Goal: Submit feedback/report problem: Submit feedback/report problem

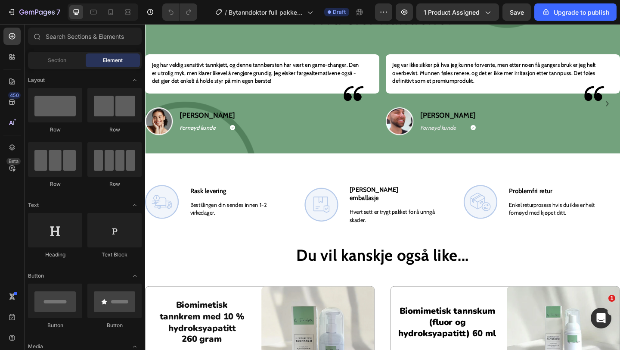
scroll to position [1039, 0]
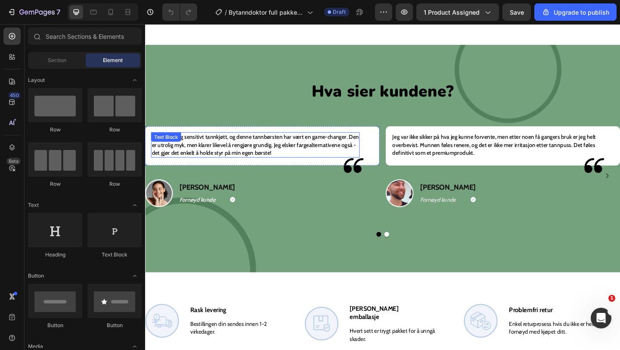
click at [226, 154] on p "Jeg har veldig sensitivt tannkjøtt, og denne tannbørsten har vært en game-chang…" at bounding box center [264, 156] width 225 height 26
click at [226, 154] on div "Jeg har veldig sensitivt tannkjøtt, og denne tannbørsten har vært en game-chang…" at bounding box center [265, 156] width 227 height 28
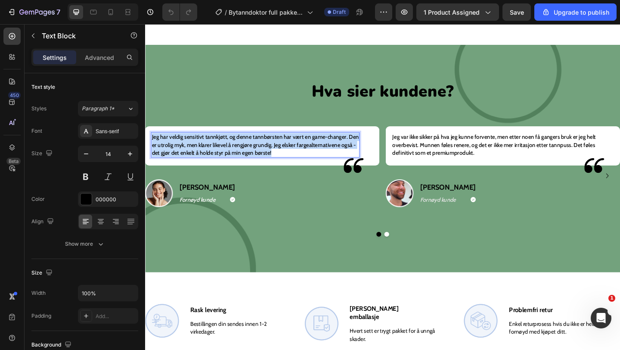
click at [226, 154] on p "Jeg har veldig sensitivt tannkjøtt, og denne tannbørsten har vært en game-chang…" at bounding box center [264, 156] width 225 height 26
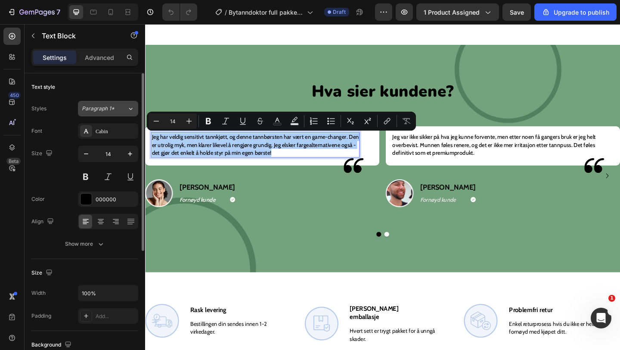
click at [102, 110] on span "Paragraph 1*" at bounding box center [98, 109] width 33 height 8
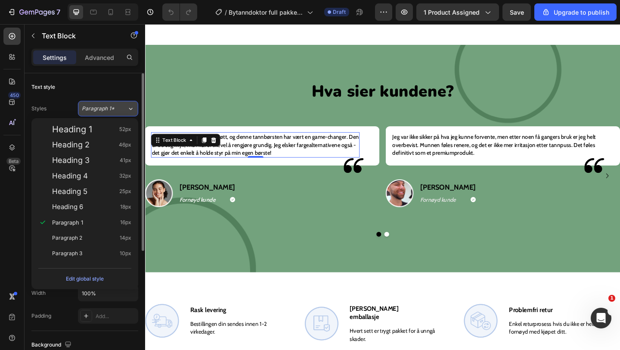
click at [102, 110] on span "Paragraph 1*" at bounding box center [98, 109] width 33 height 8
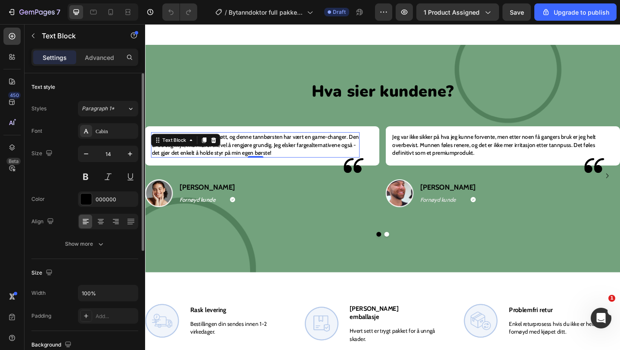
scroll to position [53, 0]
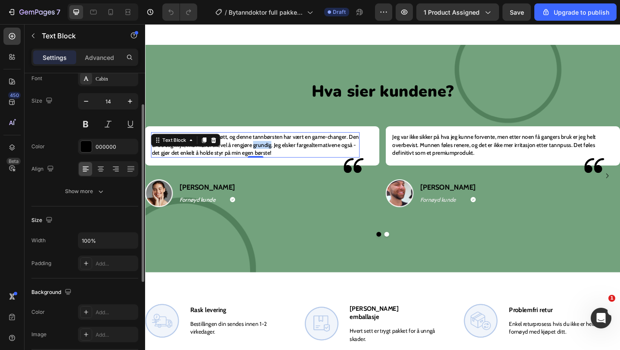
click at [277, 155] on p "Jeg har veldig sensitivt tannkjøtt, og denne tannbørsten har vært en game-chang…" at bounding box center [264, 156] width 225 height 26
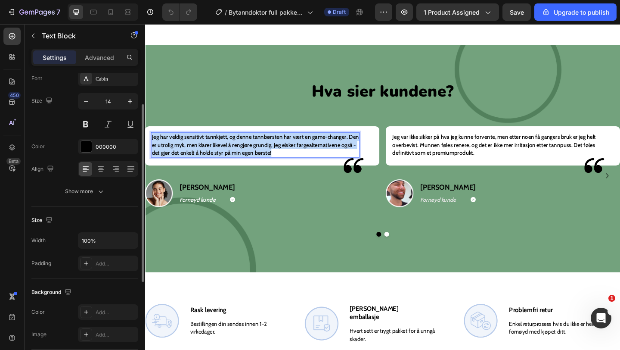
click at [277, 155] on p "Jeg har veldig sensitivt tannkjøtt, og denne tannbørsten har vært en game-chang…" at bounding box center [264, 156] width 225 height 26
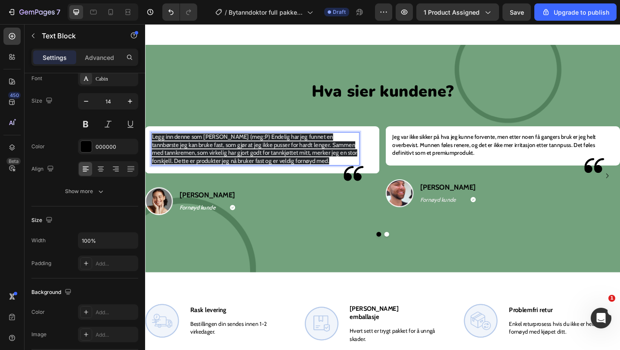
click at [305, 164] on span "Legg inn denne som Marius (meg:P) Endelig har jeg funnet en tannbørste jeg kan …" at bounding box center [263, 160] width 223 height 34
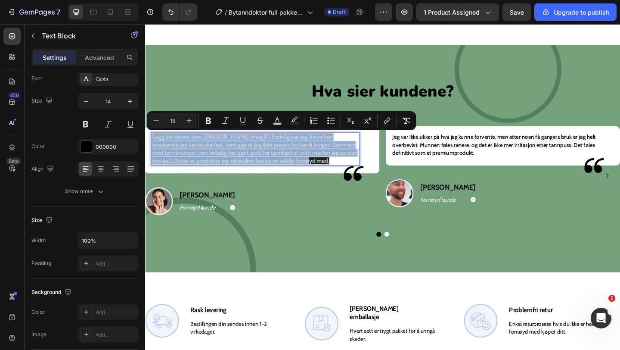
drag, startPoint x: 318, startPoint y: 172, endPoint x: 133, endPoint y: 143, distance: 186.5
click at [306, 158] on span "Legg inn denne som Marius (meg:P) Endelig har jeg funnet en tannbørste jeg kan …" at bounding box center [263, 160] width 223 height 34
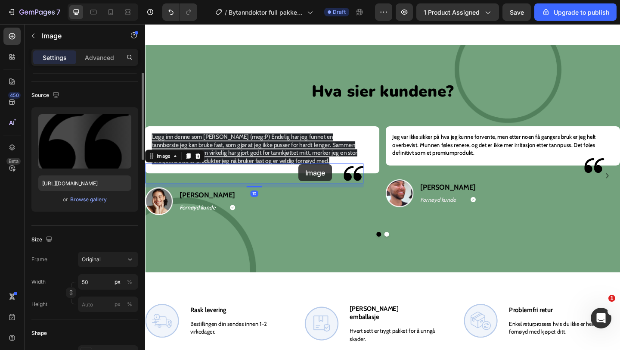
scroll to position [0, 0]
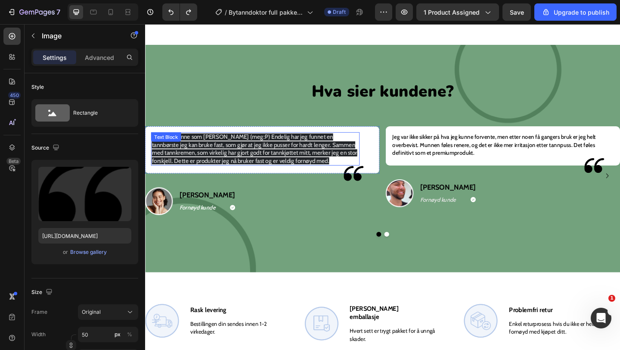
click at [315, 172] on p "Legg inn denne som Marius (meg:P) Endelig har jeg funnet en tannbørste jeg kan …" at bounding box center [264, 160] width 225 height 34
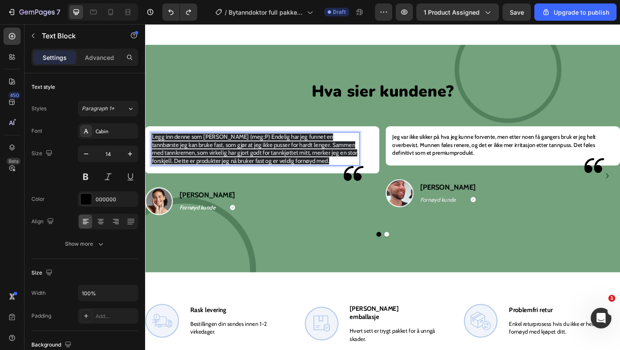
click at [251, 146] on span "Legg inn denne som Marius (meg:P) Endelig har jeg funnet en tannbørste jeg kan …" at bounding box center [263, 160] width 223 height 34
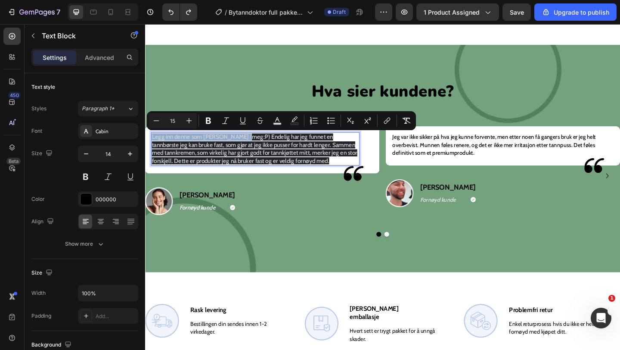
drag, startPoint x: 251, startPoint y: 146, endPoint x: 138, endPoint y: 146, distance: 112.8
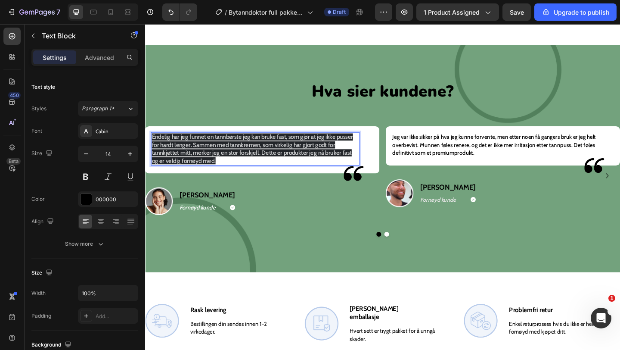
click at [227, 168] on p "Endelig har jeg funnet en tannbørste jeg kan bruke fast, som gjør at jeg ikke p…" at bounding box center [264, 160] width 225 height 34
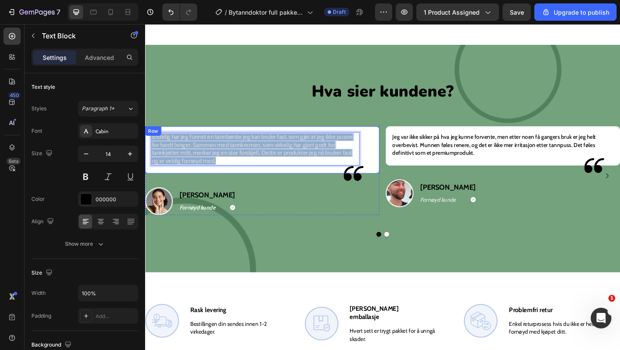
drag, startPoint x: 227, startPoint y: 173, endPoint x: 161, endPoint y: 137, distance: 75.3
click at [161, 137] on div "Endelig har jeg funnet en tannbørste jeg kan bruke fast, som gjør at jeg ikke p…" at bounding box center [272, 160] width 255 height 51
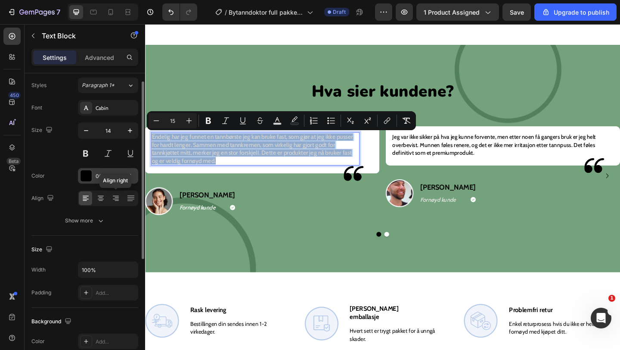
scroll to position [31, 0]
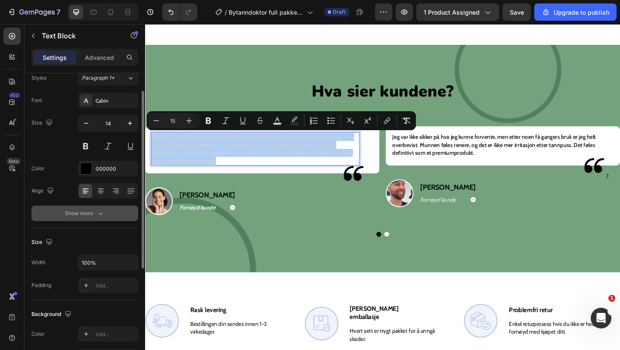
click at [91, 212] on div "Show more" at bounding box center [85, 213] width 40 height 9
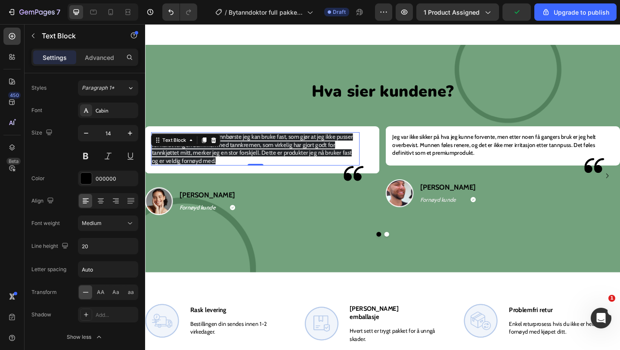
scroll to position [0, 0]
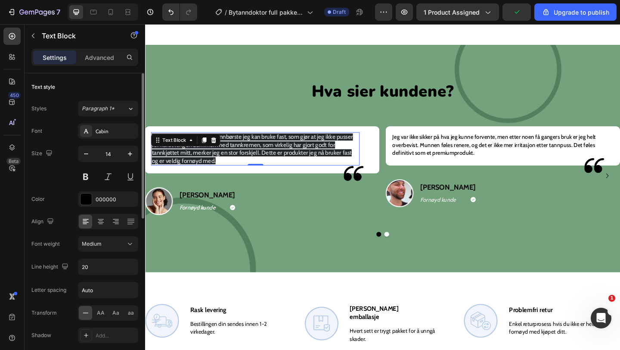
click at [226, 167] on span "Endelig har jeg funnet en tannbørste jeg kan bruke fast, som gjør at jeg ikke p…" at bounding box center [261, 160] width 219 height 34
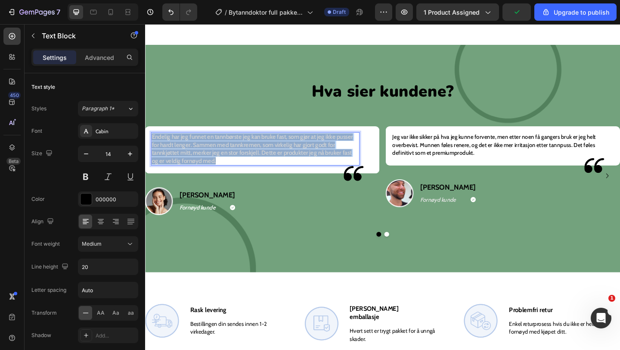
click at [226, 167] on span "Endelig har jeg funnet en tannbørste jeg kan bruke fast, som gjør at jeg ikke p…" at bounding box center [261, 160] width 219 height 34
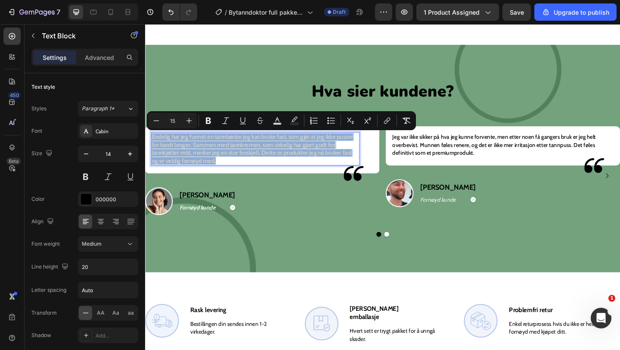
copy span "Endelig har jeg funnet en tannbørste jeg kan bruke fast, som gjør at jeg ikke p…"
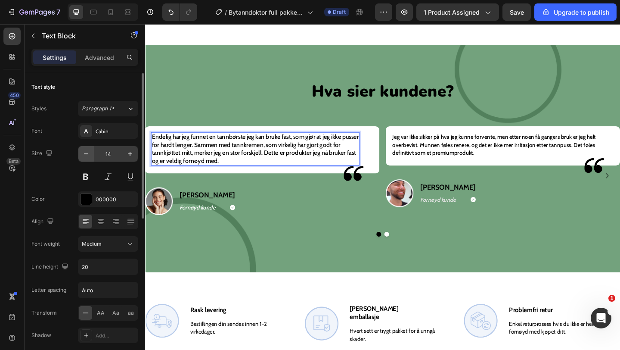
click at [89, 155] on icon "button" at bounding box center [86, 153] width 9 height 9
click at [87, 154] on icon "button" at bounding box center [86, 153] width 9 height 9
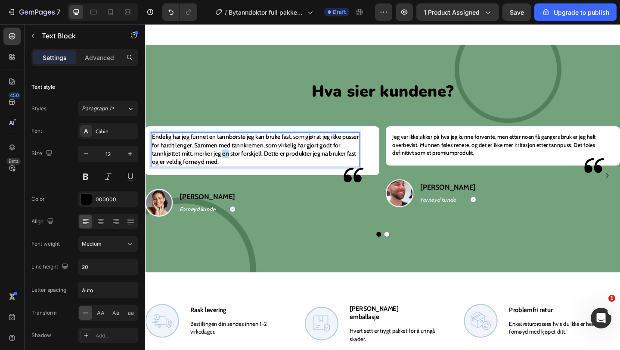
click at [242, 170] on p "Endelig har jeg funnet en tannbørste jeg kan bruke fast, som gjør at jeg ikke p…" at bounding box center [264, 161] width 225 height 36
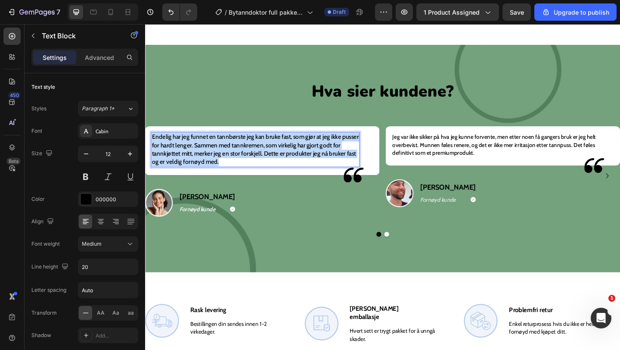
click at [242, 170] on p "Endelig har jeg funnet en tannbørste jeg kan bruke fast, som gjør at jeg ikke p…" at bounding box center [264, 161] width 225 height 36
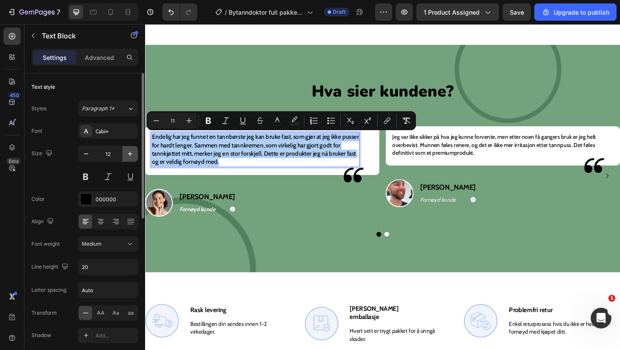
click at [134, 157] on button "button" at bounding box center [130, 154] width 16 height 16
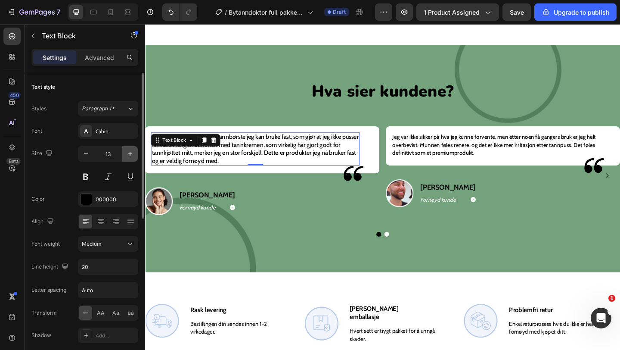
click at [128, 155] on icon "button" at bounding box center [130, 153] width 9 height 9
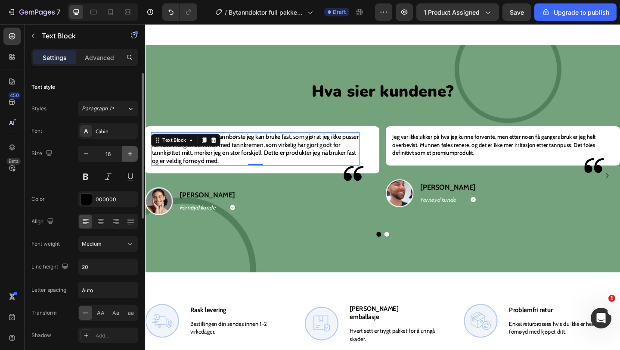
click at [128, 155] on icon "button" at bounding box center [130, 153] width 9 height 9
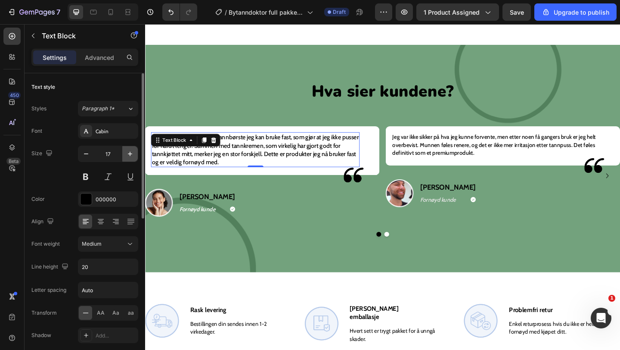
click at [128, 155] on icon "button" at bounding box center [130, 153] width 9 height 9
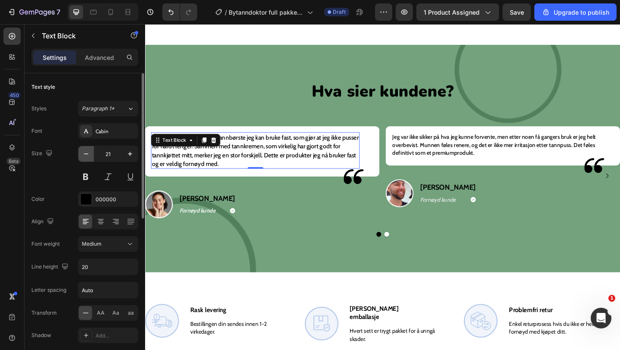
click at [87, 150] on icon "button" at bounding box center [86, 153] width 9 height 9
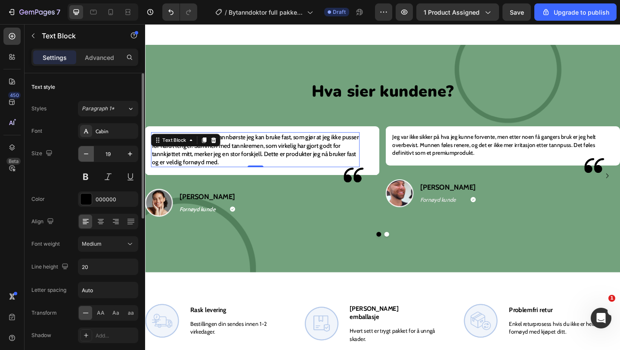
click at [87, 150] on icon "button" at bounding box center [86, 153] width 9 height 9
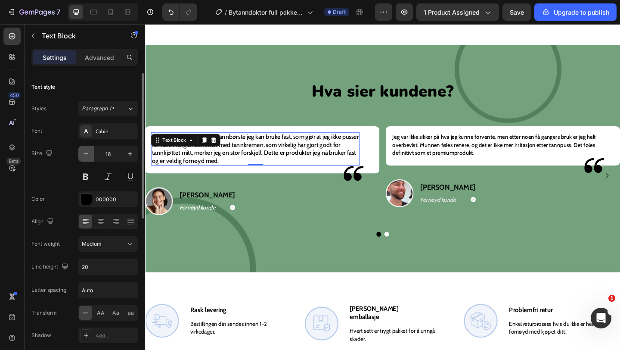
click at [87, 150] on icon "button" at bounding box center [86, 153] width 9 height 9
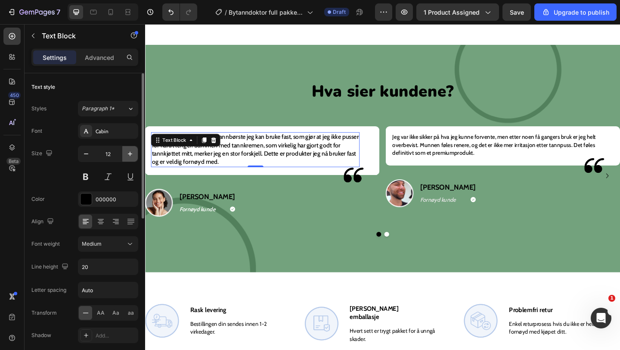
click at [132, 154] on icon "button" at bounding box center [130, 153] width 9 height 9
click at [133, 155] on icon "button" at bounding box center [130, 153] width 9 height 9
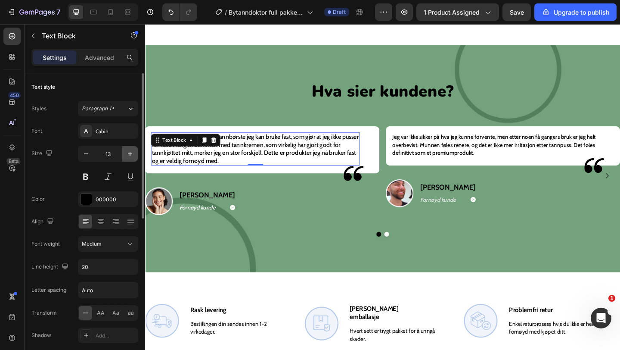
click at [133, 155] on icon "button" at bounding box center [130, 153] width 9 height 9
click at [84, 153] on icon "button" at bounding box center [86, 153] width 4 height 1
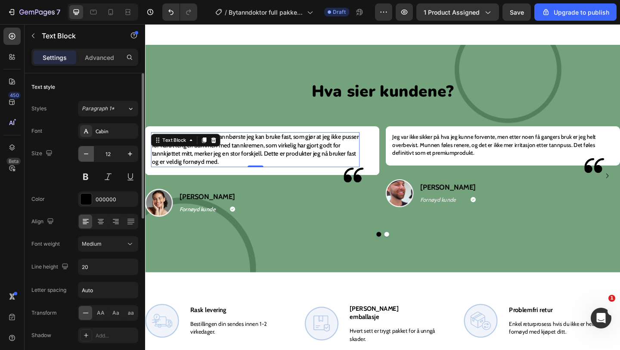
click at [84, 153] on icon "button" at bounding box center [86, 153] width 4 height 1
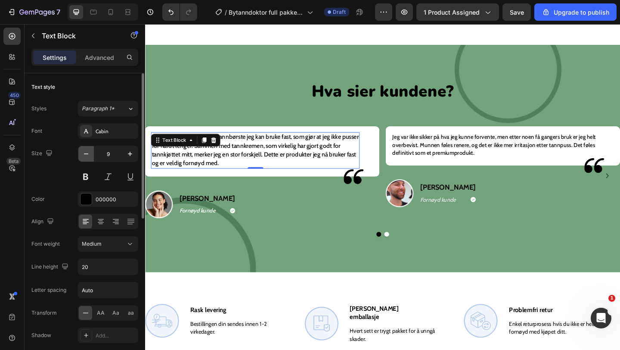
click at [84, 153] on icon "button" at bounding box center [86, 153] width 4 height 1
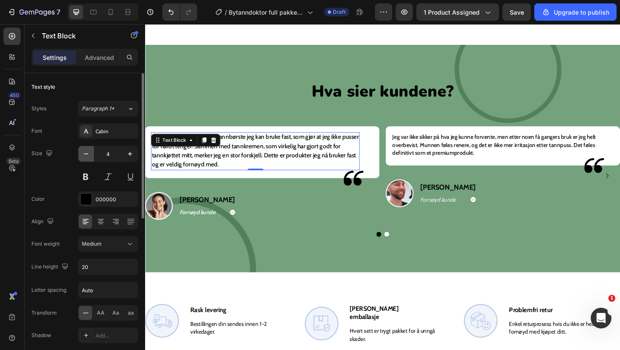
click at [84, 153] on icon "button" at bounding box center [86, 153] width 4 height 1
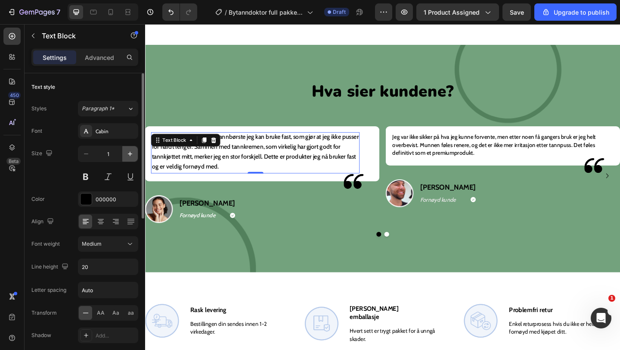
click at [126, 158] on icon "button" at bounding box center [130, 153] width 9 height 9
click at [127, 158] on icon "button" at bounding box center [130, 153] width 9 height 9
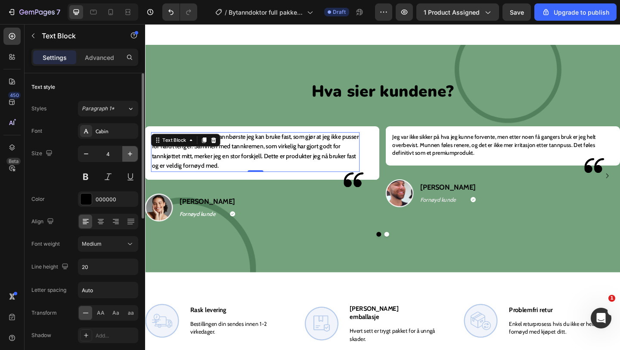
click at [127, 158] on icon "button" at bounding box center [130, 153] width 9 height 9
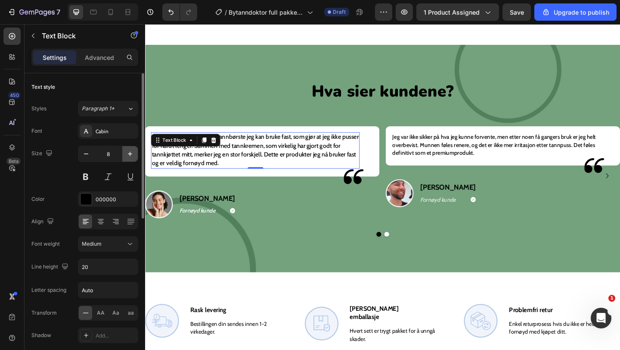
click at [127, 158] on icon "button" at bounding box center [130, 153] width 9 height 9
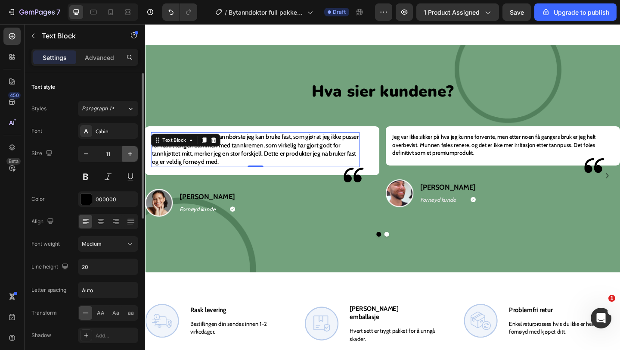
click at [127, 158] on icon "button" at bounding box center [130, 153] width 9 height 9
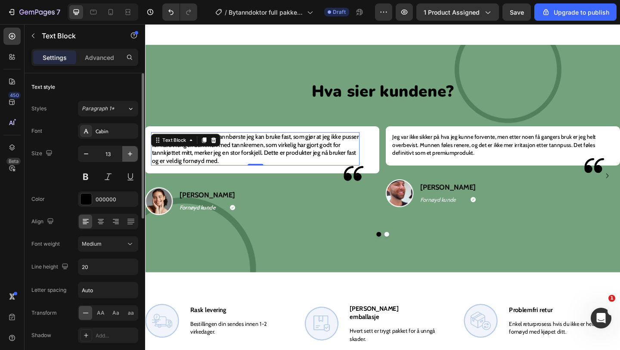
click at [127, 158] on icon "button" at bounding box center [130, 153] width 9 height 9
type input "14"
click at [342, 213] on h2 "Sofia R." at bounding box center [287, 211] width 210 height 12
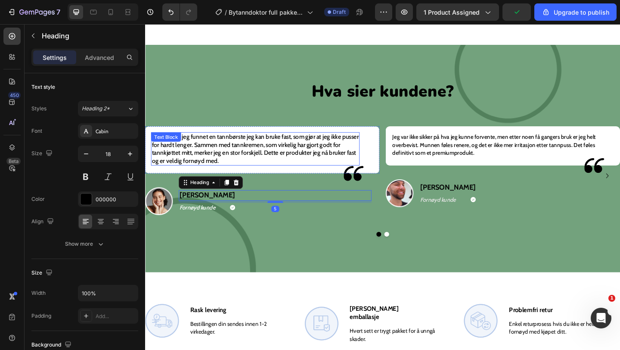
click at [298, 153] on span "Endelig har jeg funnet en tannbørste jeg kan bruke fast, som gjør at jeg ikke p…" at bounding box center [264, 160] width 225 height 34
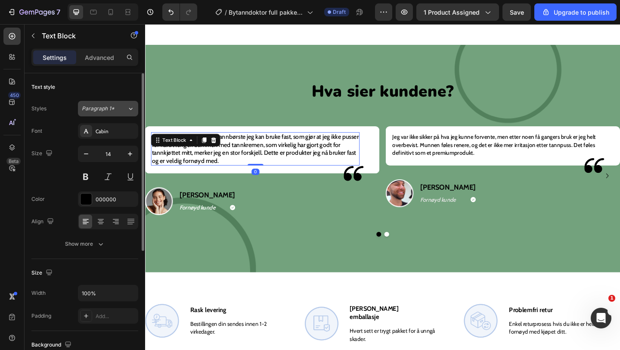
click at [109, 109] on span "Paragraph 1*" at bounding box center [98, 109] width 33 height 8
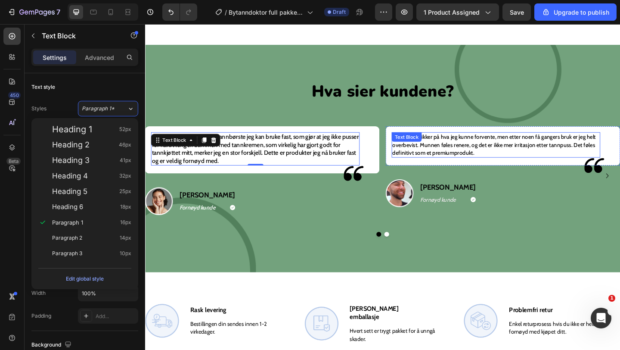
click at [445, 152] on div "Jeg var ikke sikker på hva jeg kunne forvente, men etter noen få gangers bruk e…" at bounding box center [526, 156] width 227 height 28
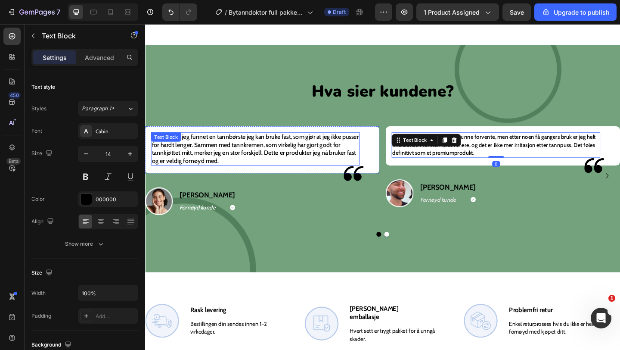
click at [244, 154] on span "Endelig har jeg funnet en tannbørste jeg kan bruke fast, som gjør at jeg ikke p…" at bounding box center [264, 160] width 225 height 34
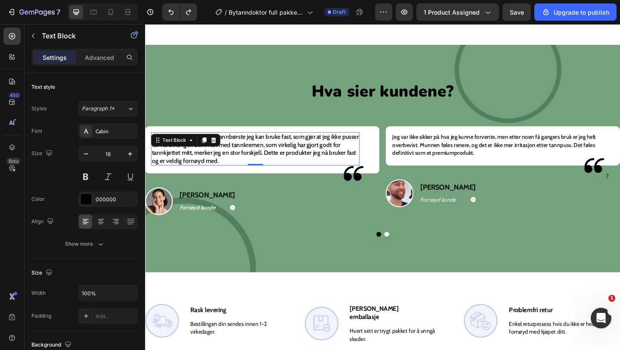
type input "17"
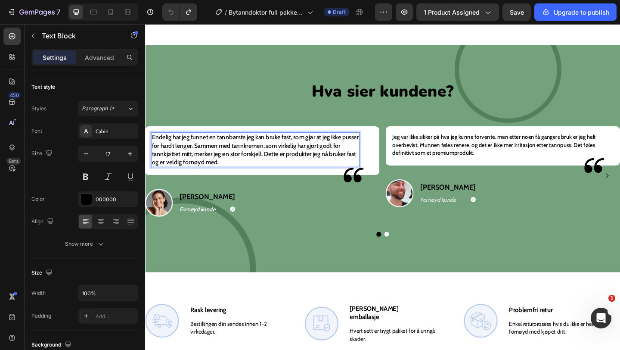
click at [268, 168] on span "Endelig har jeg funnet en tannbørste jeg kan bruke fast, som gjør at jeg ikke p…" at bounding box center [264, 160] width 225 height 35
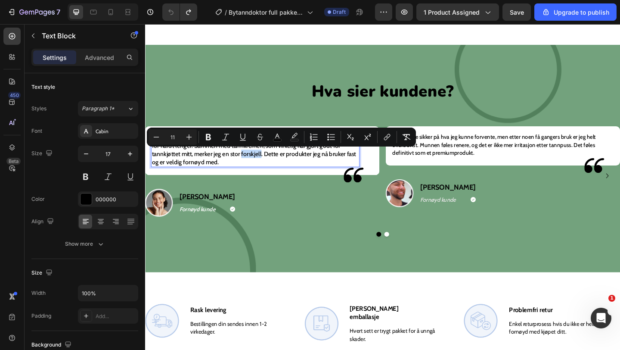
click at [268, 168] on span "Endelig har jeg funnet en tannbørste jeg kan bruke fast, som gjør at jeg ikke p…" at bounding box center [264, 160] width 225 height 35
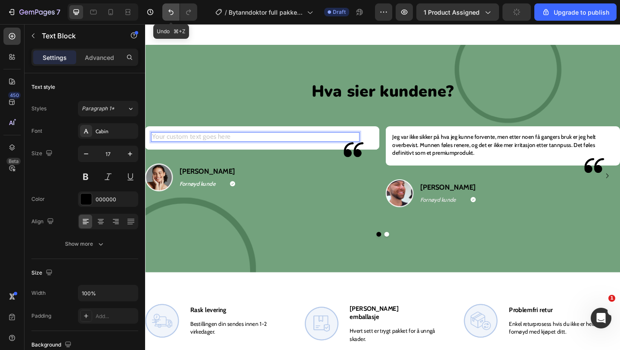
click at [169, 10] on icon "Undo/Redo" at bounding box center [170, 12] width 5 height 6
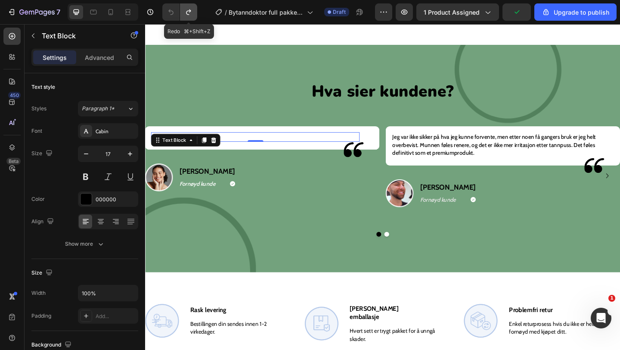
click at [193, 17] on button "Undo/Redo" at bounding box center [188, 11] width 17 height 17
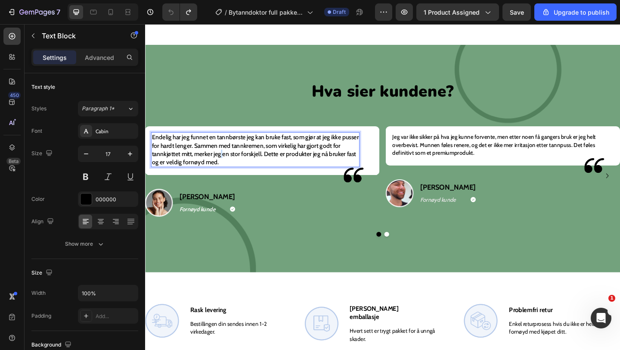
click at [237, 162] on span "Endelig har jeg funnet en tannbørste jeg kan bruke fast, som gjør at jeg ikke p…" at bounding box center [264, 160] width 225 height 35
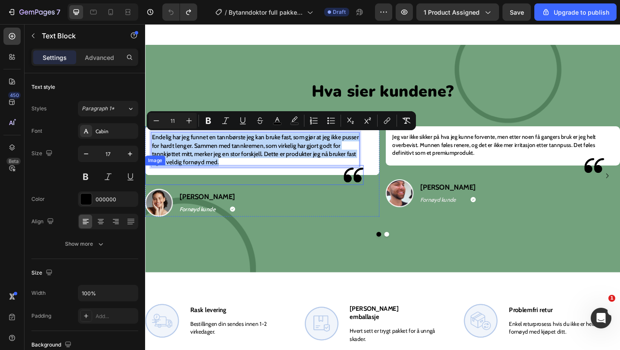
click at [270, 177] on div at bounding box center [264, 188] width 238 height 22
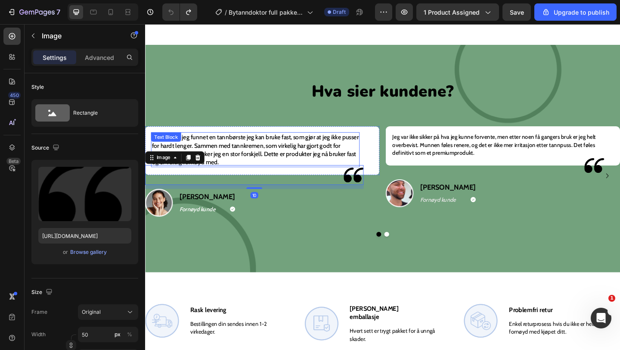
click at [259, 165] on span "Endelig har jeg funnet en tannbørste jeg kan bruke fast, som gjør at jeg ikke p…" at bounding box center [264, 160] width 225 height 35
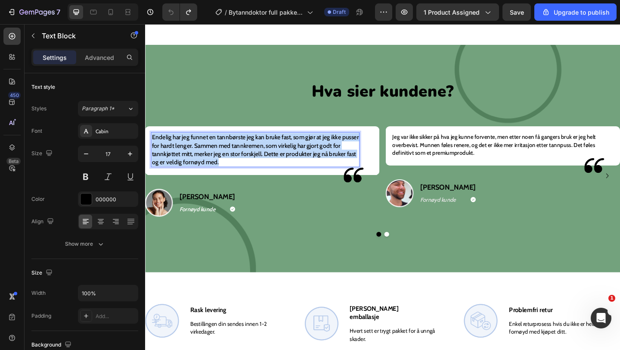
click at [259, 165] on span "Endelig har jeg funnet en tannbørste jeg kan bruke fast, som gjør at jeg ikke p…" at bounding box center [264, 160] width 225 height 35
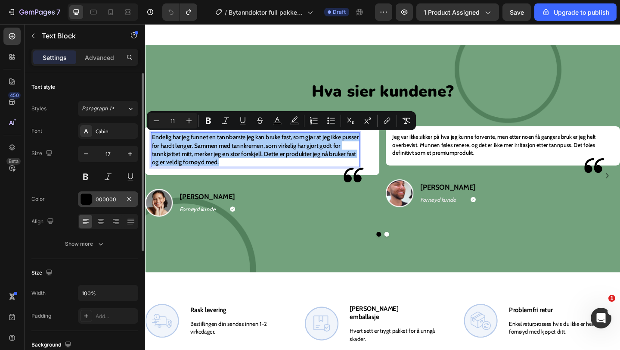
click at [104, 196] on div "000000" at bounding box center [108, 199] width 25 height 8
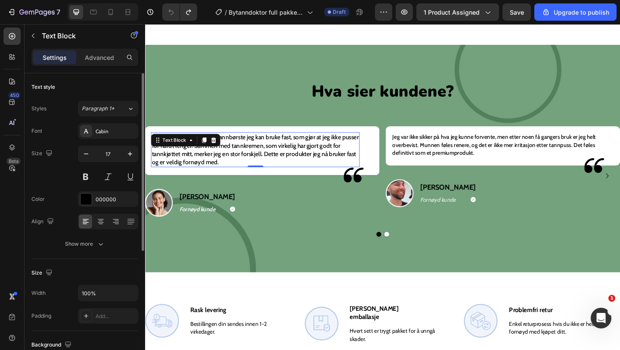
click at [112, 140] on div "Font Cabin Size 17 Color 000000 Align Show more" at bounding box center [84, 187] width 107 height 128
click at [112, 139] on div "Font Cabin Size 17 Color 000000 Align Show more" at bounding box center [84, 187] width 107 height 128
click at [112, 138] on div "Cabin" at bounding box center [108, 131] width 60 height 16
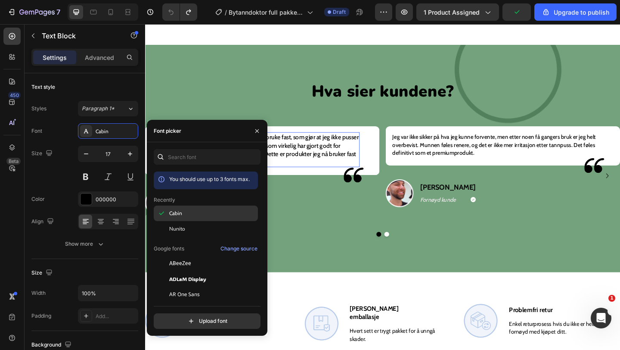
click at [182, 229] on span "Nunito" at bounding box center [177, 229] width 16 height 8
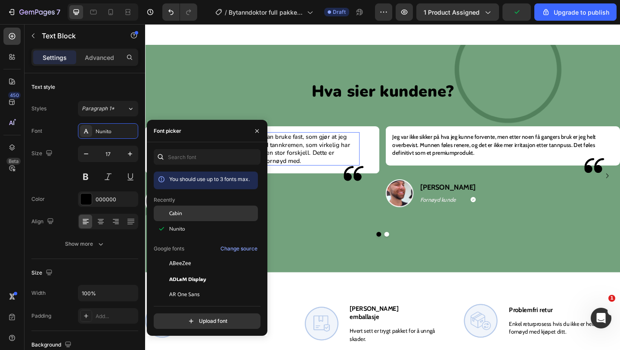
click at [179, 212] on span "Cabin" at bounding box center [175, 213] width 13 height 8
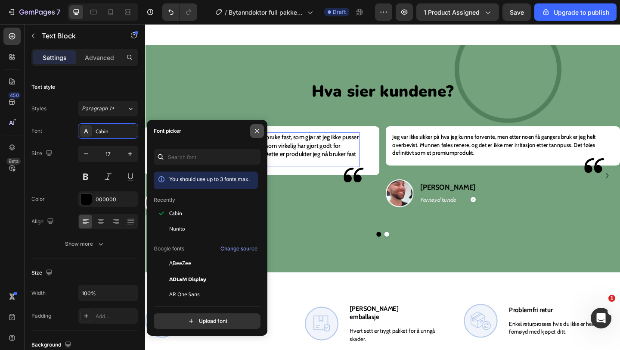
click at [253, 127] on button "button" at bounding box center [257, 131] width 14 height 14
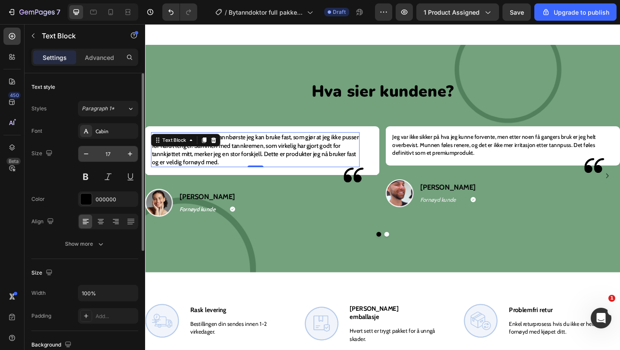
click at [111, 155] on input "17" at bounding box center [108, 154] width 28 height 16
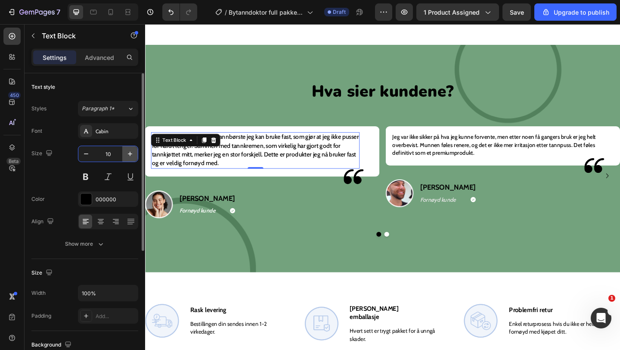
click at [126, 157] on icon "button" at bounding box center [130, 153] width 9 height 9
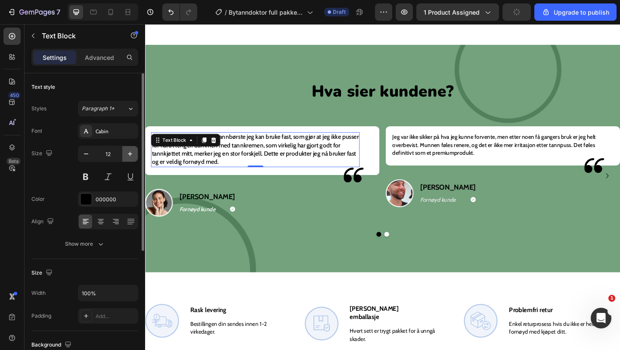
click at [126, 157] on icon "button" at bounding box center [130, 153] width 9 height 9
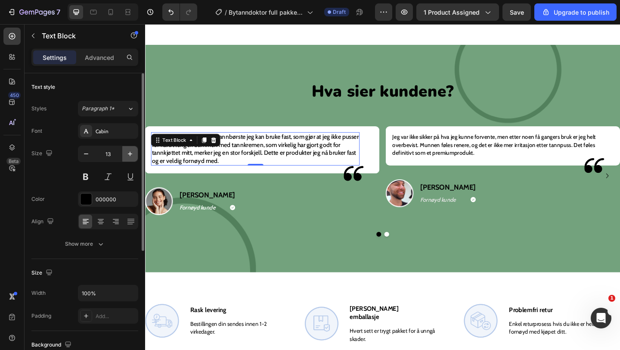
click at [126, 156] on icon "button" at bounding box center [130, 153] width 9 height 9
type input "14"
click at [205, 231] on div "Sofia R. Heading Fornøyd kunde Text Block Icon Row Row" at bounding box center [295, 217] width 210 height 30
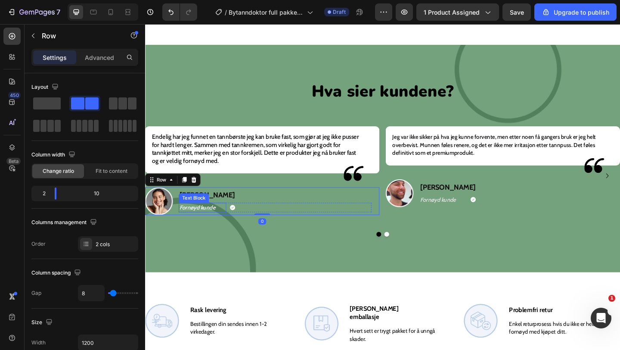
click at [160, 214] on img at bounding box center [160, 217] width 30 height 30
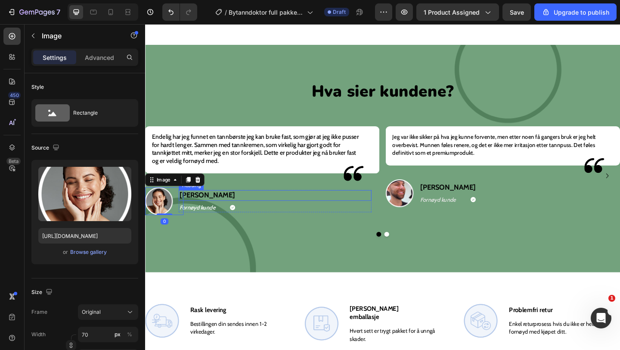
click at [192, 213] on h2 "Sofia R." at bounding box center [287, 211] width 210 height 12
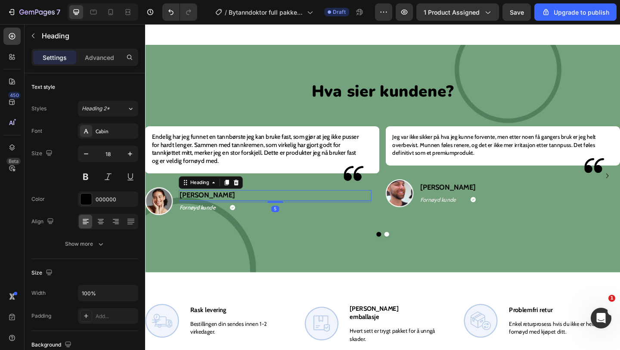
click at [192, 213] on h2 "Sofia R." at bounding box center [287, 211] width 210 height 12
click at [192, 213] on p "Sofia R." at bounding box center [287, 210] width 208 height 10
click at [158, 215] on img at bounding box center [160, 217] width 30 height 30
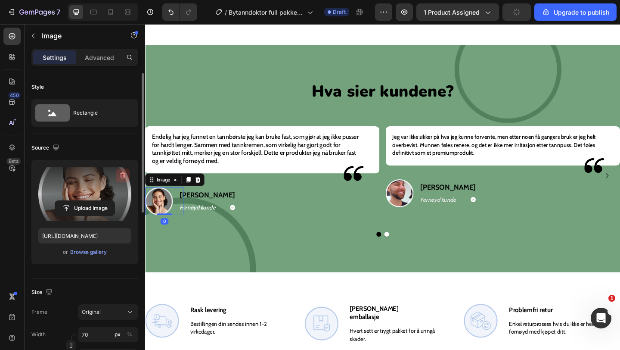
click at [124, 177] on icon "button" at bounding box center [123, 175] width 6 height 6
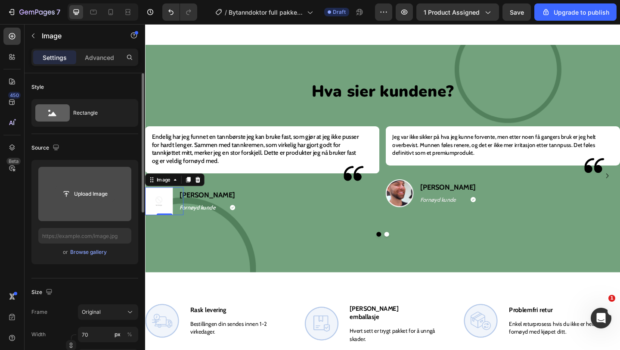
click at [95, 194] on input "file" at bounding box center [84, 193] width 59 height 15
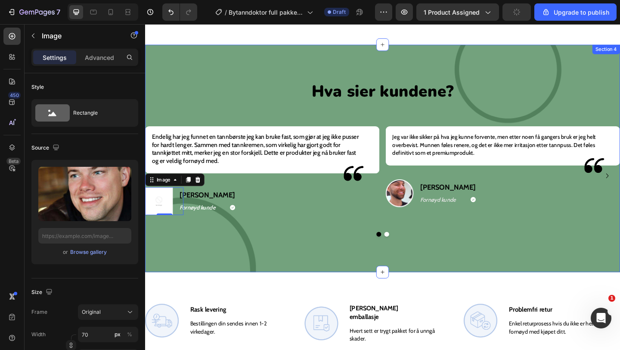
type input "https://cdn.shopify.com/s/files/1/0881/8412/7803/files/gempages_575504512211485…"
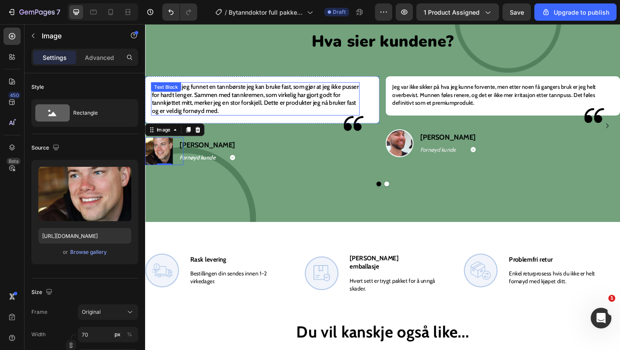
scroll to position [1095, 0]
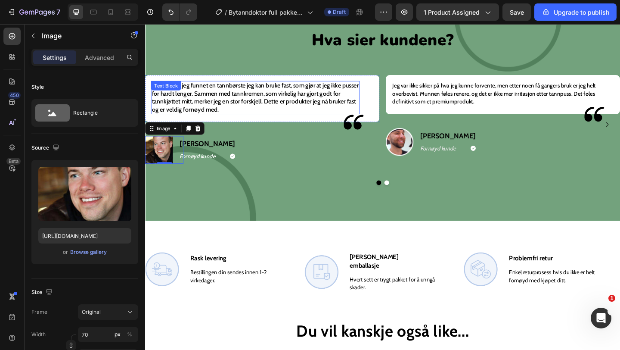
click at [381, 196] on div at bounding box center [403, 196] width 517 height 5
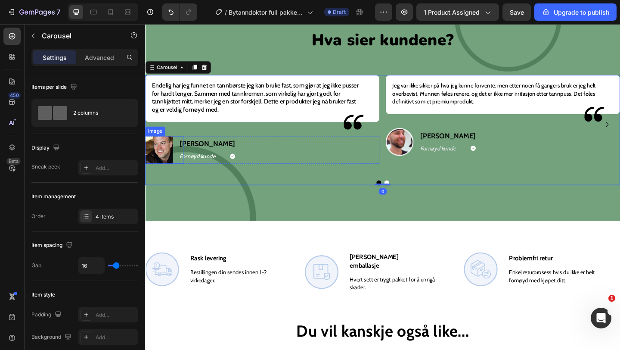
click at [158, 157] on img at bounding box center [160, 161] width 30 height 30
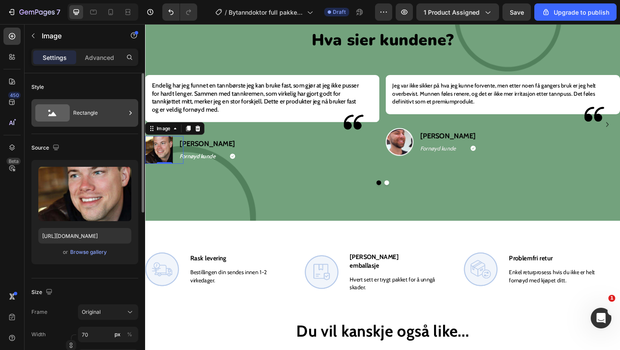
click at [59, 115] on icon at bounding box center [52, 112] width 34 height 17
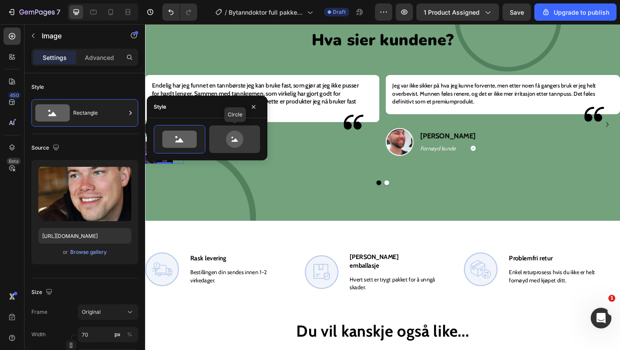
click at [234, 138] on icon at bounding box center [234, 138] width 17 height 17
type input "80"
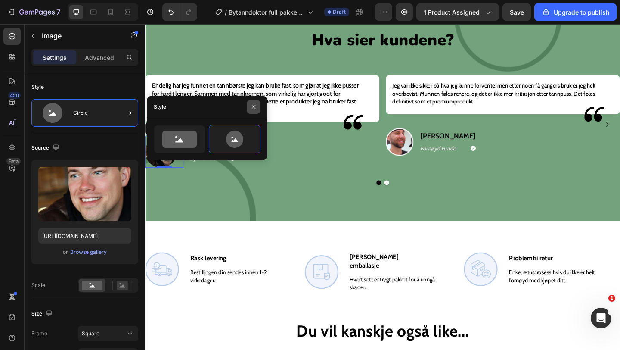
click at [254, 106] on icon "button" at bounding box center [253, 106] width 7 height 7
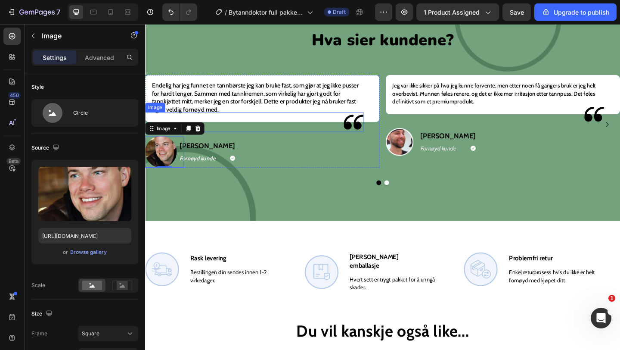
click at [244, 172] on div "Icon" at bounding box center [314, 169] width 155 height 7
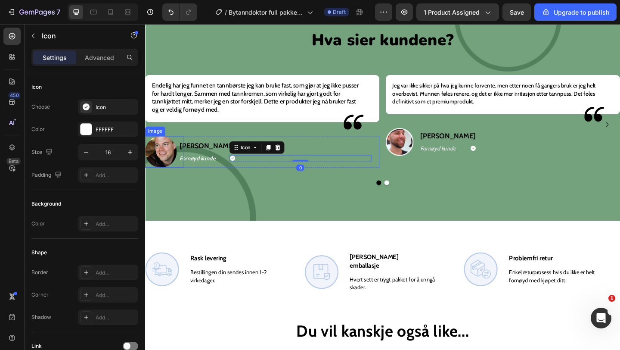
click at [158, 164] on img at bounding box center [162, 163] width 34 height 34
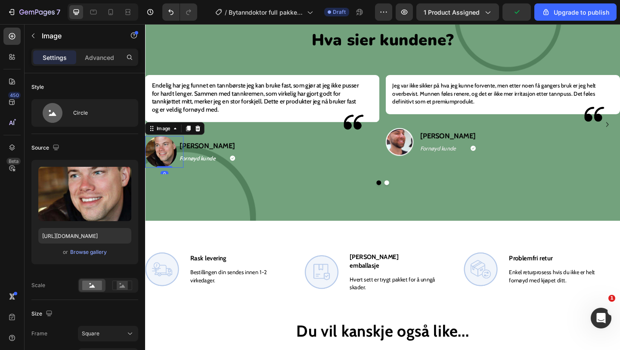
click at [158, 164] on img at bounding box center [162, 163] width 34 height 34
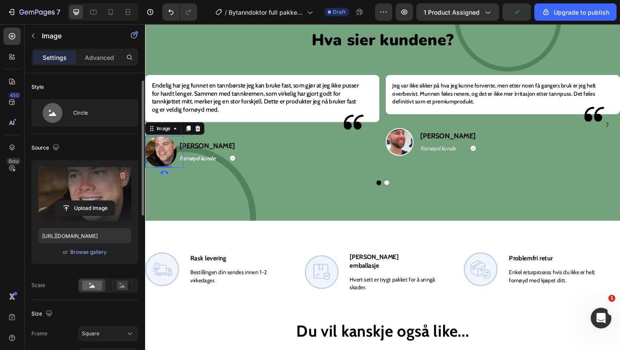
scroll to position [7, 0]
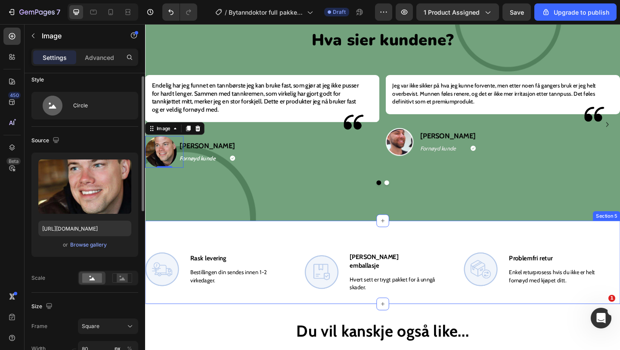
click at [259, 221] on div "Hva sier kundene? Heading Endelig har jeg funnet en tannbørste jeg kan bruke fa…" at bounding box center [403, 114] width 517 height 247
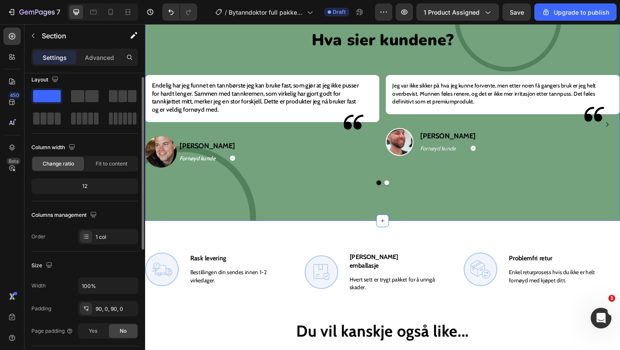
scroll to position [0, 0]
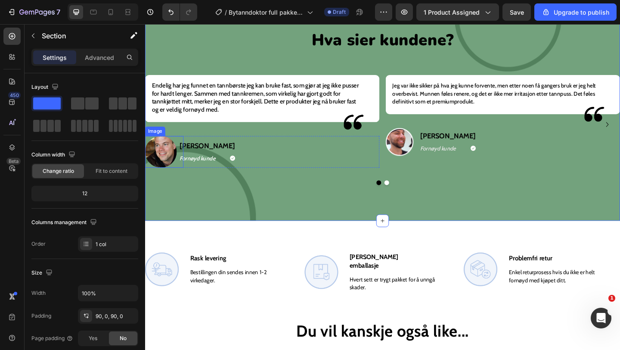
click at [163, 172] on img at bounding box center [162, 163] width 34 height 34
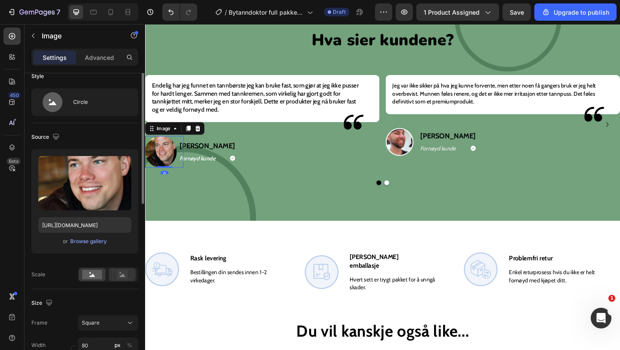
scroll to position [11, 0]
click at [123, 267] on div "Fit image" at bounding box center [108, 274] width 60 height 15
click at [123, 270] on rect at bounding box center [122, 274] width 11 height 9
click at [93, 273] on rect at bounding box center [92, 273] width 20 height 9
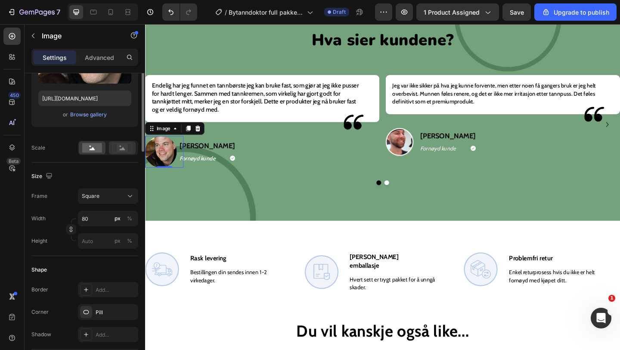
scroll to position [152, 0]
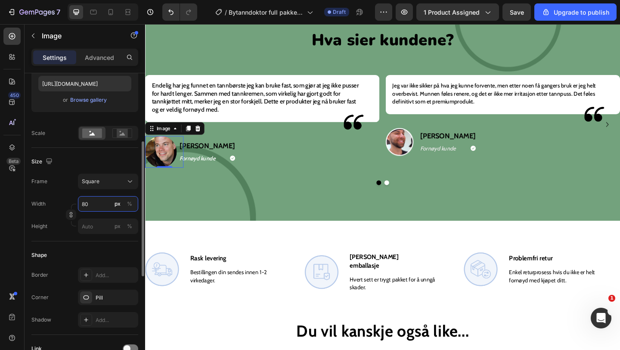
click at [105, 205] on input "80" at bounding box center [108, 204] width 60 height 16
type input "7"
type input "70"
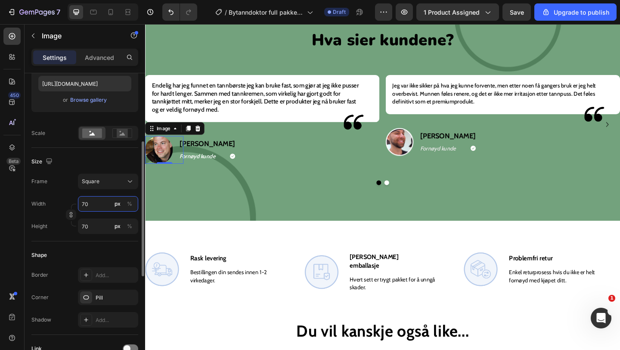
type input "7"
type input "5"
type input "50"
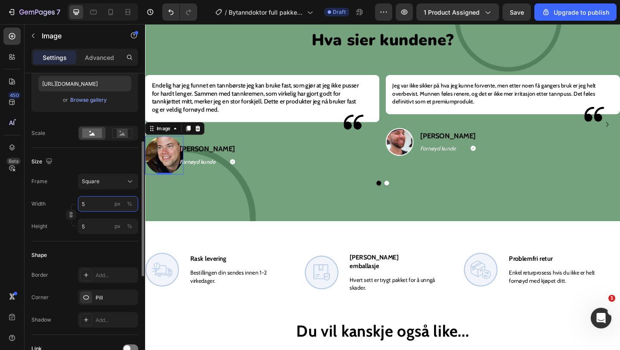
type input "50"
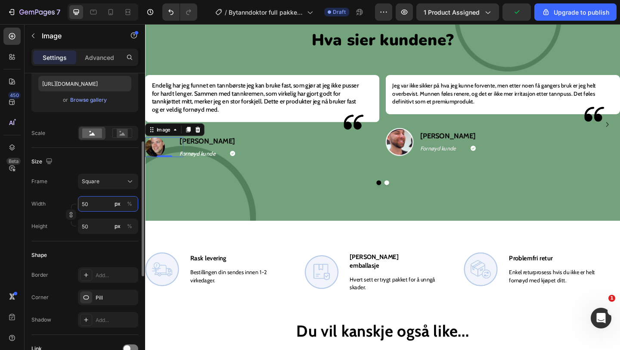
type input "5"
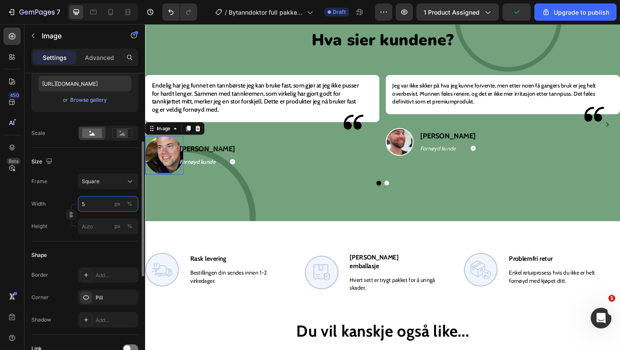
type input "56"
type input "560"
type input "56"
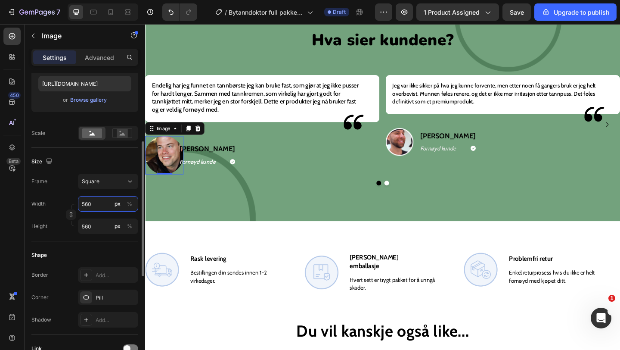
type input "56"
type input "5"
type input "6"
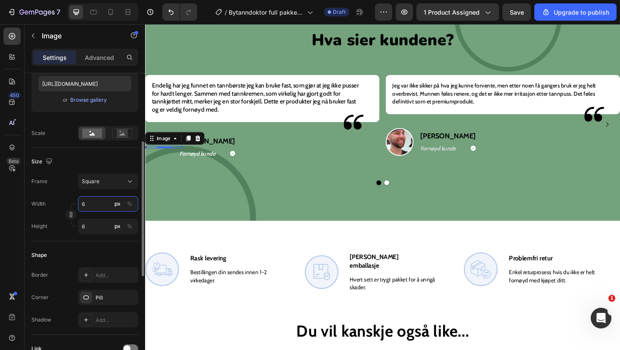
type input "60"
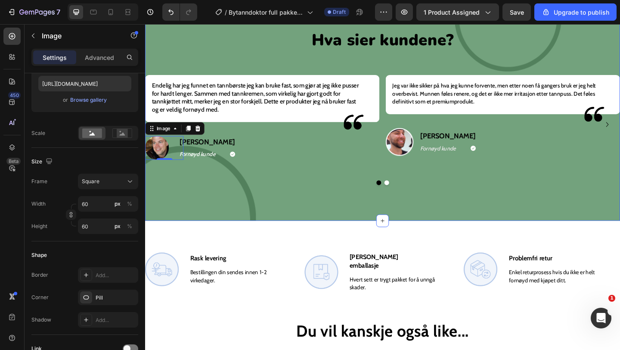
click at [246, 220] on div "Hva sier kundene? Heading Endelig har jeg funnet en tannbørste jeg kan bruke fa…" at bounding box center [403, 114] width 517 height 247
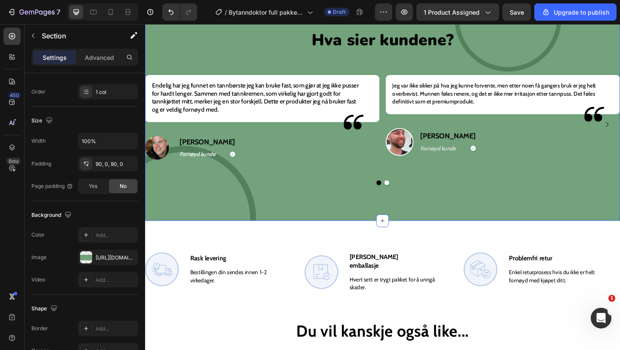
scroll to position [0, 0]
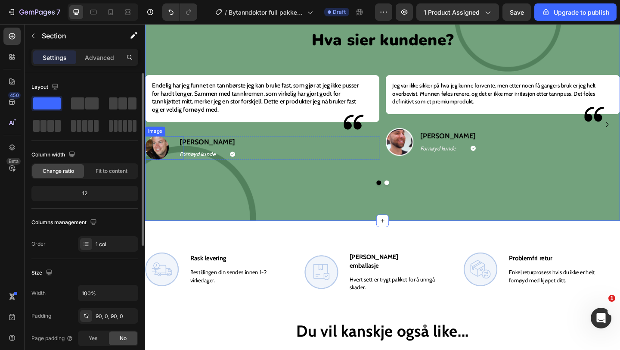
click at [150, 155] on img at bounding box center [158, 159] width 26 height 26
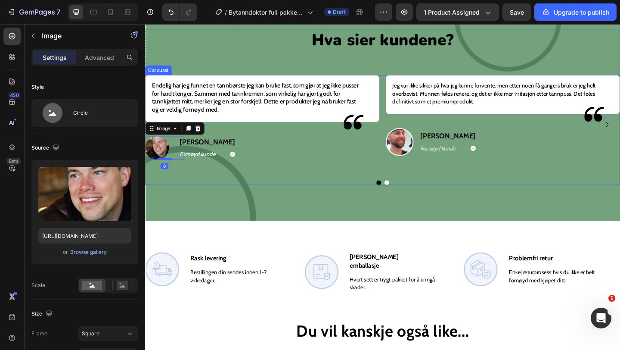
click at [261, 206] on div "Hva sier kundene? Heading Endelig har jeg funnet en tannbørste jeg kan bruke fa…" at bounding box center [403, 114] width 517 height 247
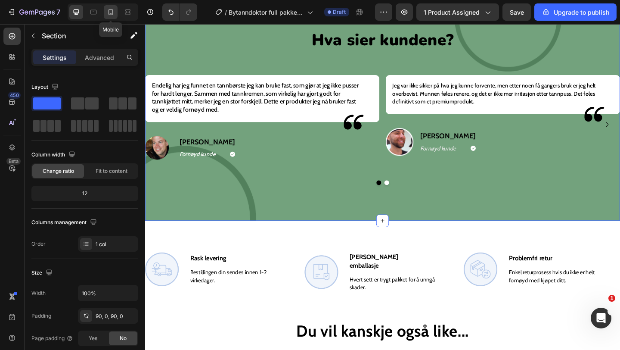
click at [109, 16] on icon at bounding box center [110, 12] width 9 height 9
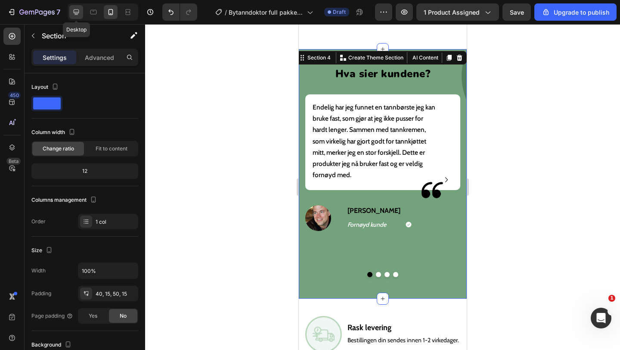
scroll to position [1031, 0]
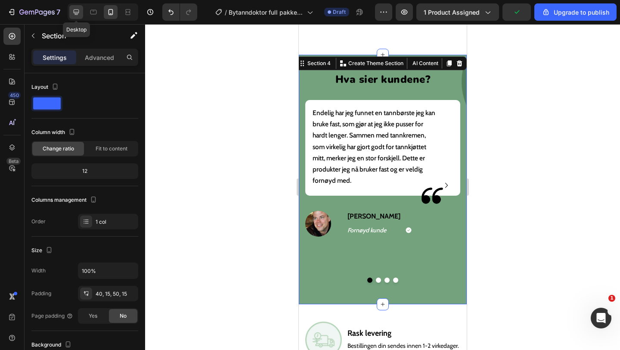
click at [75, 13] on icon at bounding box center [77, 12] width 6 height 6
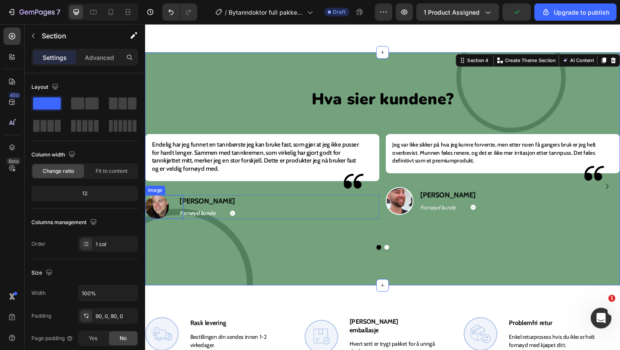
click at [160, 224] on img at bounding box center [158, 223] width 26 height 26
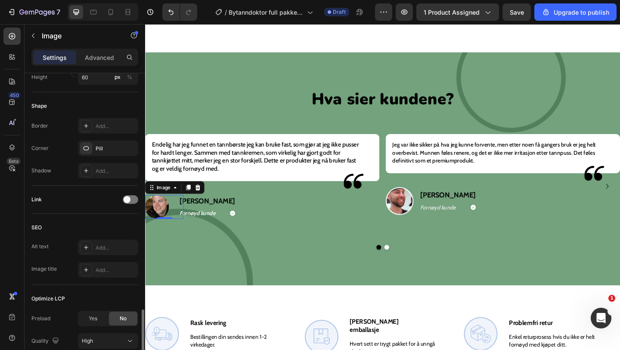
scroll to position [371, 0]
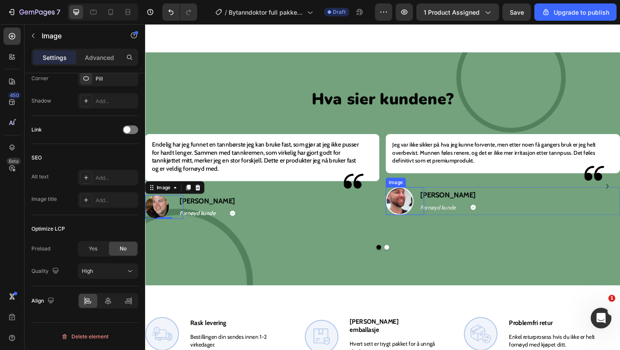
click at [418, 216] on img at bounding box center [422, 216] width 30 height 30
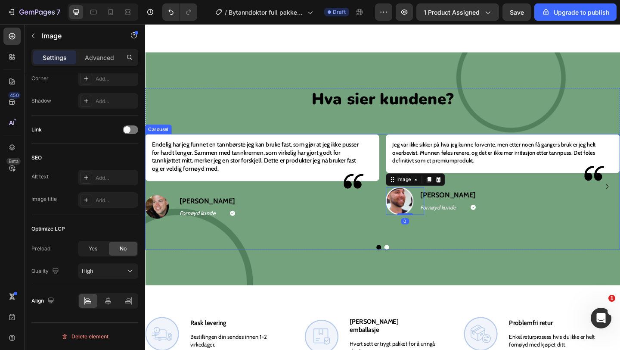
click at [259, 242] on div "Endelig har jeg funnet en tannbørste jeg kan bruke fast, som gjør at jeg ikke p…" at bounding box center [272, 200] width 255 height 114
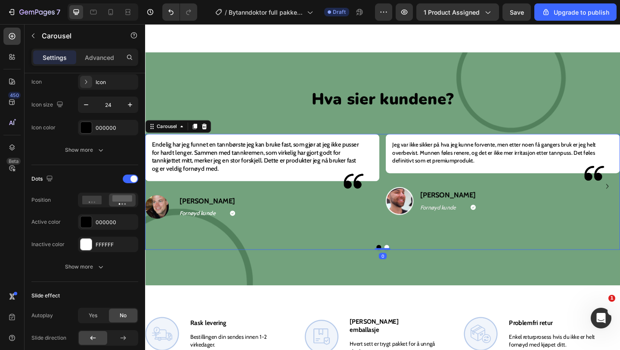
scroll to position [0, 0]
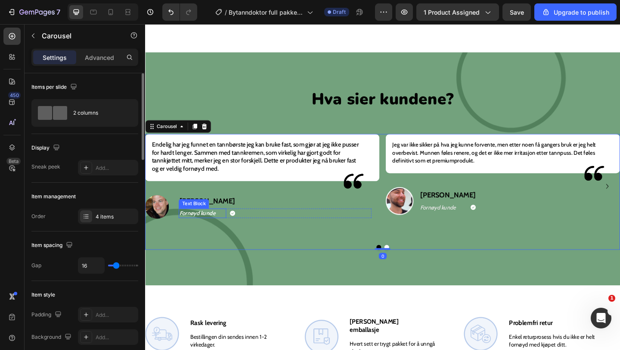
click at [200, 226] on p "Fornøyd kunde" at bounding box center [208, 229] width 50 height 9
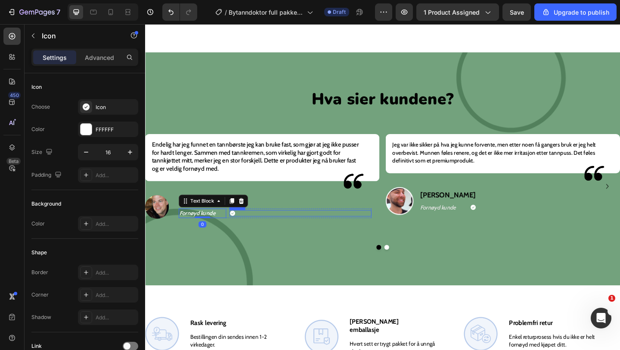
click at [239, 229] on icon at bounding box center [240, 229] width 6 height 6
click at [218, 233] on p "Fornøyd kunde" at bounding box center [208, 229] width 50 height 9
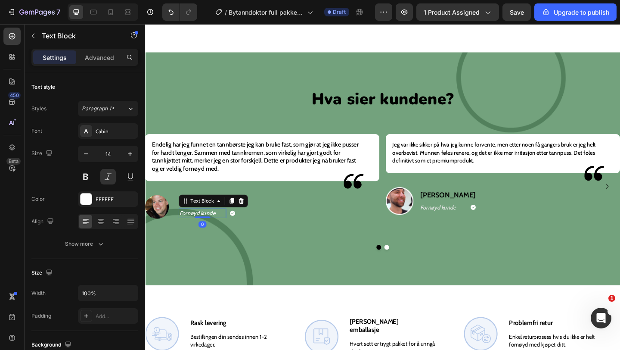
click at [218, 232] on p "Fornøyd kunde" at bounding box center [208, 229] width 50 height 9
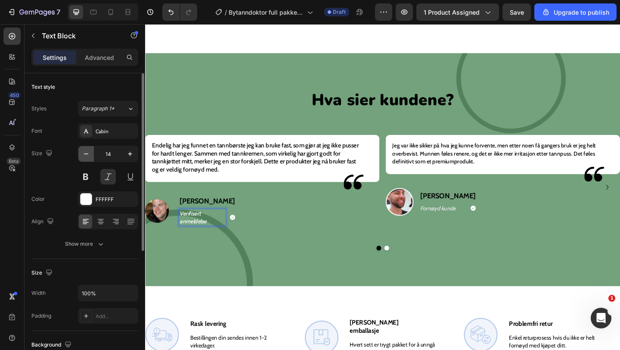
click at [87, 147] on button "button" at bounding box center [86, 154] width 16 height 16
click at [87, 148] on button "button" at bounding box center [86, 154] width 16 height 16
type input "12"
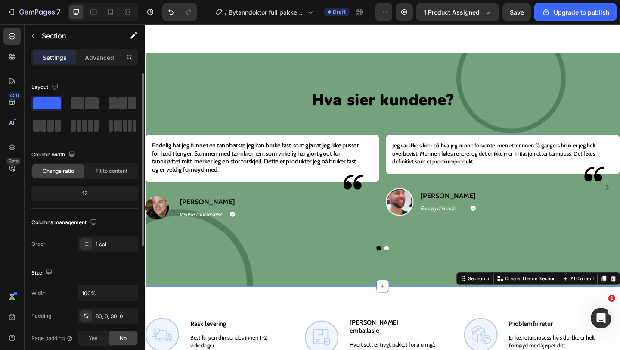
click at [189, 331] on div "Image Rask levering Heading Bestillingen din sendes innen 1-2 virkedager. Text …" at bounding box center [403, 354] width 517 height 90
click at [218, 232] on p "Verifisert anmeldelse" at bounding box center [208, 230] width 50 height 9
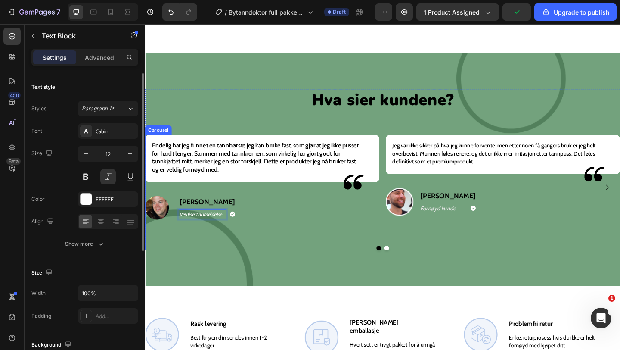
click at [481, 220] on p "Fornøyd kunde" at bounding box center [469, 224] width 50 height 9
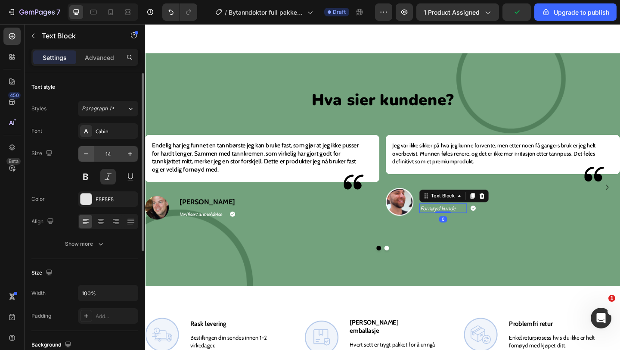
click at [84, 155] on icon "button" at bounding box center [86, 153] width 9 height 9
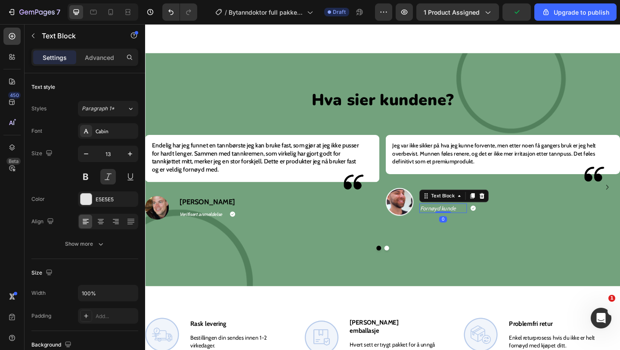
type input "12"
click at [459, 220] on p "Fornøyd kunde" at bounding box center [469, 224] width 50 height 9
click at [459, 223] on p "Fornøyd kunde" at bounding box center [469, 224] width 50 height 9
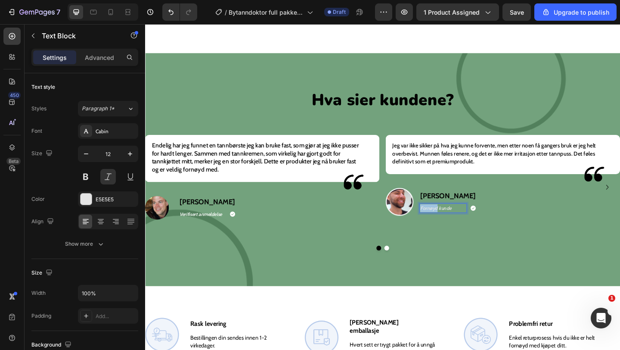
click at [459, 223] on p "Fornøyd kunde" at bounding box center [469, 224] width 50 height 9
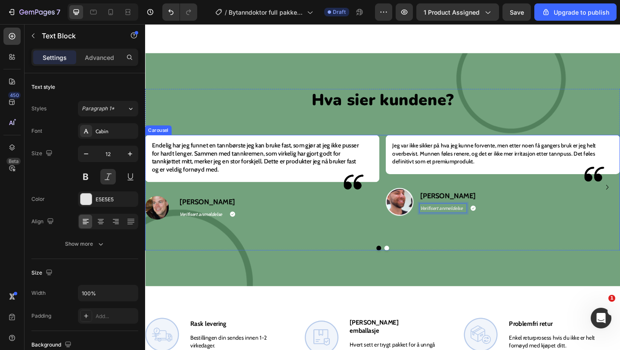
click at [407, 265] on button "Dot" at bounding box center [407, 267] width 5 height 5
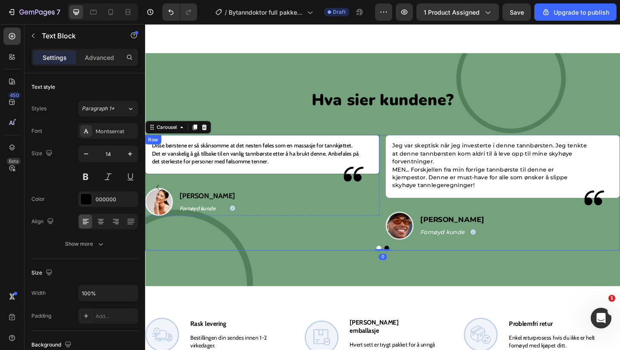
click at [449, 171] on p "Jeg var skeptisk når jeg investerte i denne tannbørsten. Jeg tenkte at denne ta…" at bounding box center [520, 165] width 212 height 26
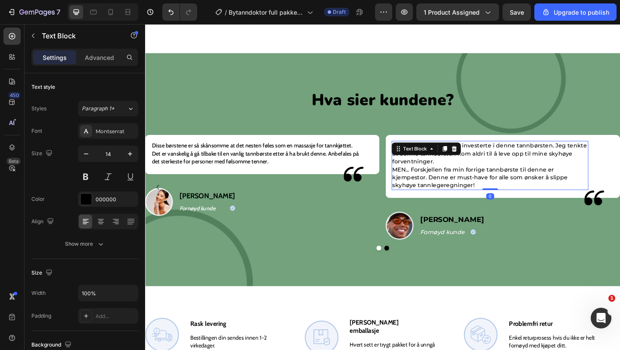
click at [449, 172] on p "Jeg var skeptisk når jeg investerte i denne tannbørsten. Jeg tenkte at denne ta…" at bounding box center [520, 165] width 212 height 26
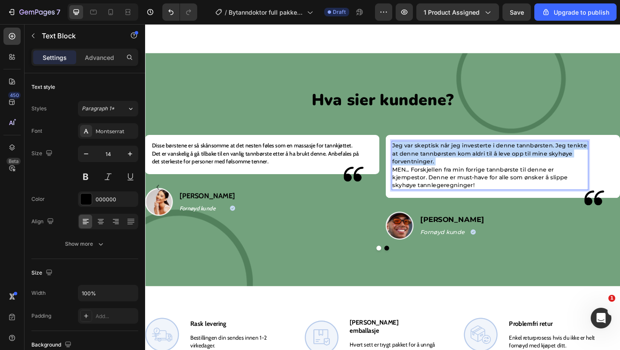
click at [449, 172] on p "Jeg var skeptisk når jeg investerte i denne tannbørsten. Jeg tenkte at denne ta…" at bounding box center [520, 165] width 212 height 26
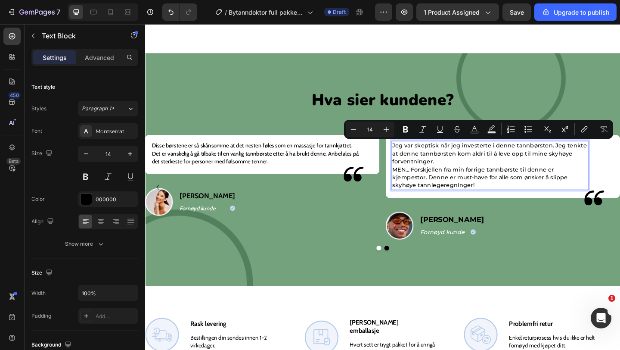
click at [458, 178] on p "MEN... Forskjellen fra min forrige tannbørste til denne er kjempestor. Denne er…" at bounding box center [520, 190] width 212 height 26
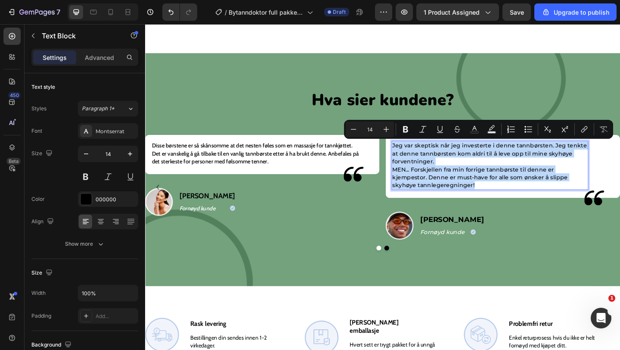
type input "15"
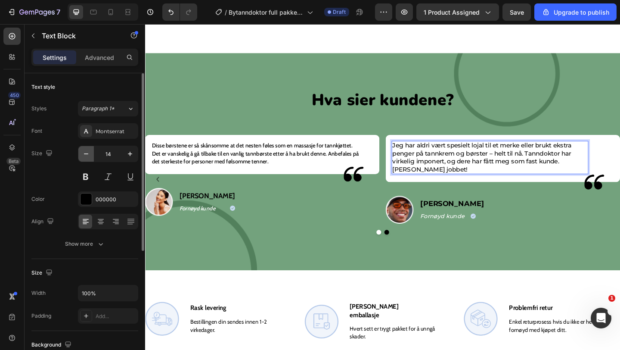
click at [93, 155] on button "button" at bounding box center [86, 154] width 16 height 16
click at [87, 155] on icon "button" at bounding box center [86, 153] width 9 height 9
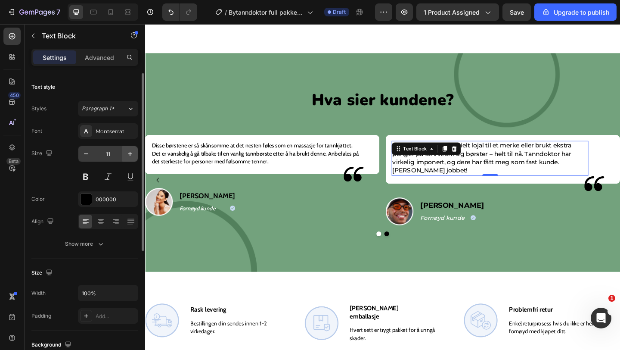
click at [126, 154] on icon "button" at bounding box center [130, 153] width 9 height 9
click at [127, 154] on icon "button" at bounding box center [130, 153] width 9 height 9
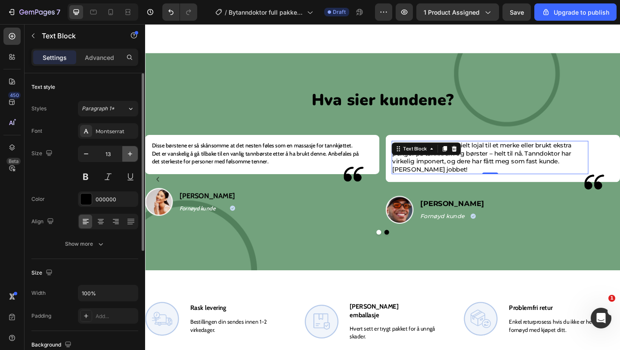
click at [127, 154] on icon "button" at bounding box center [130, 153] width 9 height 9
type input "14"
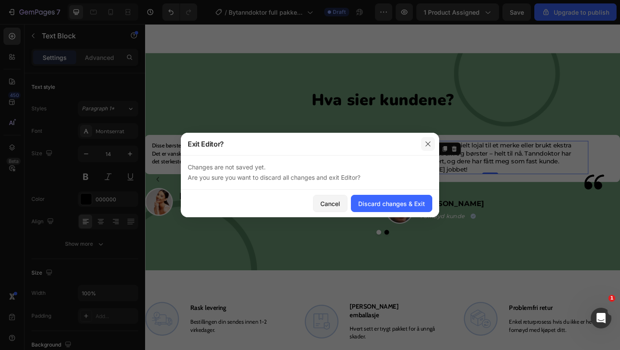
click at [428, 143] on icon "button" at bounding box center [428, 143] width 7 height 7
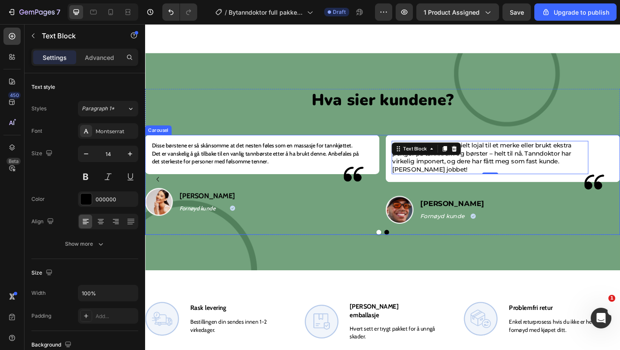
click at [395, 249] on div at bounding box center [403, 250] width 517 height 5
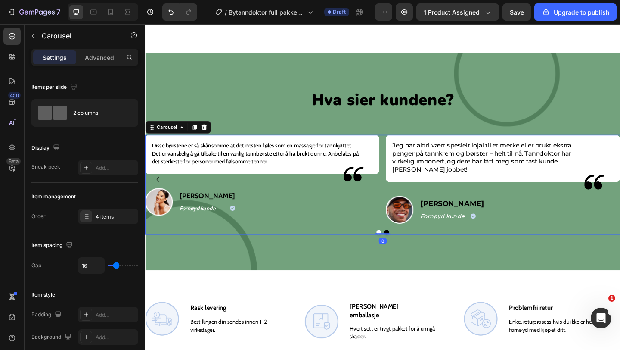
click at [398, 249] on button "Dot" at bounding box center [399, 250] width 5 height 5
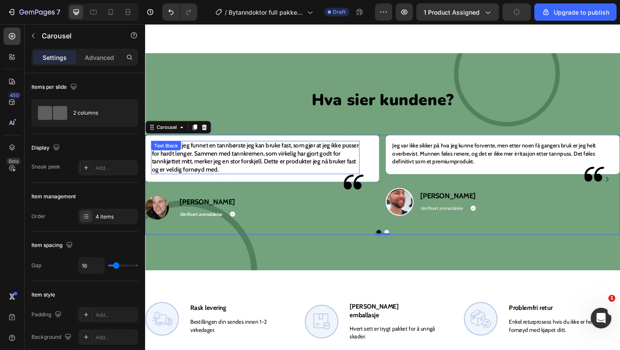
click at [255, 172] on span "Endelig har jeg funnet en tannbørste jeg kan bruke fast, som gjør at jeg ikke p…" at bounding box center [264, 169] width 225 height 34
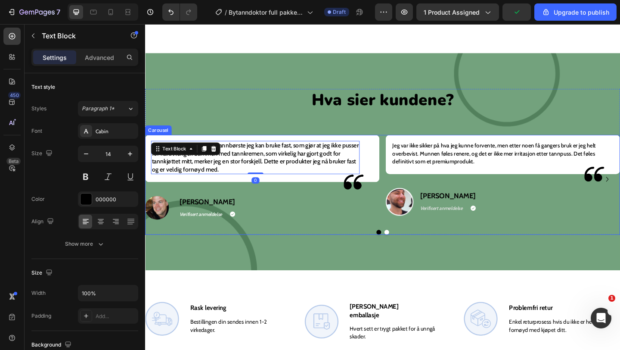
click at [407, 252] on button "Dot" at bounding box center [407, 250] width 5 height 5
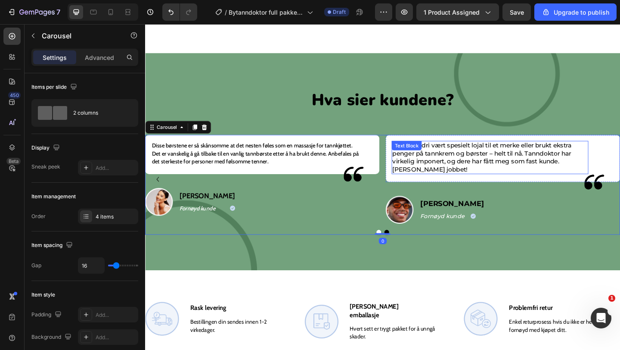
click at [452, 170] on span "Jeg har aldri vært spesielt lojal til et merke eller brukt ekstra penger på tan…" at bounding box center [511, 169] width 195 height 34
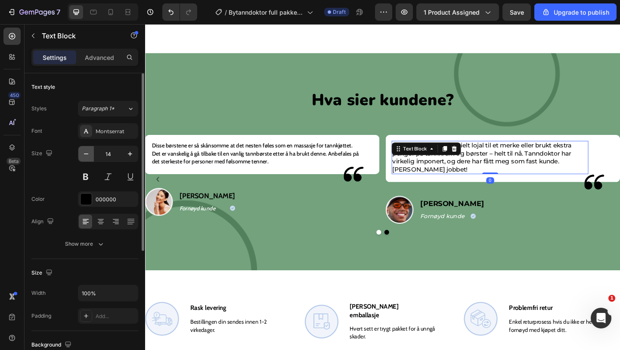
click at [82, 158] on button "button" at bounding box center [86, 154] width 16 height 16
click at [106, 132] on div "Montserrat" at bounding box center [116, 131] width 40 height 8
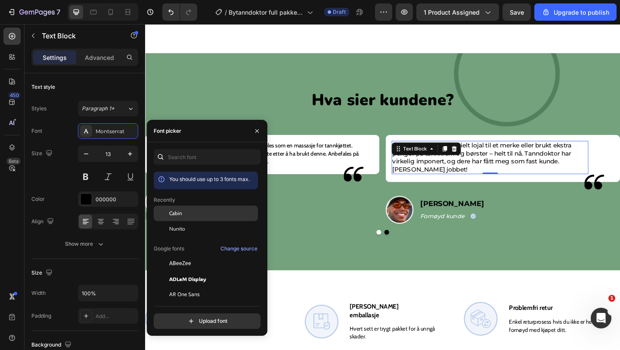
click at [188, 214] on div "Cabin" at bounding box center [212, 213] width 87 height 8
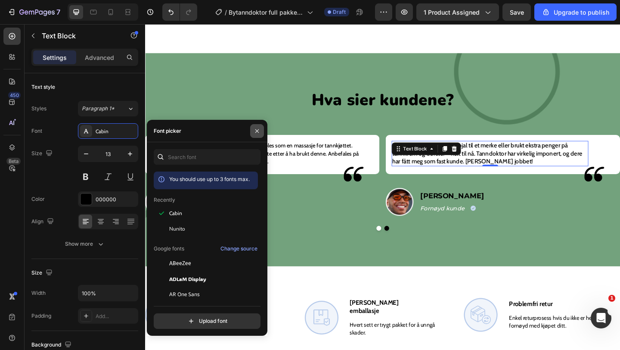
click at [254, 131] on icon "button" at bounding box center [257, 130] width 7 height 7
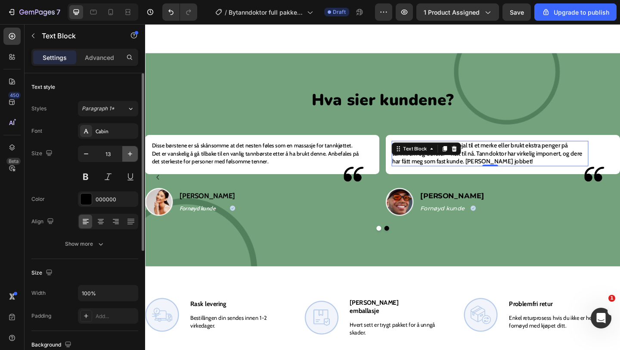
click at [130, 152] on icon "button" at bounding box center [130, 153] width 9 height 9
type input "14"
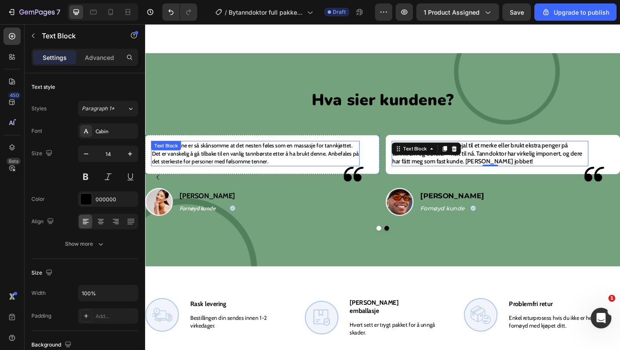
click at [279, 164] on p "Disse børstene er så skånsomme at det nesten føles som en massasje for tannkjøt…" at bounding box center [264, 165] width 225 height 26
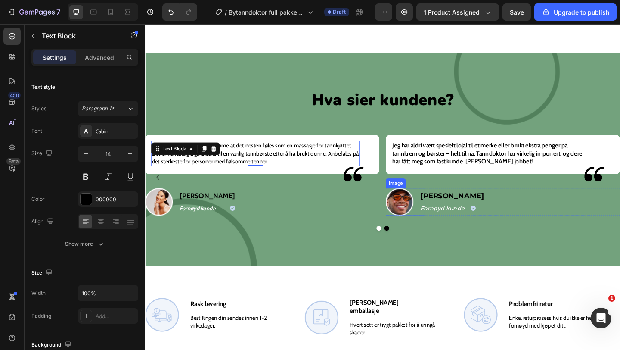
click at [423, 222] on img at bounding box center [422, 217] width 30 height 30
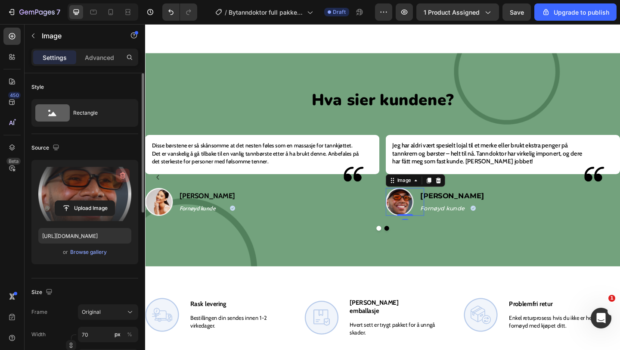
click at [122, 177] on icon "button" at bounding box center [122, 175] width 9 height 9
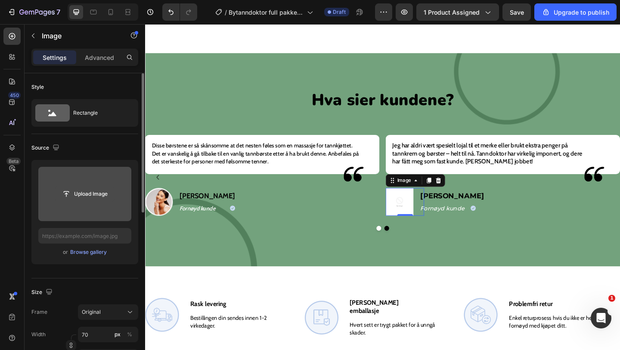
click at [98, 193] on input "file" at bounding box center [84, 193] width 59 height 15
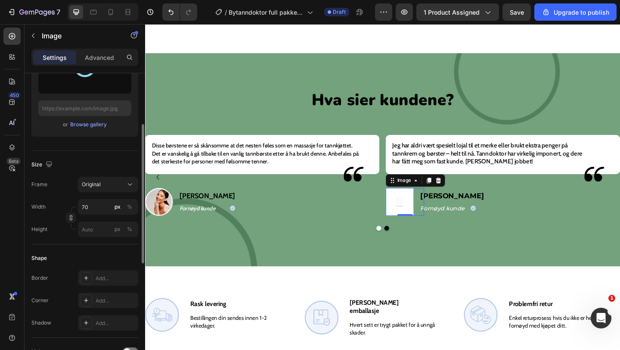
scroll to position [130, 0]
click at [99, 207] on input "70" at bounding box center [108, 204] width 60 height 16
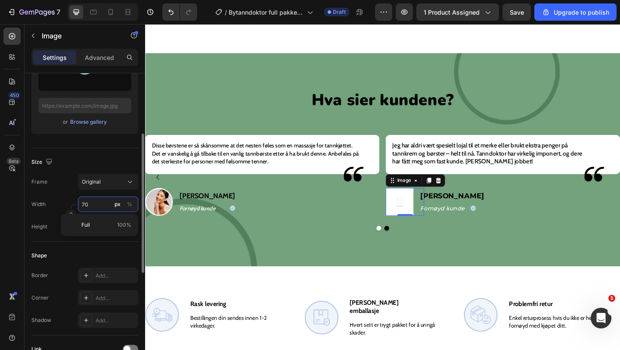
type input "https://cdn.shopify.com/s/files/1/0881/8412/7803/files/gempages_575504512211485…"
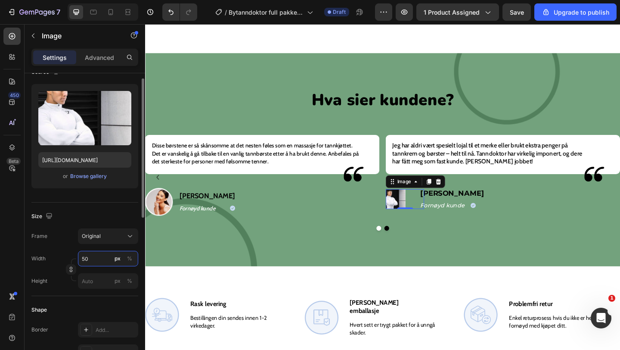
scroll to position [0, 0]
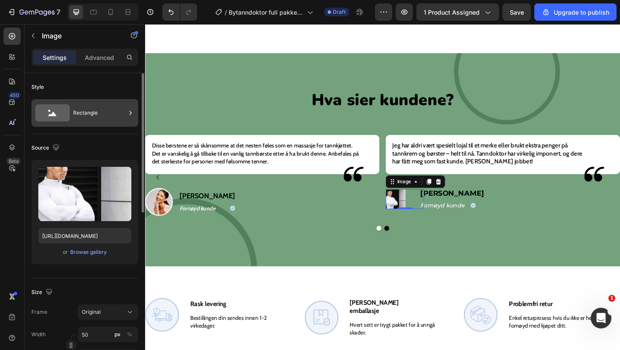
click at [109, 101] on div "Rectangle" at bounding box center [84, 113] width 107 height 28
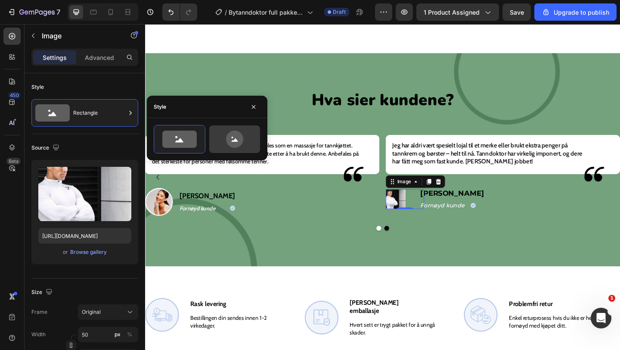
click at [221, 130] on icon at bounding box center [234, 138] width 40 height 17
type input "80"
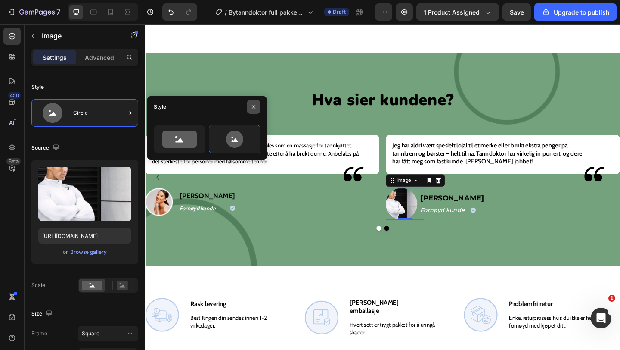
click at [256, 109] on icon "button" at bounding box center [253, 106] width 7 height 7
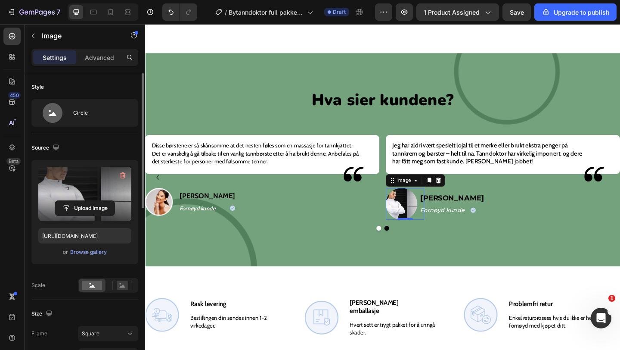
drag, startPoint x: 88, startPoint y: 186, endPoint x: 106, endPoint y: 186, distance: 18.1
click at [106, 186] on label at bounding box center [84, 194] width 93 height 54
click at [106, 201] on input "file" at bounding box center [84, 208] width 59 height 15
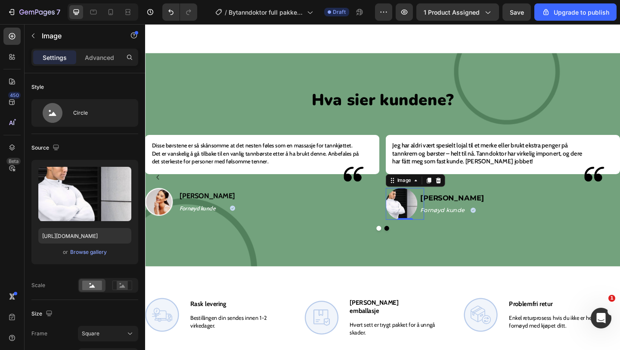
click at [364, 272] on div "Hva sier kundene? Heading Endelig har jeg funnet en tannbørste jeg kan bruke fa…" at bounding box center [403, 172] width 517 height 232
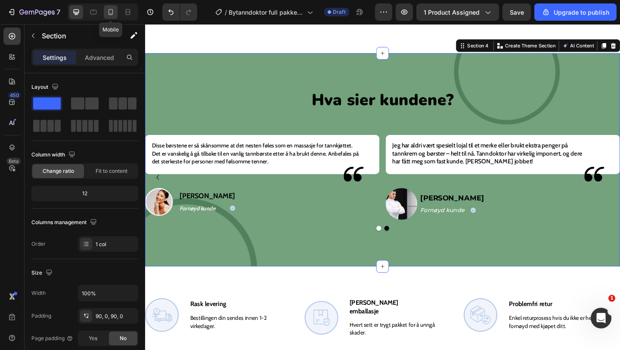
click at [115, 12] on div at bounding box center [111, 12] width 14 height 14
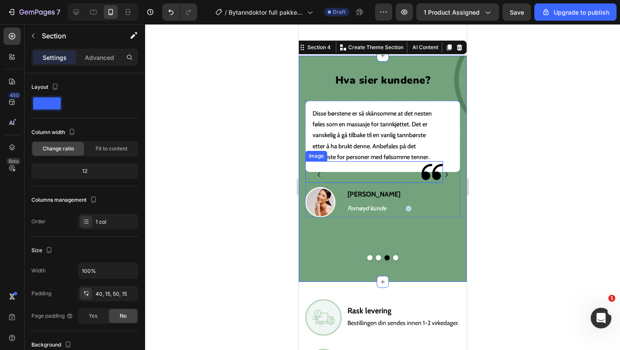
scroll to position [1031, 0]
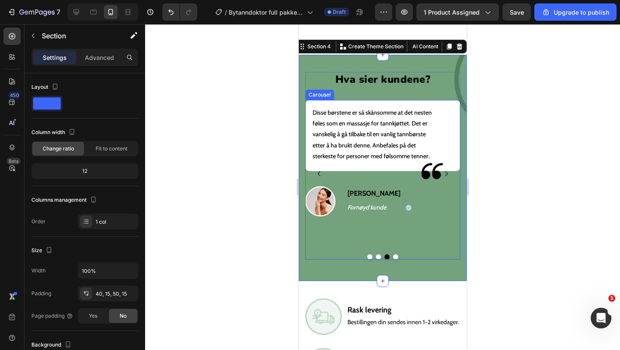
click at [395, 256] on button "Dot" at bounding box center [395, 256] width 5 height 5
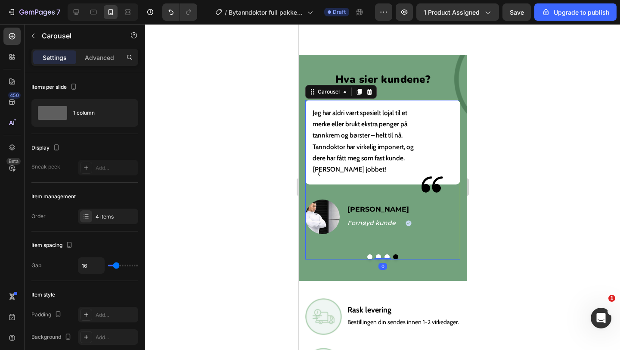
click at [377, 254] on button "Dot" at bounding box center [377, 256] width 5 height 5
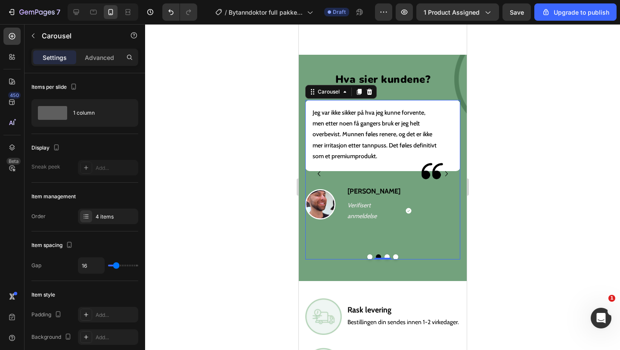
click at [369, 254] on button "Dot" at bounding box center [369, 256] width 5 height 5
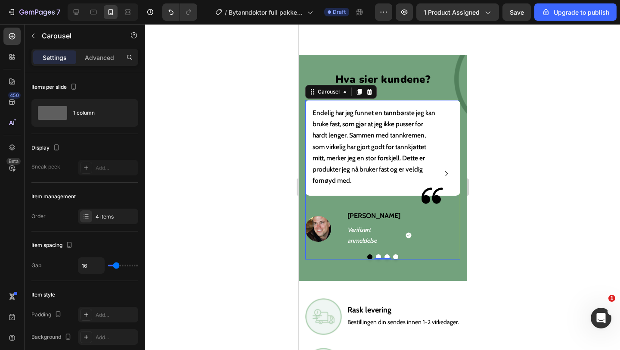
click at [377, 254] on button "Dot" at bounding box center [377, 256] width 5 height 5
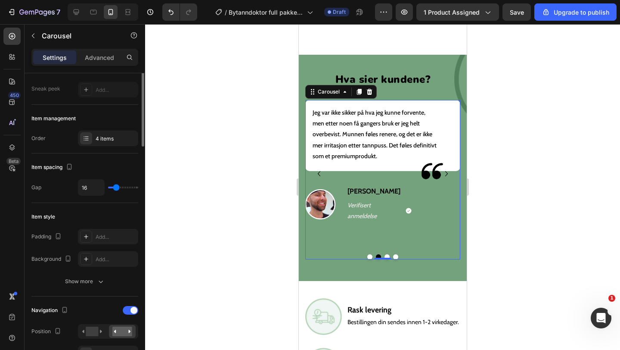
scroll to position [130, 0]
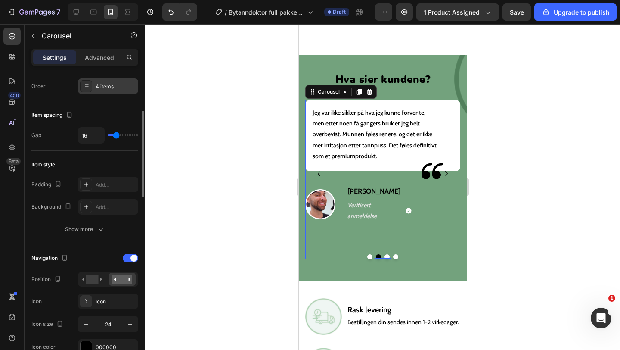
click at [89, 88] on icon at bounding box center [86, 86] width 7 height 7
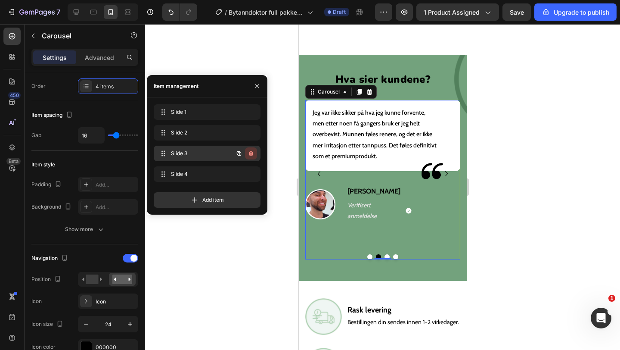
click at [249, 155] on icon "button" at bounding box center [251, 153] width 7 height 7
click at [249, 154] on div "Delete" at bounding box center [245, 153] width 16 height 8
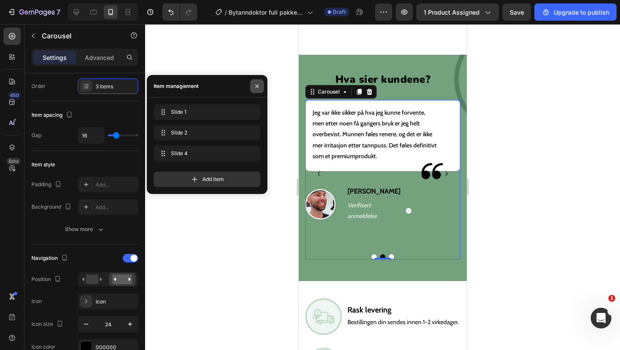
click at [257, 79] on button "button" at bounding box center [257, 86] width 14 height 14
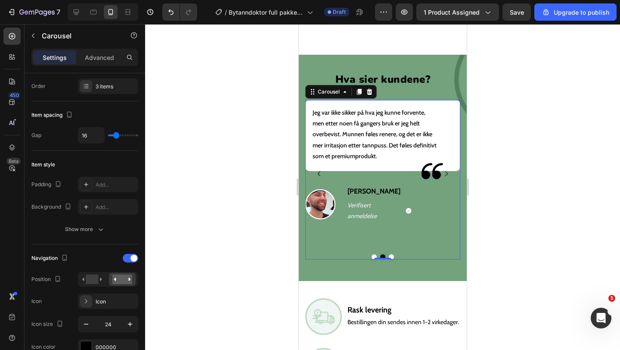
click at [372, 254] on button "Dot" at bounding box center [373, 256] width 5 height 5
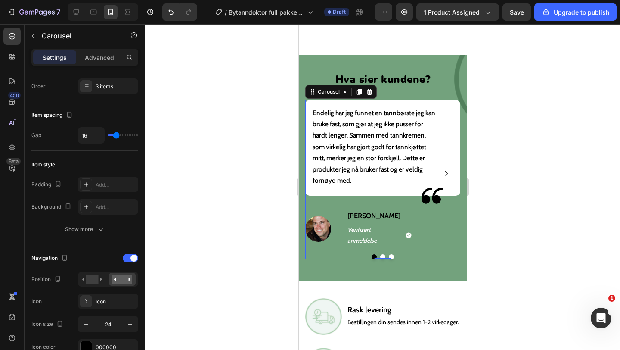
click at [392, 254] on button "Dot" at bounding box center [390, 256] width 5 height 5
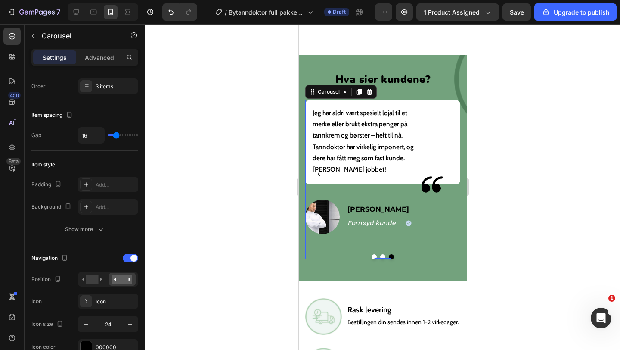
click at [382, 254] on button "Dot" at bounding box center [382, 256] width 5 height 5
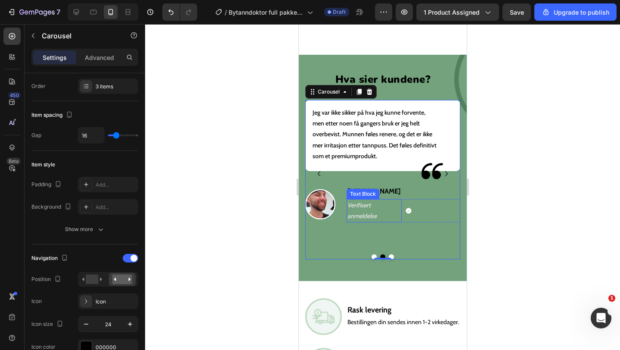
click at [366, 209] on p "Verifisert anmeldelse" at bounding box center [373, 211] width 53 height 22
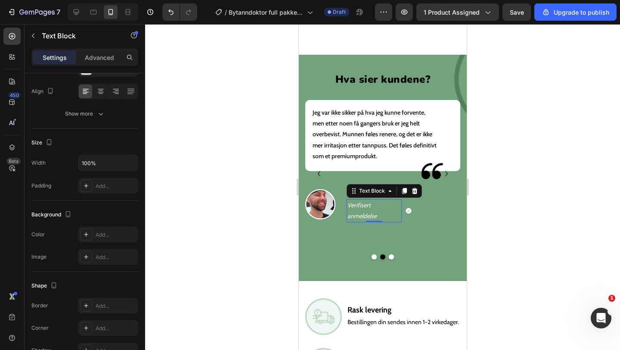
scroll to position [0, 0]
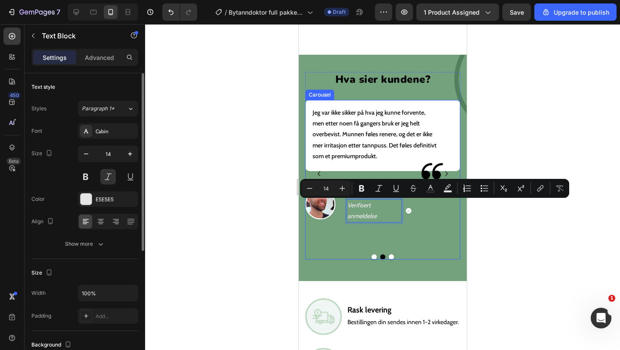
click at [388, 235] on div "Jeg var ikke sikker på hva jeg kunne forvente, men etter noen få gangers bruk e…" at bounding box center [382, 173] width 155 height 147
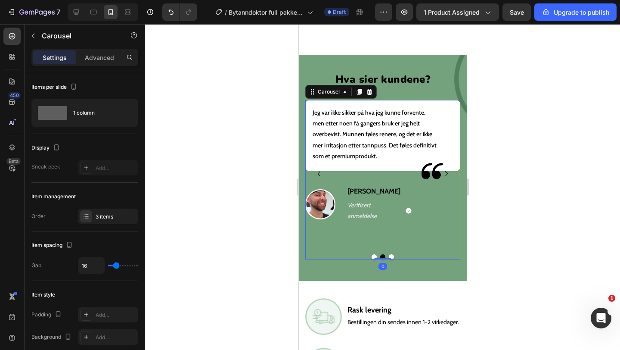
click at [378, 196] on div "Jonas K. Heading Verifisert anmeldelse Text Block Icon Row" at bounding box center [403, 204] width 114 height 36
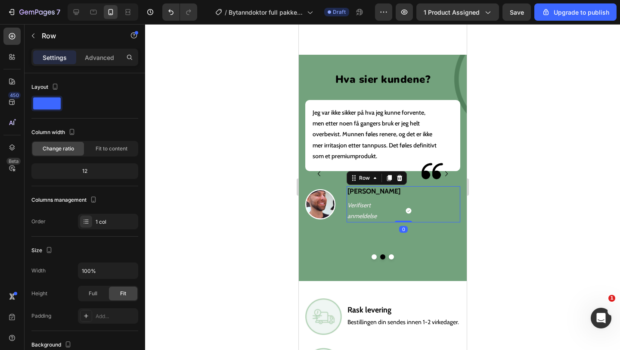
click at [372, 210] on p "Verifisert anmeldelse" at bounding box center [373, 211] width 53 height 22
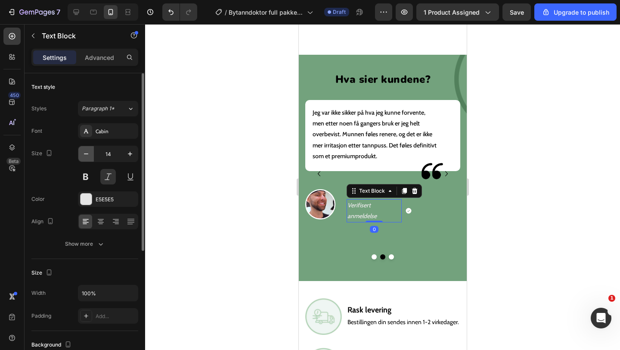
click at [90, 157] on icon "button" at bounding box center [86, 153] width 9 height 9
type input "12"
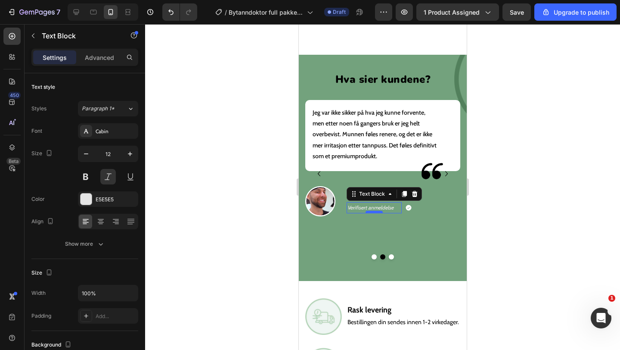
click at [368, 212] on div at bounding box center [373, 212] width 17 height 3
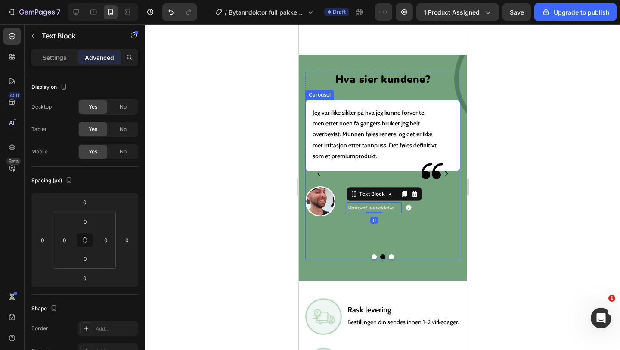
click at [370, 254] on div at bounding box center [382, 256] width 155 height 5
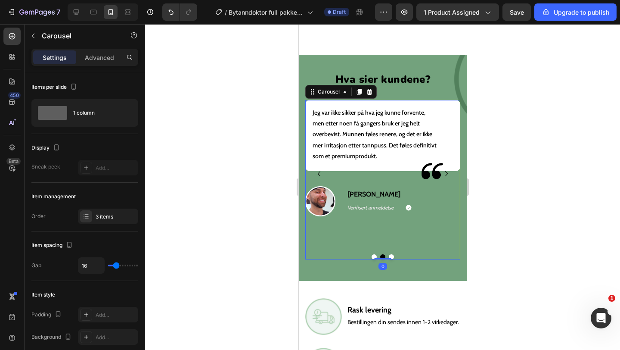
click at [371, 254] on div at bounding box center [382, 256] width 155 height 5
click at [372, 254] on button "Dot" at bounding box center [373, 256] width 5 height 5
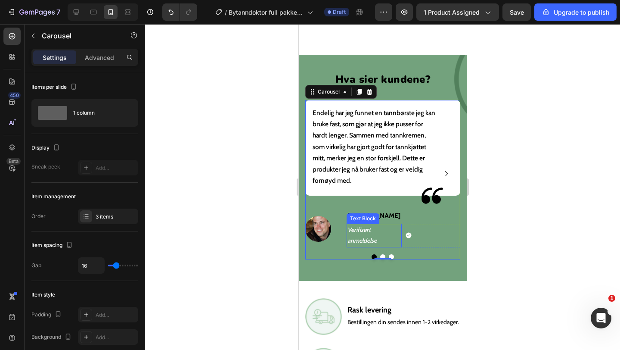
click at [370, 232] on p "Verifisert anmeldelse" at bounding box center [373, 235] width 53 height 22
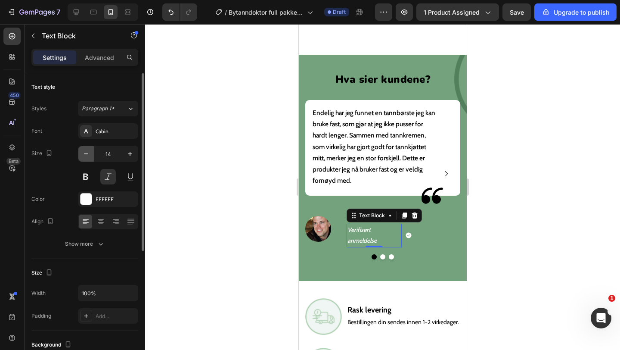
click at [91, 149] on button "button" at bounding box center [86, 154] width 16 height 16
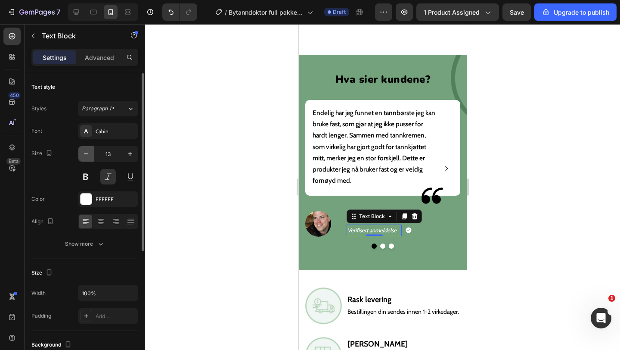
click at [91, 149] on button "button" at bounding box center [86, 154] width 16 height 16
click at [132, 154] on icon "button" at bounding box center [130, 153] width 9 height 9
type input "13"
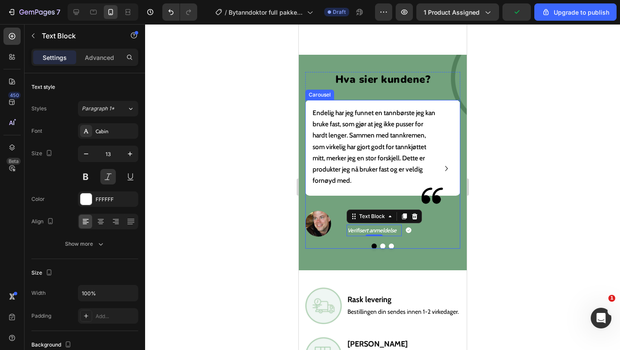
click at [382, 244] on button "Dot" at bounding box center [382, 245] width 5 height 5
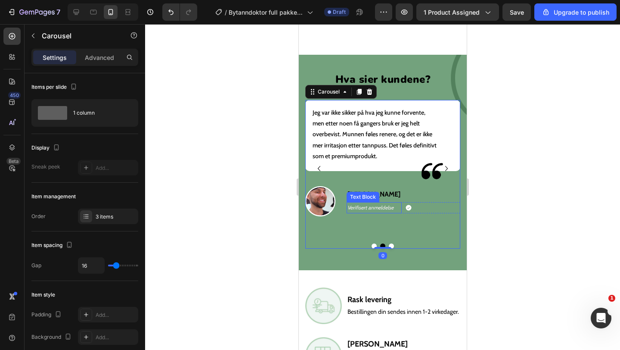
click at [371, 207] on p "Verifisert anmeldelse" at bounding box center [373, 207] width 53 height 9
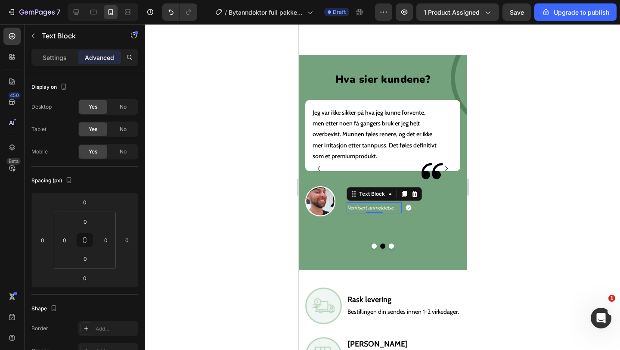
click at [59, 50] on div "Settings Advanced" at bounding box center [84, 57] width 107 height 17
click at [59, 55] on p "Settings" at bounding box center [55, 57] width 24 height 9
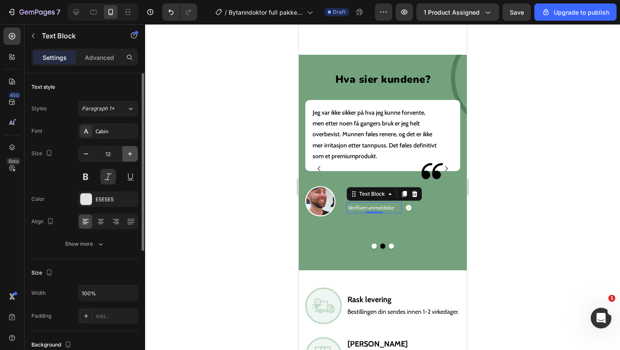
click at [128, 150] on icon "button" at bounding box center [130, 153] width 9 height 9
type input "13"
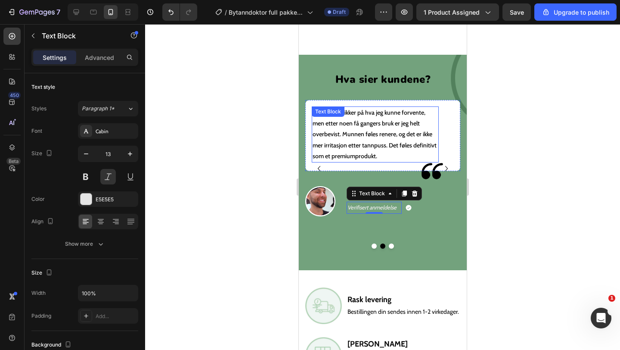
click at [360, 145] on p "Jeg var ikke sikker på hva jeg kunne forvente, men etter noen få gangers bruk e…" at bounding box center [374, 134] width 125 height 54
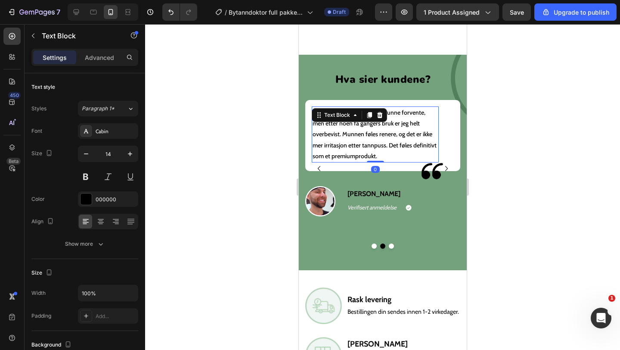
click at [360, 145] on p "Jeg var ikke sikker på hva jeg kunne forvente, men etter noen få gangers bruk e…" at bounding box center [374, 134] width 125 height 54
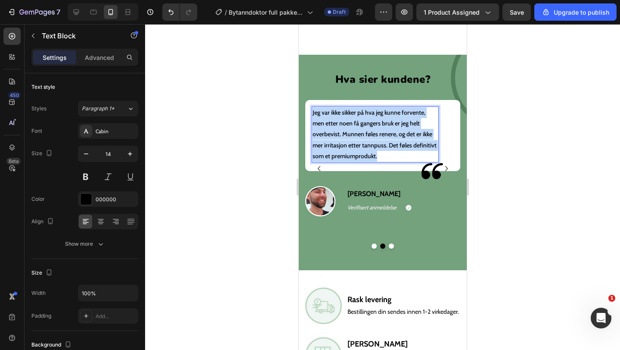
click at [360, 145] on p "Jeg var ikke sikker på hva jeg kunne forvente, men etter noen få gangers bruk e…" at bounding box center [374, 134] width 125 height 54
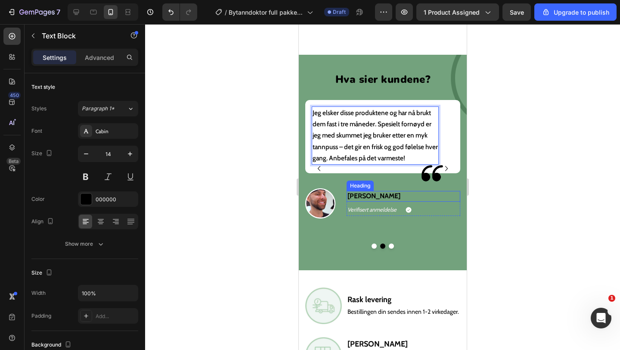
click at [370, 196] on h2 "Jonas K." at bounding box center [403, 196] width 114 height 11
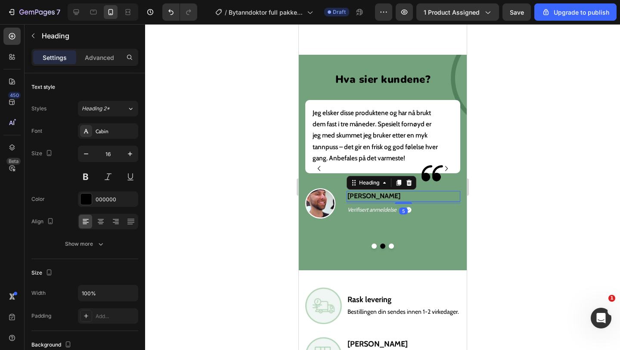
click at [370, 196] on h2 "Jonas K." at bounding box center [403, 196] width 114 height 11
click at [370, 196] on p "Jonas K." at bounding box center [403, 196] width 112 height 9
click at [371, 208] on p "Verifisert anmeldelse" at bounding box center [373, 210] width 53 height 10
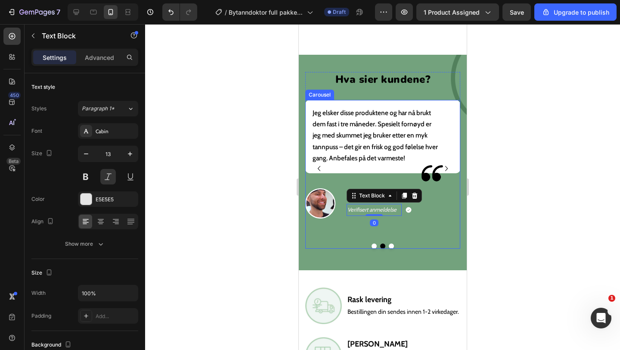
click at [390, 243] on button "Dot" at bounding box center [390, 245] width 5 height 5
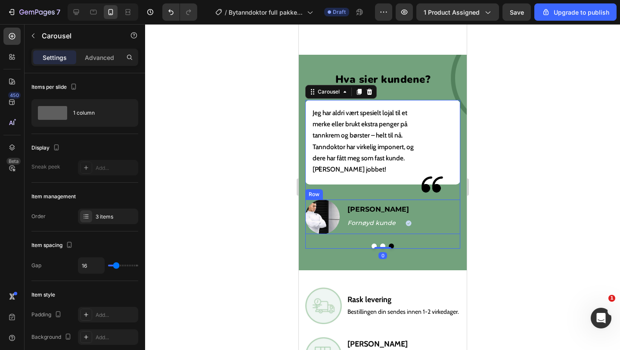
click at [364, 206] on h2 "Mikkel T." at bounding box center [403, 209] width 114 height 11
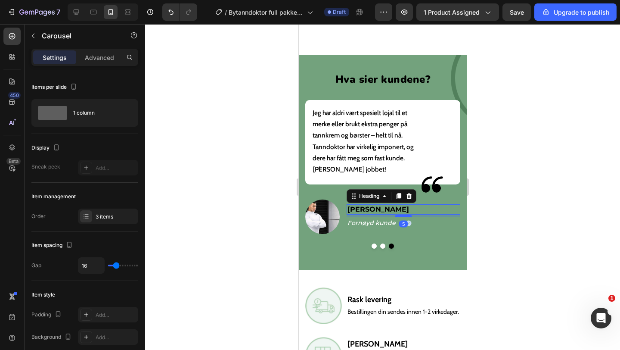
click at [364, 206] on h2 "Mikkel T." at bounding box center [403, 209] width 114 height 11
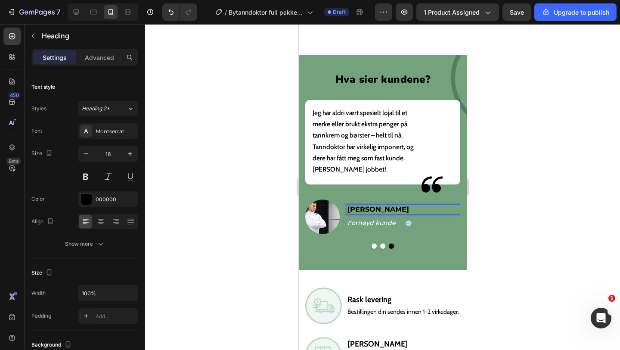
click at [364, 206] on p "Mikkel T." at bounding box center [403, 209] width 112 height 9
click at [374, 244] on button "Dot" at bounding box center [373, 245] width 5 height 5
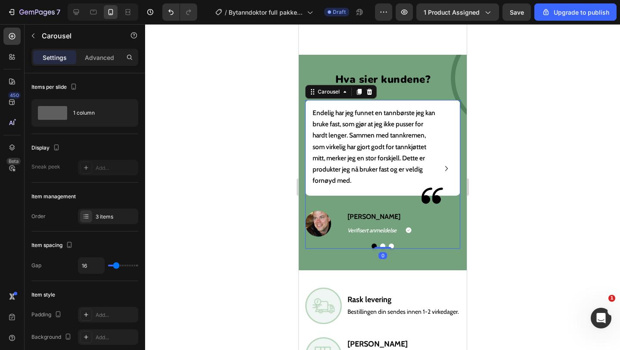
click at [393, 243] on button "Dot" at bounding box center [390, 245] width 5 height 5
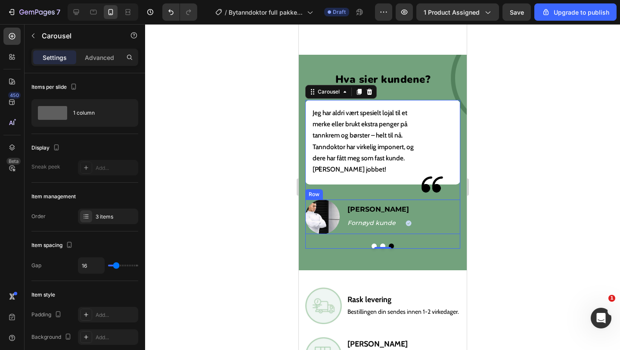
click at [378, 220] on p "Fornøyd kunde" at bounding box center [373, 222] width 53 height 11
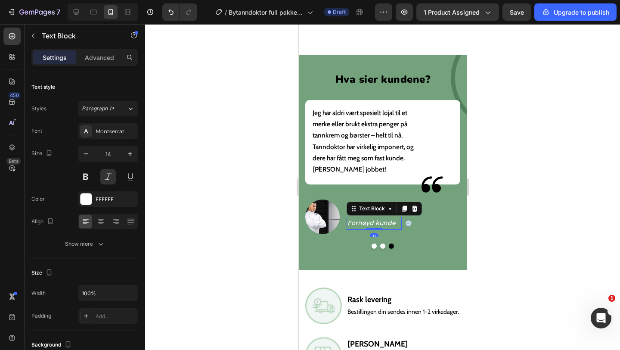
click at [378, 220] on p "Fornøyd kunde" at bounding box center [373, 222] width 53 height 11
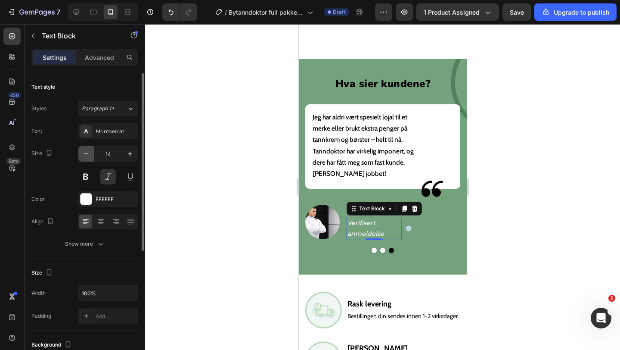
click at [90, 153] on icon "button" at bounding box center [86, 153] width 9 height 9
click at [89, 153] on icon "button" at bounding box center [86, 153] width 9 height 9
click at [129, 155] on icon "button" at bounding box center [130, 153] width 9 height 9
type input "13"
click at [113, 131] on div "Montserrat" at bounding box center [116, 131] width 40 height 8
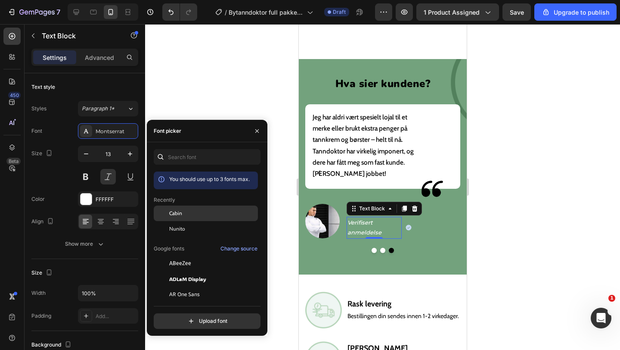
click at [177, 215] on span "Cabin" at bounding box center [175, 213] width 13 height 8
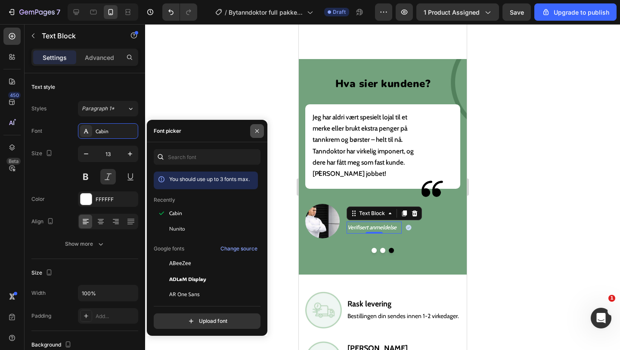
click at [255, 129] on icon "button" at bounding box center [256, 130] width 3 height 3
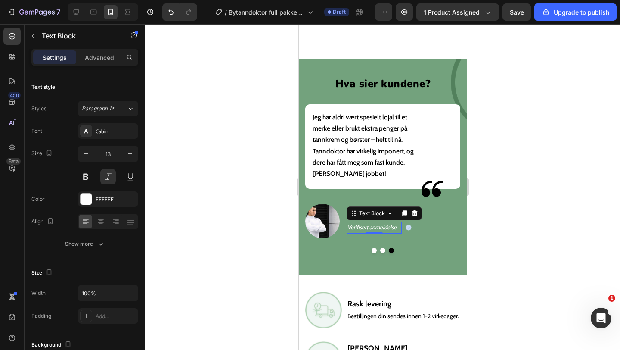
click at [251, 179] on div at bounding box center [382, 187] width 475 height 326
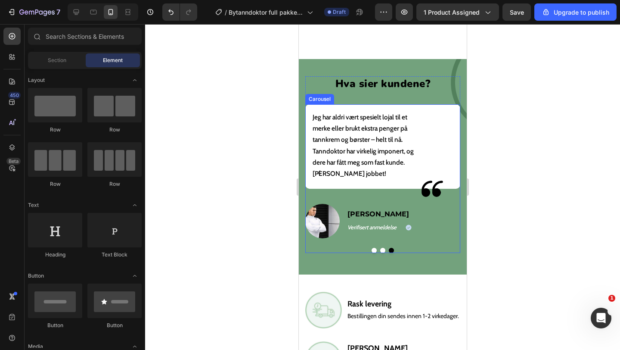
click at [372, 248] on button "Dot" at bounding box center [373, 250] width 5 height 5
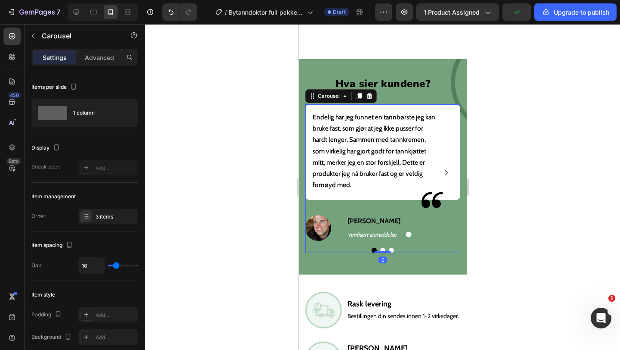
click at [247, 133] on div at bounding box center [382, 187] width 475 height 326
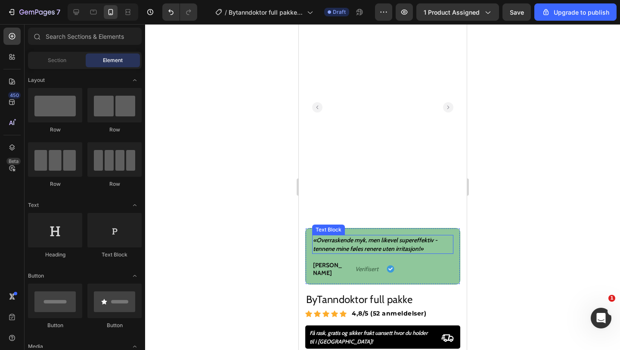
scroll to position [26, 0]
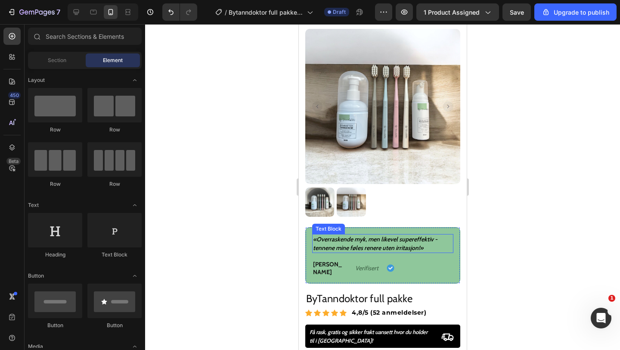
click at [365, 237] on p "«Overraskende myk, men likevel supereffektiv - tennene mine føles renere uten i…" at bounding box center [383, 243] width 140 height 17
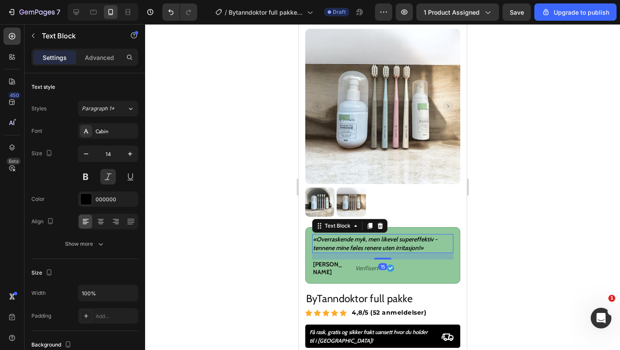
click at [363, 239] on p "«Overraskende myk, men likevel supereffektiv - tennene mine føles renere uten i…" at bounding box center [383, 243] width 140 height 17
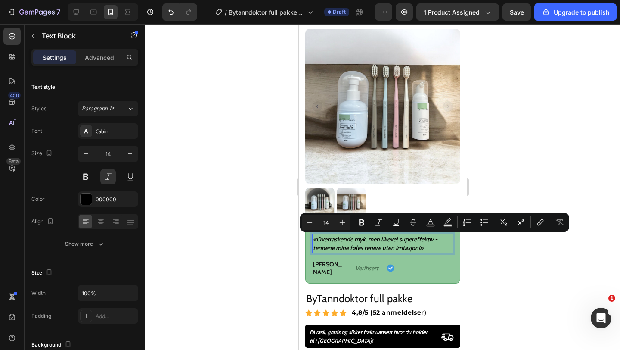
click at [404, 234] on div "«Overraskende myk, men likevel supereffektiv - tennene mine føles renere uten i…" at bounding box center [382, 243] width 141 height 19
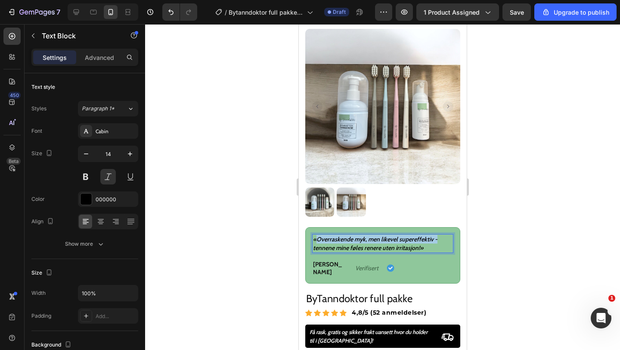
drag, startPoint x: 440, startPoint y: 240, endPoint x: 315, endPoint y: 242, distance: 124.4
click at [315, 242] on p "«Overraskende myk, men likevel supereffektiv - tennene mine føles renere uten i…" at bounding box center [383, 243] width 140 height 17
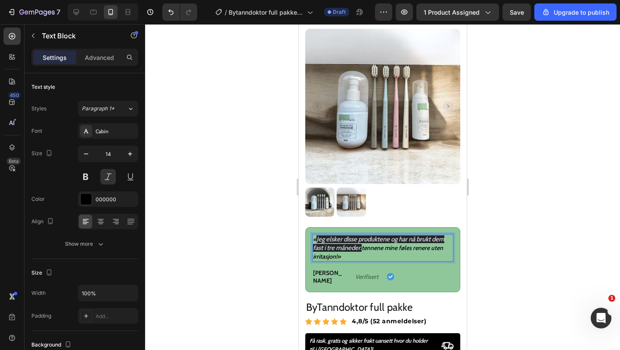
scroll to position [26, 0]
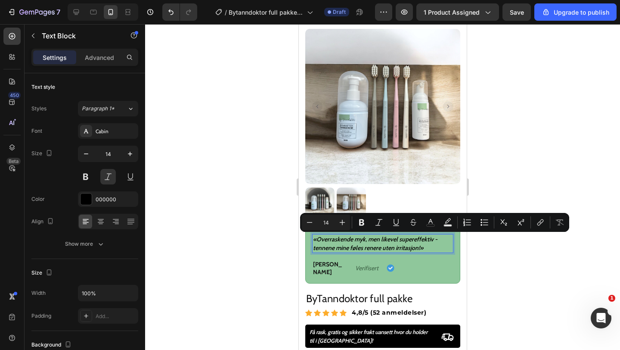
click at [387, 245] on p "«Overraskende myk, men likevel supereffektiv - tennene mine føles renere uten i…" at bounding box center [383, 243] width 140 height 17
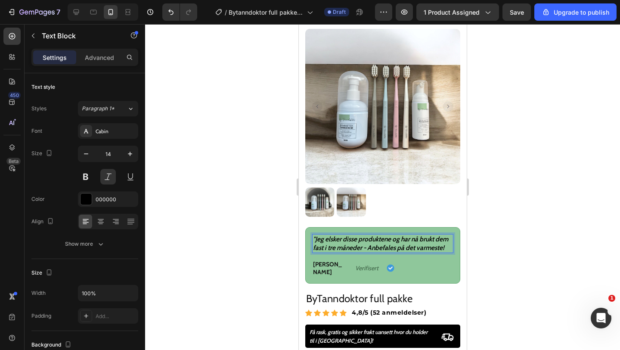
click at [447, 250] on p ""Jeg elsker disse produktene og har nå brukt dem fast i tre måneder - Anbefales…" at bounding box center [383, 243] width 140 height 17
click at [325, 268] on h2 "[PERSON_NAME]" at bounding box center [329, 267] width 34 height 17
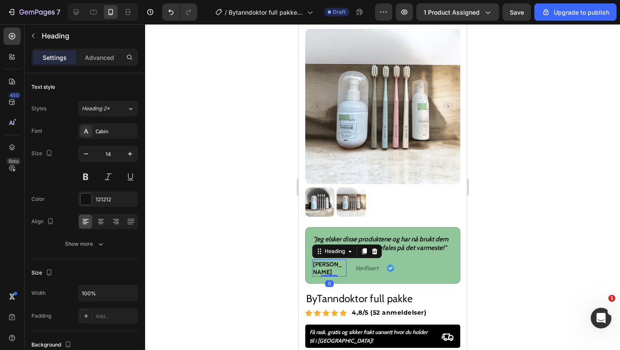
click at [325, 268] on h2 "[PERSON_NAME]" at bounding box center [329, 267] width 34 height 17
click at [325, 268] on p "[PERSON_NAME]" at bounding box center [329, 268] width 33 height 16
click at [237, 242] on div at bounding box center [382, 187] width 475 height 326
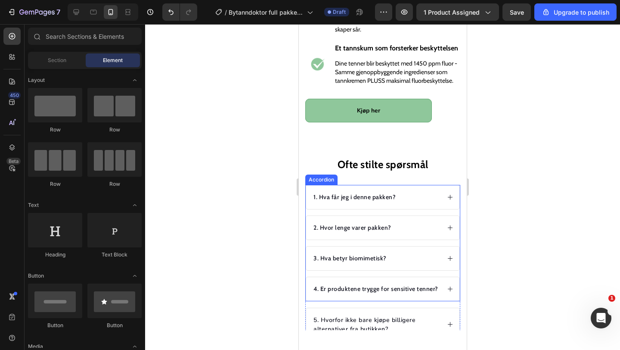
scroll to position [984, 0]
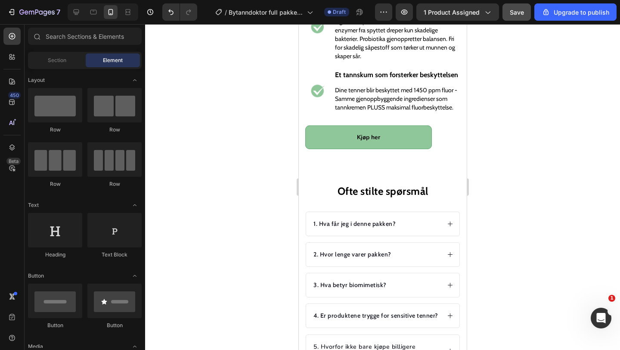
click at [511, 19] on button "Save" at bounding box center [516, 11] width 28 height 17
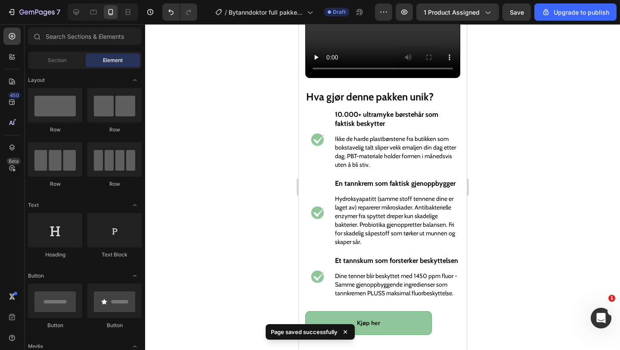
scroll to position [0, 0]
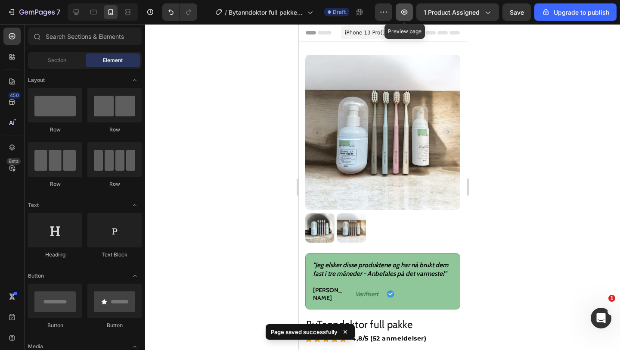
click at [406, 12] on icon "button" at bounding box center [404, 12] width 9 height 9
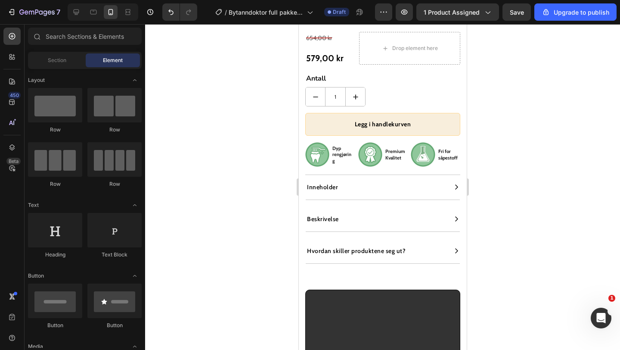
scroll to position [420, 0]
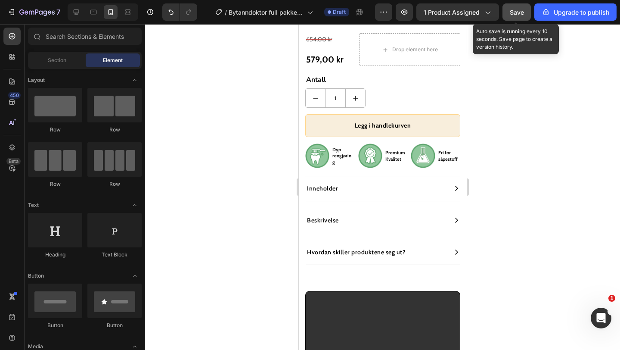
click at [512, 16] on div "Save" at bounding box center [517, 12] width 14 height 9
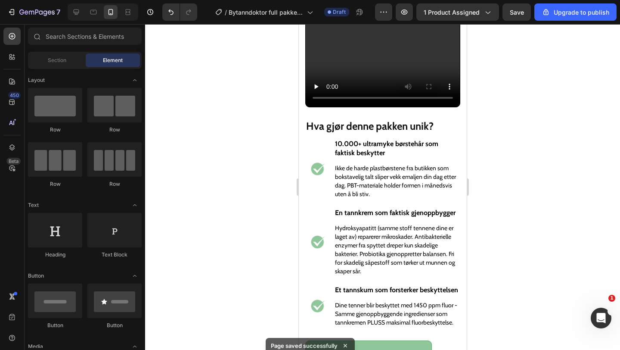
scroll to position [820, 0]
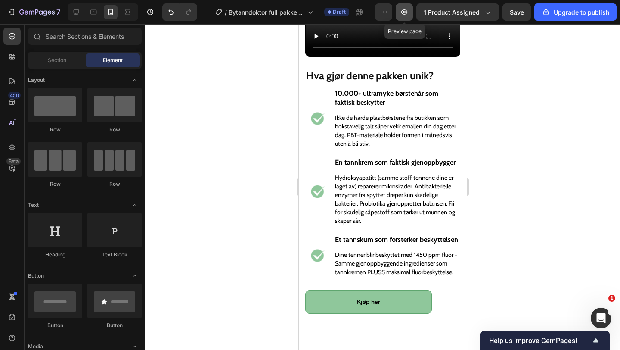
click at [407, 16] on button "button" at bounding box center [404, 11] width 17 height 17
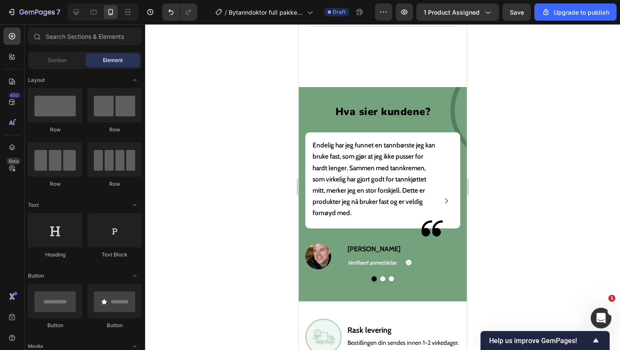
scroll to position [1473, 0]
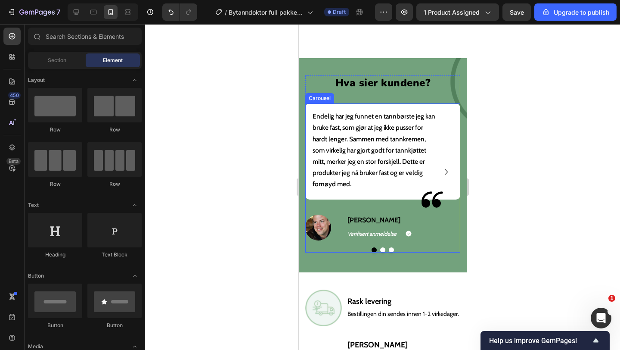
click at [381, 247] on button "Dot" at bounding box center [382, 249] width 5 height 5
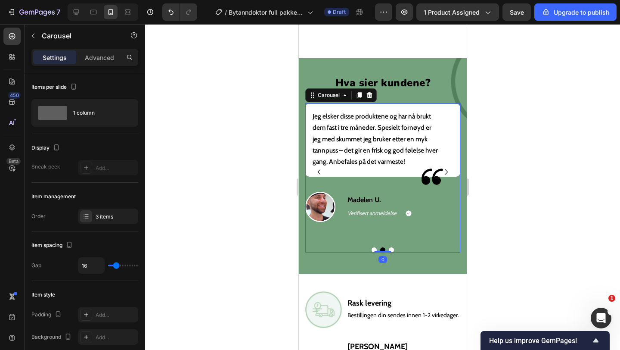
click at [390, 248] on button "Dot" at bounding box center [390, 249] width 5 height 5
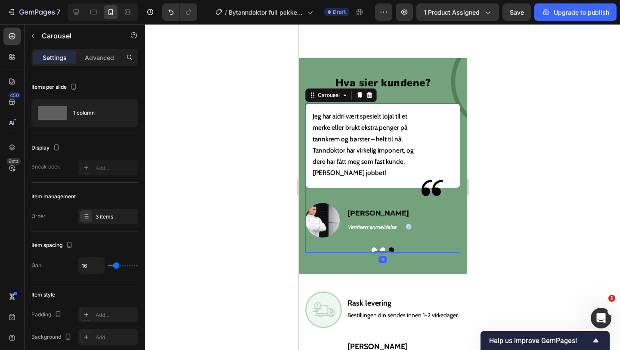
click at [381, 248] on button "Dot" at bounding box center [382, 249] width 5 height 5
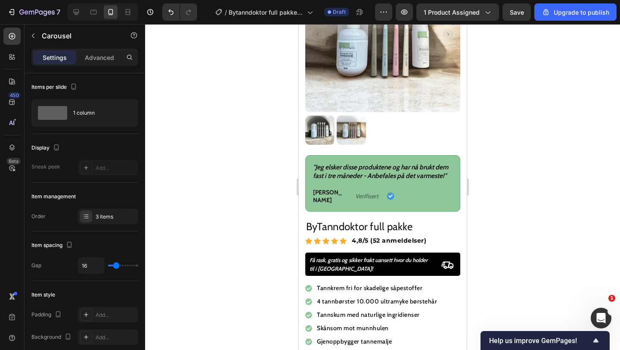
scroll to position [93, 0]
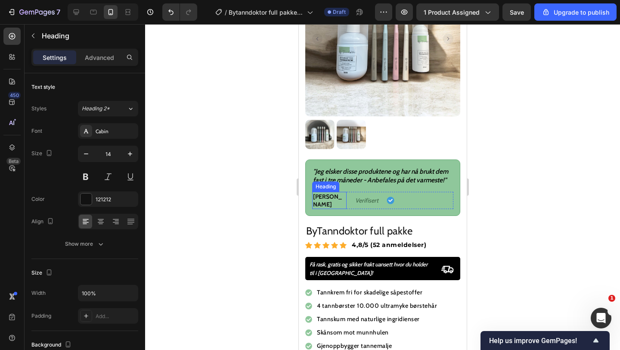
click at [342, 199] on h2 "Madelen H." at bounding box center [329, 200] width 34 height 17
click at [341, 198] on h2 "Madelen H." at bounding box center [329, 200] width 34 height 17
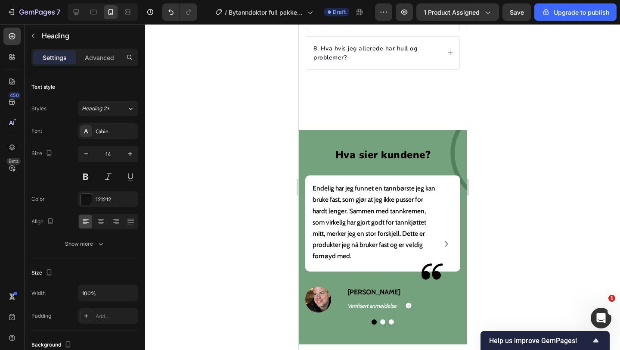
scroll to position [1416, 0]
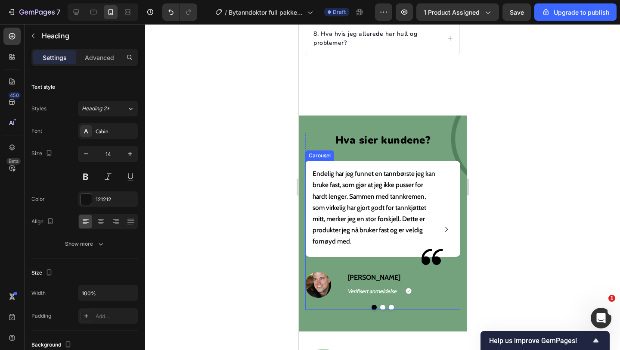
click at [382, 304] on button "Dot" at bounding box center [382, 306] width 5 height 5
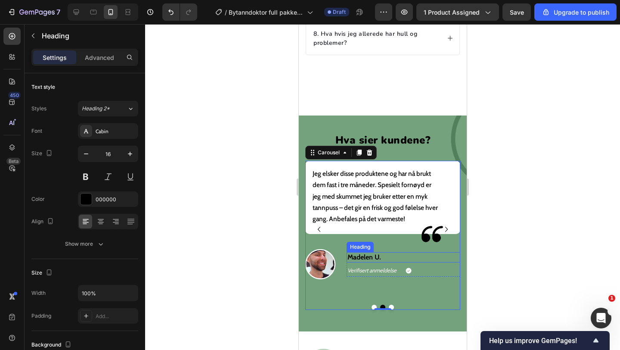
click at [384, 253] on h2 "Madelen U." at bounding box center [403, 257] width 114 height 11
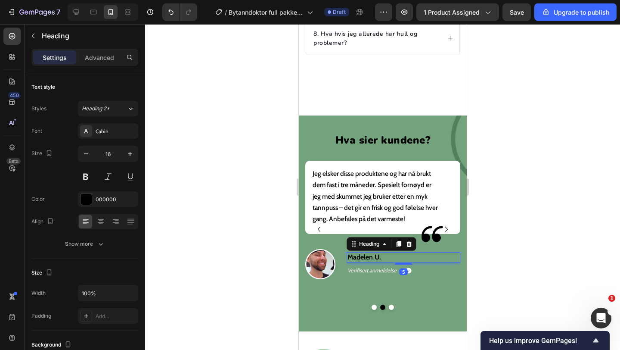
click at [384, 254] on h2 "Madelen U." at bounding box center [403, 257] width 114 height 11
click at [210, 212] on div at bounding box center [382, 187] width 475 height 326
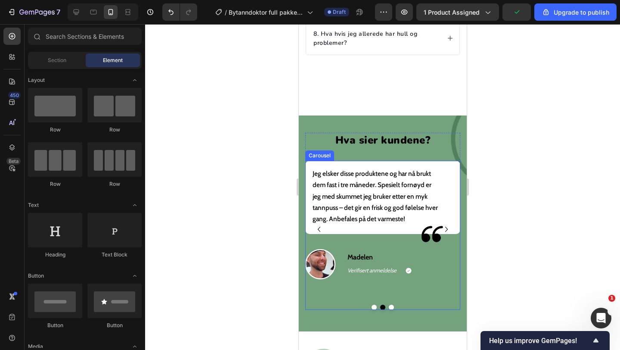
click at [375, 305] on button "Dot" at bounding box center [373, 306] width 5 height 5
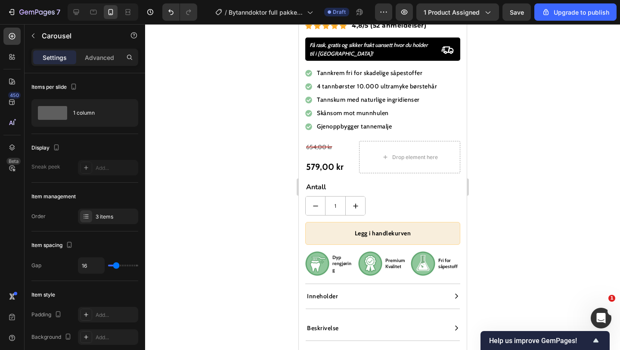
scroll to position [353, 0]
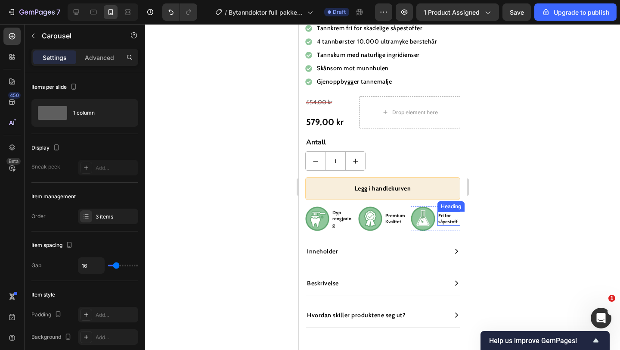
click at [448, 220] on h2 "Fri for såpestoff" at bounding box center [448, 218] width 23 height 14
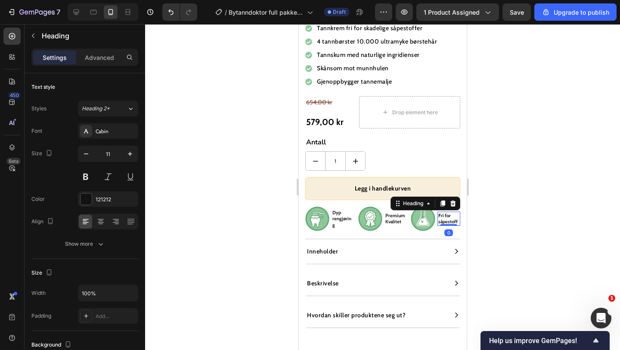
click at [448, 220] on h2 "Fri for såpestoff" at bounding box center [448, 218] width 23 height 14
click at [448, 220] on p "Fri for såpestoff" at bounding box center [448, 218] width 21 height 12
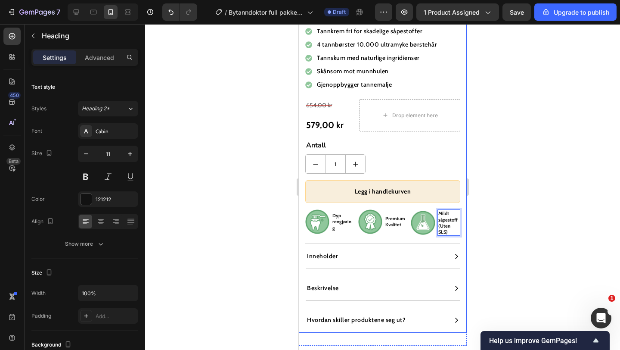
scroll to position [347, 0]
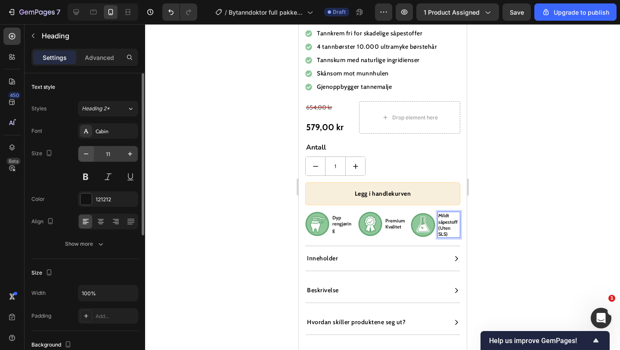
click at [88, 150] on icon "button" at bounding box center [86, 153] width 9 height 9
type input "10"
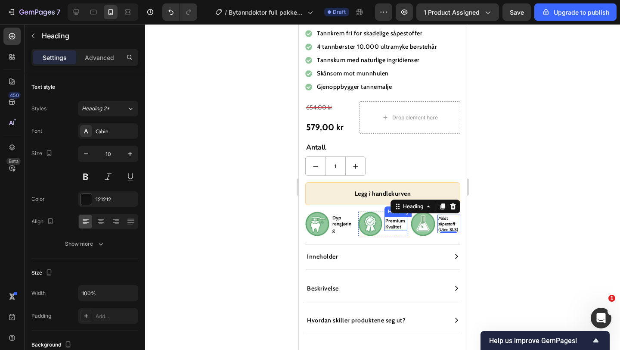
click at [394, 223] on h2 "Premium Kvalitet" at bounding box center [395, 224] width 23 height 14
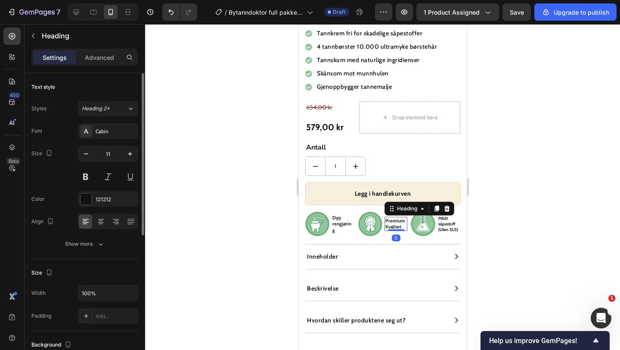
drag, startPoint x: 86, startPoint y: 152, endPoint x: 114, endPoint y: 155, distance: 27.8
click at [86, 152] on icon "button" at bounding box center [86, 153] width 9 height 9
type input "10"
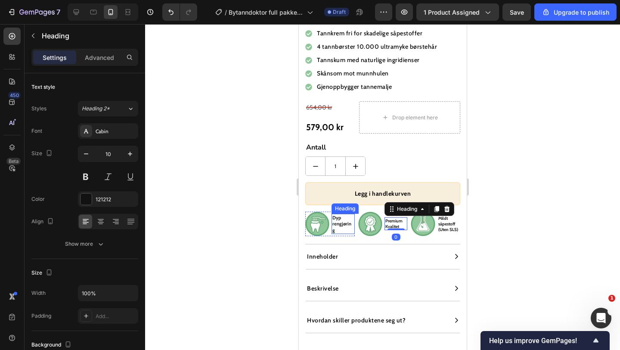
click at [338, 221] on h2 "Dyp rengjøring" at bounding box center [342, 224] width 23 height 20
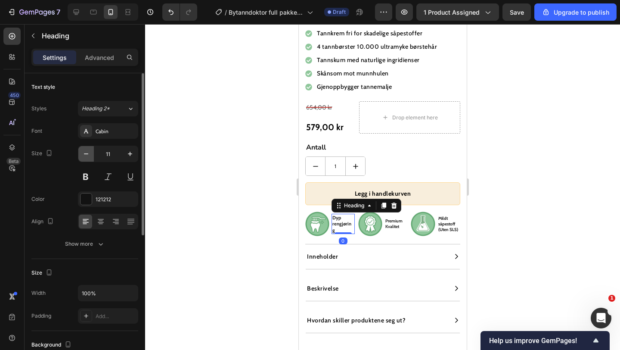
click at [90, 151] on icon "button" at bounding box center [86, 153] width 9 height 9
type input "10"
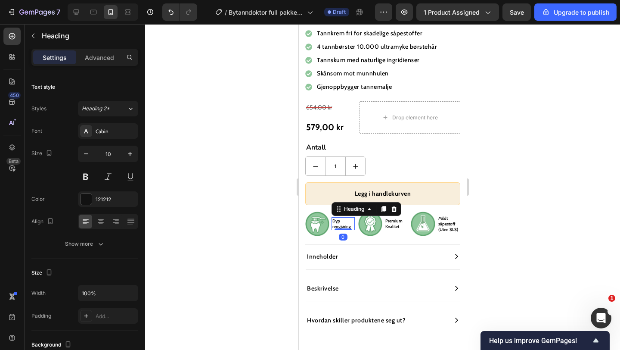
click at [197, 184] on div at bounding box center [382, 187] width 475 height 326
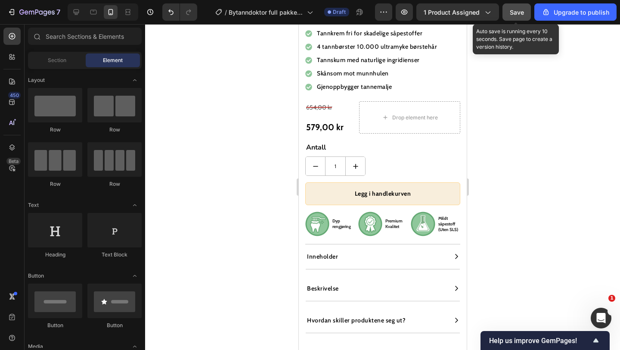
click at [517, 9] on span "Save" at bounding box center [517, 12] width 14 height 7
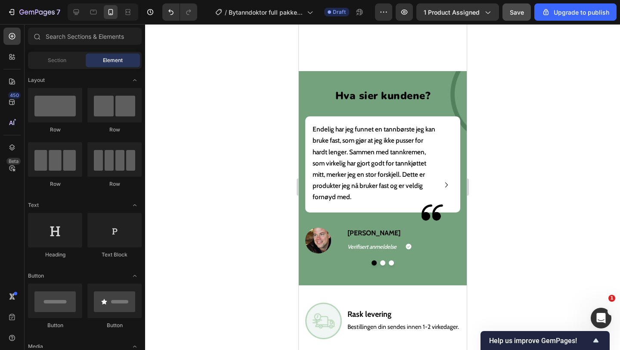
scroll to position [1461, 0]
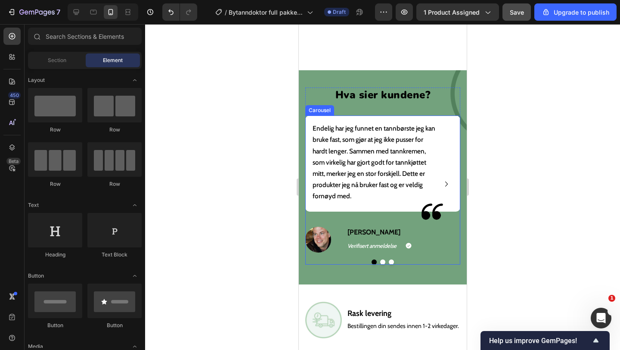
click at [381, 259] on button "Dot" at bounding box center [382, 261] width 5 height 5
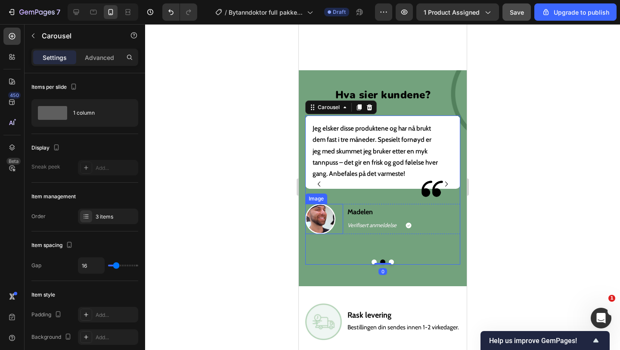
click at [317, 220] on img at bounding box center [320, 219] width 30 height 30
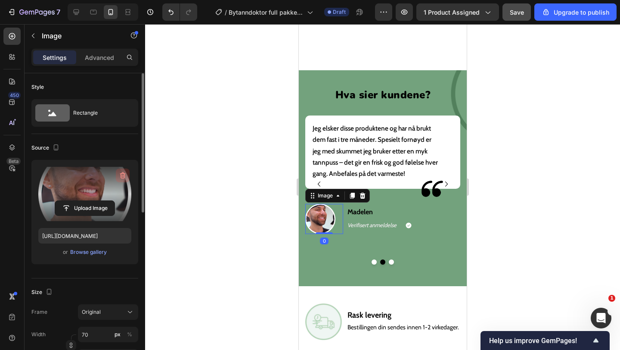
click at [124, 174] on icon "button" at bounding box center [123, 175] width 1 height 3
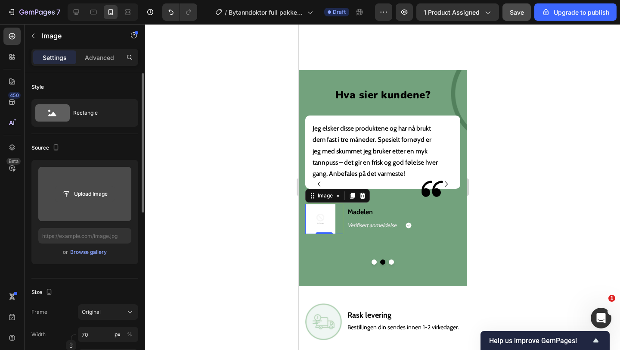
click at [92, 192] on input "file" at bounding box center [84, 193] width 59 height 15
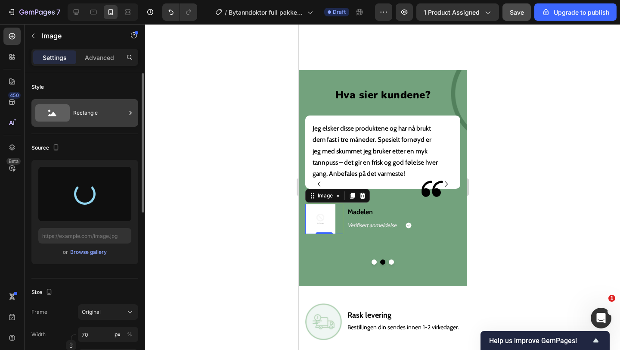
click at [92, 104] on div "Rectangle" at bounding box center [99, 113] width 53 height 20
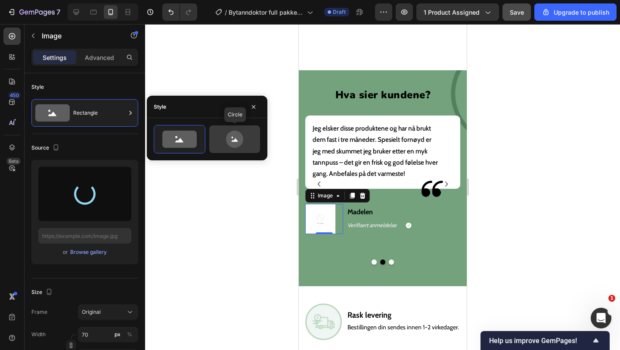
click at [235, 138] on icon at bounding box center [234, 138] width 17 height 17
type input "80"
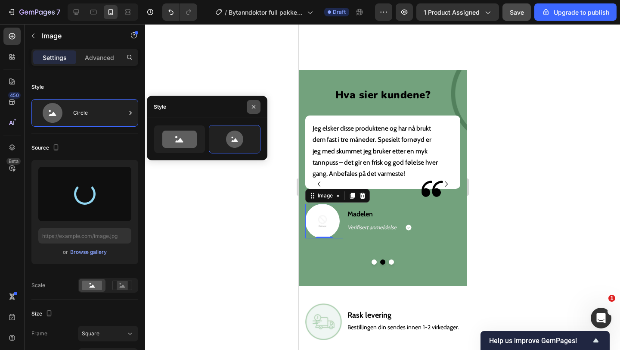
type input "https://cdn.shopify.com/s/files/1/0881/8412/7803/files/gempages_575504512211485…"
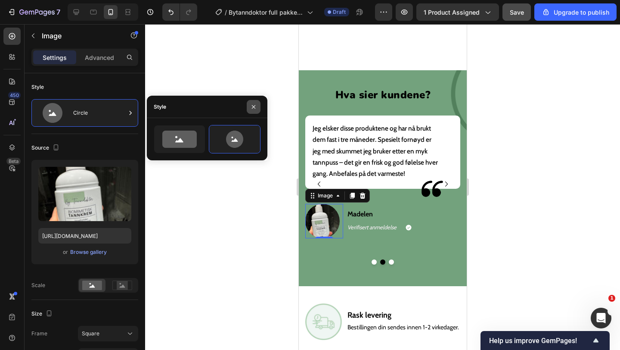
click at [251, 109] on icon "button" at bounding box center [253, 106] width 7 height 7
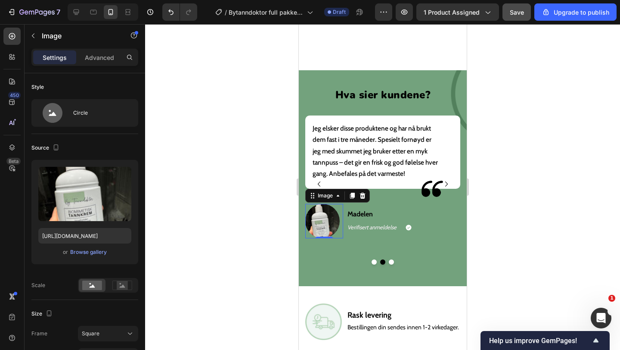
click at [281, 201] on div at bounding box center [382, 187] width 475 height 326
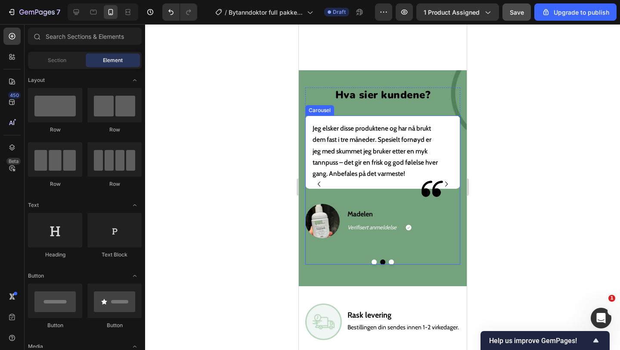
click at [373, 259] on button "Dot" at bounding box center [373, 261] width 5 height 5
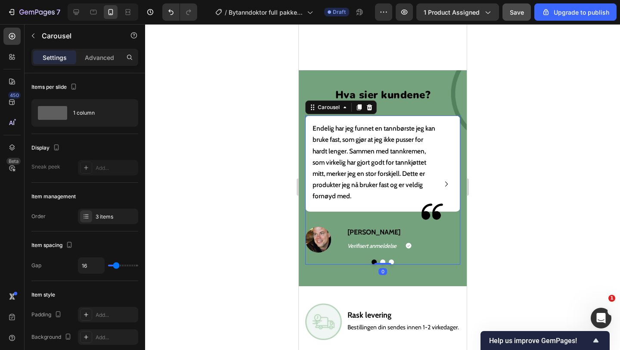
click at [382, 259] on button "Dot" at bounding box center [382, 261] width 5 height 5
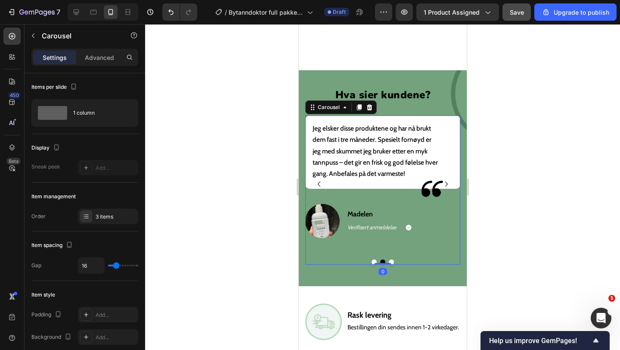
click at [394, 259] on div at bounding box center [382, 261] width 155 height 5
click at [391, 259] on button "Dot" at bounding box center [390, 261] width 5 height 5
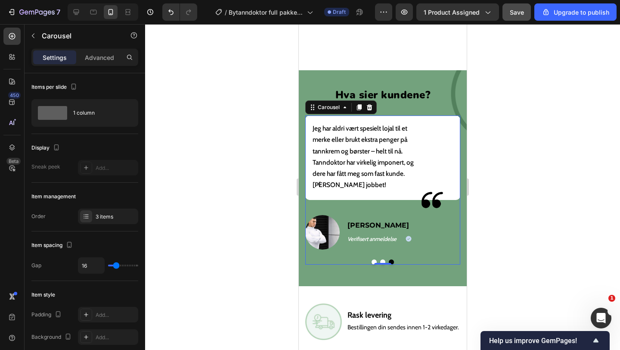
click at [374, 259] on button "Dot" at bounding box center [373, 261] width 5 height 5
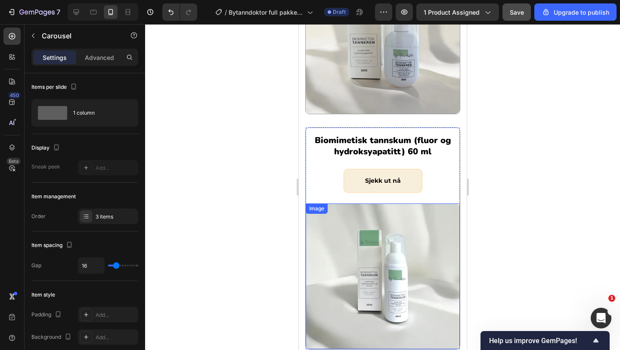
scroll to position [1924, 0]
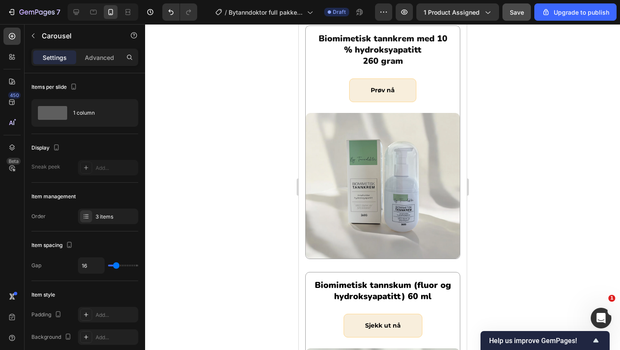
click at [517, 13] on span "Save" at bounding box center [517, 12] width 14 height 7
click at [36, 8] on div "7" at bounding box center [39, 12] width 41 height 10
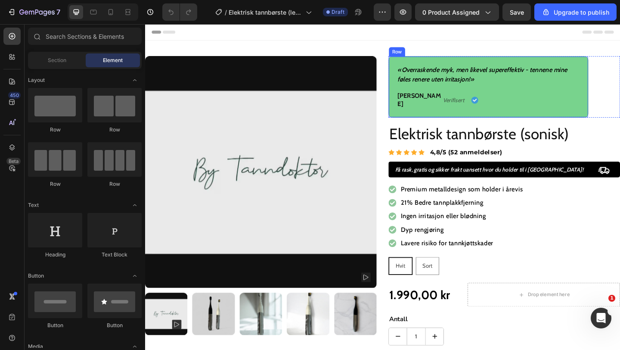
click at [436, 112] on div "«Overraskende myk, men likevel supereffektiv - tennene mine føles renere uten i…" at bounding box center [518, 92] width 217 height 67
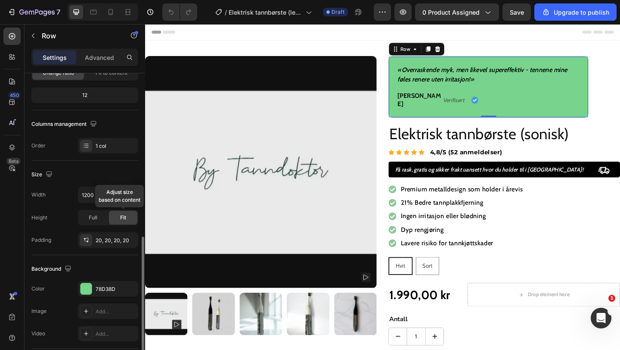
scroll to position [166, 0]
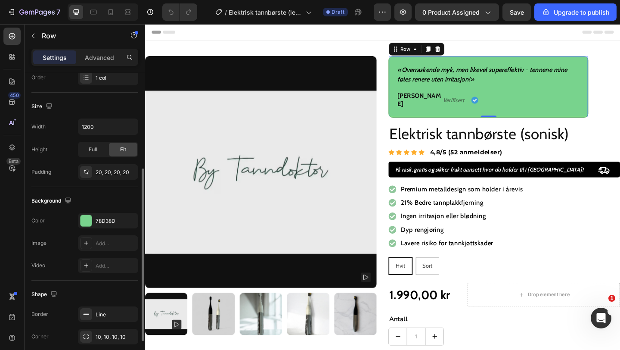
click at [93, 211] on div "Background The changes might be hidden by the video. Color 78D38D Image Add... …" at bounding box center [84, 233] width 107 height 93
click at [95, 217] on div "78D38D" at bounding box center [108, 221] width 60 height 16
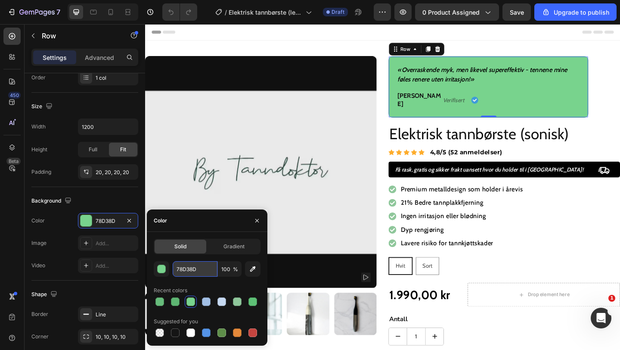
click at [198, 275] on input "78D38D" at bounding box center [195, 269] width 45 height 16
paste input "8FC79B"
type input "8FC79B"
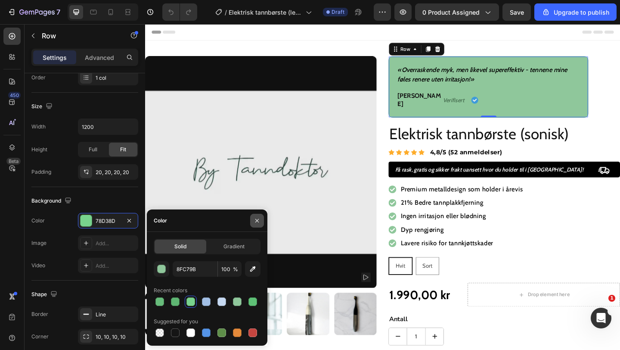
click at [256, 219] on icon "button" at bounding box center [256, 219] width 3 height 3
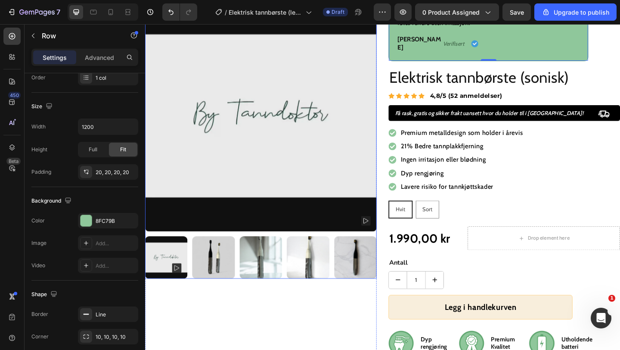
scroll to position [69, 0]
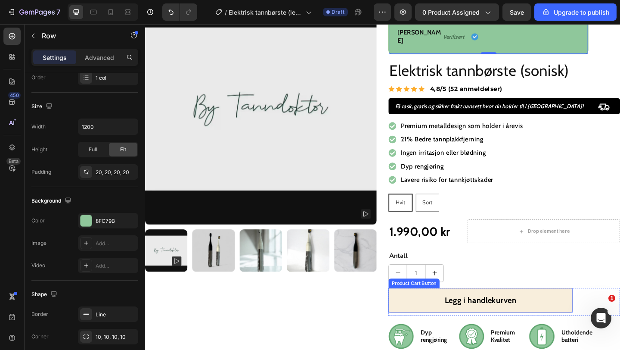
click at [421, 312] on button "Legg i handlekurven" at bounding box center [510, 324] width 200 height 27
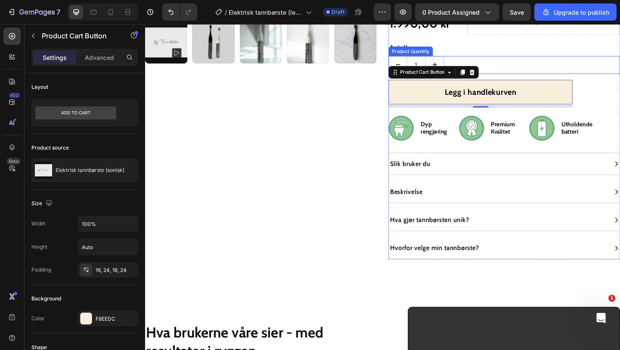
scroll to position [322, 0]
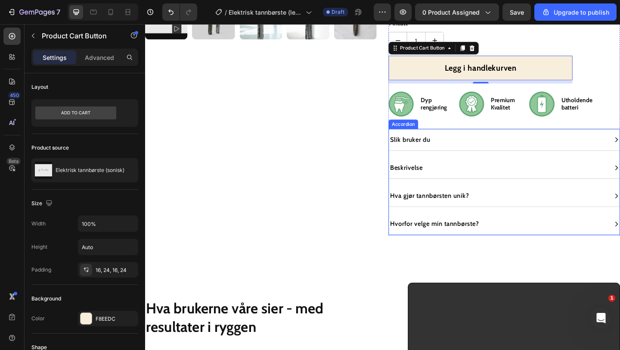
click at [469, 143] on div "Slik bruker du" at bounding box center [528, 149] width 237 height 13
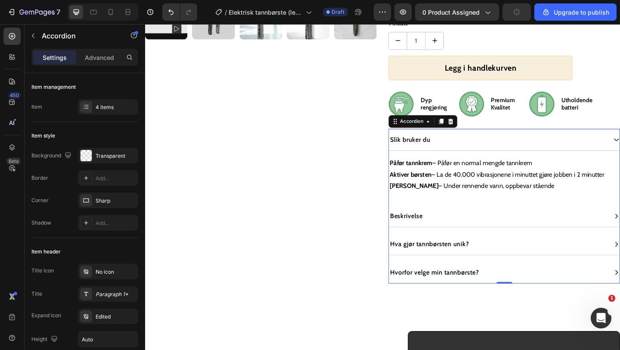
click at [477, 228] on div "Beskrivelse" at bounding box center [528, 232] width 237 height 13
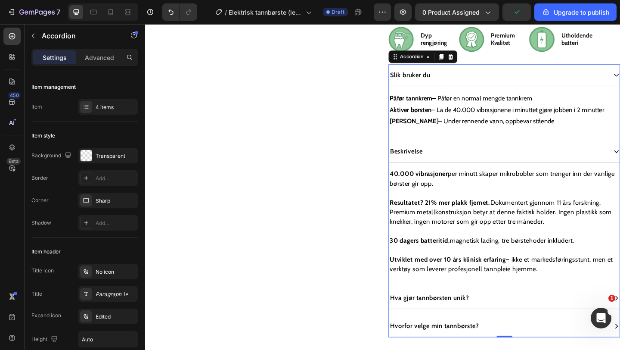
scroll to position [398, 0]
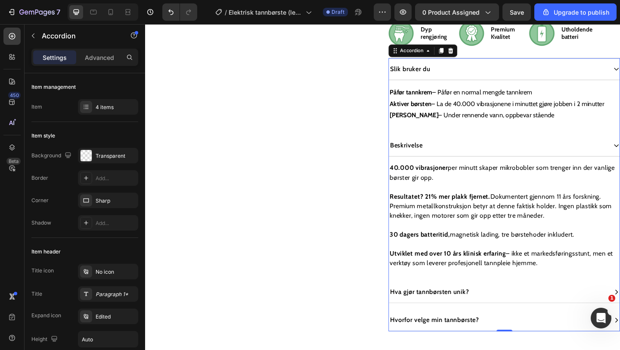
click at [532, 339] on div "Hvorfor velge min tannbørste?" at bounding box center [528, 345] width 237 height 13
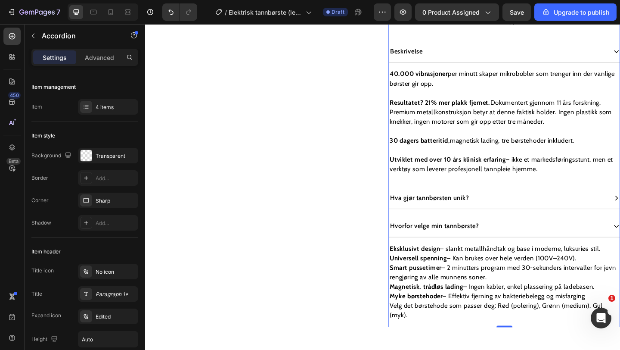
scroll to position [504, 0]
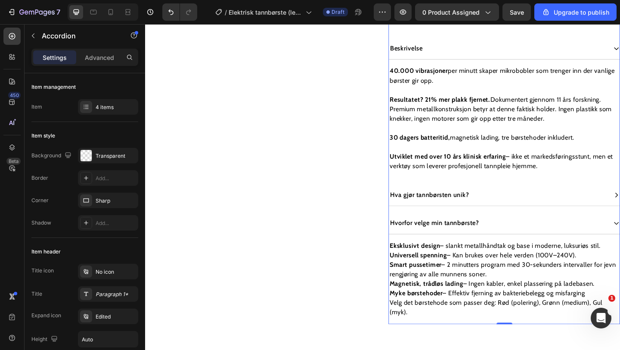
click at [534, 203] on div "Hva gjør tannbørsten unik?" at bounding box center [528, 209] width 237 height 13
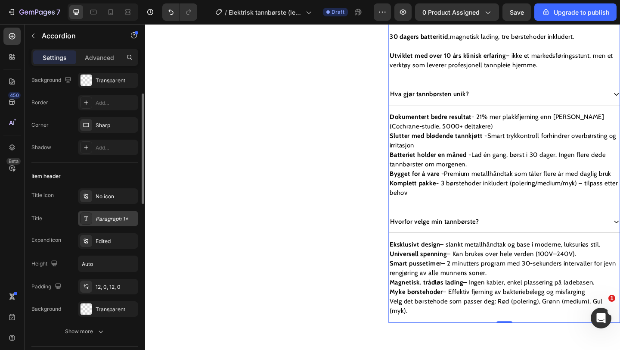
scroll to position [0, 0]
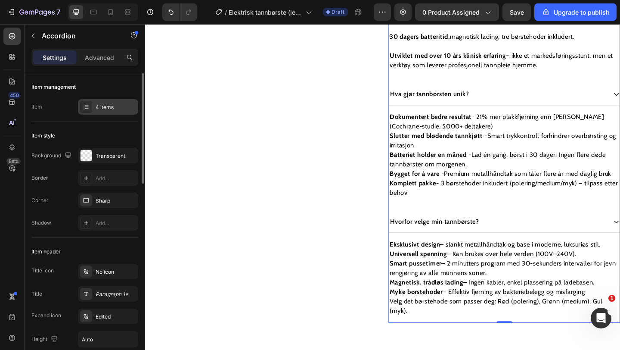
click at [90, 101] on div "4 items" at bounding box center [108, 107] width 60 height 16
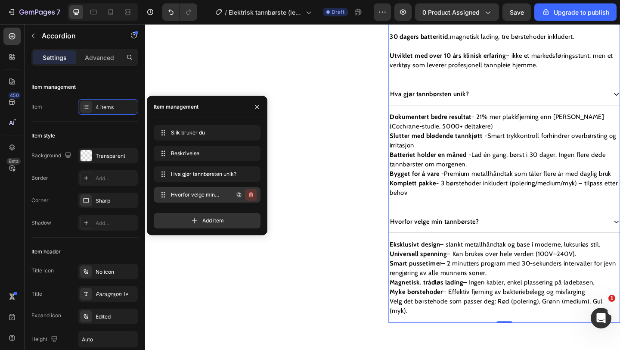
click at [252, 194] on icon "button" at bounding box center [251, 194] width 4 height 5
click at [252, 194] on div "Delete" at bounding box center [245, 195] width 16 height 8
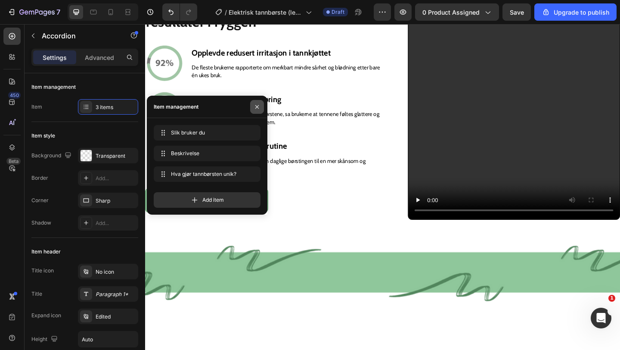
click at [256, 109] on icon "button" at bounding box center [257, 106] width 7 height 7
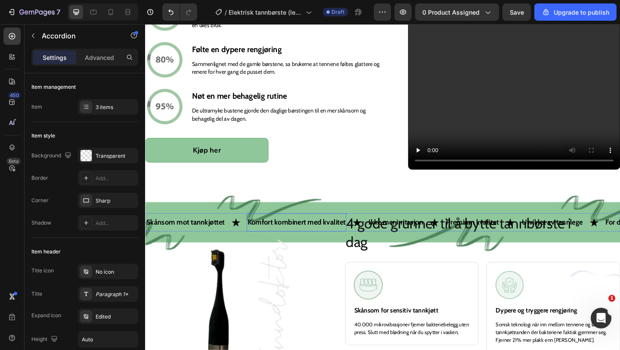
scroll to position [681, 0]
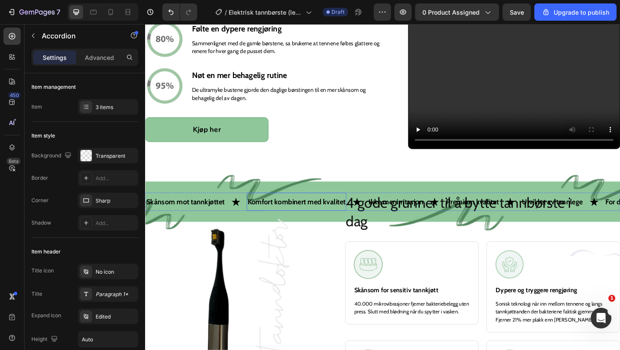
click at [336, 279] on div "Image 4 gode grunner til å bytte tannbørste i dag Heading Image Skånsom for sen…" at bounding box center [403, 314] width 517 height 282
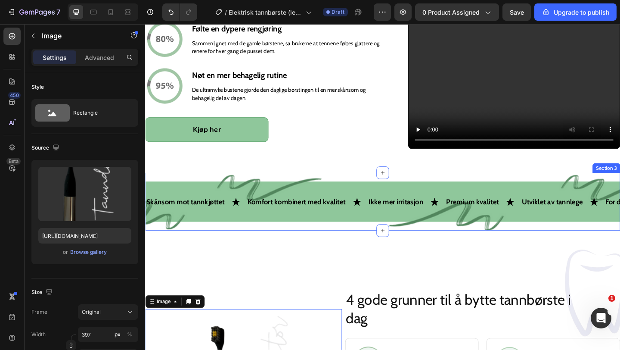
click at [331, 245] on div "Skånsom mot tannkjøttet Text Komfort kombinert med kvalitet Text Ikke mer irrit…" at bounding box center [403, 217] width 517 height 63
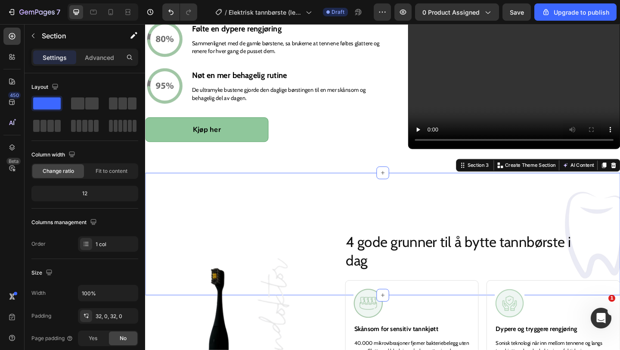
click at [354, 195] on div "Image Row Section 3 You can create reusable sections Create Theme Section AI Co…" at bounding box center [403, 252] width 517 height 133
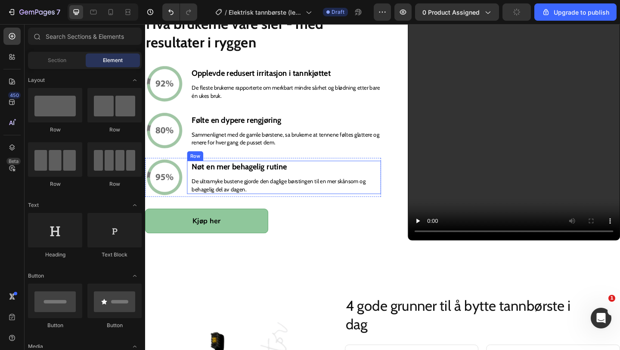
scroll to position [507, 0]
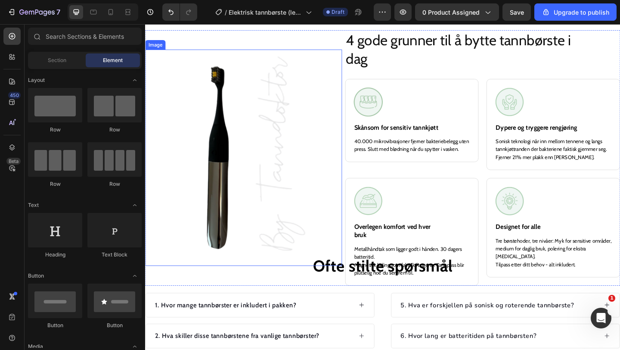
click at [313, 210] on img at bounding box center [252, 169] width 171 height 235
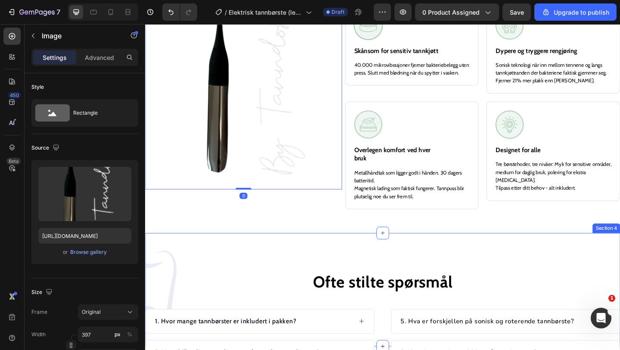
scroll to position [973, 0]
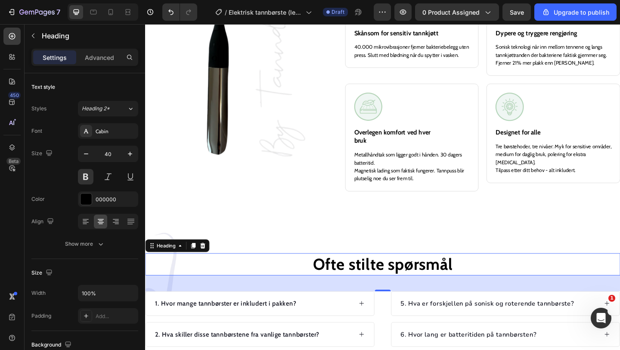
click at [192, 277] on h2 "Ofte stilte spørsmål" at bounding box center [403, 285] width 517 height 24
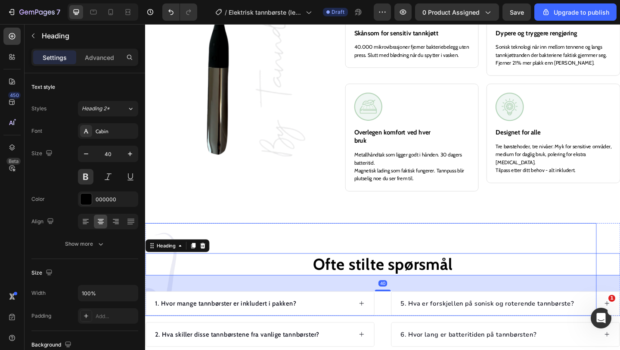
click at [165, 251] on img at bounding box center [151, 290] width 65 height 101
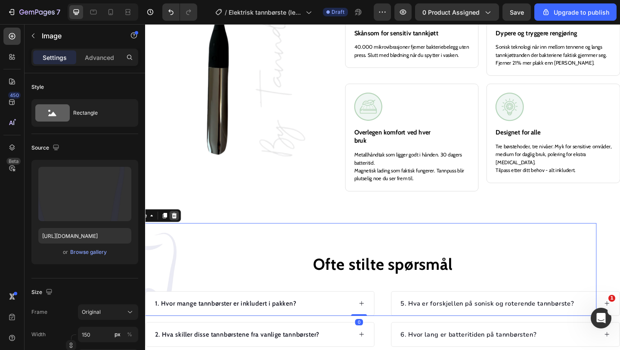
click at [179, 232] on icon at bounding box center [176, 232] width 7 height 7
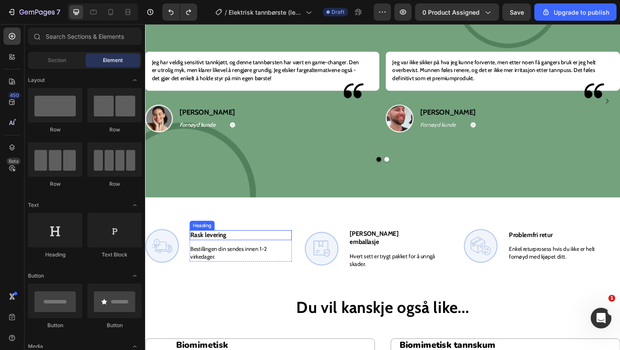
scroll to position [1418, 0]
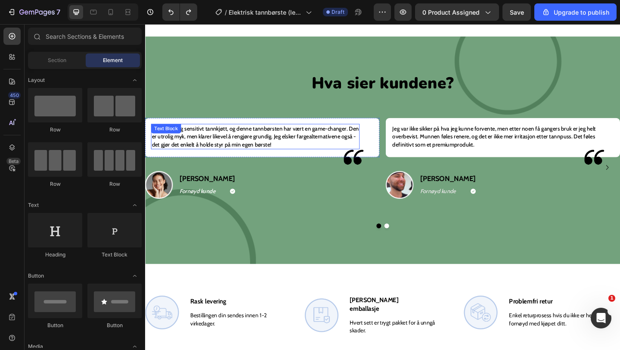
click at [245, 137] on p "Jeg har veldig sensitivt tannkjøtt, og denne tannbørsten har vært en game-chang…" at bounding box center [264, 146] width 225 height 26
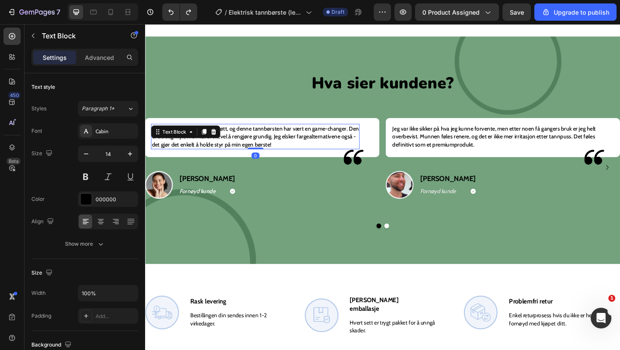
click at [245, 144] on p "Jeg har veldig sensitivt tannkjøtt, og denne tannbørsten har vært en game-chang…" at bounding box center [264, 146] width 225 height 26
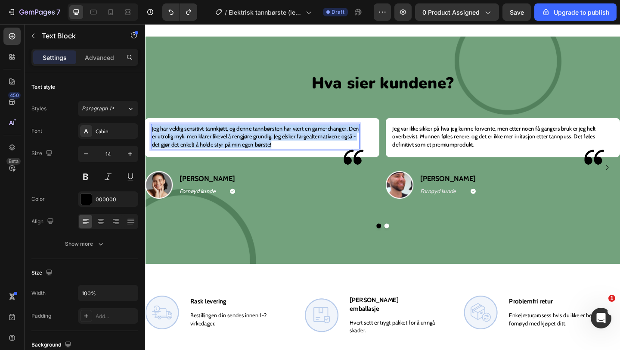
click at [245, 144] on p "Jeg har veldig sensitivt tannkjøtt, og denne tannbørsten har vært en game-chang…" at bounding box center [264, 146] width 225 height 26
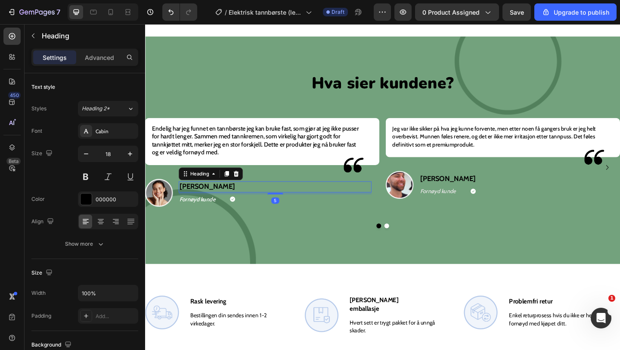
click at [195, 200] on h2 "Sofia R." at bounding box center [287, 201] width 210 height 12
click at [195, 201] on h2 "Sofia R." at bounding box center [287, 201] width 210 height 12
click at [195, 201] on p "Sofia R." at bounding box center [287, 201] width 208 height 10
click at [207, 214] on p "Fornøyd kunde" at bounding box center [208, 214] width 50 height 9
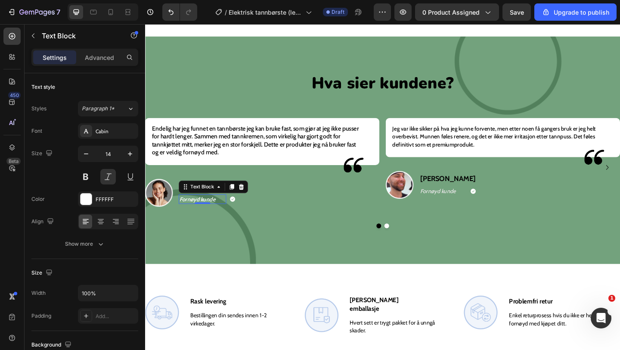
click at [207, 214] on p "Fornøyd kunde" at bounding box center [208, 214] width 50 height 9
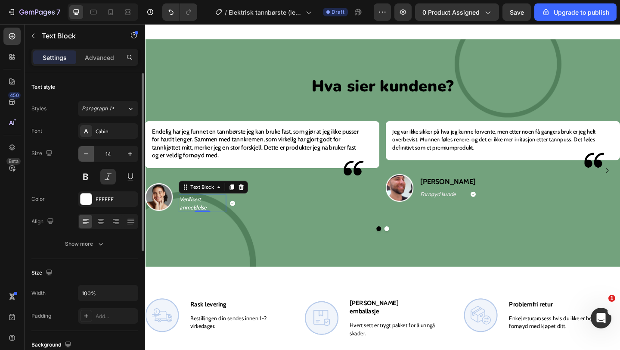
click at [90, 153] on icon "button" at bounding box center [86, 153] width 9 height 9
click at [88, 155] on icon "button" at bounding box center [86, 153] width 9 height 9
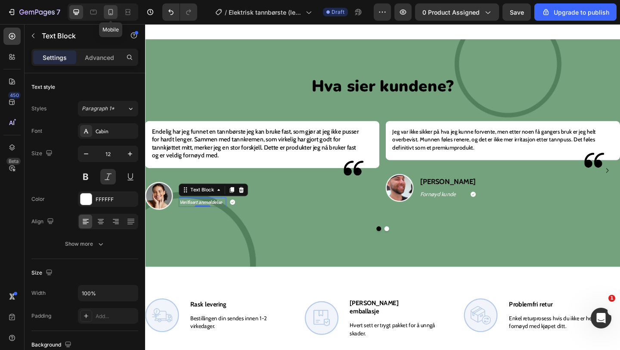
click at [111, 12] on icon at bounding box center [110, 12] width 9 height 9
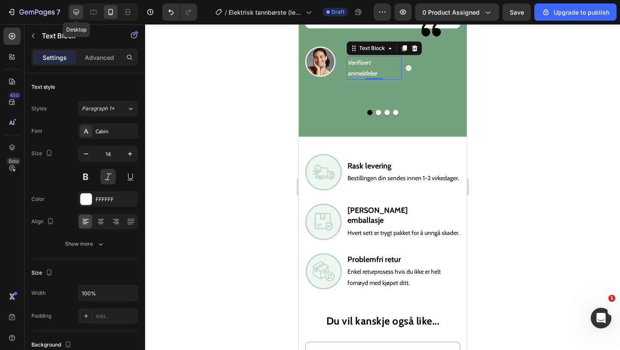
scroll to position [1674, 0]
click at [78, 13] on icon at bounding box center [76, 12] width 9 height 9
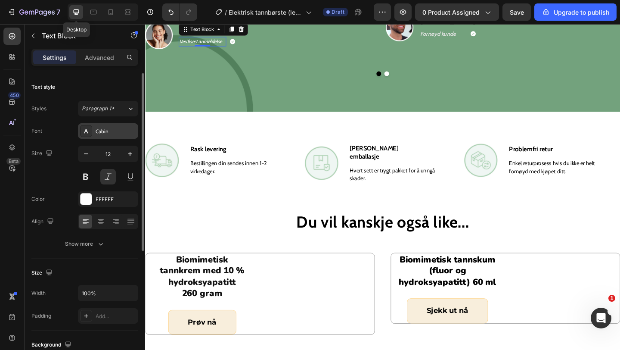
scroll to position [1598, 0]
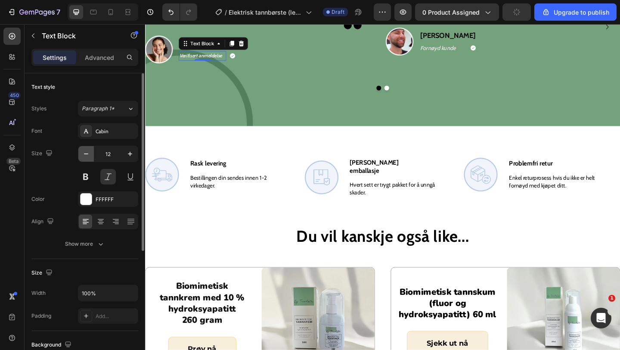
click at [88, 156] on icon "button" at bounding box center [86, 153] width 9 height 9
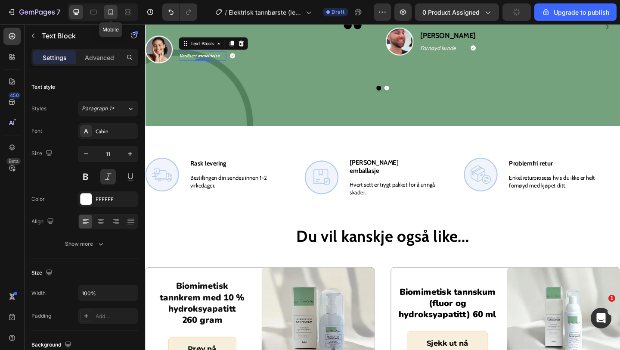
click at [110, 9] on icon at bounding box center [111, 12] width 5 height 6
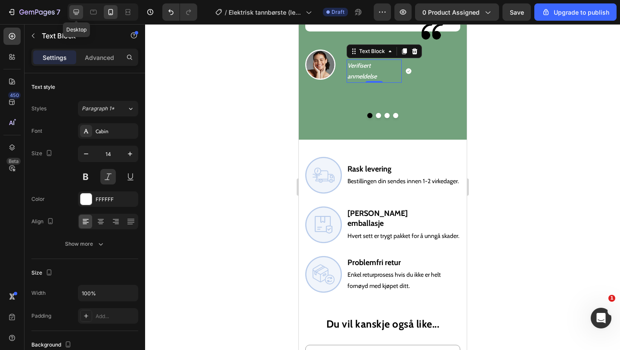
scroll to position [1674, 0]
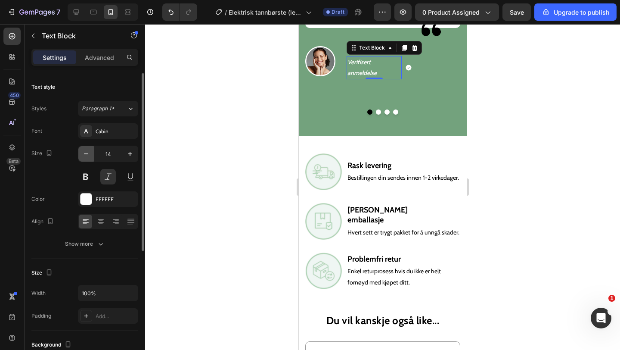
click at [88, 154] on icon "button" at bounding box center [86, 153] width 9 height 9
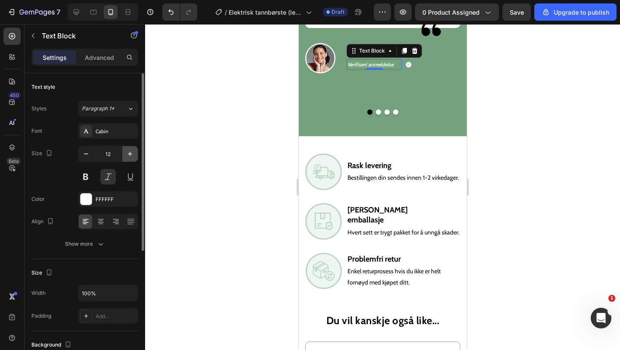
click at [129, 146] on button "button" at bounding box center [130, 154] width 16 height 16
click at [81, 11] on div at bounding box center [76, 12] width 14 height 14
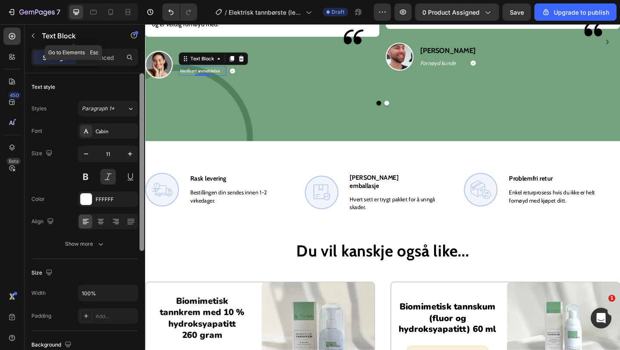
scroll to position [1699, 0]
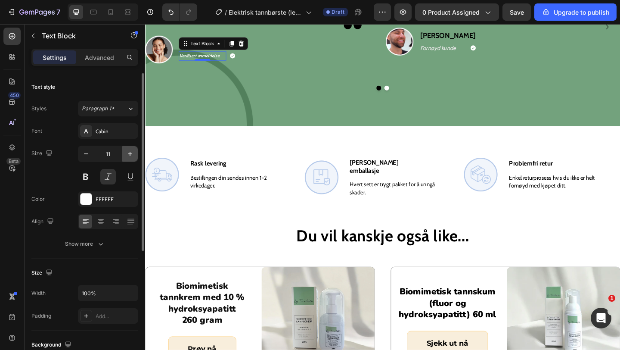
click at [128, 152] on icon "button" at bounding box center [130, 153] width 9 height 9
type input "12"
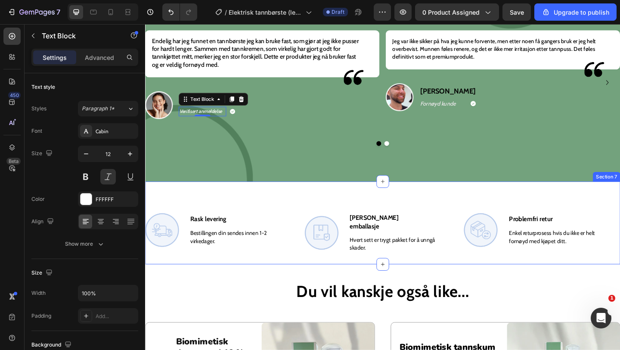
scroll to position [1631, 0]
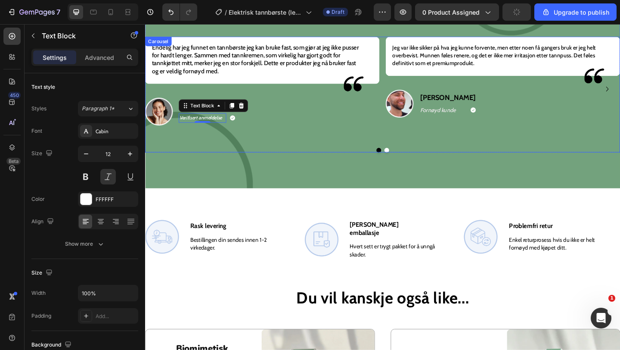
click at [308, 146] on div "Endelig har jeg funnet en tannbørste jeg kan bruke fast, som gjør at jeg ikke p…" at bounding box center [403, 101] width 517 height 126
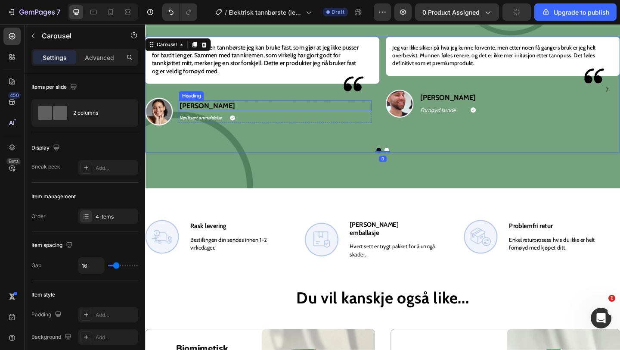
scroll to position [1613, 0]
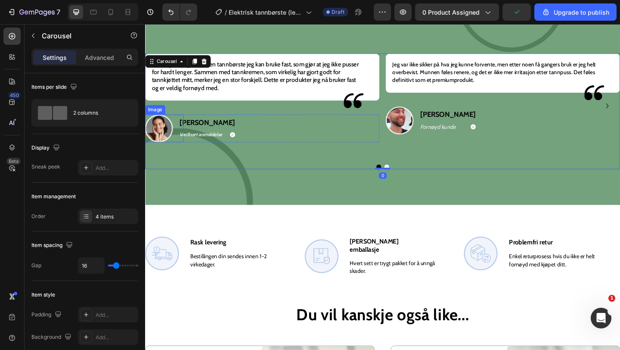
click at [163, 144] on img at bounding box center [160, 137] width 30 height 30
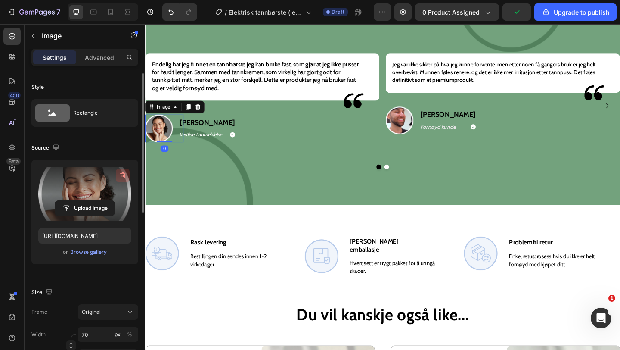
click at [124, 178] on icon "button" at bounding box center [122, 175] width 9 height 9
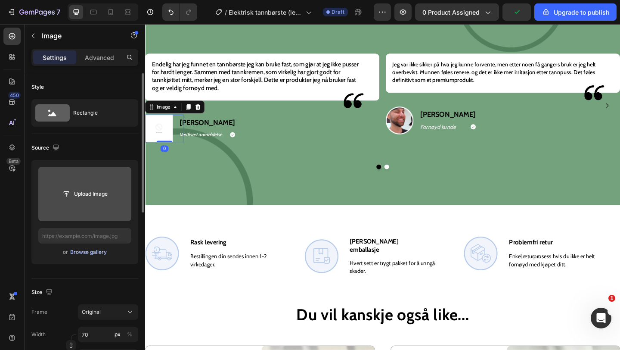
click at [94, 253] on div "Browse gallery" at bounding box center [88, 252] width 37 height 8
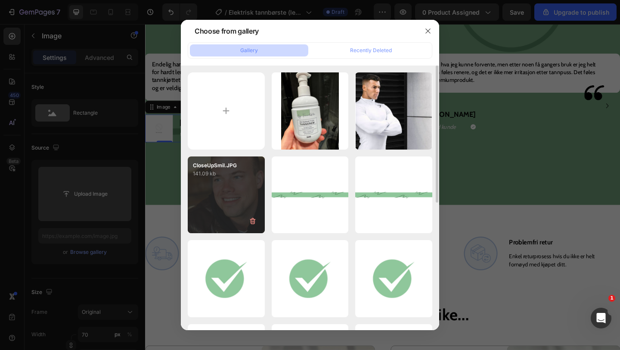
click at [218, 182] on div "CloseUpSmil.JPG 141.09 kb" at bounding box center [226, 194] width 77 height 77
type input "https://cdn.shopify.com/s/files/1/0881/8412/7803/files/gempages_575504512211485…"
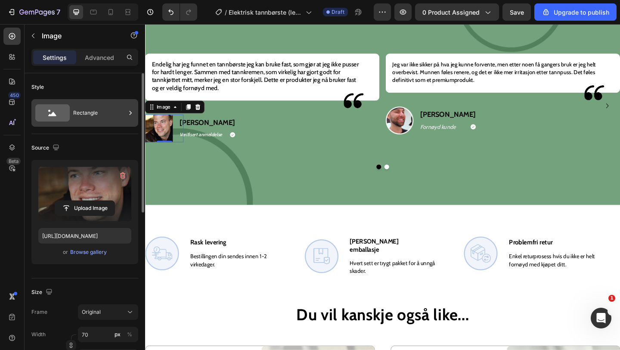
click at [91, 118] on div "Rectangle" at bounding box center [99, 113] width 53 height 20
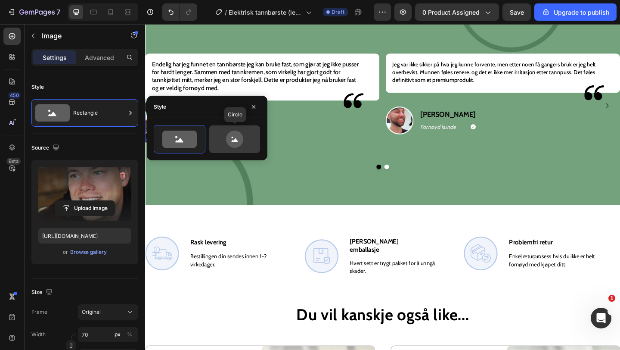
click at [242, 143] on icon at bounding box center [234, 138] width 40 height 17
type input "80"
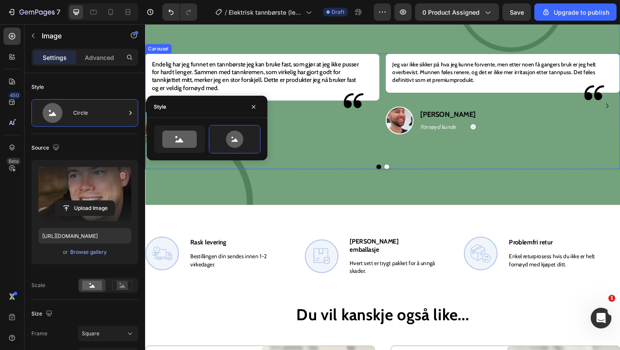
click at [406, 149] on div "Endelig har jeg funnet en tannbørste jeg kan bruke fast, som gjør at jeg ikke p…" at bounding box center [403, 113] width 517 height 114
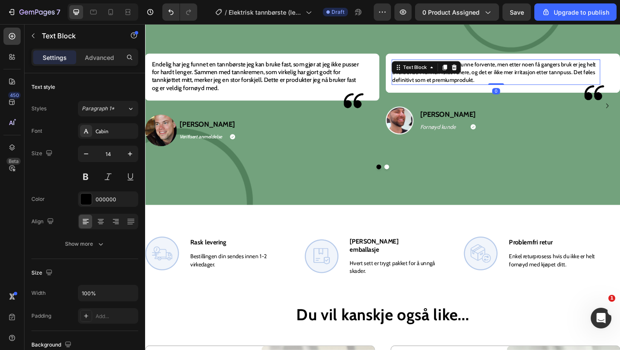
click at [469, 67] on div "Jeg var ikke sikker på hva jeg kunne forvente, men etter noen få gangers bruk e…" at bounding box center [526, 76] width 227 height 28
click at [470, 67] on div at bounding box center [471, 71] width 10 height 10
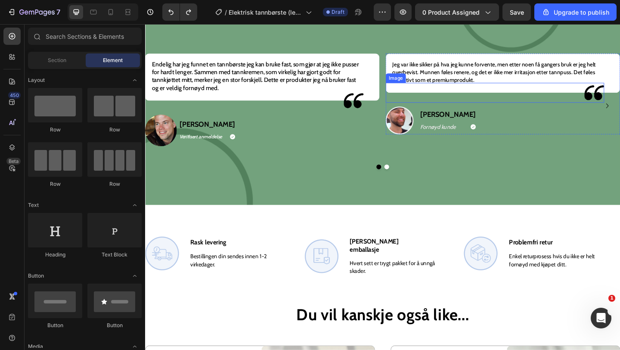
click at [480, 74] on div "Jeg var ikke sikker på hva jeg kunne forvente, men etter noen få gangers bruk e…" at bounding box center [526, 76] width 227 height 28
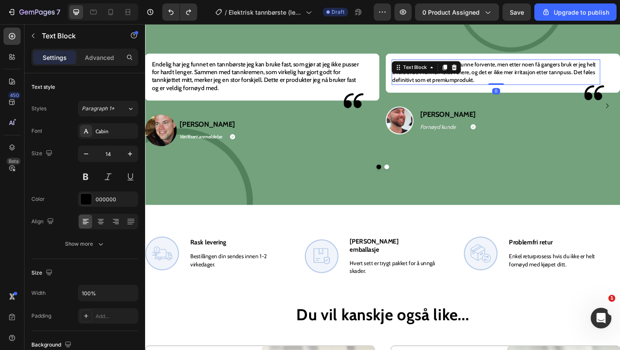
click at [479, 74] on div at bounding box center [481, 71] width 10 height 10
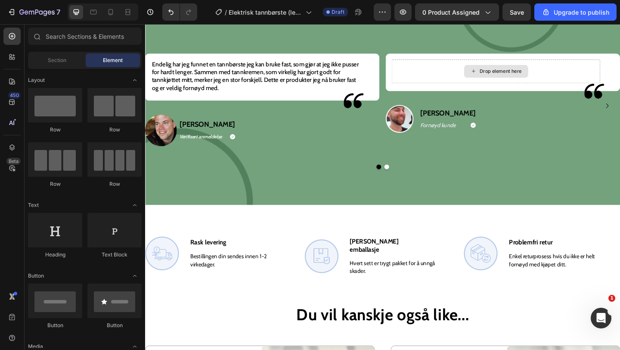
click at [479, 74] on div "Drop element here" at bounding box center [526, 75] width 227 height 26
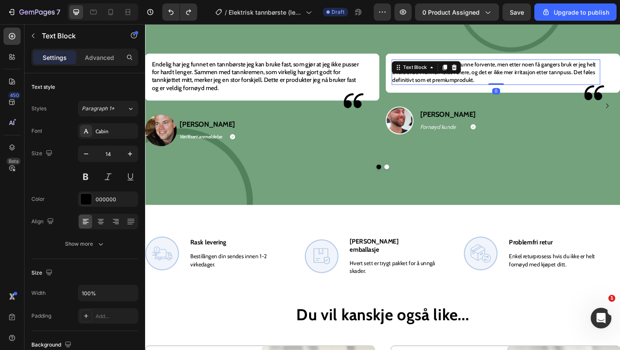
click at [524, 82] on p "Jeg var ikke sikker på hva jeg kunne forvente, men etter noen få gangers bruk e…" at bounding box center [526, 76] width 225 height 26
click at [525, 82] on p "Jeg var ikke sikker på hva jeg kunne forvente, men etter noen få gangers bruk e…" at bounding box center [526, 76] width 225 height 26
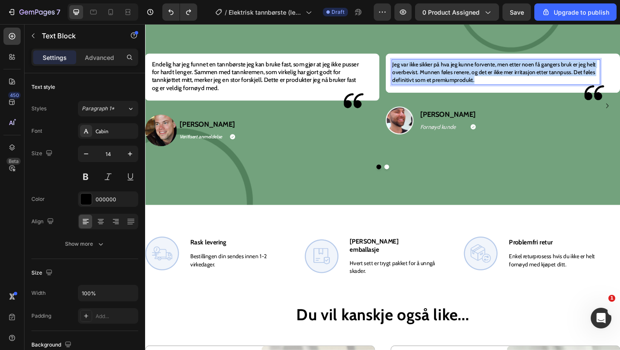
click at [525, 82] on p "Jeg var ikke sikker på hva jeg kunne forvente, men etter noen få gangers bruk e…" at bounding box center [526, 76] width 225 height 26
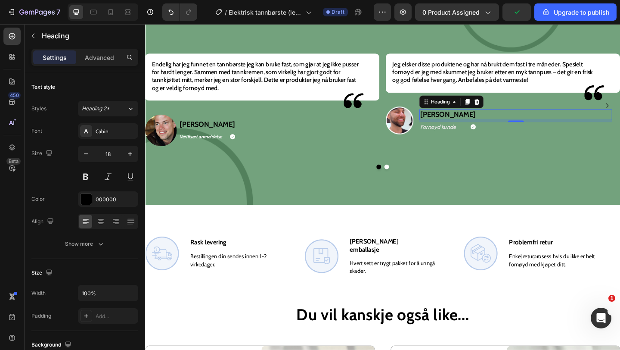
click at [476, 122] on h2 "Jonas K." at bounding box center [548, 123] width 210 height 12
click at [476, 122] on p "Jonas K." at bounding box center [548, 123] width 208 height 10
click at [458, 136] on p "Fornøyd kunde" at bounding box center [469, 135] width 50 height 9
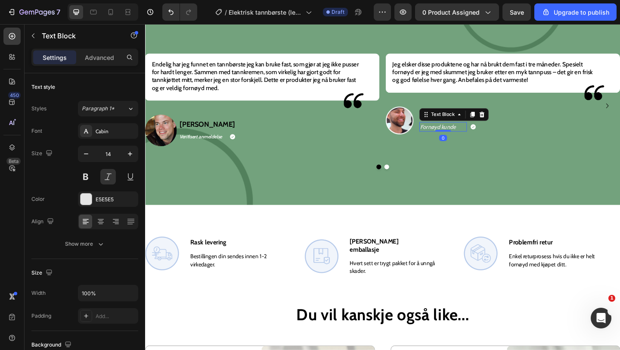
click at [458, 136] on p "Fornøyd kunde" at bounding box center [469, 135] width 50 height 9
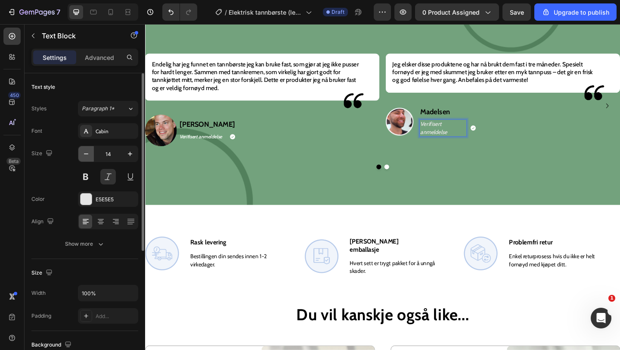
click at [89, 155] on icon "button" at bounding box center [86, 153] width 9 height 9
click at [88, 155] on icon "button" at bounding box center [86, 153] width 9 height 9
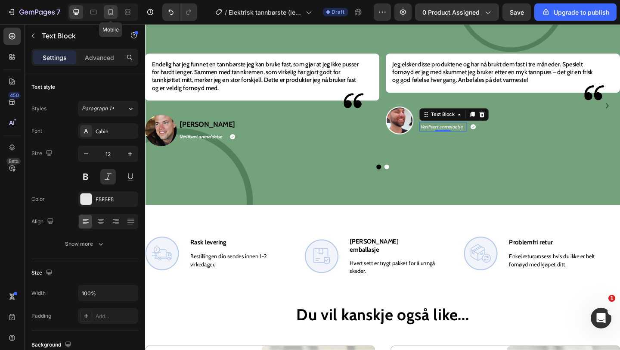
click at [113, 16] on icon at bounding box center [110, 12] width 9 height 9
type input "14"
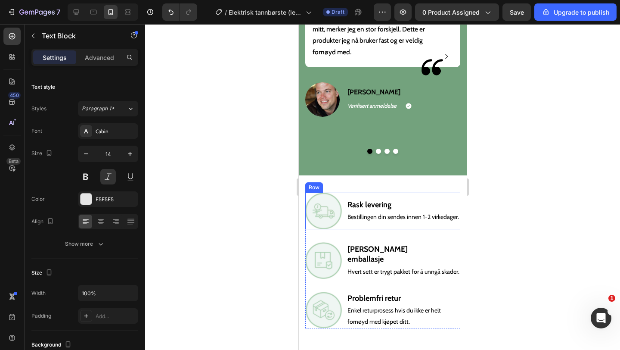
scroll to position [1651, 0]
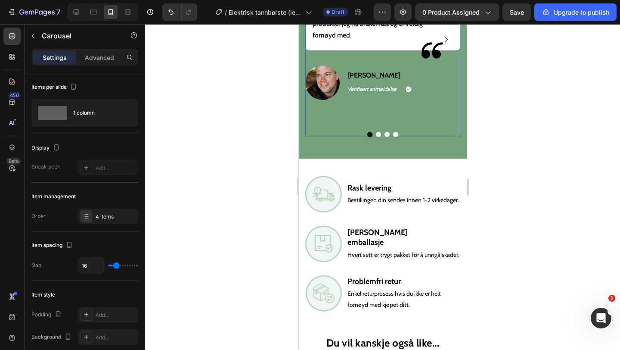
click at [378, 132] on button "Dot" at bounding box center [377, 134] width 5 height 5
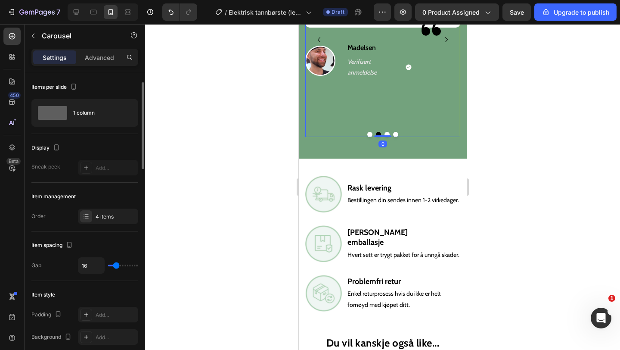
scroll to position [11, 0]
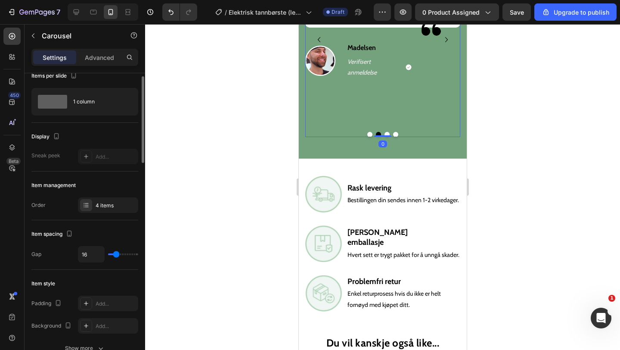
click at [99, 213] on div "Item management Order 4 items" at bounding box center [84, 195] width 107 height 49
click at [97, 202] on div "4 items" at bounding box center [116, 206] width 40 height 8
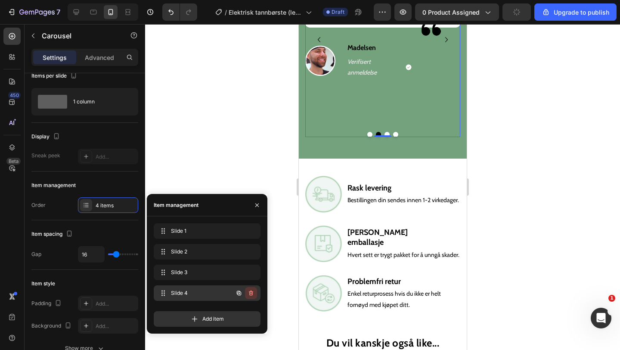
click at [251, 291] on icon "button" at bounding box center [251, 292] width 4 height 5
click at [251, 296] on div "Delete" at bounding box center [245, 293] width 16 height 8
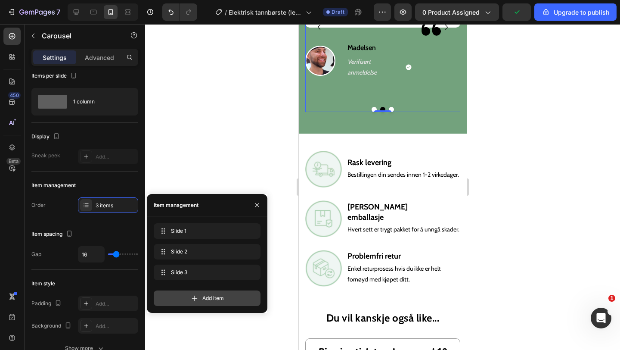
scroll to position [1640, 0]
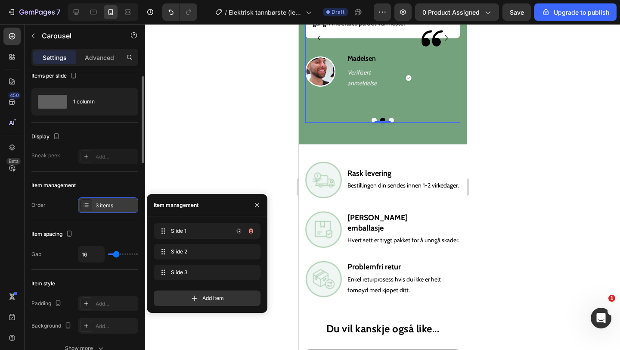
drag, startPoint x: 246, startPoint y: 292, endPoint x: 109, endPoint y: 204, distance: 162.9
click at [112, 206] on div "450 Beta Sections(18) Elements(84) Section Element Hero Section Product Detail …" at bounding box center [72, 187] width 145 height 326
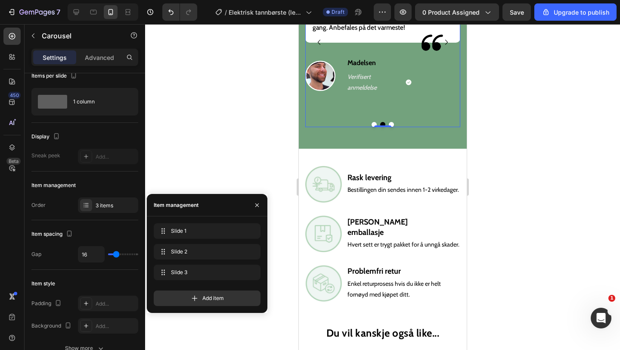
click at [365, 93] on div "Jeg elsker disse produktene og har nå brukt dem fast i tre måneder. Spesielt fo…" at bounding box center [382, 41] width 155 height 145
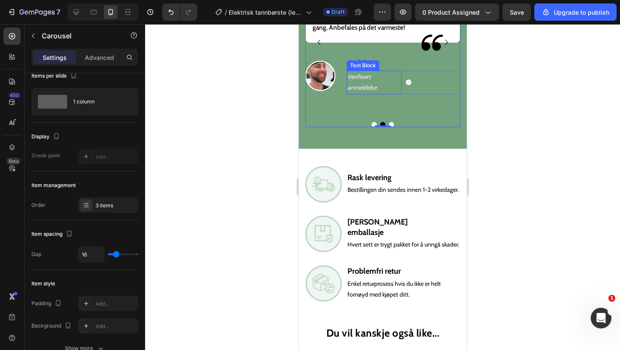
click at [363, 74] on p "Verifisert anmeldelse" at bounding box center [373, 82] width 53 height 22
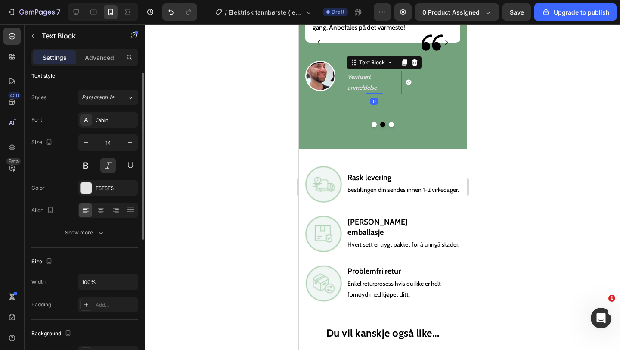
scroll to position [0, 0]
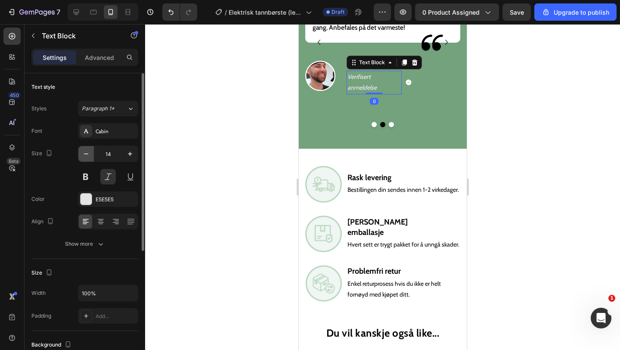
click at [93, 153] on button "button" at bounding box center [86, 154] width 16 height 16
type input "13"
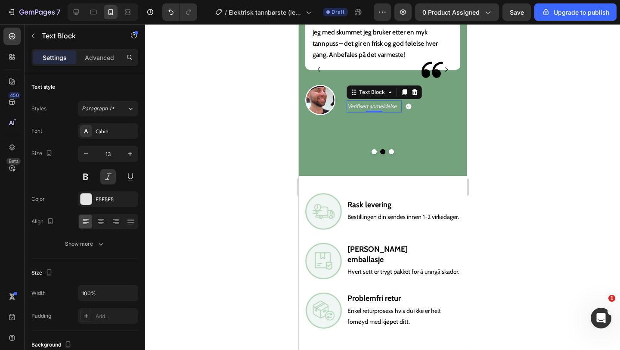
scroll to position [1593, 0]
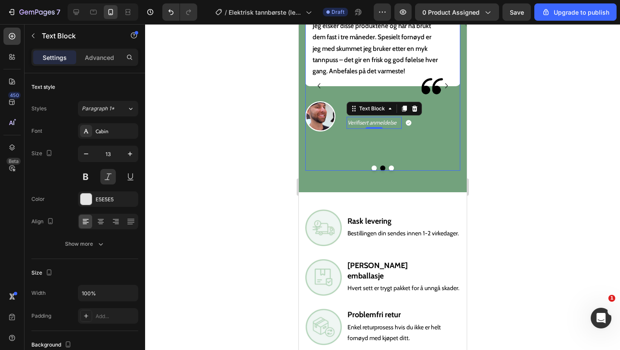
click at [389, 165] on div at bounding box center [382, 167] width 155 height 5
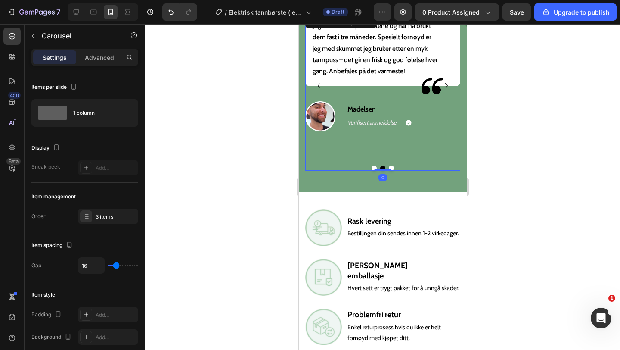
click at [393, 167] on button "Dot" at bounding box center [390, 167] width 5 height 5
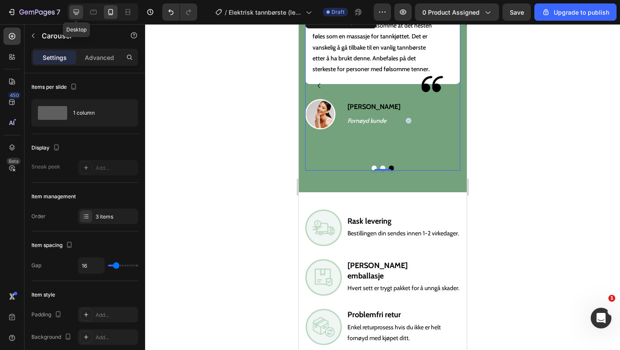
click at [74, 14] on icon at bounding box center [76, 12] width 9 height 9
type input "1200"
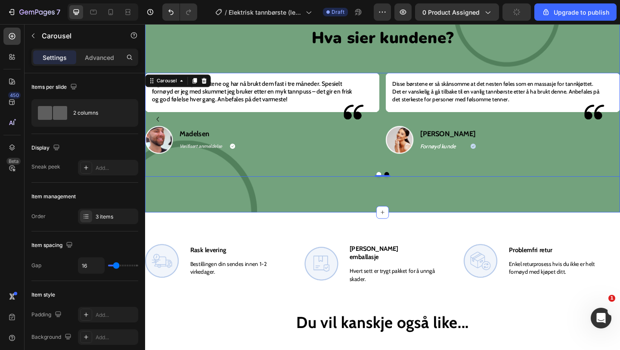
scroll to position [1479, 0]
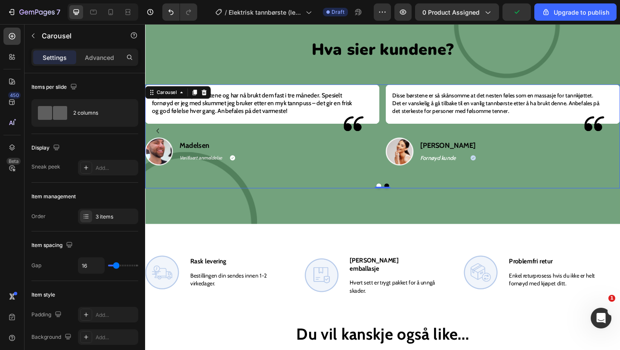
click at [398, 199] on button "Dot" at bounding box center [399, 199] width 5 height 5
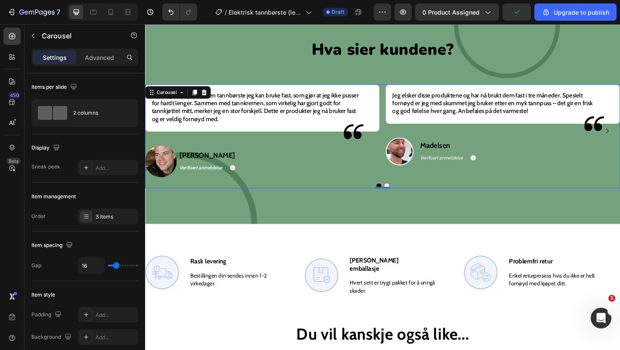
click at [406, 198] on button "Dot" at bounding box center [407, 199] width 5 height 5
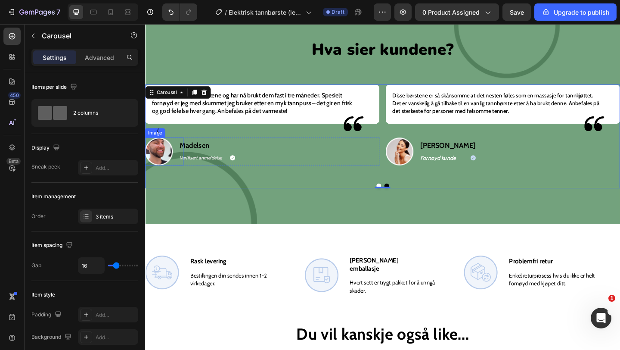
click at [172, 163] on img at bounding box center [160, 162] width 30 height 30
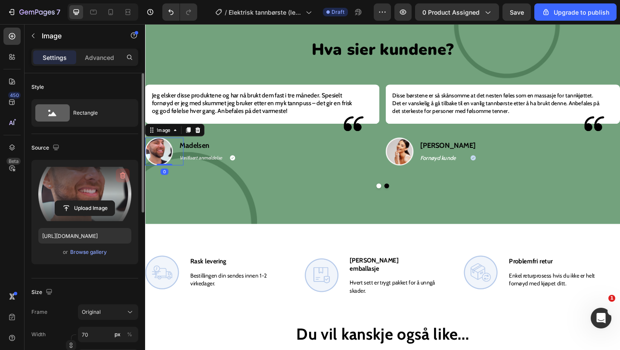
click at [121, 174] on icon "button" at bounding box center [123, 175] width 6 height 6
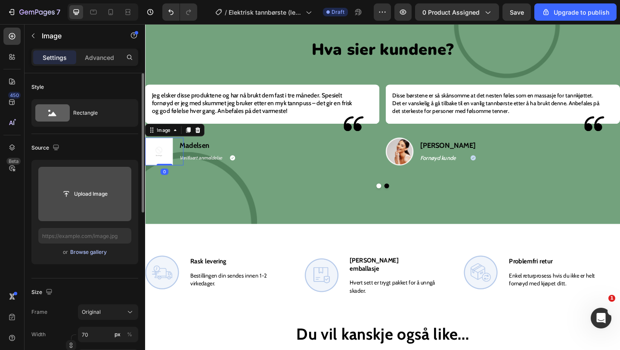
click at [93, 253] on div "Browse gallery" at bounding box center [88, 252] width 37 height 8
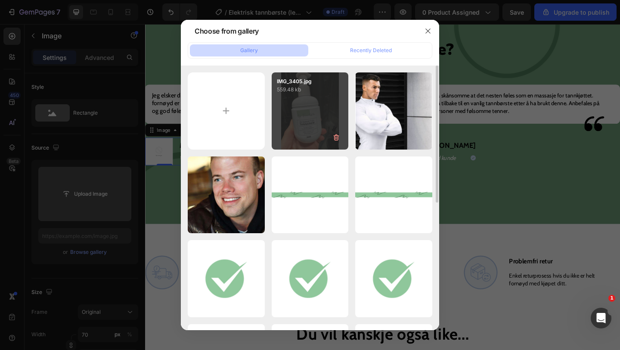
click at [302, 107] on div "IMG_3405.jpg 559.48 kb" at bounding box center [310, 110] width 77 height 77
type input "https://cdn.shopify.com/s/files/1/0881/8412/7803/files/gempages_575504512211485…"
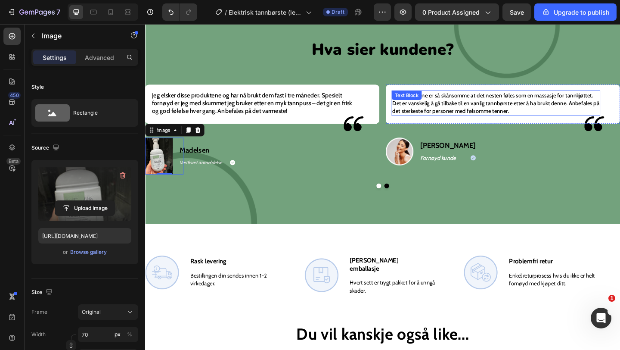
click at [476, 106] on div "Disse børstene er så skånsomme at det nesten føles som en massasje for tannkjøt…" at bounding box center [526, 110] width 227 height 28
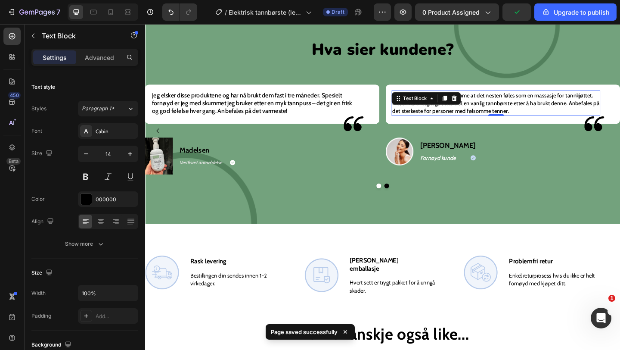
click at [502, 107] on p "Disse børstene er så skånsomme at det nesten føles som en massasje for tannkjøt…" at bounding box center [526, 110] width 225 height 26
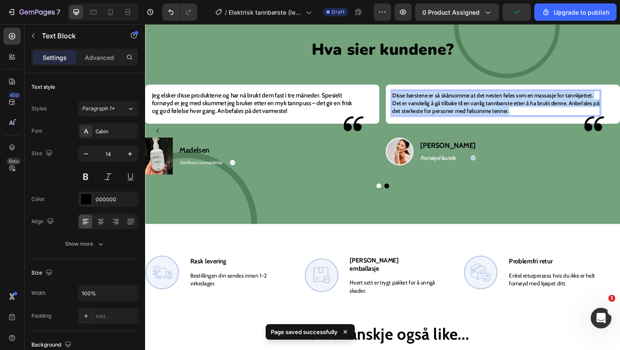
click at [502, 107] on p "Disse børstene er så skånsomme at det nesten føles som en massasje for tannkjøt…" at bounding box center [526, 110] width 225 height 26
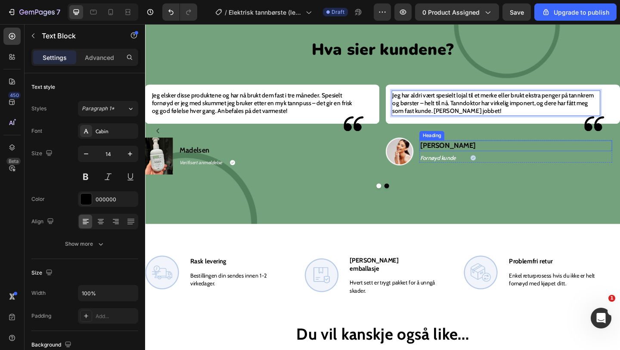
click at [456, 160] on h2 "Sofia R." at bounding box center [548, 156] width 210 height 12
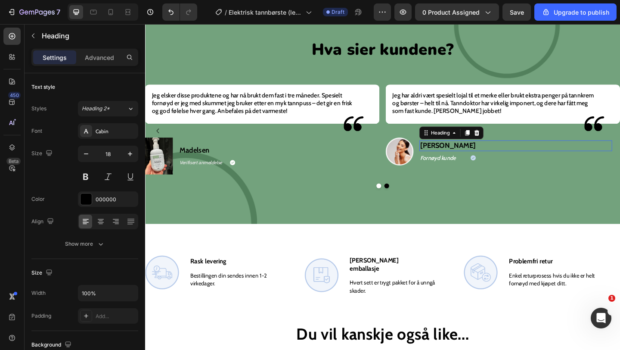
click at [456, 160] on h2 "Sofia R." at bounding box center [548, 156] width 210 height 12
click at [456, 160] on p "Sofia R." at bounding box center [548, 156] width 208 height 10
click at [471, 171] on p "Fornøyd kunde" at bounding box center [469, 169] width 50 height 9
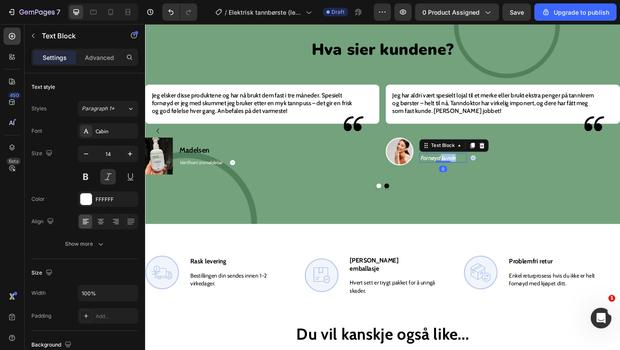
click at [471, 171] on p "Fornøyd kunde" at bounding box center [469, 169] width 50 height 9
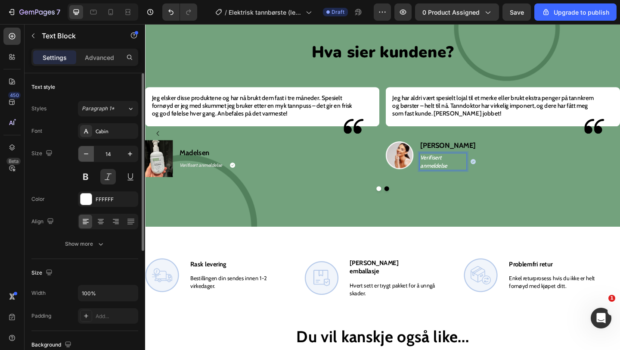
click at [91, 155] on button "button" at bounding box center [86, 154] width 16 height 16
click at [90, 155] on button "button" at bounding box center [86, 154] width 16 height 16
type input "12"
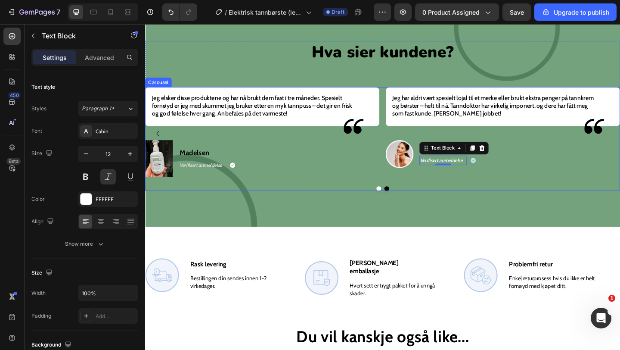
click at [441, 198] on div "Endelig har jeg funnet en tannbørste jeg kan bruke fast, som gjør at jeg ikke p…" at bounding box center [403, 149] width 517 height 113
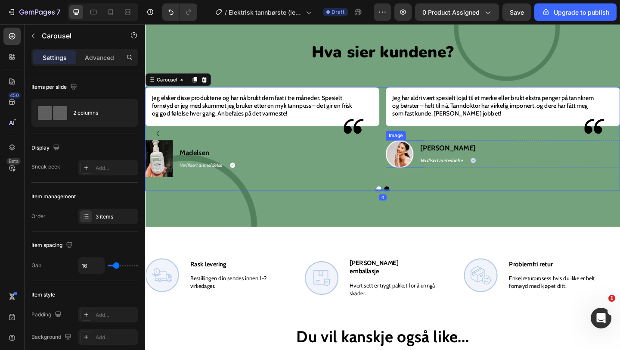
click at [417, 168] on img at bounding box center [422, 165] width 30 height 30
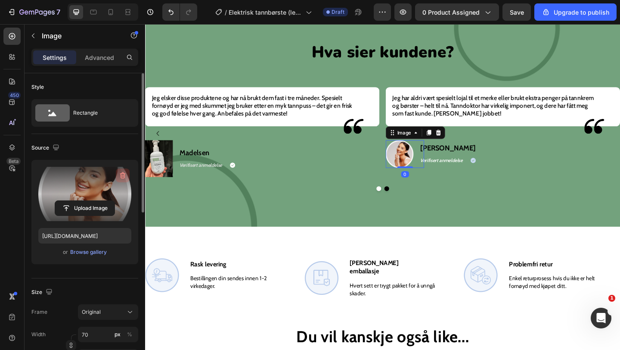
click at [118, 174] on button "button" at bounding box center [123, 175] width 14 height 14
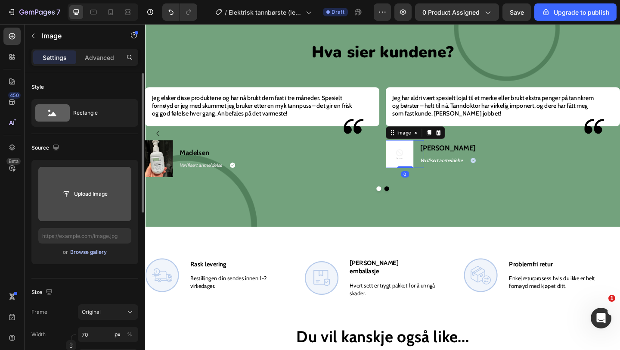
click at [96, 249] on div "Browse gallery" at bounding box center [88, 252] width 37 height 8
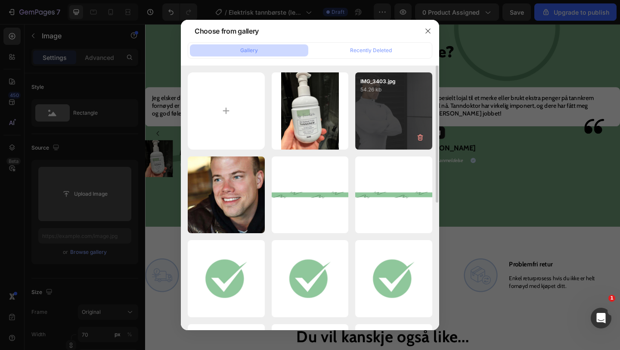
click at [385, 112] on div "IMG_3403.jpg 54.26 kb" at bounding box center [393, 110] width 77 height 77
type input "https://cdn.shopify.com/s/files/1/0881/8412/7803/files/gempages_575504512211485…"
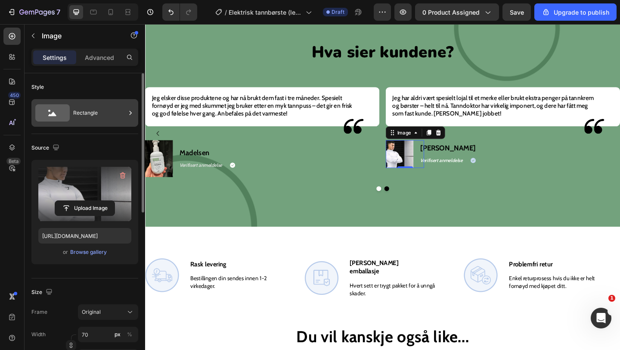
click at [91, 113] on div "Rectangle" at bounding box center [99, 113] width 53 height 20
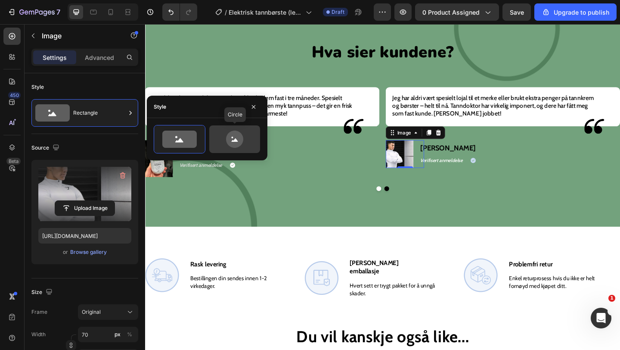
click at [245, 144] on icon at bounding box center [234, 138] width 40 height 17
type input "80"
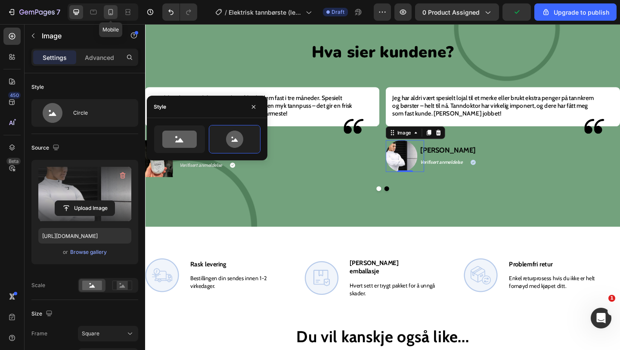
click at [112, 10] on icon at bounding box center [110, 12] width 9 height 9
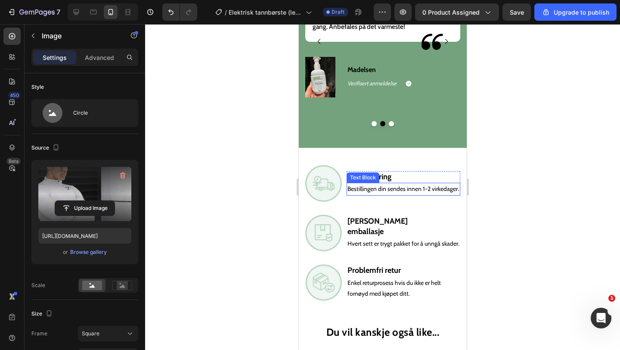
scroll to position [1640, 0]
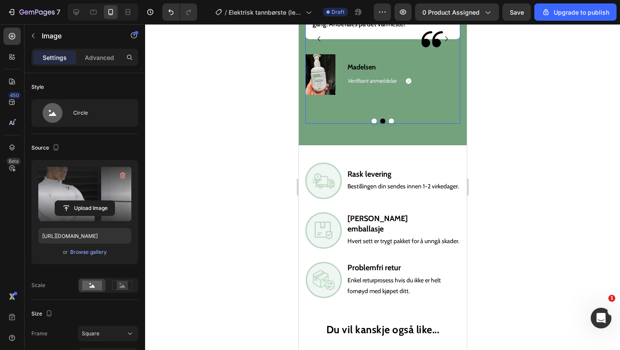
click at [391, 119] on button "Dot" at bounding box center [390, 120] width 5 height 5
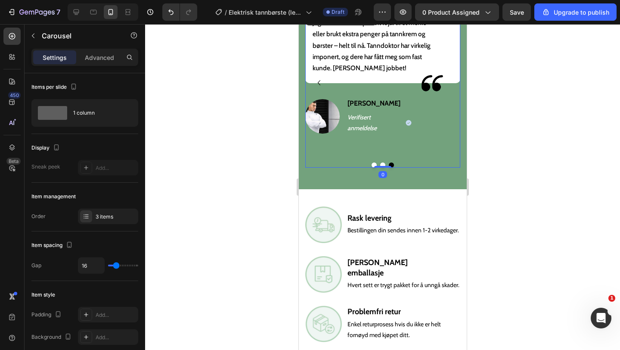
scroll to position [1592, 0]
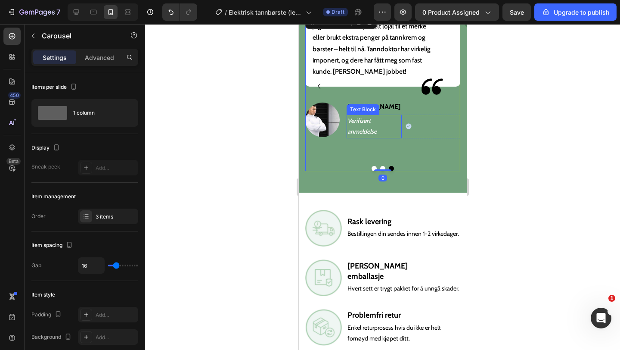
click at [353, 126] on p "Verifisert anmeldelse" at bounding box center [373, 126] width 53 height 22
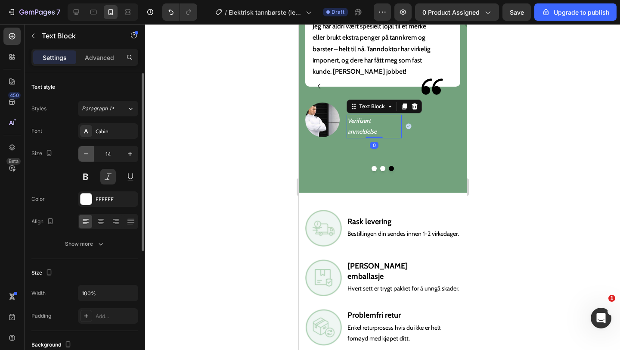
click at [84, 152] on icon "button" at bounding box center [86, 153] width 9 height 9
type input "13"
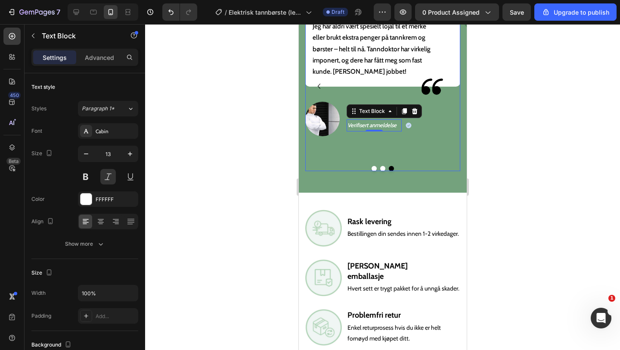
click at [374, 166] on button "Dot" at bounding box center [373, 168] width 5 height 5
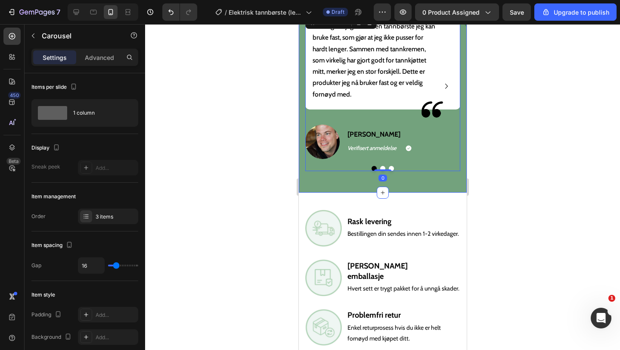
click at [388, 167] on div at bounding box center [382, 168] width 155 height 5
click at [391, 166] on button "Dot" at bounding box center [390, 168] width 5 height 5
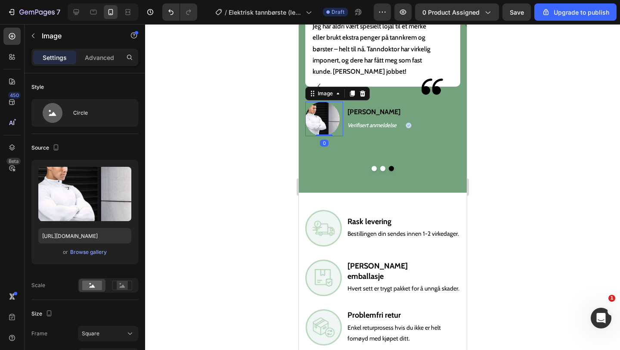
click at [315, 114] on img at bounding box center [322, 119] width 34 height 34
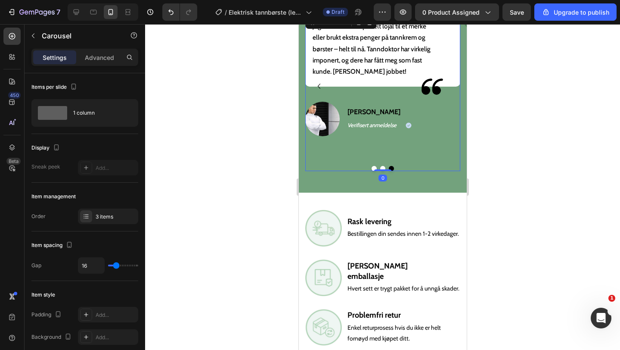
click at [381, 167] on button "Dot" at bounding box center [382, 168] width 5 height 5
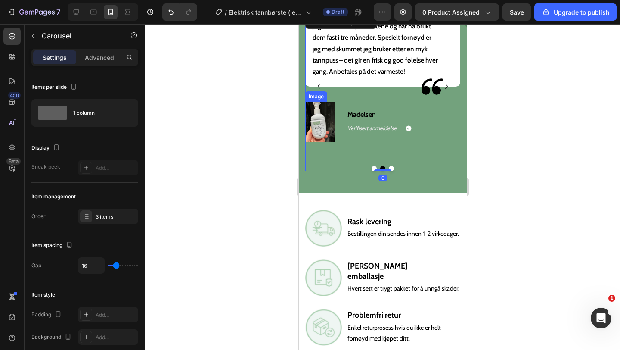
click at [320, 114] on img at bounding box center [320, 122] width 30 height 40
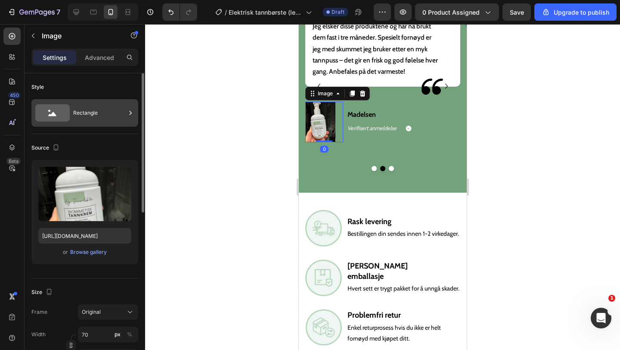
drag, startPoint x: 90, startPoint y: 54, endPoint x: 102, endPoint y: 115, distance: 62.2
click at [102, 115] on div "Settings Advanced Style Rectangle Source Upload Image https://cdn.shopify.com/s…" at bounding box center [85, 212] width 121 height 326
click at [102, 115] on div "Rectangle" at bounding box center [99, 113] width 53 height 20
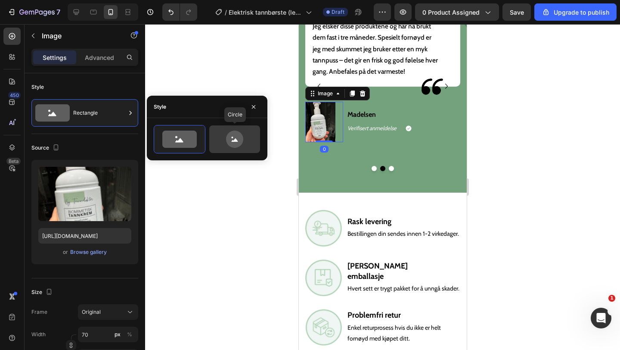
click at [232, 144] on icon at bounding box center [234, 138] width 17 height 17
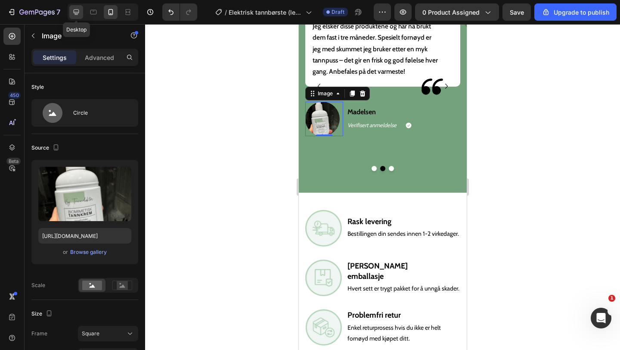
click at [79, 12] on icon at bounding box center [77, 12] width 6 height 6
type input "70"
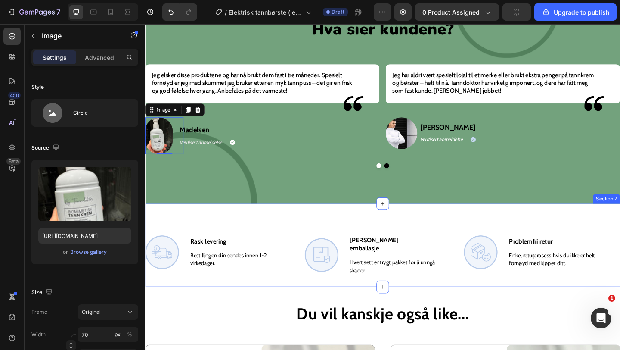
scroll to position [1489, 0]
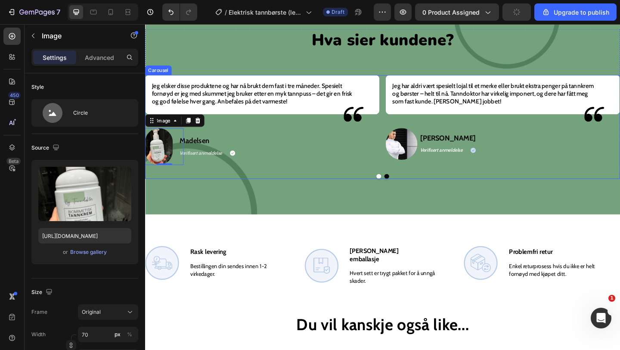
click at [277, 184] on div "Endelig har jeg funnet en tannbørste jeg kan bruke fast, som gjør at jeg ikke p…" at bounding box center [403, 135] width 517 height 113
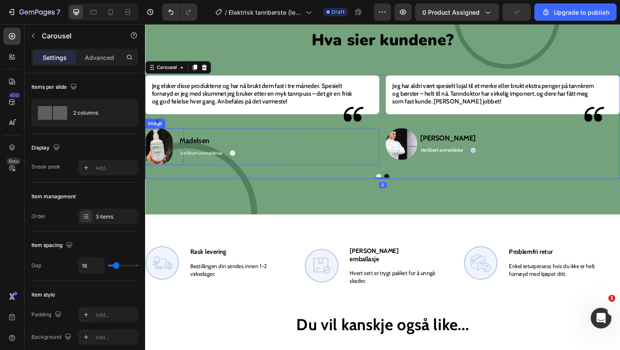
click at [154, 157] on img at bounding box center [160, 157] width 30 height 40
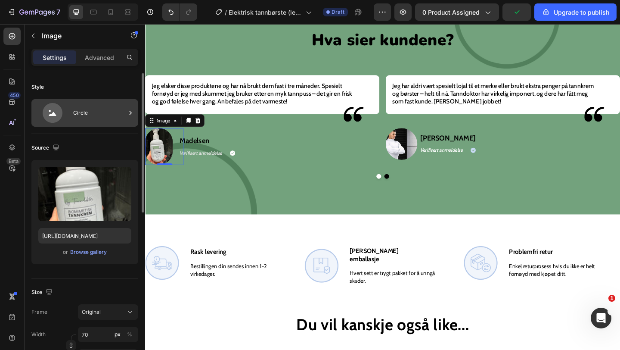
click at [98, 109] on div "Circle" at bounding box center [99, 113] width 53 height 20
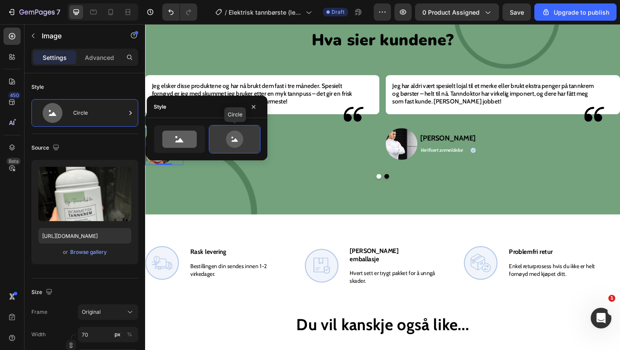
click at [240, 142] on icon at bounding box center [234, 138] width 17 height 17
click at [252, 108] on icon "button" at bounding box center [253, 106] width 7 height 7
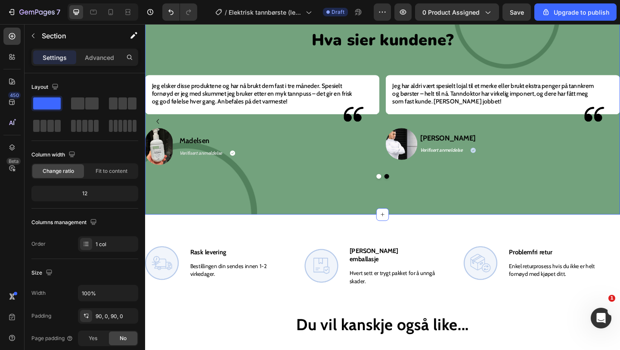
click at [282, 210] on div "Hva sier kundene? Heading Endelig har jeg funnet en tannbørste jeg kan bruke fa…" at bounding box center [403, 111] width 517 height 240
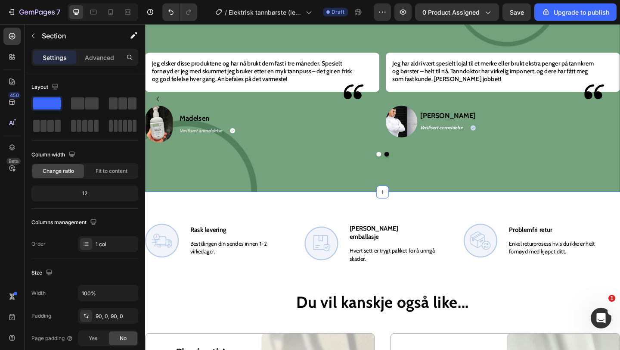
scroll to position [1514, 0]
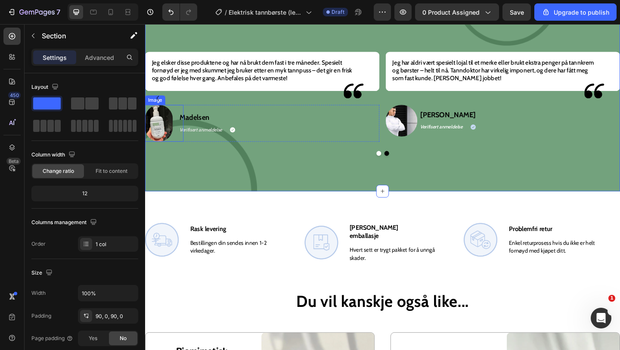
click at [145, 124] on img at bounding box center [160, 132] width 30 height 40
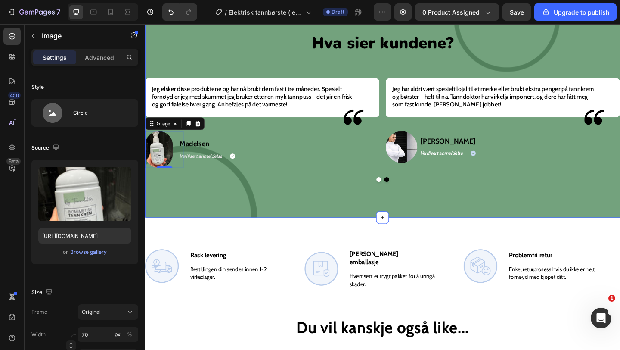
scroll to position [1488, 0]
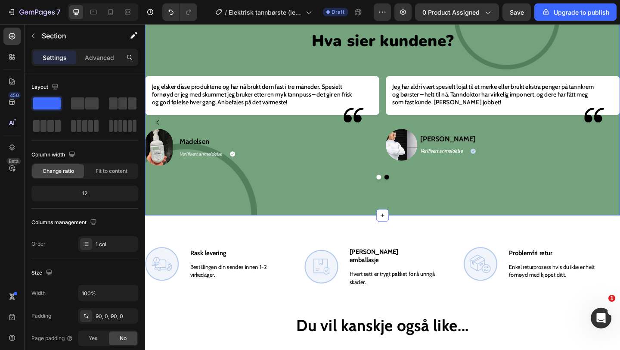
click at [271, 199] on div "Hva sier kundene? Heading Endelig har jeg funnet en tannbørste jeg kan bruke fa…" at bounding box center [403, 111] width 517 height 240
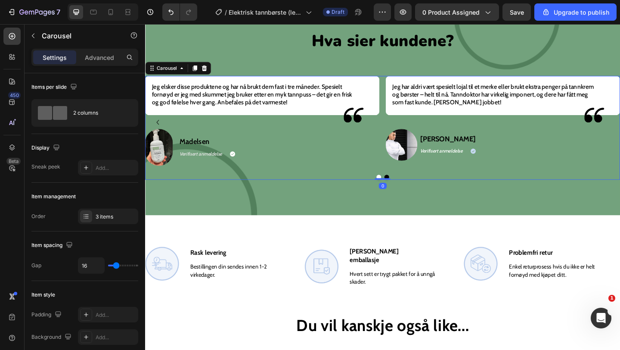
click at [398, 190] on button "Dot" at bounding box center [399, 190] width 5 height 5
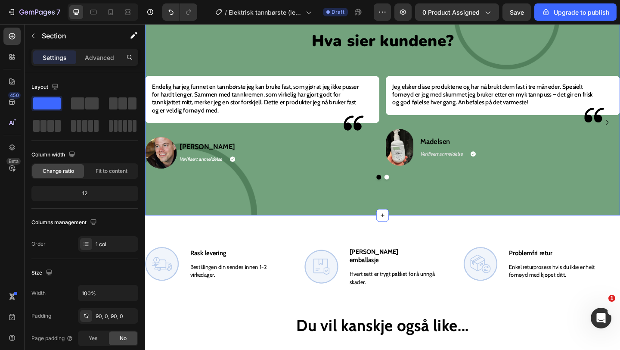
click at [309, 230] on div "Hva sier kundene? Heading Endelig har jeg funnet en tannbørste jeg kan bruke fa…" at bounding box center [403, 111] width 517 height 240
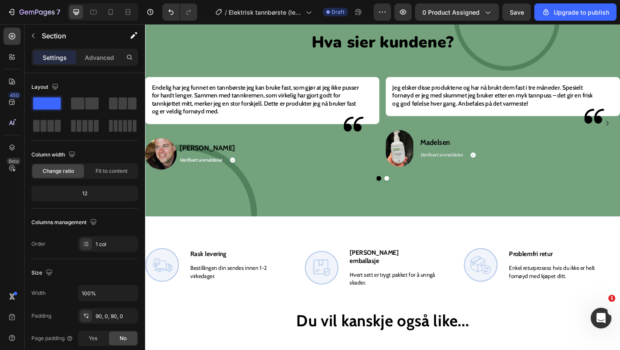
scroll to position [1378, 0]
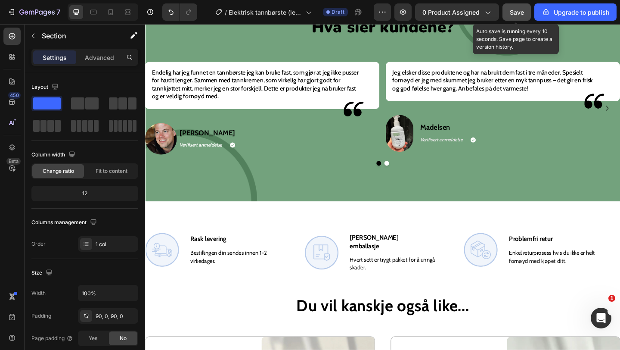
click at [519, 12] on span "Save" at bounding box center [517, 12] width 14 height 7
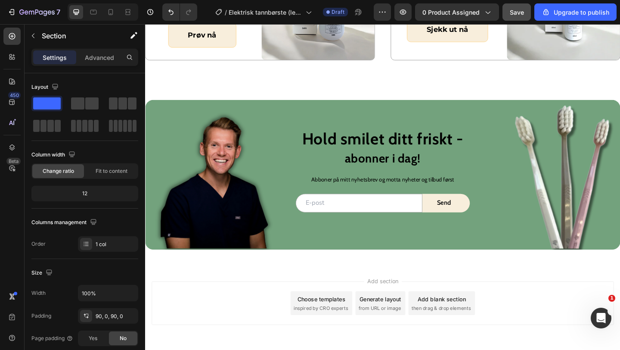
scroll to position [1897, 0]
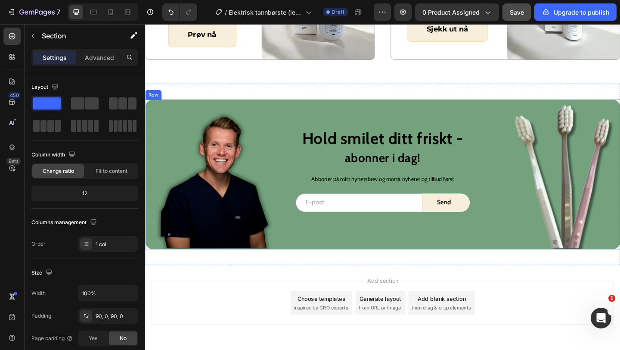
click at [335, 106] on div "Hold smilet ditt friskt - Heading abonner i dag! Heading Abboner på mitt nyhets…" at bounding box center [403, 187] width 517 height 163
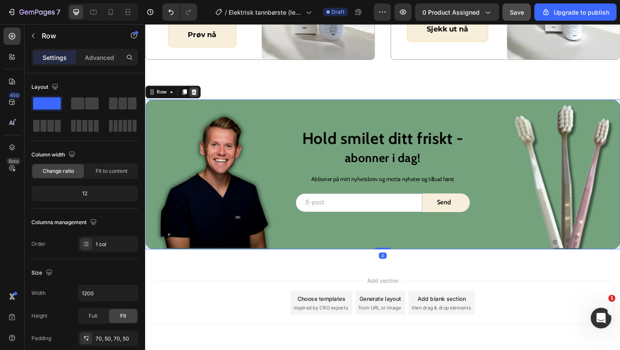
click at [201, 100] on icon at bounding box center [198, 97] width 7 height 7
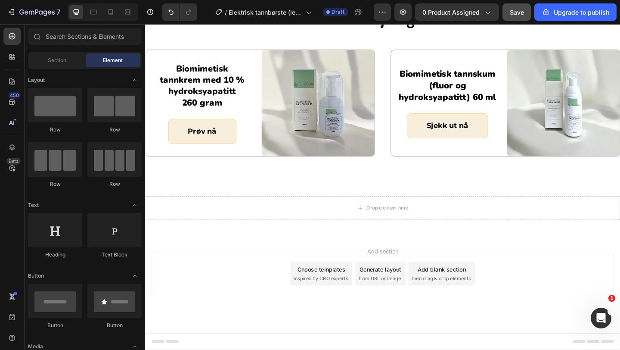
scroll to position [1792, 0]
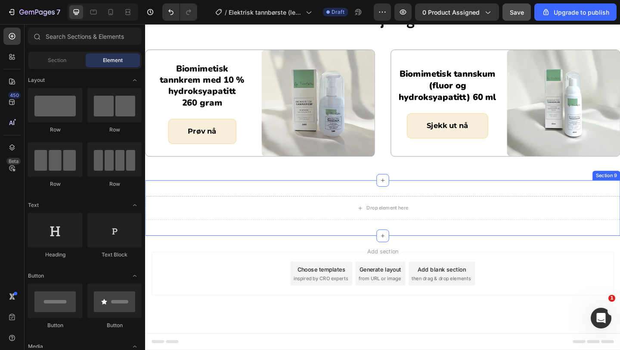
click at [251, 216] on div "Drop element here" at bounding box center [403, 224] width 517 height 26
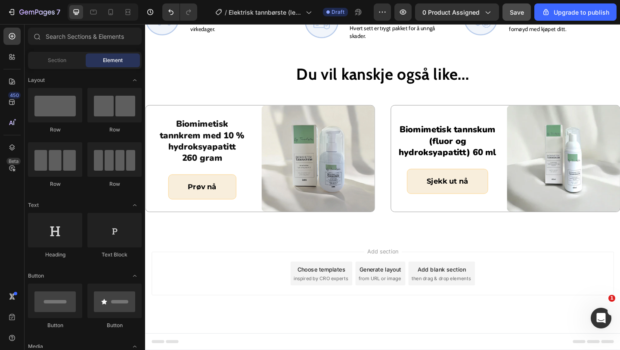
scroll to position [1731, 0]
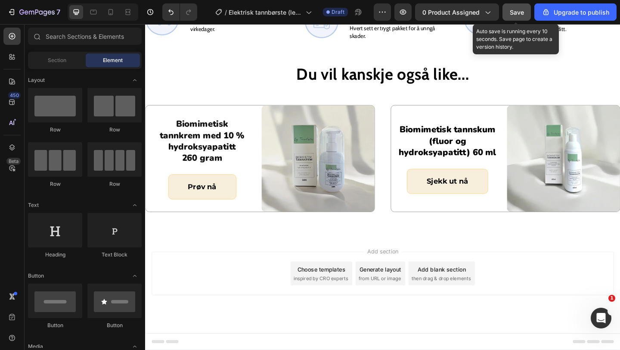
click at [520, 19] on button "Save" at bounding box center [516, 11] width 28 height 17
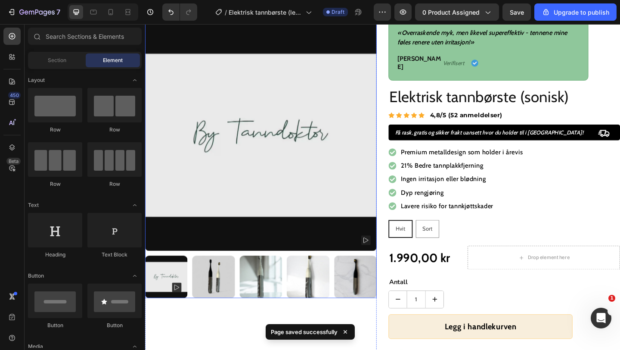
scroll to position [71, 0]
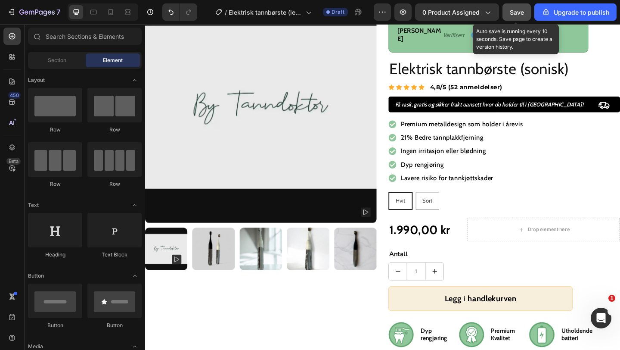
click at [513, 17] on button "Save" at bounding box center [516, 11] width 28 height 17
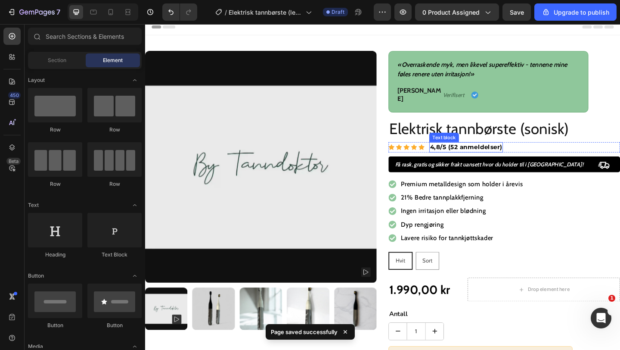
scroll to position [12, 0]
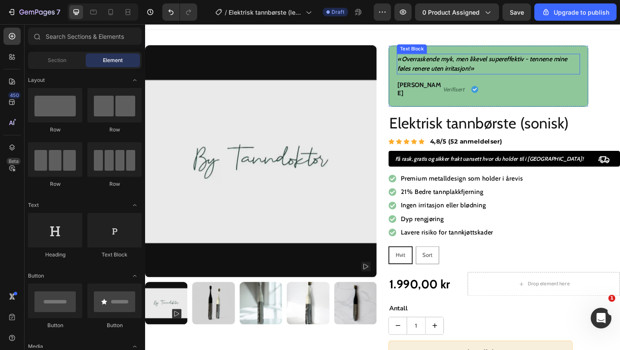
click at [482, 63] on p "«Overraskende myk, men likevel supereffektiv - tennene mine føles renere uten i…" at bounding box center [519, 67] width 198 height 21
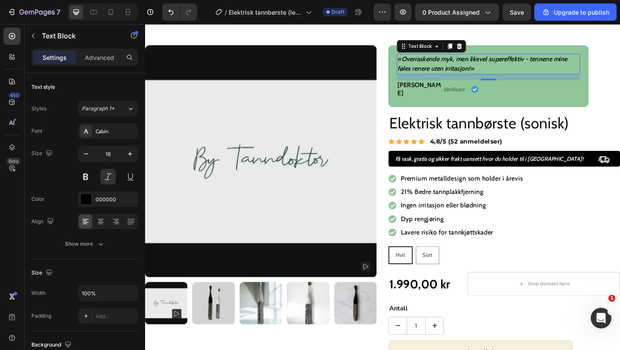
click at [471, 71] on p "«Overraskende myk, men likevel supereffektiv - tennene mine føles renere uten i…" at bounding box center [519, 67] width 198 height 21
click at [471, 69] on p "«Overraskende myk, men likevel supereffektiv - tennene mine føles renere uten i…" at bounding box center [519, 67] width 198 height 21
click at [471, 68] on p "«Overraskende myk, men likevel supereffektiv - tennene mine føles renere uten i…" at bounding box center [519, 67] width 198 height 21
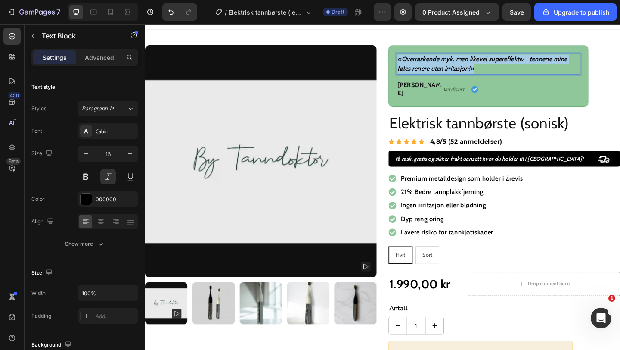
click at [471, 68] on p "«Overraskende myk, men likevel supereffektiv - tennene mine føles renere uten i…" at bounding box center [519, 67] width 198 height 21
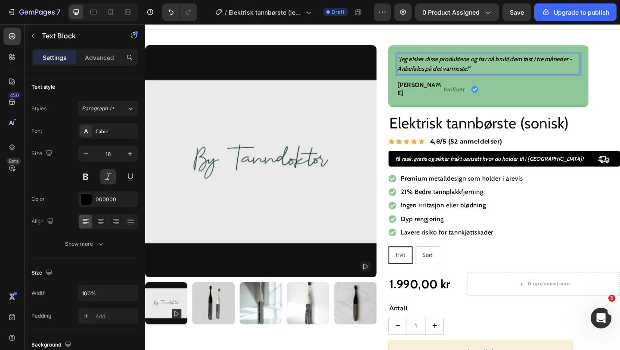
click at [493, 65] on span ""Jeg elsker disse produktene og har nå brukt dem fast i tre måneder - Anbefales…" at bounding box center [514, 67] width 189 height 19
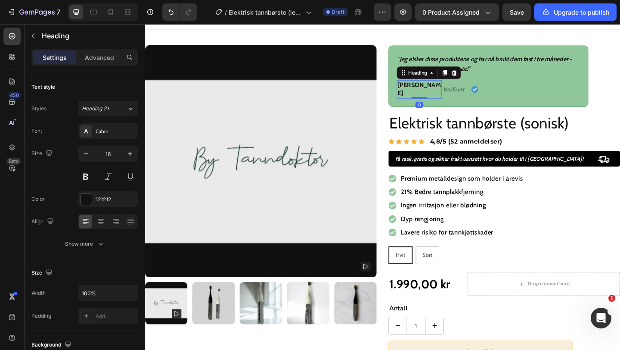
click at [434, 87] on h2 "Daniel M." at bounding box center [443, 95] width 49 height 20
click at [438, 90] on h2 "Daniel M." at bounding box center [443, 95] width 49 height 20
click at [438, 90] on p "Daniel M." at bounding box center [443, 95] width 47 height 18
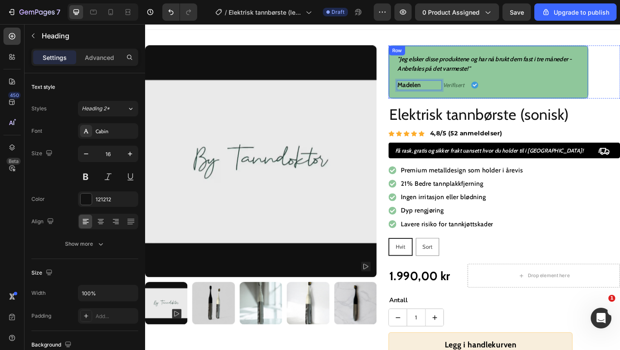
click at [520, 97] on div ""Jeg elsker disse produktene og har nå brukt dem fast i tre måneder - Anbefales…" at bounding box center [518, 76] width 217 height 58
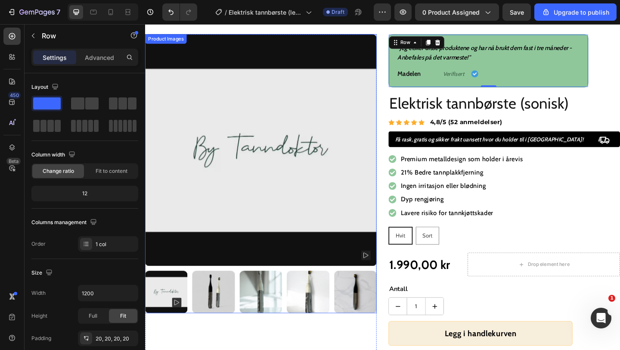
scroll to position [0, 0]
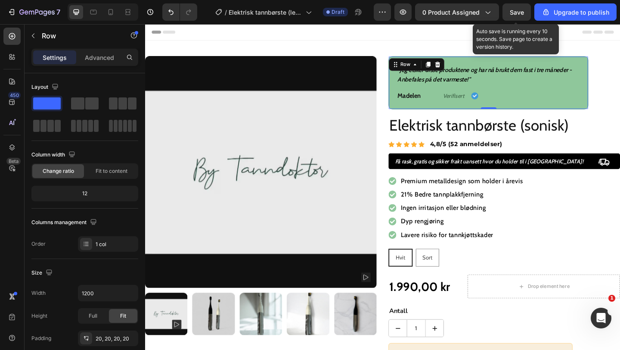
click at [522, 9] on span "Save" at bounding box center [517, 12] width 14 height 7
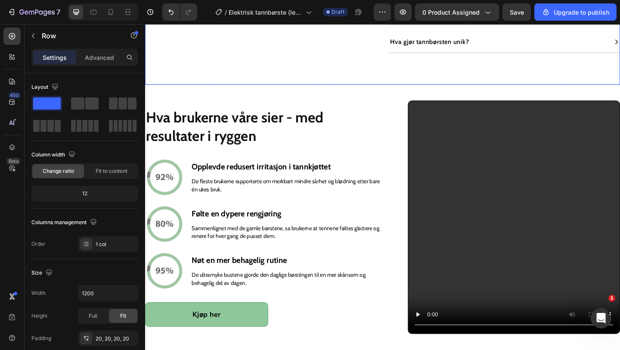
scroll to position [490, 0]
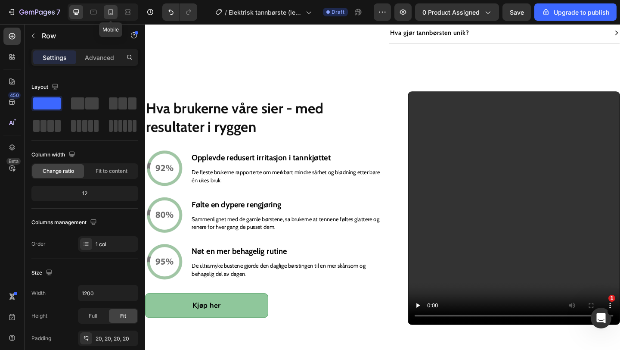
click at [107, 13] on icon at bounding box center [110, 12] width 9 height 9
type input "100%"
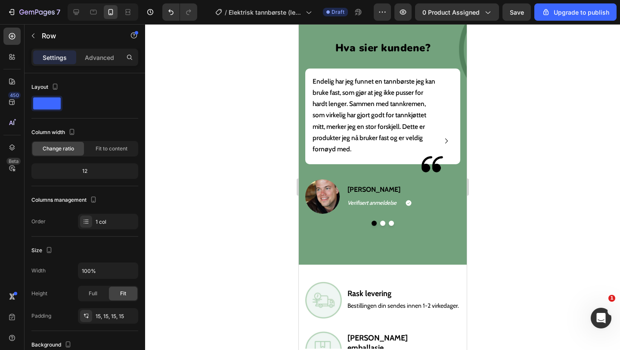
scroll to position [2156, 0]
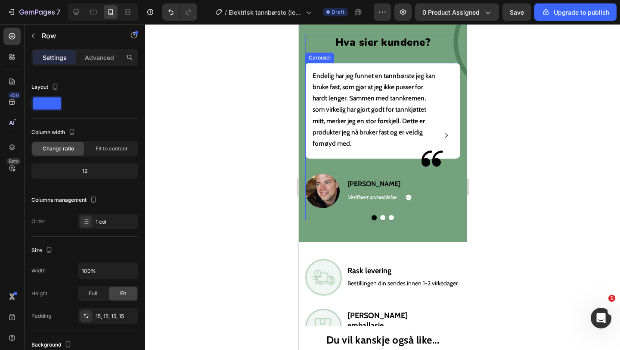
click at [382, 217] on div "Endelig har jeg funnet en tannbørste jeg kan bruke fast, som gjør at jeg ikke p…" at bounding box center [382, 141] width 155 height 157
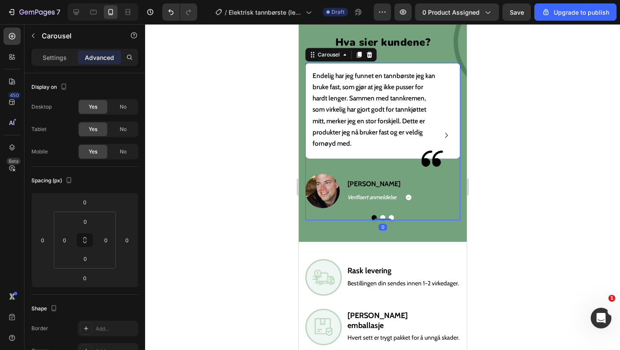
click at [382, 215] on button "Dot" at bounding box center [382, 217] width 5 height 5
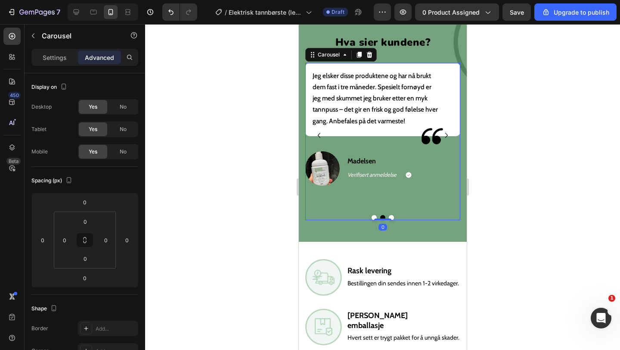
click at [391, 215] on button "Dot" at bounding box center [390, 217] width 5 height 5
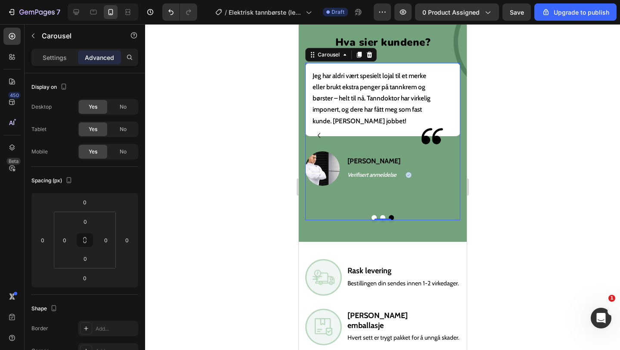
click at [372, 216] on button "Dot" at bounding box center [373, 217] width 5 height 5
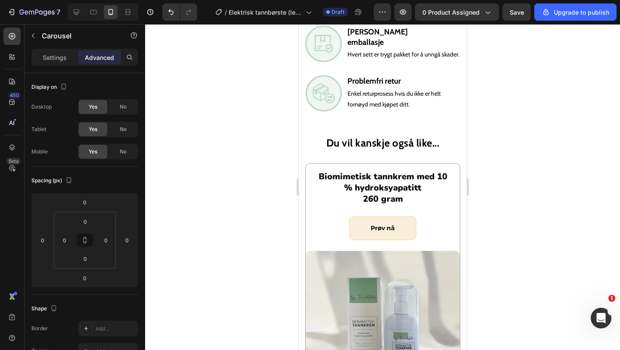
scroll to position [2517, 0]
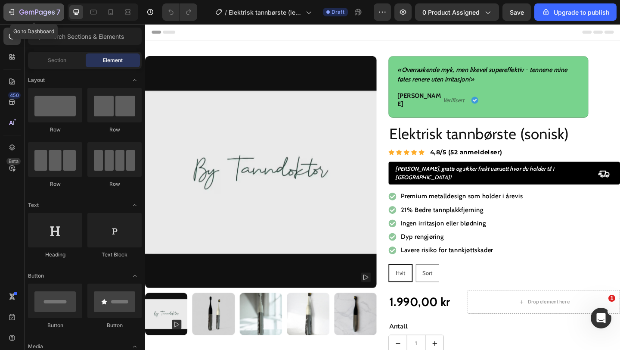
click at [23, 12] on icon "button" at bounding box center [21, 11] width 5 height 5
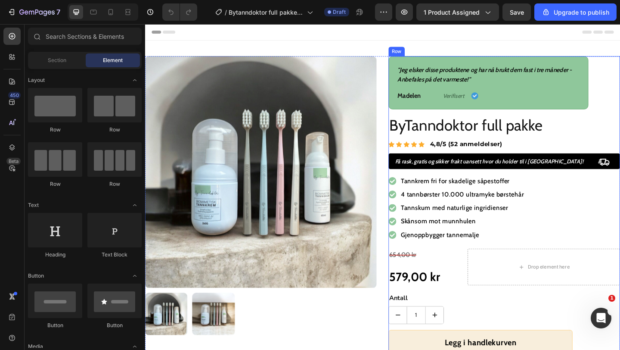
click at [458, 110] on div ""Jeg elsker disse produktene og har nå brukt dem fast i tre måneder - Anbefales…" at bounding box center [518, 88] width 217 height 58
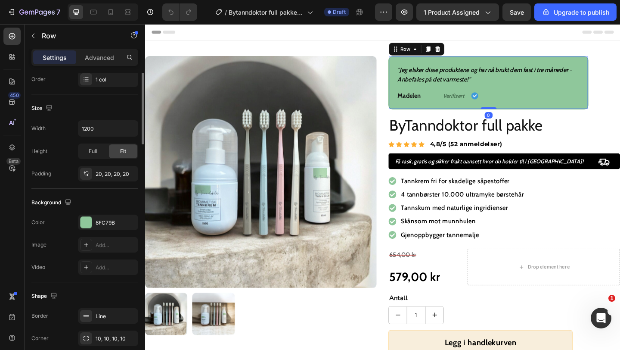
scroll to position [224, 0]
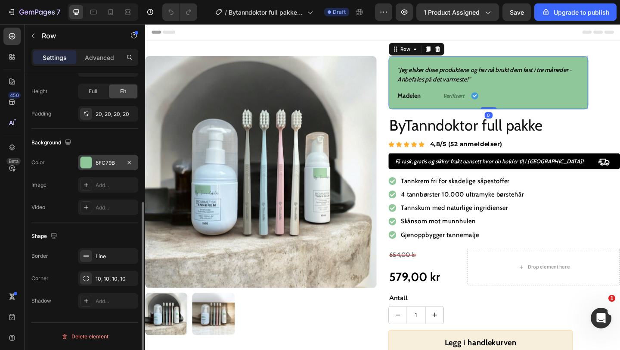
click at [91, 167] on div at bounding box center [86, 162] width 12 height 12
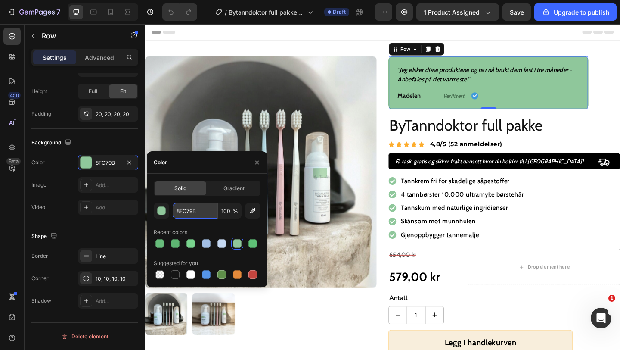
click at [193, 211] on input "8FC79B" at bounding box center [195, 211] width 45 height 16
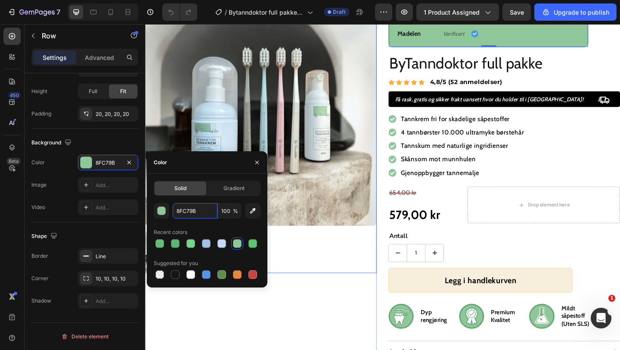
scroll to position [79, 0]
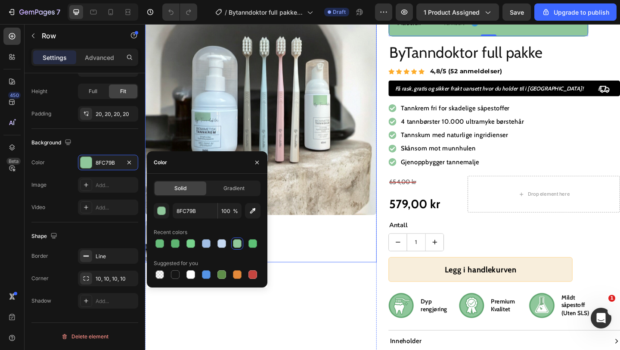
click at [371, 246] on div at bounding box center [271, 260] width 252 height 46
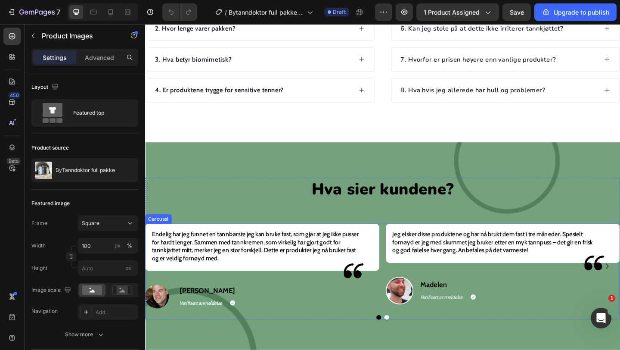
scroll to position [946, 0]
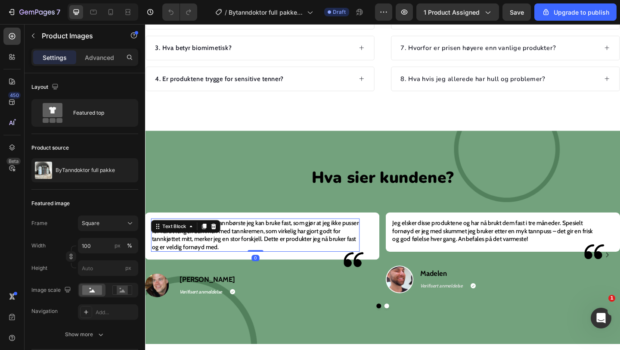
click at [291, 251] on span "Endelig har jeg funnet en tannbørste jeg kan bruke fast, som gjør at jeg ikke p…" at bounding box center [264, 253] width 225 height 34
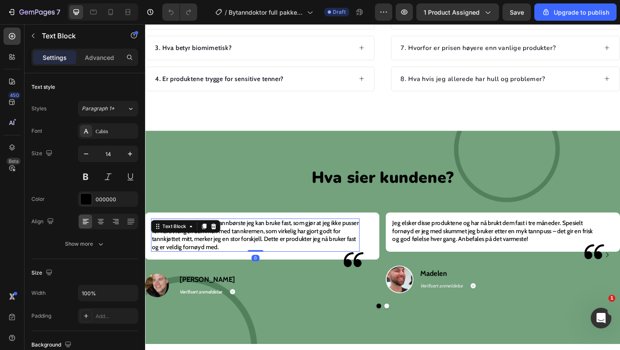
click at [294, 258] on span "Endelig har jeg funnet en tannbørste jeg kan bruke fast, som gjør at jeg ikke p…" at bounding box center [264, 253] width 225 height 34
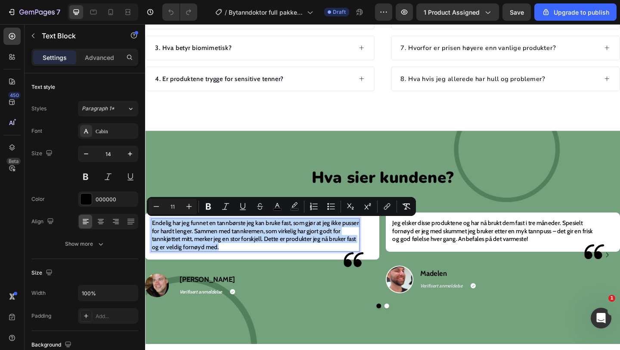
copy span "Endelig har jeg funnet en tannbørste jeg kan bruke fast, som gjør at jeg ikke p…"
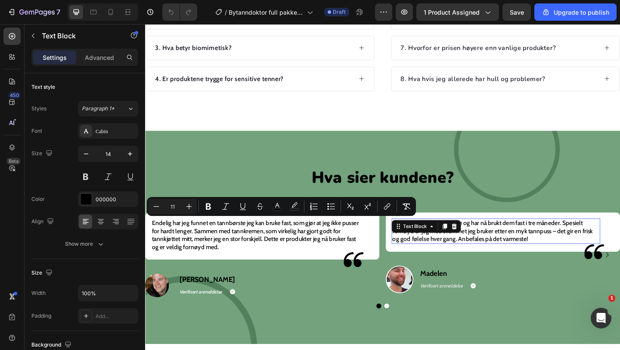
click at [471, 253] on span "Jeg elsker disse produktene og har nå brukt dem fast i tre måneder. Spesielt fo…" at bounding box center [523, 248] width 218 height 25
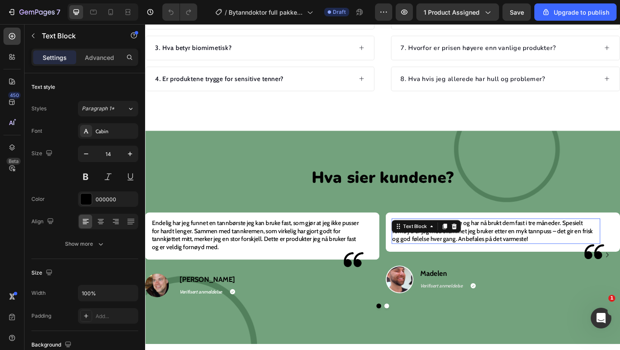
click at [471, 252] on span "Jeg elsker disse produktene og har nå brukt dem fast i tre måneder. Spesielt fo…" at bounding box center [523, 248] width 218 height 25
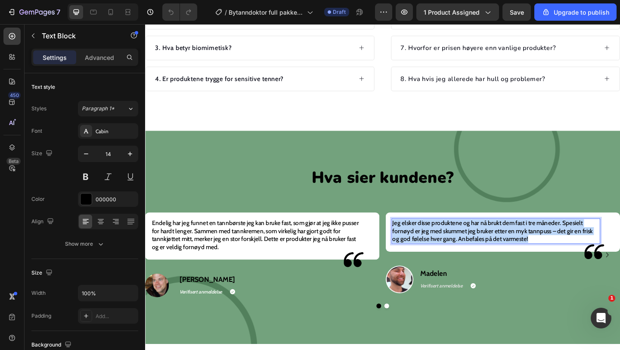
click at [471, 252] on span "Jeg elsker disse produktene og har nå brukt dem fast i tre måneder. Spesielt fo…" at bounding box center [523, 248] width 218 height 25
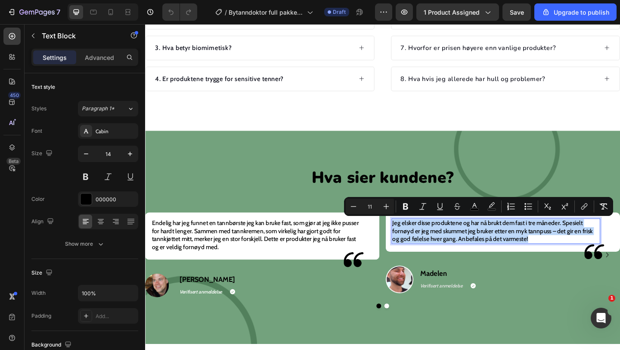
copy span "Jeg elsker disse produktene og har nå brukt dem fast i tre måneder. Spesielt fo…"
click at [408, 333] on button "Dot" at bounding box center [407, 330] width 5 height 5
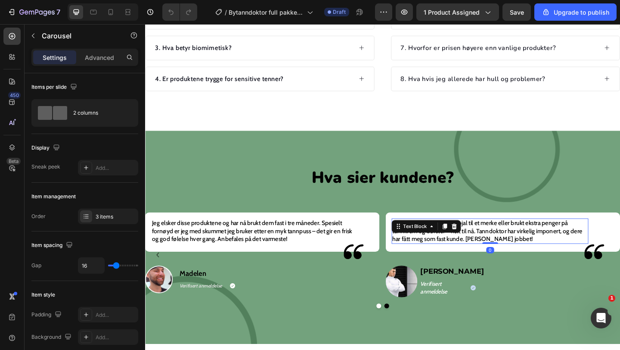
click at [483, 256] on span "Jeg har aldri vært spesielt lojal til et merke eller brukt ekstra penger på tan…" at bounding box center [517, 248] width 207 height 25
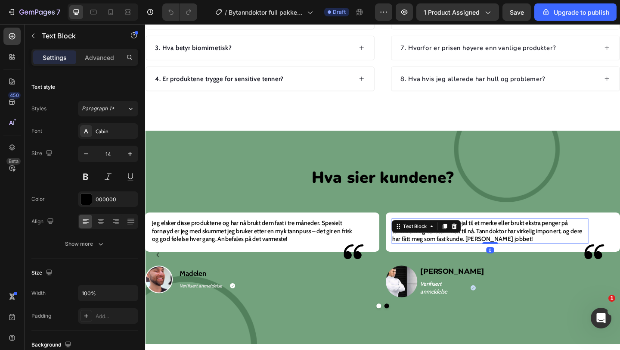
click at [483, 256] on span "Jeg har aldri vært spesielt lojal til et merke eller brukt ekstra penger på tan…" at bounding box center [517, 248] width 207 height 25
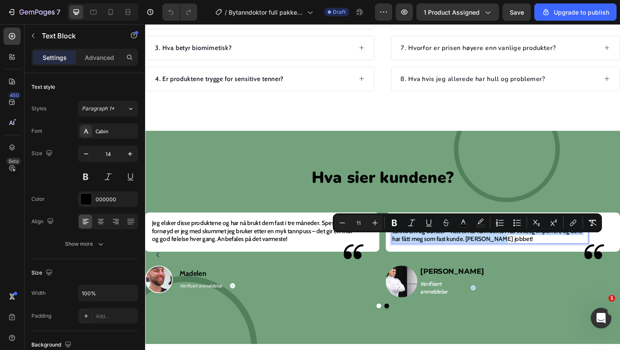
click at [483, 256] on span "Jeg har aldri vært spesielt lojal til et merke eller brukt ekstra penger på tan…" at bounding box center [517, 248] width 207 height 25
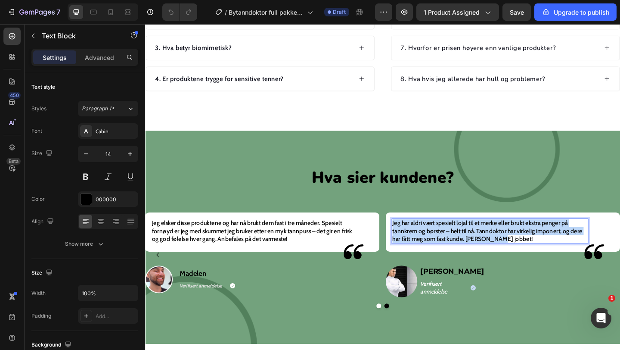
click at [483, 256] on span "Jeg har aldri vært spesielt lojal til et merke eller brukt ekstra penger på tan…" at bounding box center [517, 248] width 207 height 25
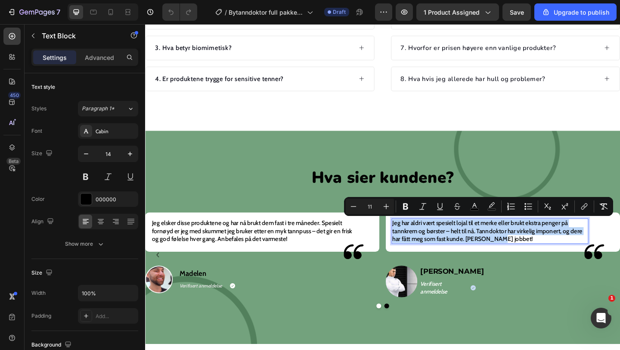
copy span "Jeg har aldri vært spesielt lojal til et merke eller brukt ekstra penger på tan…"
click at [462, 313] on p "Verifisert anmeldelse" at bounding box center [469, 310] width 50 height 17
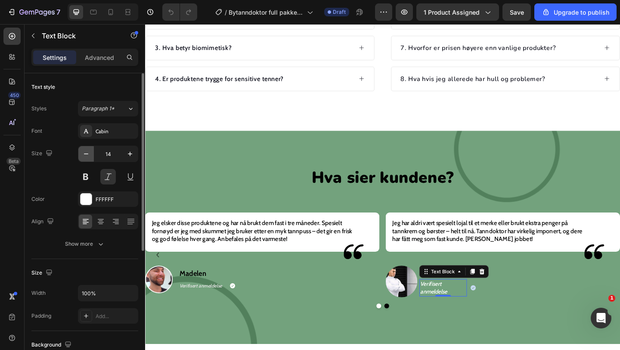
click at [89, 154] on icon "button" at bounding box center [86, 153] width 9 height 9
type input "12"
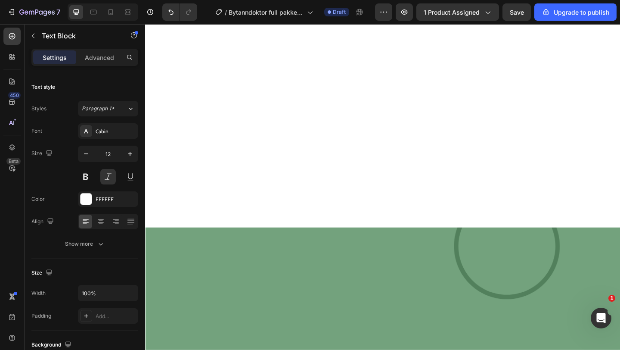
scroll to position [0, 0]
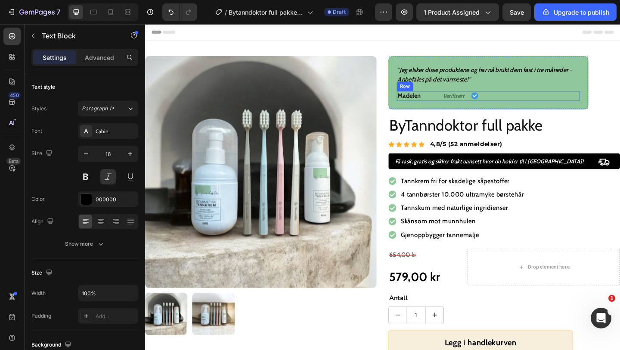
click at [465, 81] on span ""Jeg elsker disse produktene og har nå brukt dem fast i tre måneder - Anbefales…" at bounding box center [514, 79] width 189 height 19
click at [503, 81] on p ""Jeg elsker disse produktene og har nå brukt dem fast i tre måneder - Anbefales…" at bounding box center [519, 79] width 198 height 21
click at [503, 82] on p ""Jeg elsker disse produktene og har nå brukt dem fast i tre måneder - Anbefales…" at bounding box center [519, 79] width 198 height 21
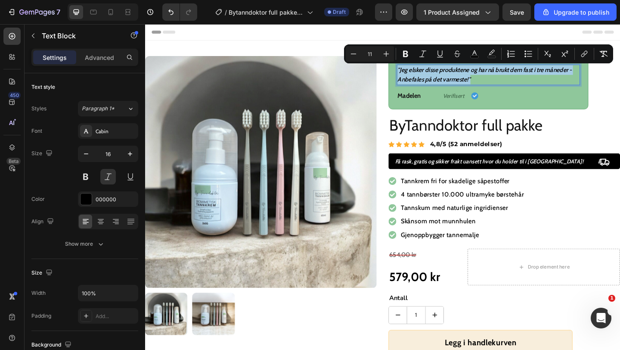
copy span ""Jeg elsker disse produktene og har nå brukt dem fast i tre måneder - Anbefales…"
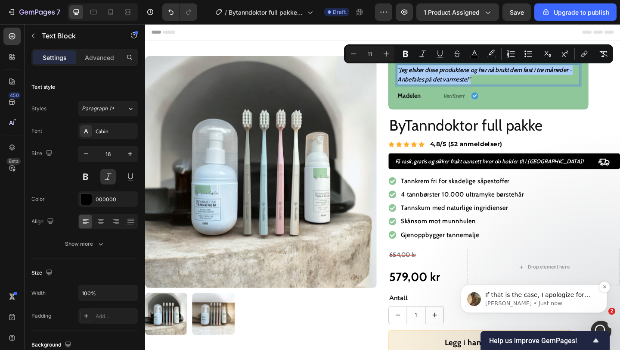
click at [539, 294] on span "If that is the case, I apologize for any inconveniences caused by this issue, I…" at bounding box center [540, 341] width 111 height 101
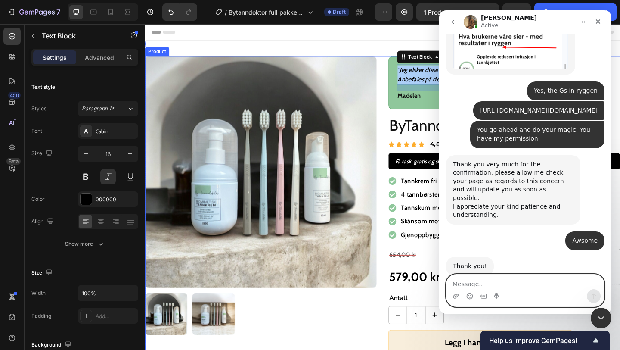
scroll to position [691, 0]
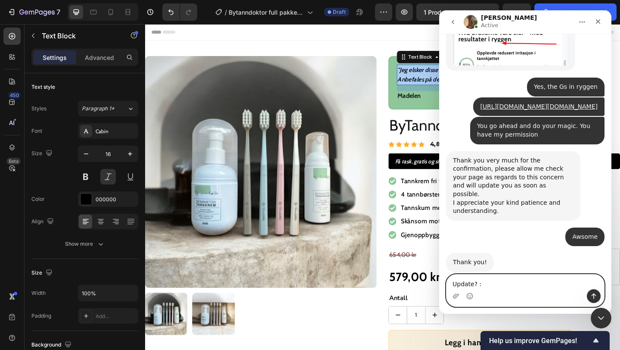
type textarea "Update? :)"
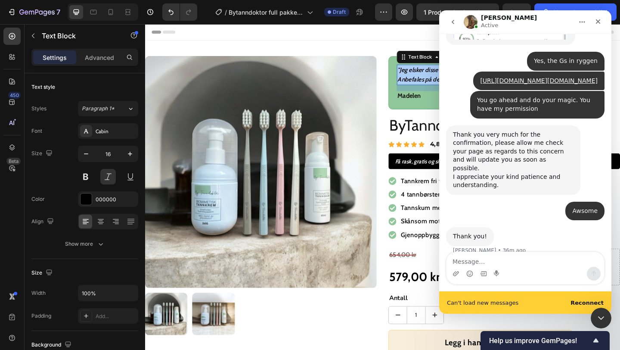
scroll to position [739, 0]
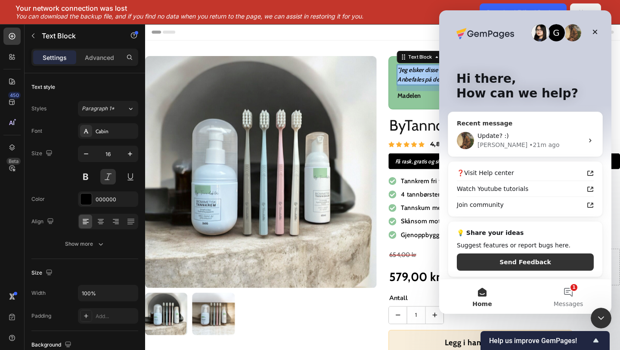
click at [546, 148] on div "Abraham • 21m ago" at bounding box center [530, 144] width 106 height 9
click at [537, 140] on div "Update? :)" at bounding box center [530, 135] width 106 height 9
click at [569, 306] on span "Messages" at bounding box center [569, 304] width 30 height 6
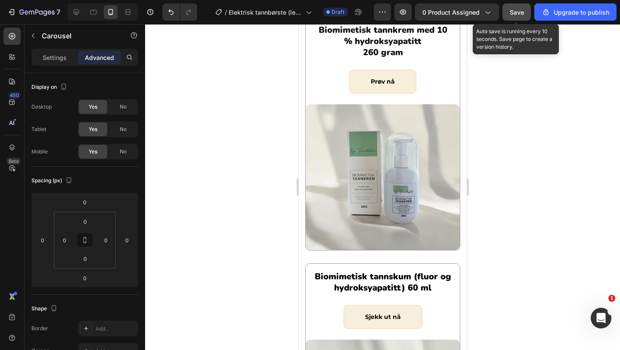
click at [515, 17] on button "Save" at bounding box center [516, 11] width 28 height 17
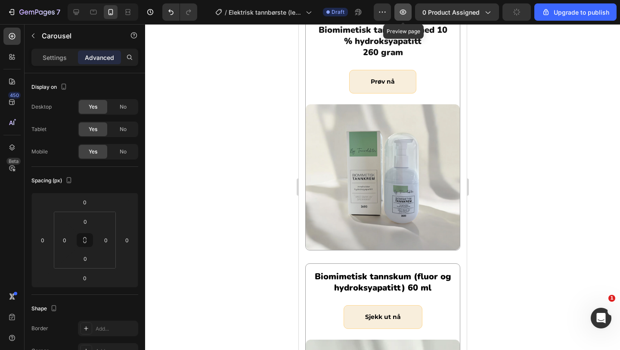
click at [397, 17] on button "button" at bounding box center [402, 11] width 17 height 17
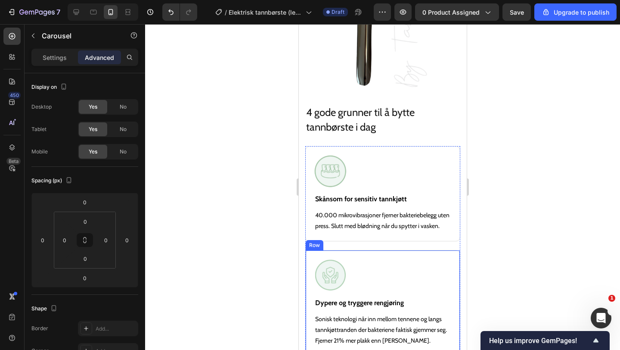
scroll to position [1132, 0]
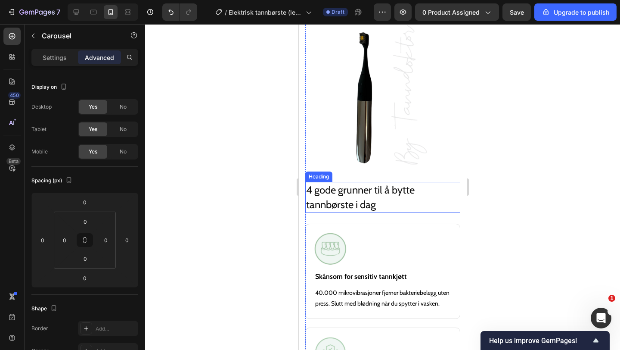
click at [426, 204] on div "4 gode grunner til å bytte tannbørste i dag Heading" at bounding box center [382, 197] width 155 height 31
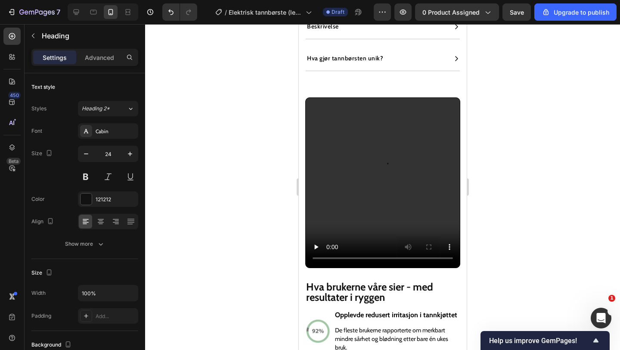
scroll to position [630, 0]
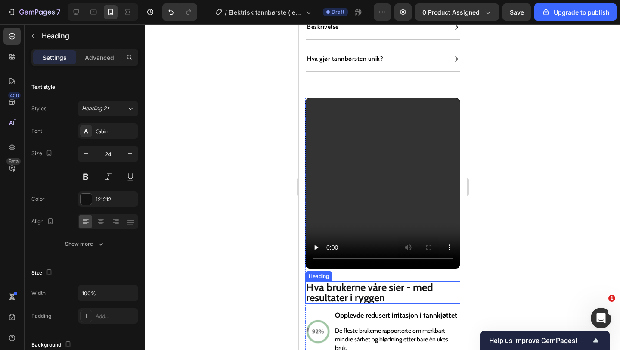
click at [388, 299] on h2 "Hva brukerne våre sier - med resultater i ryggen" at bounding box center [382, 292] width 155 height 22
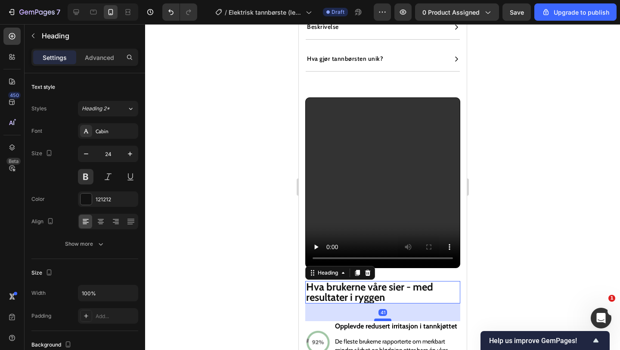
drag, startPoint x: 382, startPoint y: 308, endPoint x: 382, endPoint y: 319, distance: 11.2
click at [382, 319] on div at bounding box center [382, 319] width 17 height 3
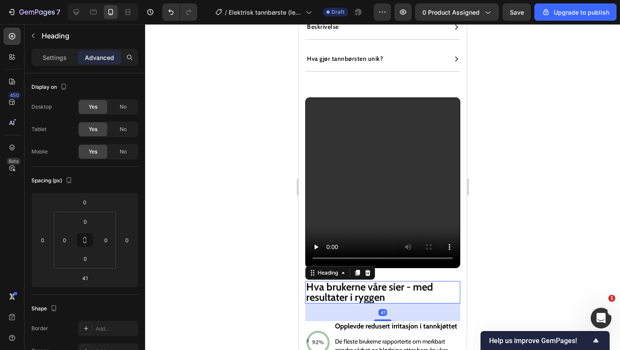
click at [416, 301] on h2 "Hva brukerne våre sier - med resultater i ryggen" at bounding box center [382, 292] width 155 height 22
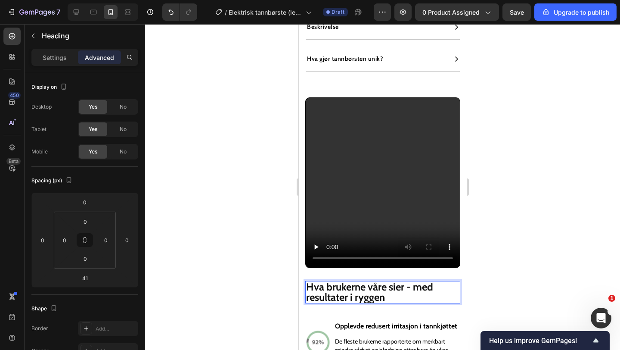
click at [493, 270] on div at bounding box center [382, 187] width 475 height 326
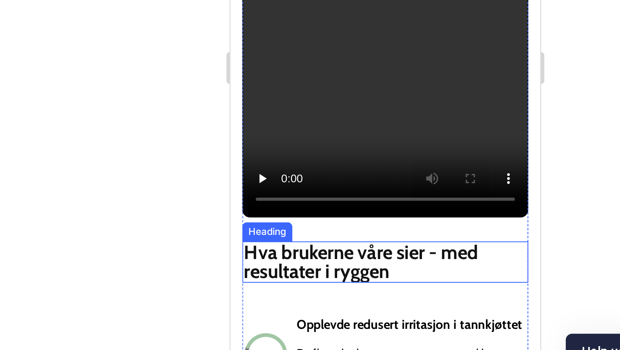
click at [308, 34] on p "Hva brukerne våre sier - med resultater i ryggen" at bounding box center [313, 35] width 153 height 21
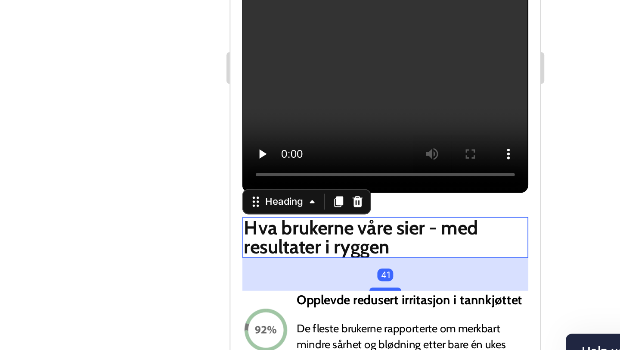
scroll to position [644, 0]
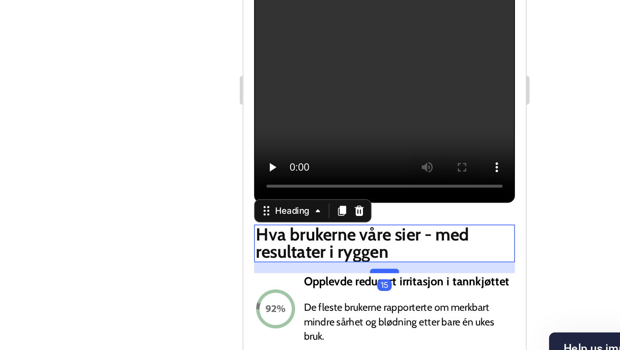
drag, startPoint x: 324, startPoint y: 97, endPoint x: 325, endPoint y: 87, distance: 10.8
click at [325, 87] on div at bounding box center [326, 86] width 17 height 3
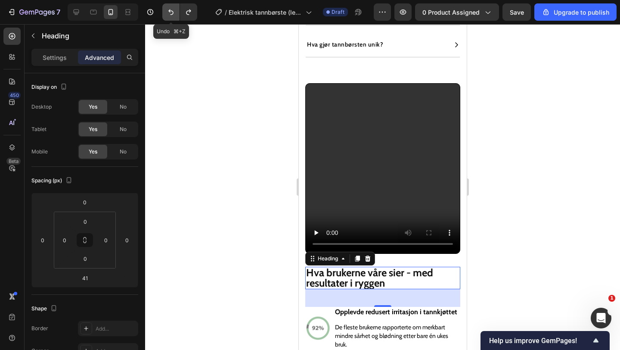
click at [173, 14] on icon "Undo/Redo" at bounding box center [170, 12] width 5 height 6
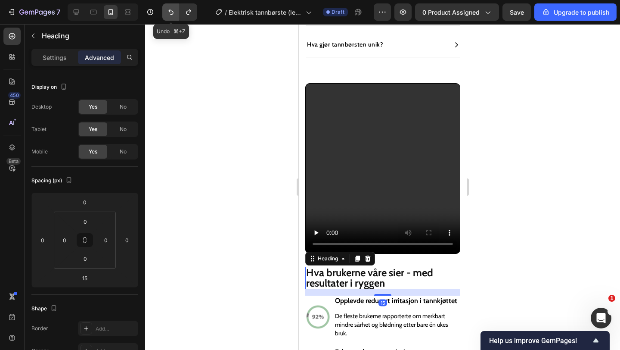
click at [173, 14] on icon "Undo/Redo" at bounding box center [170, 12] width 5 height 6
click at [192, 13] on icon "Undo/Redo" at bounding box center [188, 12] width 9 height 9
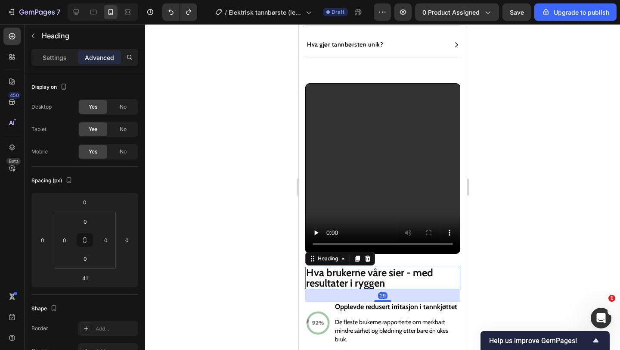
drag, startPoint x: 381, startPoint y: 304, endPoint x: 381, endPoint y: 299, distance: 5.2
click at [381, 289] on div "29" at bounding box center [382, 289] width 155 height 0
type input "29"
click at [407, 8] on icon "button" at bounding box center [403, 12] width 9 height 9
click at [598, 318] on icon "Open Intercom Messenger" at bounding box center [600, 316] width 6 height 7
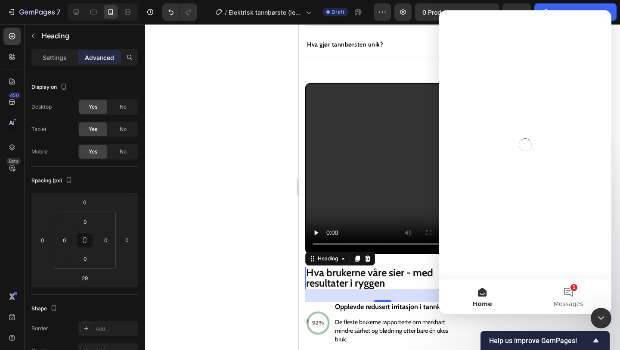
scroll to position [0, 0]
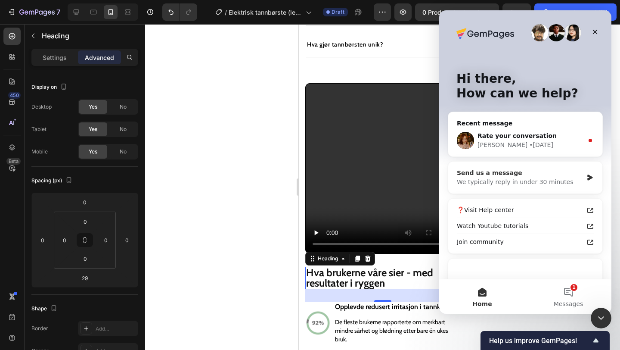
click at [530, 174] on div "Send us a message" at bounding box center [520, 172] width 126 height 9
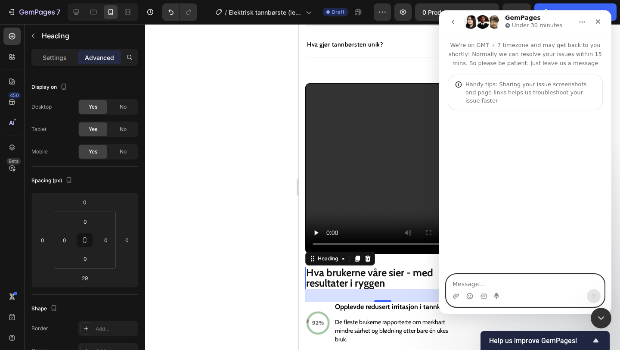
click at [485, 283] on textarea "Message…" at bounding box center [525, 281] width 158 height 15
type textarea "Hello"
type textarea "I have"
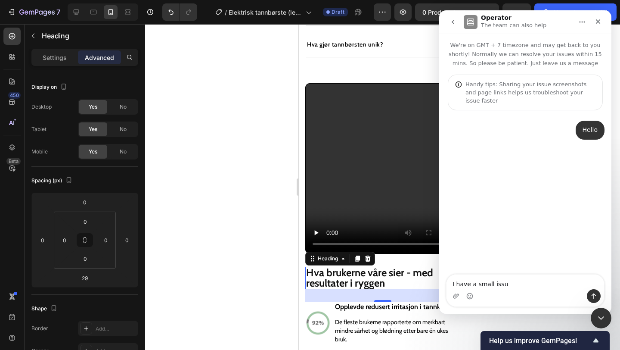
type textarea "I have a small issue"
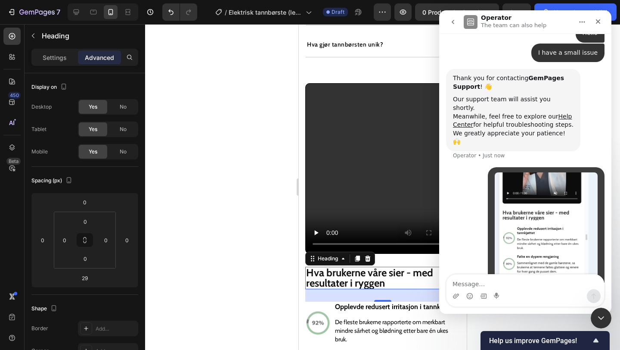
scroll to position [99, 0]
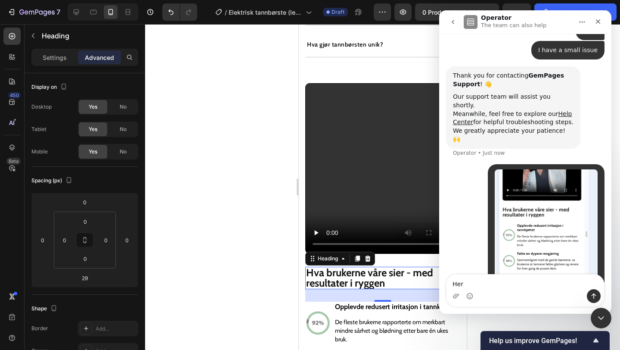
type textarea "Here"
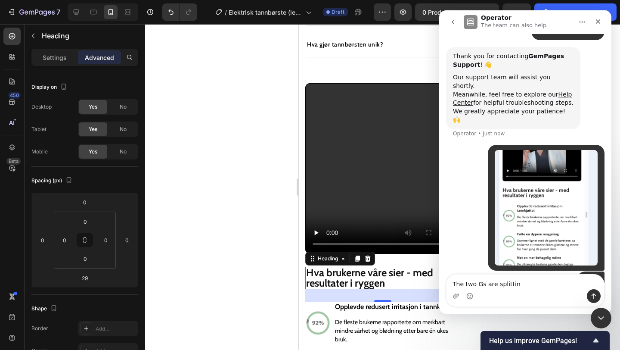
type textarea "The two Gs are splitting"
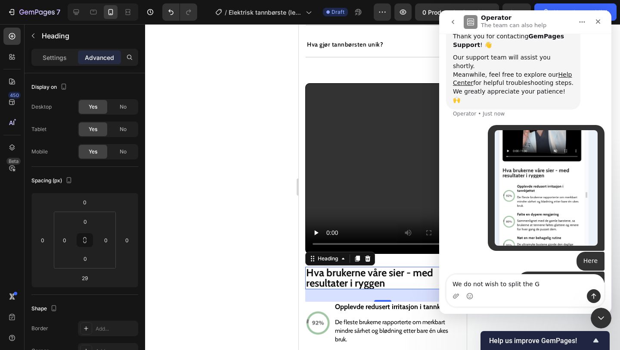
type textarea "We do not wish to split the G."
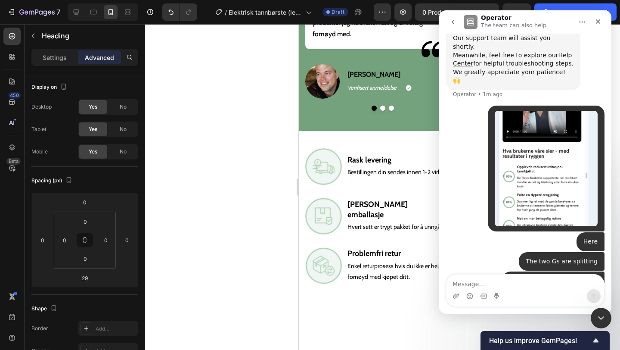
scroll to position [2135, 0]
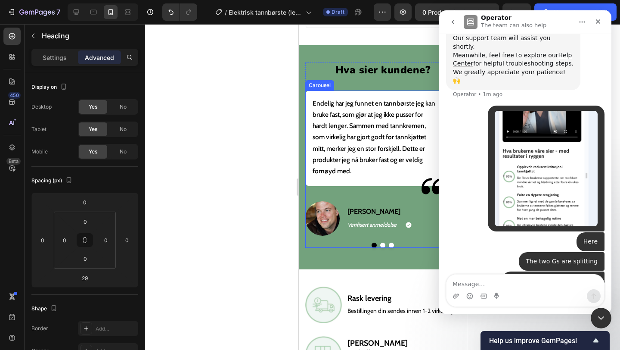
click at [381, 244] on button "Dot" at bounding box center [382, 244] width 5 height 5
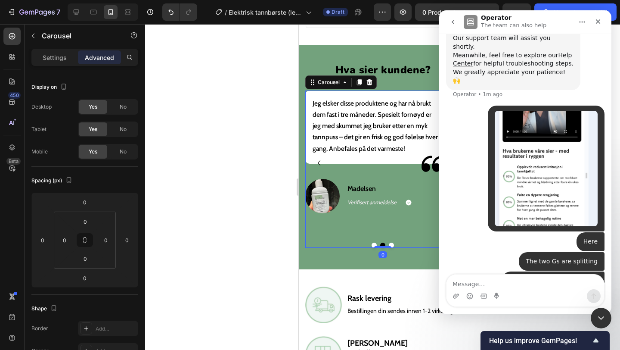
click at [392, 243] on button "Dot" at bounding box center [390, 244] width 5 height 5
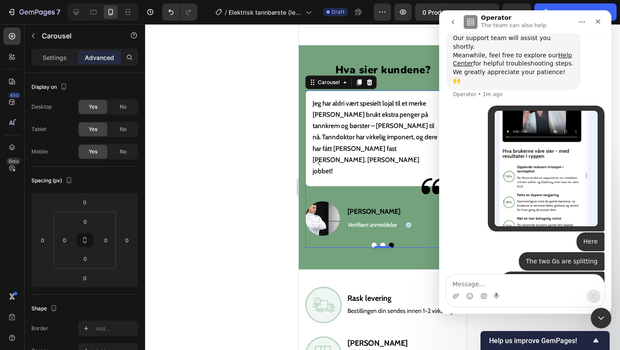
click at [381, 242] on button "Dot" at bounding box center [382, 244] width 5 height 5
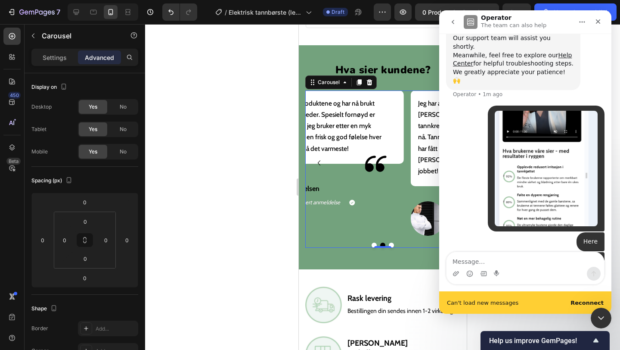
scroll to position [180, 0]
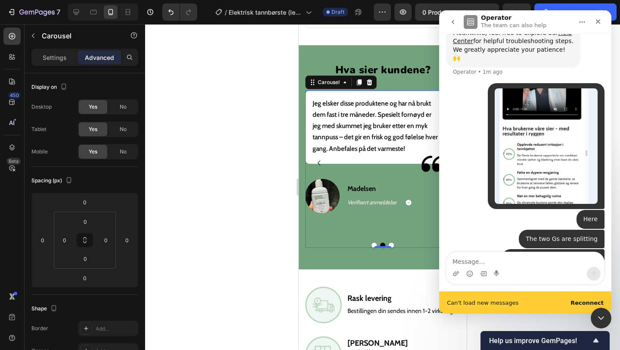
click at [586, 306] on div "Can't load new messages Reconnect" at bounding box center [525, 302] width 172 height 22
click at [584, 301] on b "Reconnect" at bounding box center [586, 302] width 33 height 6
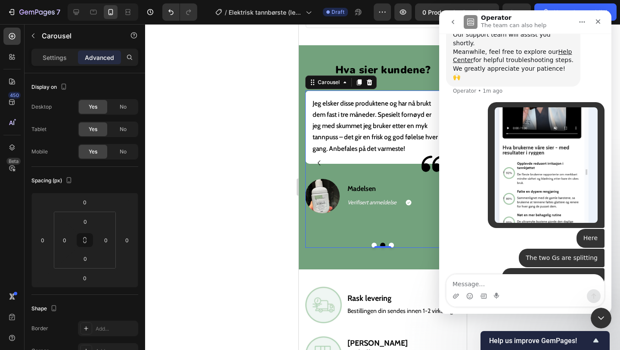
scroll to position [158, 0]
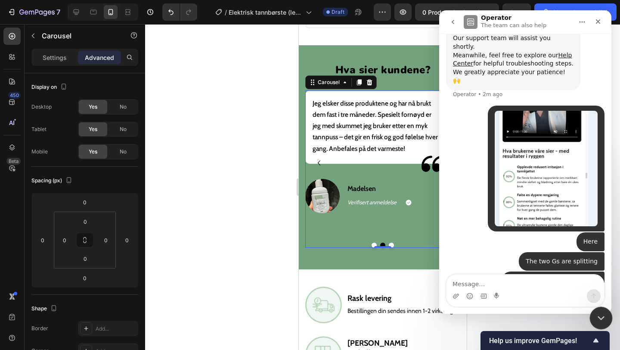
drag, startPoint x: 602, startPoint y: 318, endPoint x: 595, endPoint y: 318, distance: 6.5
click at [602, 318] on icon "Close Intercom Messenger" at bounding box center [600, 316] width 10 height 10
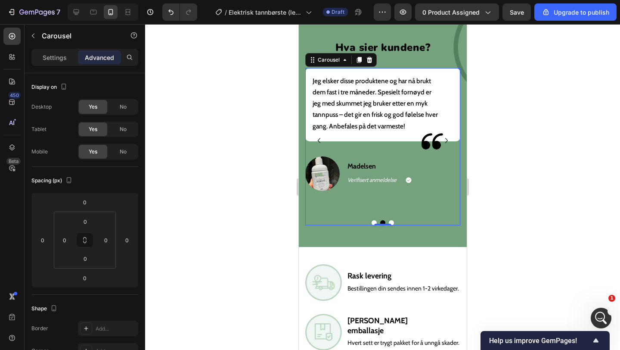
scroll to position [2161, 0]
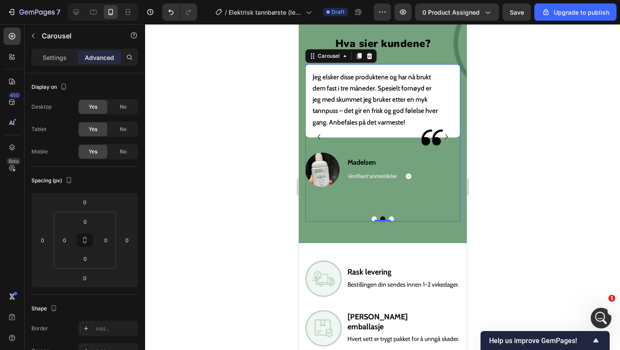
click at [373, 217] on button "Dot" at bounding box center [373, 218] width 5 height 5
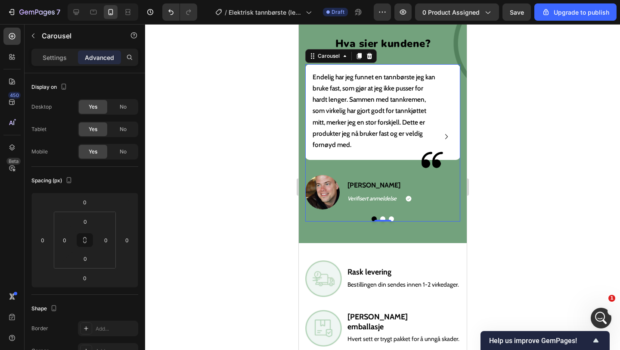
click at [381, 216] on button "Dot" at bounding box center [382, 218] width 5 height 5
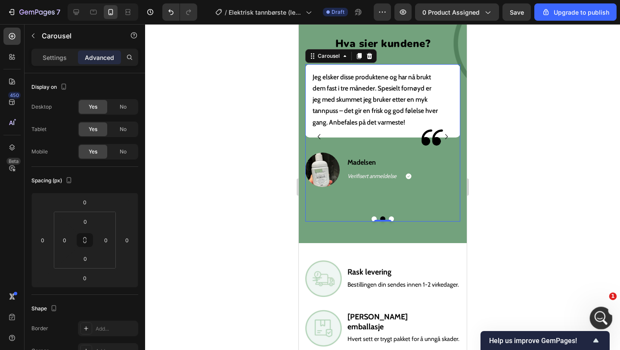
click at [596, 311] on div "Open Intercom Messenger" at bounding box center [600, 316] width 28 height 28
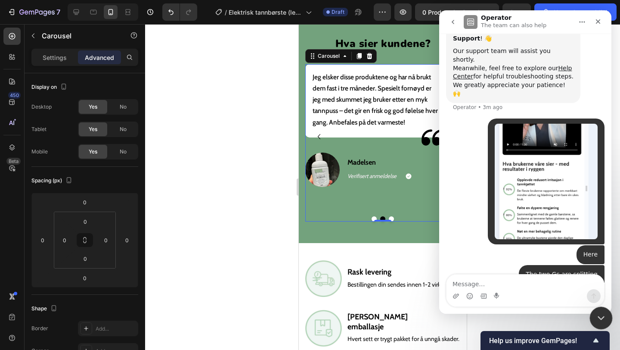
scroll to position [158, 0]
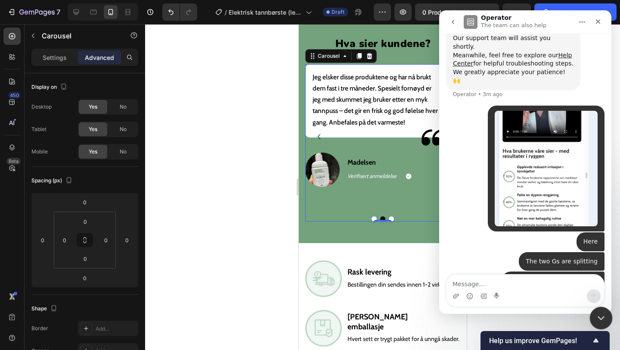
click at [602, 317] on icon "Close Intercom Messenger" at bounding box center [600, 316] width 10 height 10
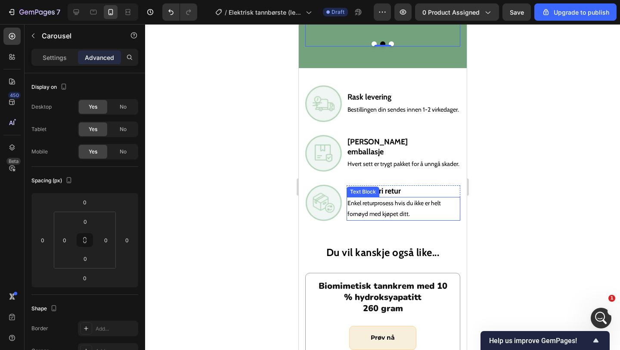
scroll to position [2340, 0]
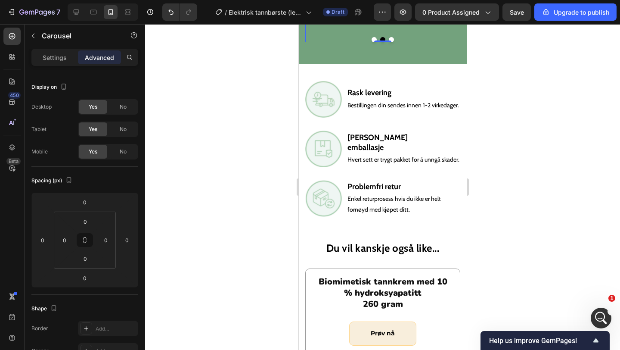
click at [583, 305] on div at bounding box center [382, 187] width 475 height 326
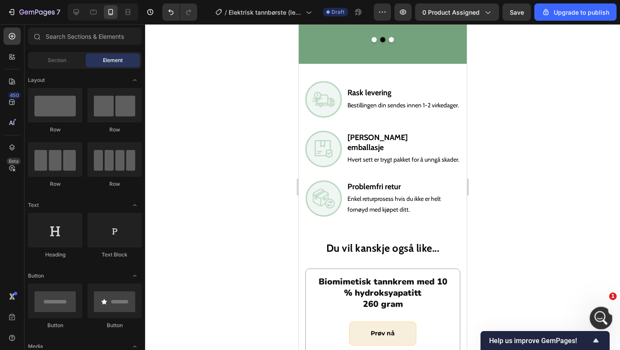
click at [599, 309] on div "Open Intercom Messenger" at bounding box center [600, 316] width 28 height 28
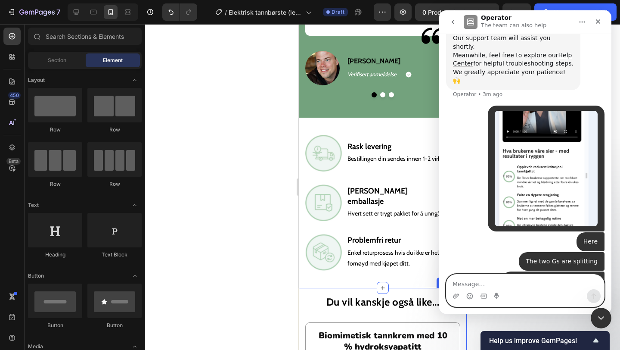
scroll to position [2089, 0]
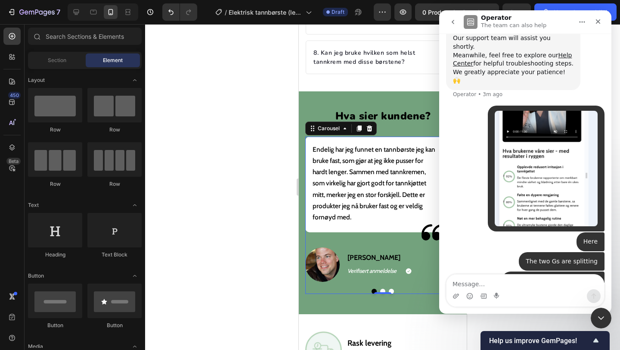
click at [391, 289] on button "Dot" at bounding box center [390, 290] width 5 height 5
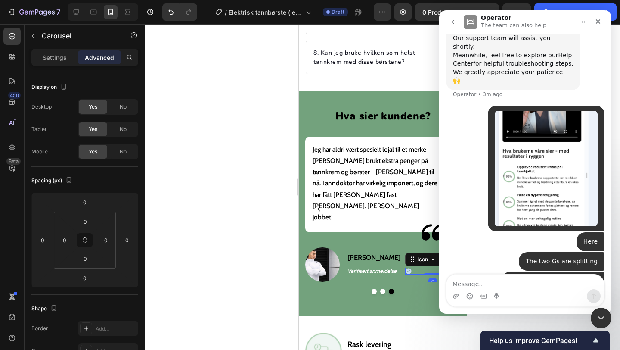
click at [409, 268] on icon at bounding box center [409, 271] width 6 height 6
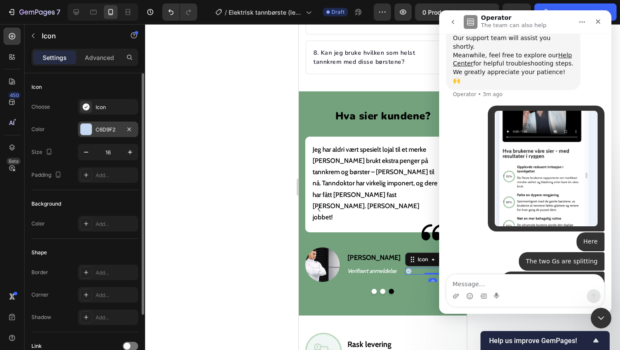
click at [111, 136] on div "C6D9F2" at bounding box center [108, 129] width 60 height 16
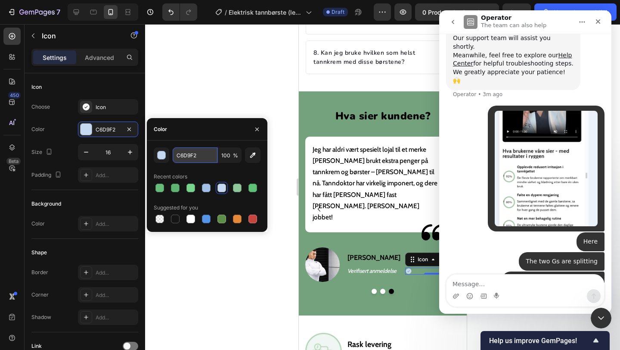
click at [180, 156] on input "C6D9F2" at bounding box center [195, 155] width 45 height 16
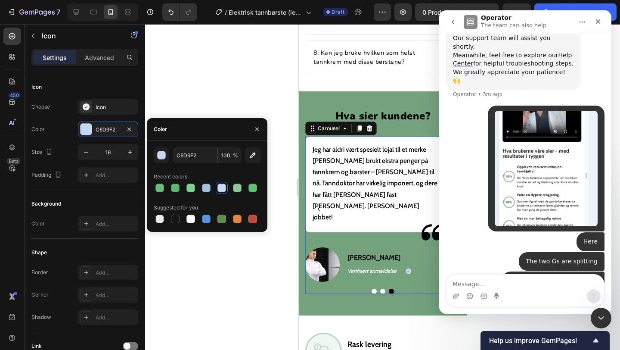
click at [381, 290] on button "Dot" at bounding box center [382, 290] width 5 height 5
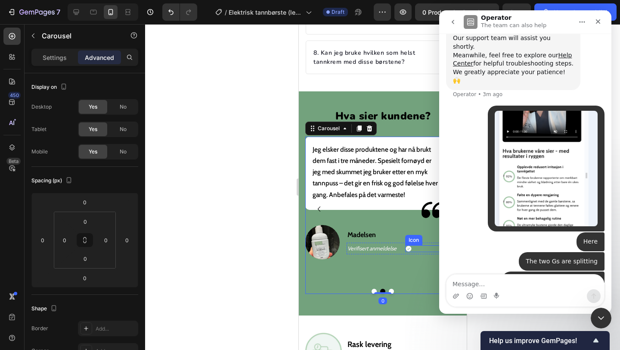
click at [409, 245] on icon at bounding box center [409, 248] width 6 height 6
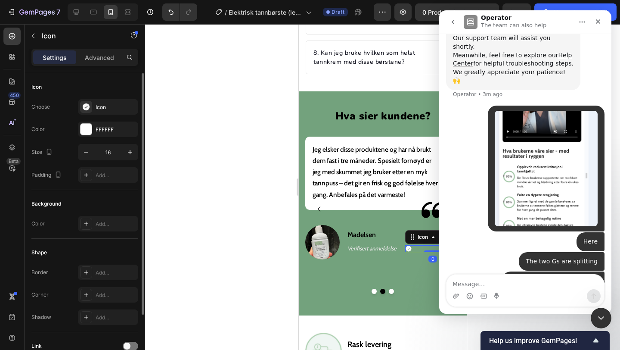
click at [103, 120] on div "Choose Icon Color FFFFFF Size 16 Padding Add..." at bounding box center [84, 141] width 107 height 84
click at [108, 128] on div "FFFFFF" at bounding box center [108, 130] width 25 height 8
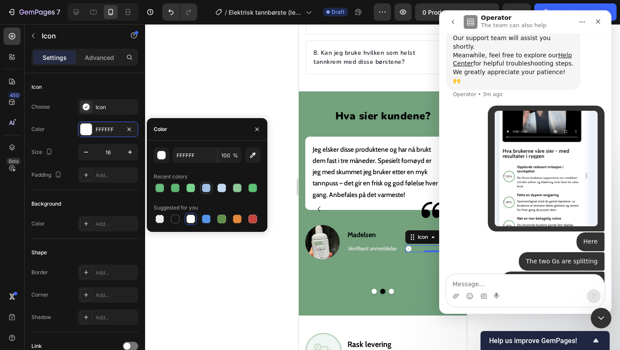
click at [206, 183] on div at bounding box center [206, 188] width 10 height 10
click at [192, 161] on input "A2BFE5" at bounding box center [195, 155] width 45 height 16
paste input "C6D9F2"
type input "C6D9F2"
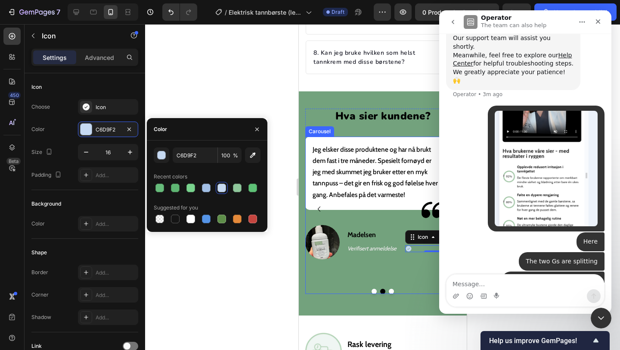
click at [372, 288] on button "Dot" at bounding box center [373, 290] width 5 height 5
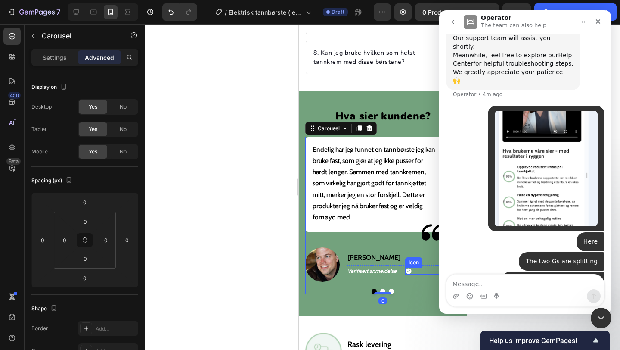
click at [407, 269] on icon at bounding box center [409, 271] width 6 height 6
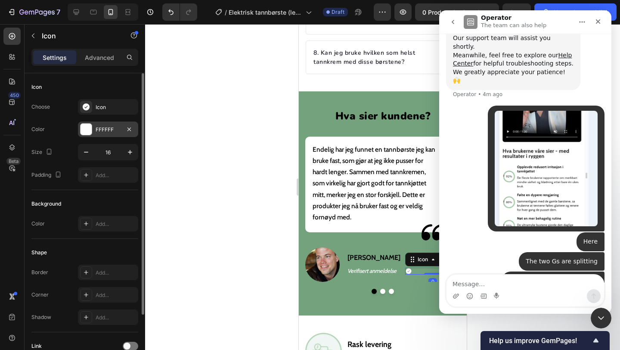
click at [90, 123] on div "FFFFFF" at bounding box center [108, 129] width 60 height 16
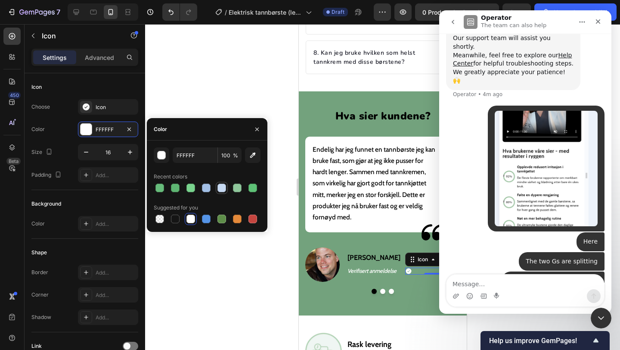
click at [221, 183] on div at bounding box center [222, 188] width 10 height 10
type input "C6D9F2"
click at [206, 161] on input "C6D9F2" at bounding box center [195, 155] width 45 height 16
click at [256, 131] on icon "button" at bounding box center [257, 129] width 7 height 7
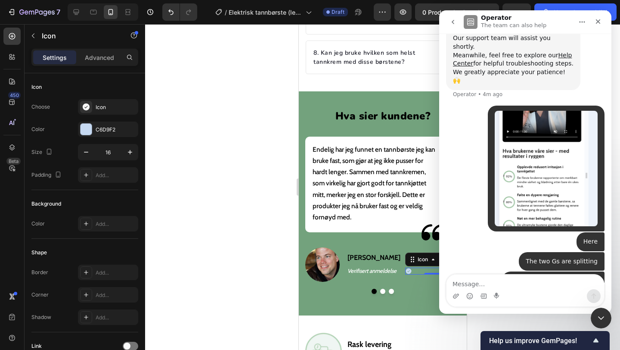
click at [215, 180] on div at bounding box center [382, 187] width 475 height 326
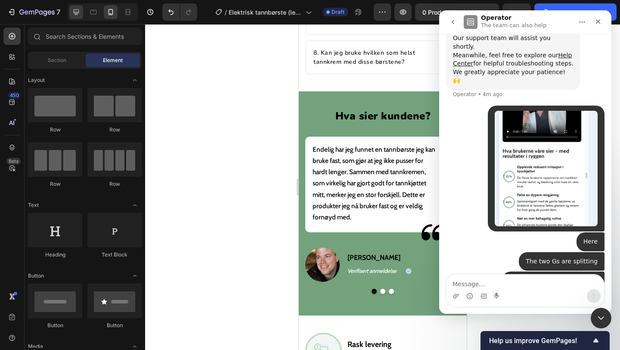
click at [80, 11] on icon at bounding box center [76, 12] width 9 height 9
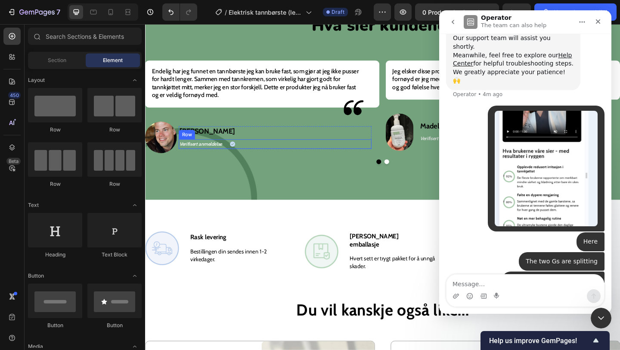
scroll to position [2000, 0]
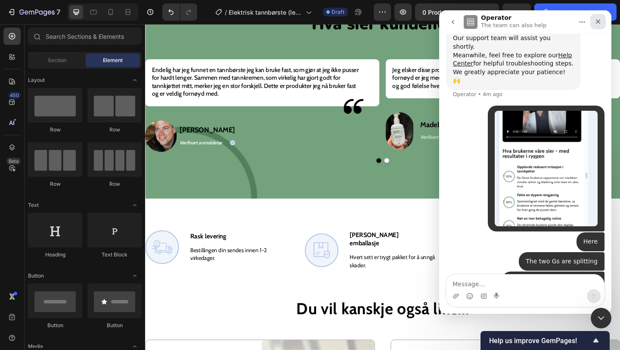
click at [598, 19] on icon "Close" at bounding box center [598, 21] width 7 height 7
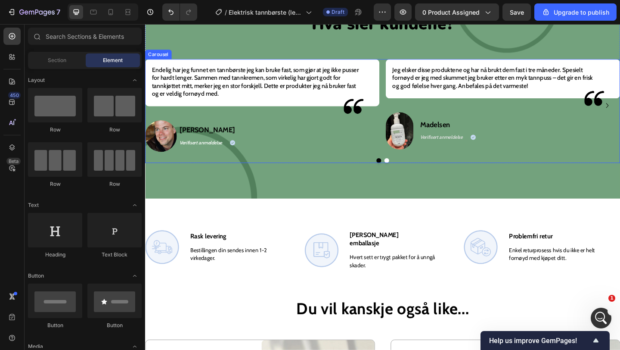
click at [407, 171] on button "Dot" at bounding box center [407, 172] width 5 height 5
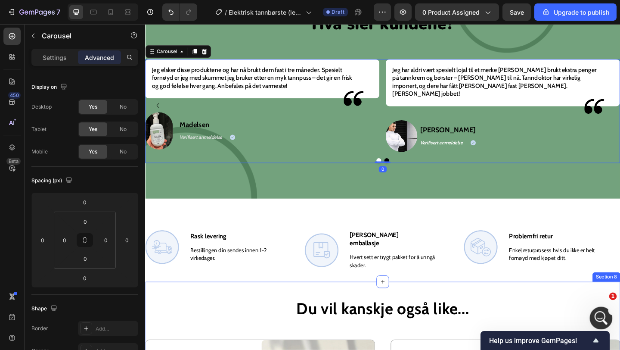
click at [598, 315] on icon "Open Intercom Messenger" at bounding box center [600, 317] width 14 height 14
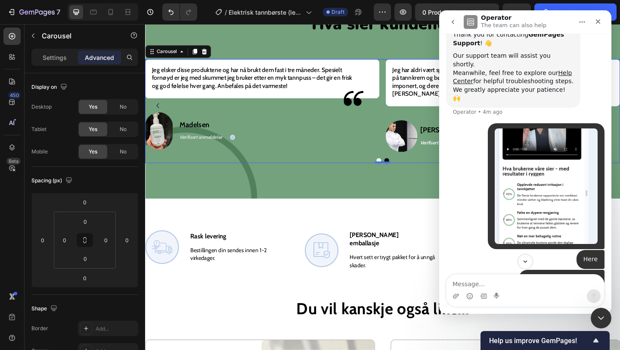
scroll to position [158, 0]
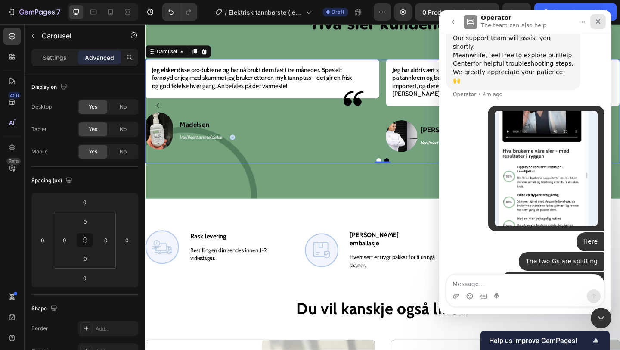
click at [600, 24] on icon "Close" at bounding box center [598, 21] width 7 height 7
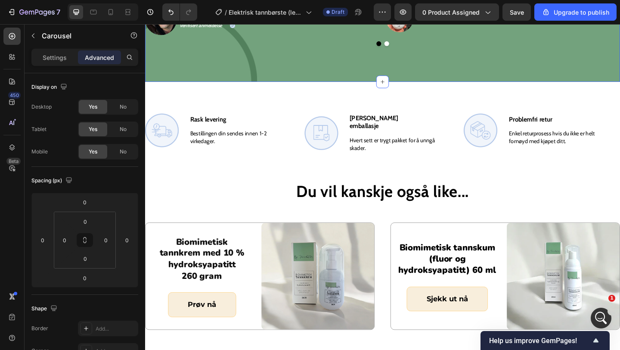
scroll to position [1786, 0]
click at [161, 148] on img at bounding box center [163, 139] width 37 height 37
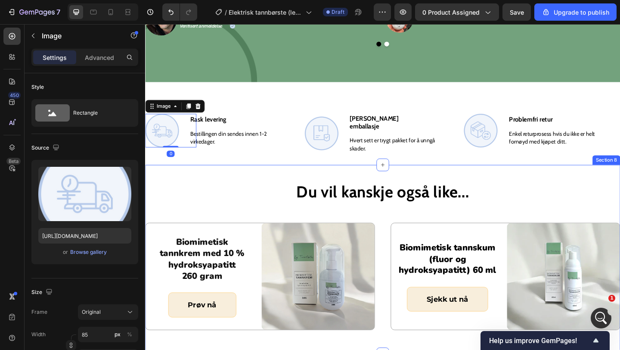
click at [239, 194] on h2 "Du vil kanskje også like..." at bounding box center [403, 206] width 517 height 24
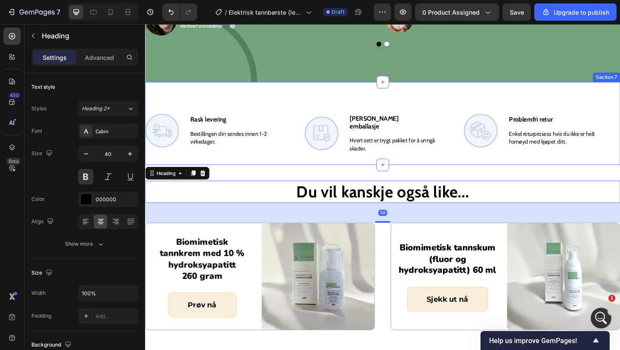
click at [213, 95] on div "Image Rask levering Heading Bestillingen din sendes innen 1-2 virkedager. Text …" at bounding box center [403, 132] width 517 height 90
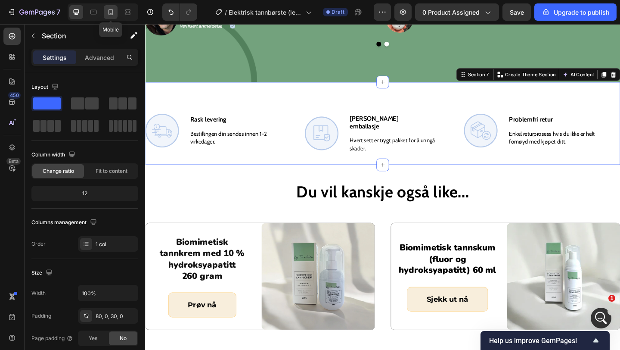
click at [116, 14] on div at bounding box center [111, 12] width 14 height 14
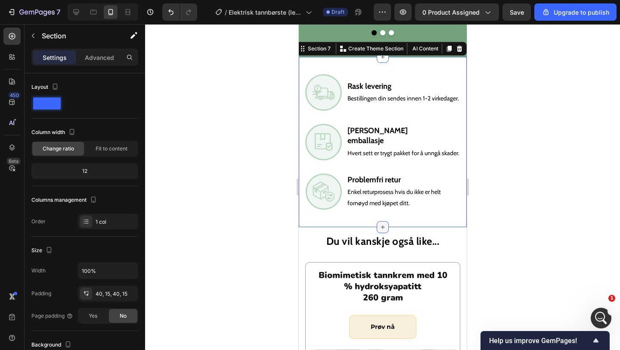
scroll to position [1882, 0]
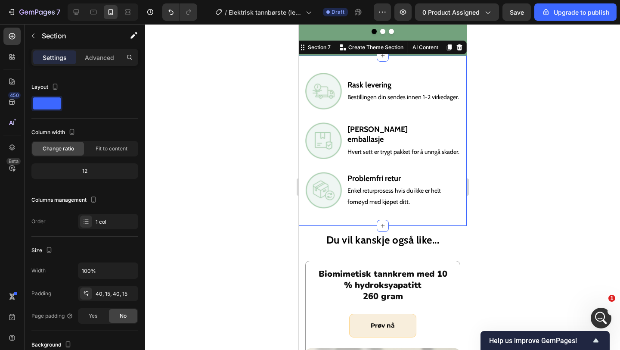
click at [521, 140] on div at bounding box center [382, 187] width 475 height 326
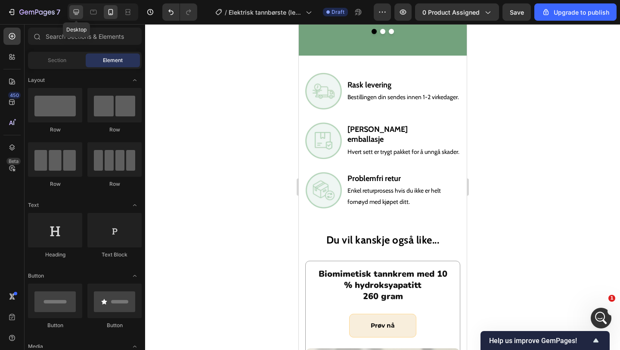
click at [76, 14] on icon at bounding box center [77, 12] width 6 height 6
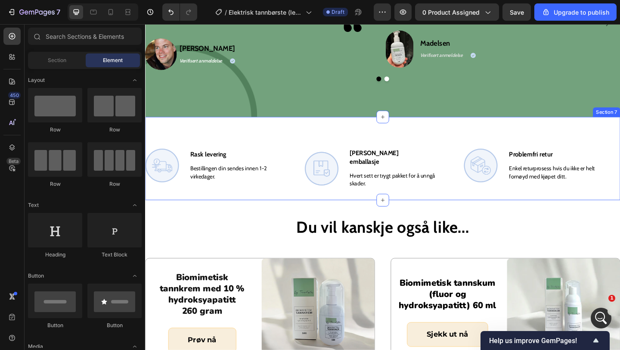
click at [172, 167] on img at bounding box center [163, 177] width 37 height 37
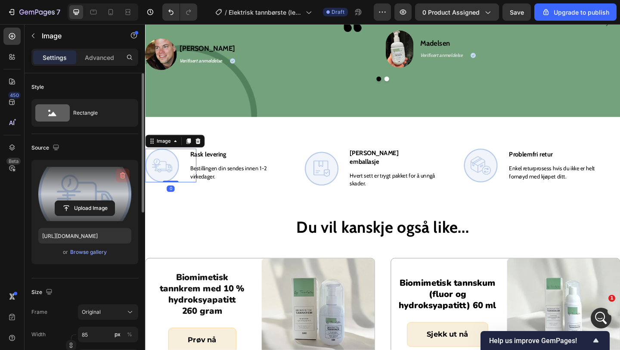
click at [121, 172] on icon "button" at bounding box center [122, 175] width 9 height 9
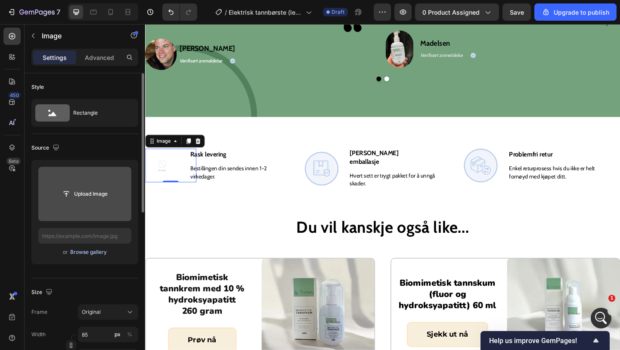
click at [97, 251] on div "Browse gallery" at bounding box center [88, 252] width 37 height 8
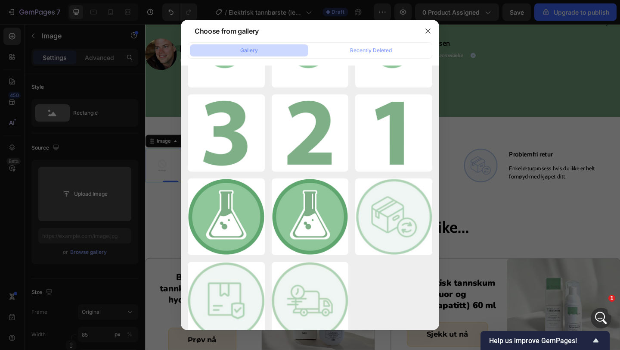
scroll to position [245, 0]
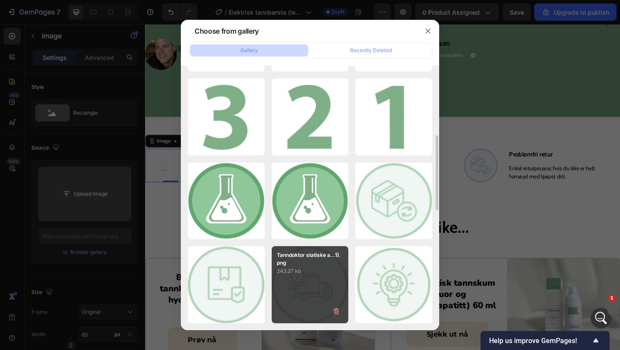
click at [310, 282] on div "Tanndoktor statiske a...1).png 243.27 kb" at bounding box center [310, 284] width 77 height 77
type input "https://cdn.shopify.com/s/files/1/0881/8412/7803/files/gempages_575504512211485…"
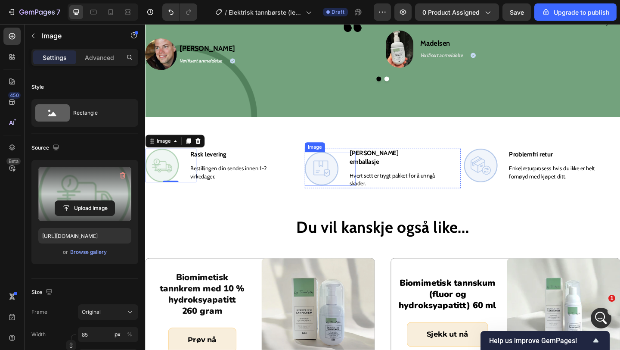
click at [339, 180] on img at bounding box center [337, 181] width 37 height 37
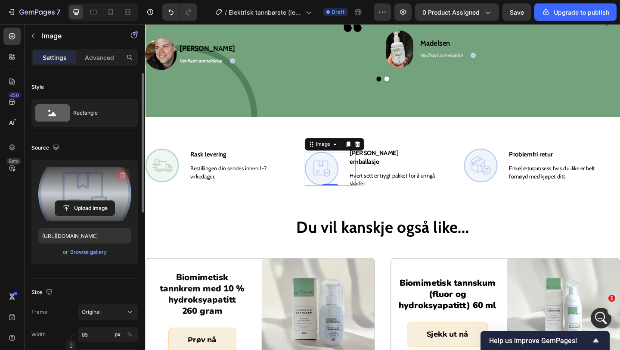
click at [125, 174] on icon "button" at bounding box center [123, 175] width 6 height 6
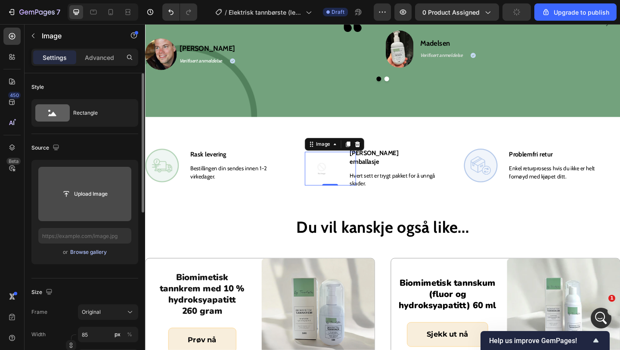
click at [96, 250] on div "Browse gallery" at bounding box center [88, 252] width 37 height 8
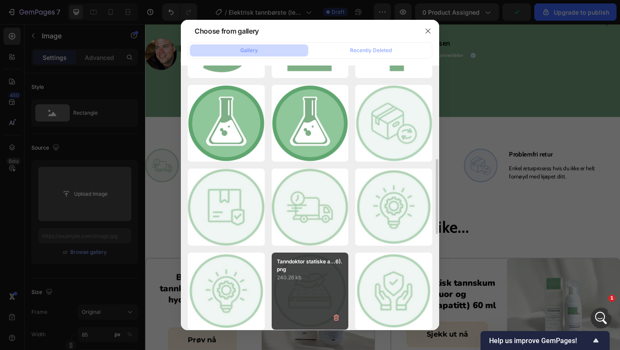
scroll to position [322, 0]
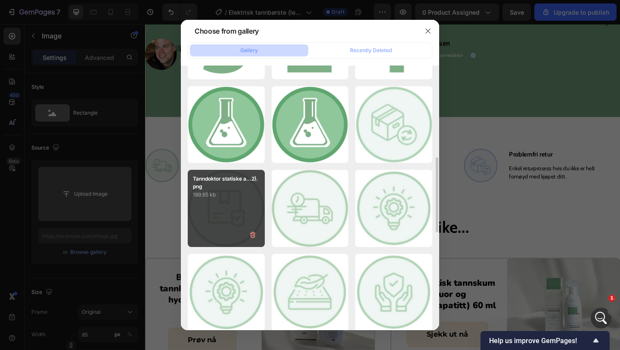
click at [224, 218] on div "Tanndoktor statiske a...2).png 189.65 kb" at bounding box center [226, 208] width 77 height 77
type input "https://cdn.shopify.com/s/files/1/0881/8412/7803/files/gempages_575504512211485…"
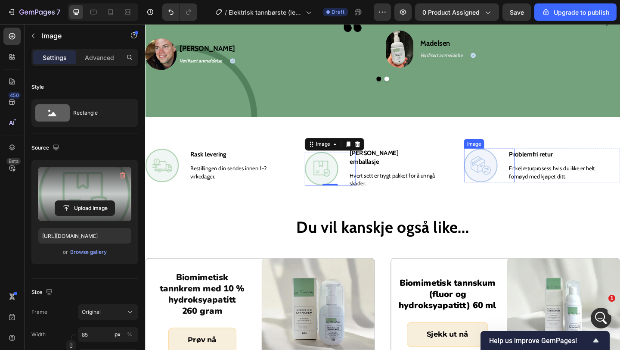
click at [495, 178] on img at bounding box center [510, 177] width 37 height 37
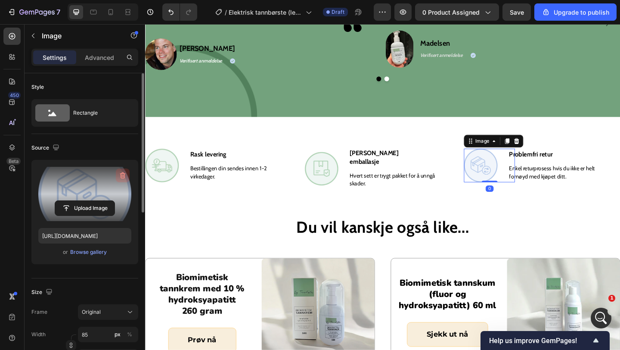
click at [124, 172] on icon "button" at bounding box center [122, 175] width 9 height 9
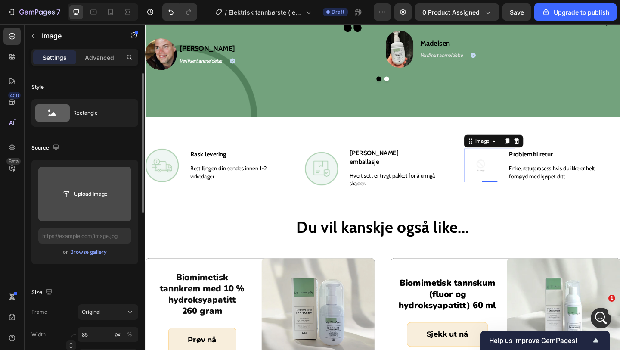
click at [90, 257] on div "or Browse gallery" at bounding box center [84, 252] width 93 height 10
click at [92, 251] on div "Browse gallery" at bounding box center [88, 252] width 37 height 8
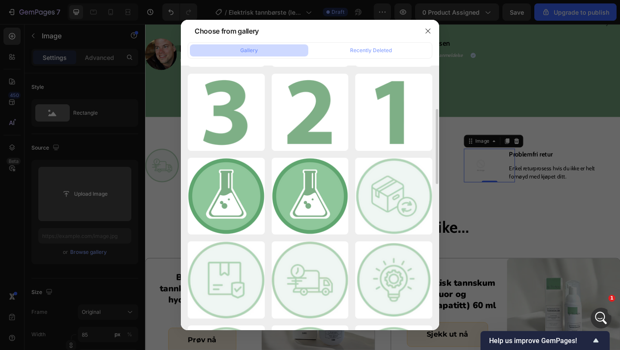
scroll to position [255, 0]
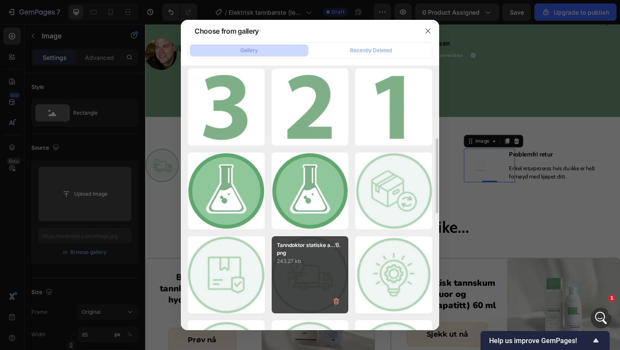
click at [311, 265] on div "Tanndoktor statiske a...1).png 243.27 kb" at bounding box center [310, 274] width 77 height 77
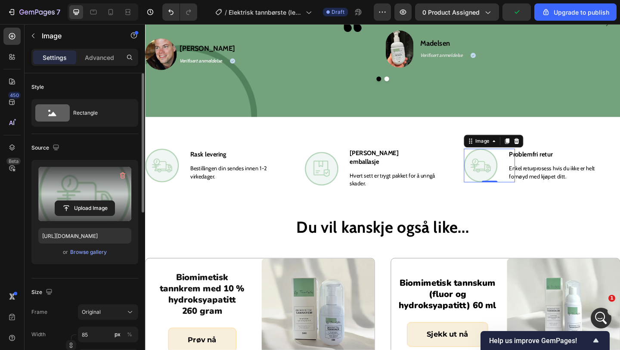
click at [101, 247] on div "or Browse gallery" at bounding box center [84, 252] width 93 height 10
click at [101, 248] on div "Browse gallery" at bounding box center [88, 252] width 37 height 8
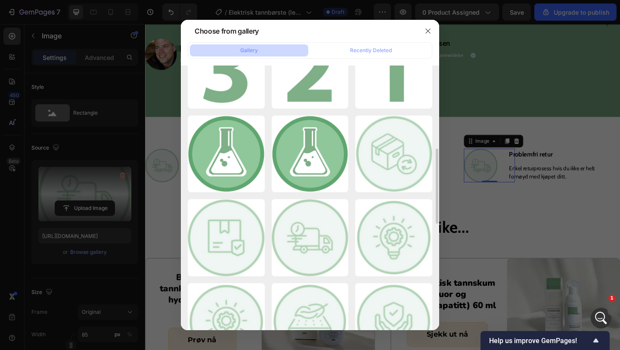
scroll to position [293, 0]
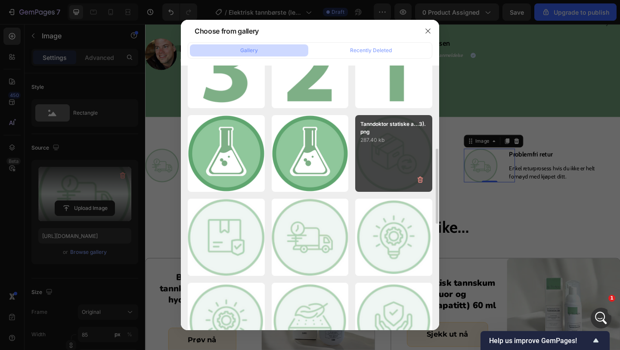
click at [404, 152] on div "Tanndoktor statiske a...3).png 287.40 kb" at bounding box center [393, 153] width 77 height 77
type input "https://cdn.shopify.com/s/files/1/0881/8412/7803/files/gempages_575504512211485…"
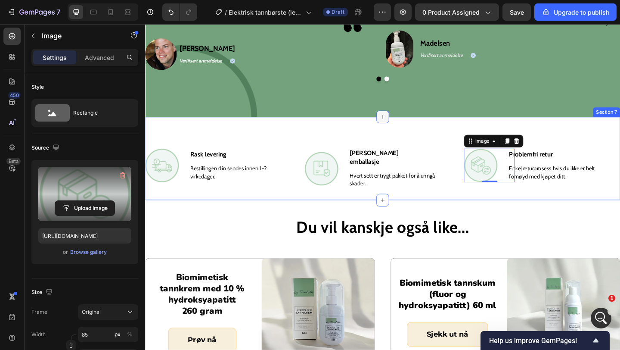
click at [408, 130] on div at bounding box center [404, 125] width 14 height 14
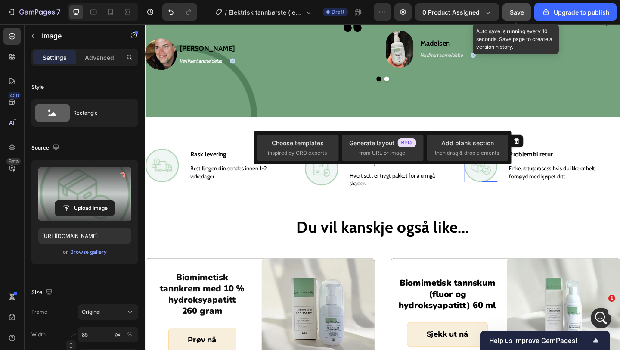
click at [519, 17] on button "Save" at bounding box center [516, 11] width 28 height 17
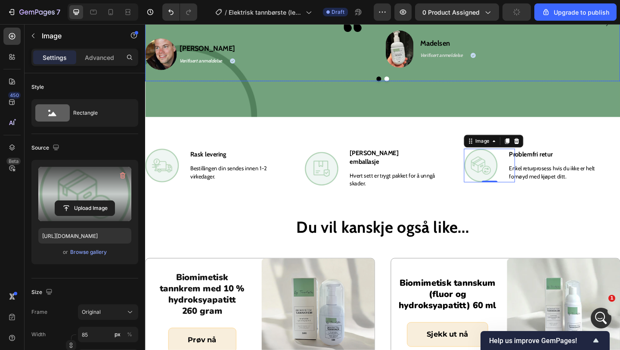
click at [503, 93] on div "Hva sier kundene? Heading Endelig har jeg funnet en tannbørste jeg kan bruke fa…" at bounding box center [403, 5] width 517 height 240
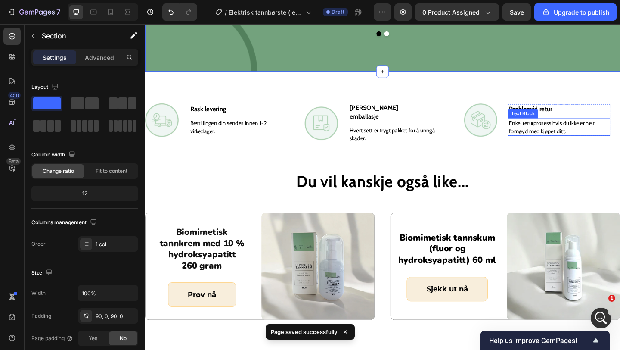
scroll to position [2009, 0]
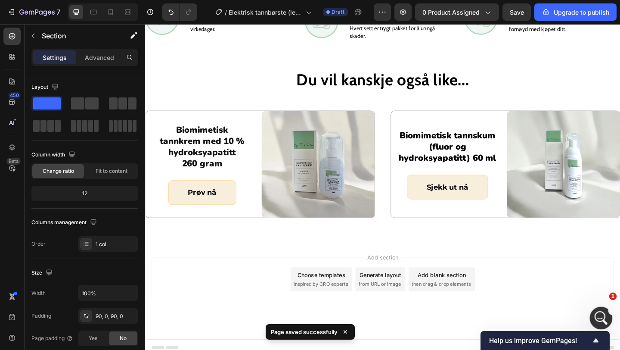
click at [595, 311] on div "Open Intercom Messenger" at bounding box center [600, 316] width 28 height 28
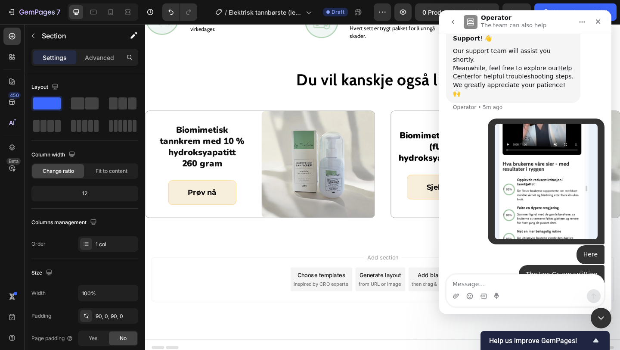
scroll to position [158, 0]
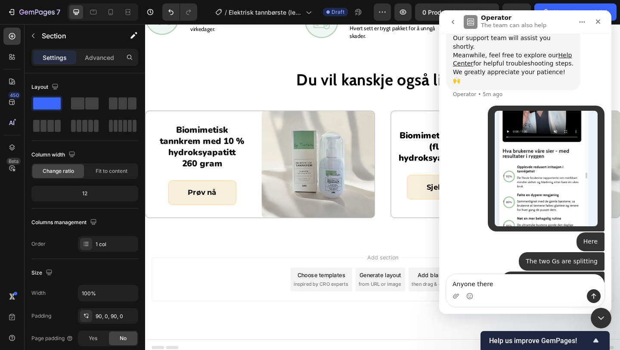
type textarea "Anyone there?"
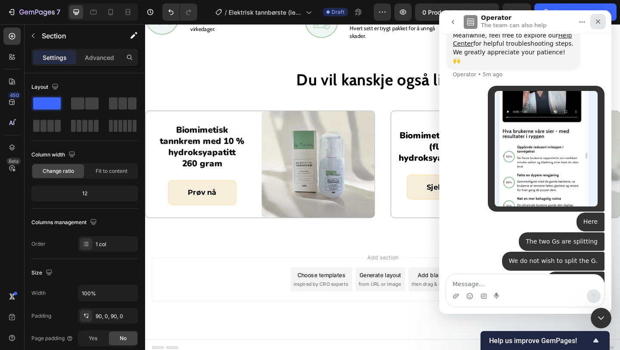
click at [598, 22] on icon "Close" at bounding box center [598, 21] width 5 height 5
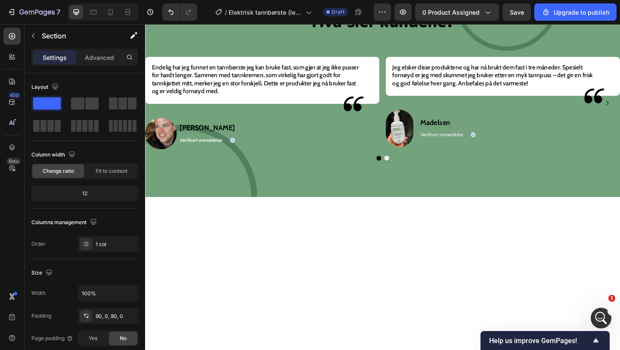
scroll to position [1517, 0]
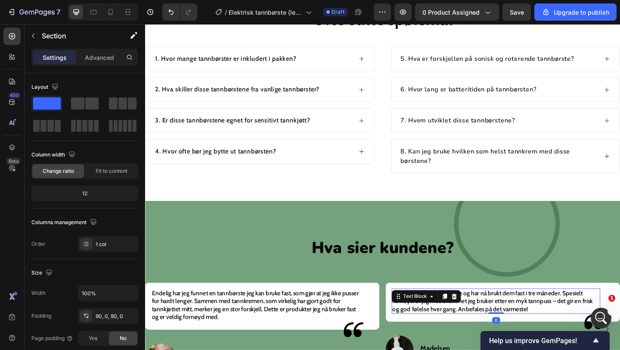
click at [620, 328] on span "Jeg elsker disse produktene og har nå brukt dem fast i tre måneder. Spesielt fo…" at bounding box center [523, 324] width 218 height 25
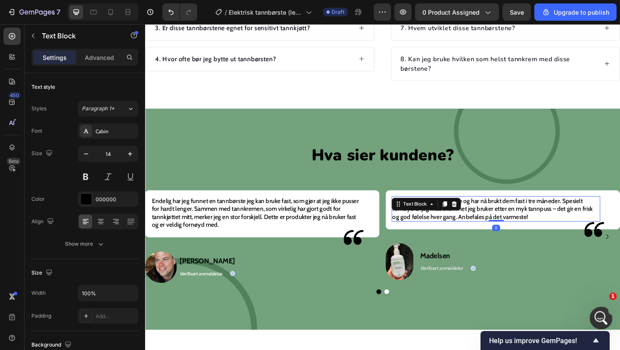
click at [595, 307] on div "Open Intercom Messenger" at bounding box center [600, 316] width 28 height 28
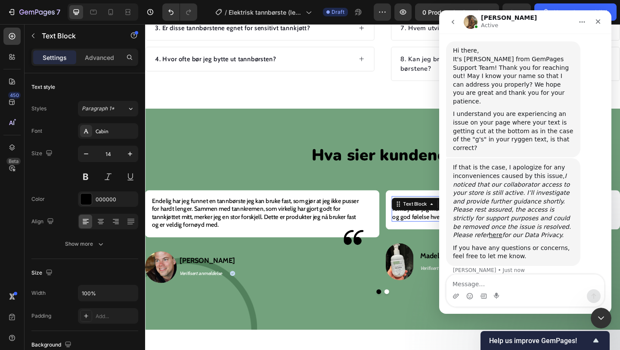
scroll to position [445, 0]
type textarea "Yes, the Gs in ryggen"
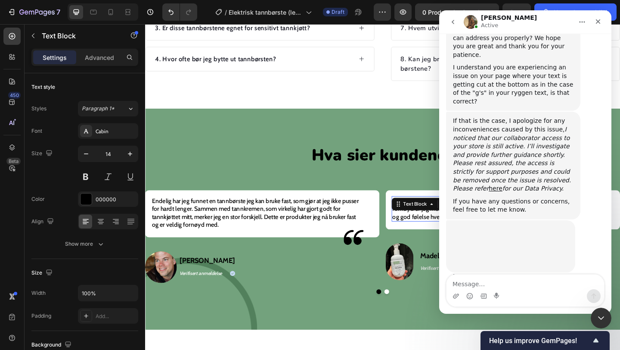
scroll to position [490, 0]
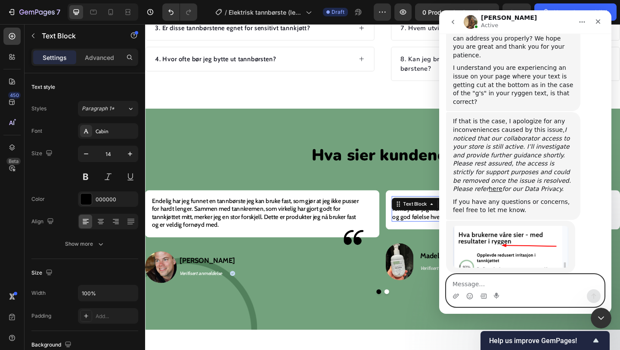
click at [481, 286] on textarea "Message…" at bounding box center [525, 281] width 158 height 15
paste textarea "[URL][DOMAIN_NAME][DOMAIN_NAME]"
type textarea "[URL][DOMAIN_NAME][DOMAIN_NAME]"
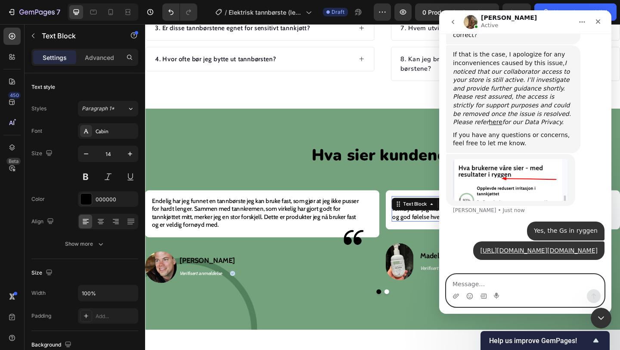
scroll to position [577, 0]
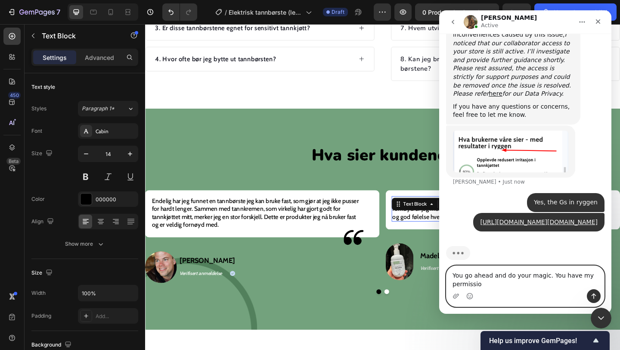
type textarea "You go ahead and do your magic. You have my permission"
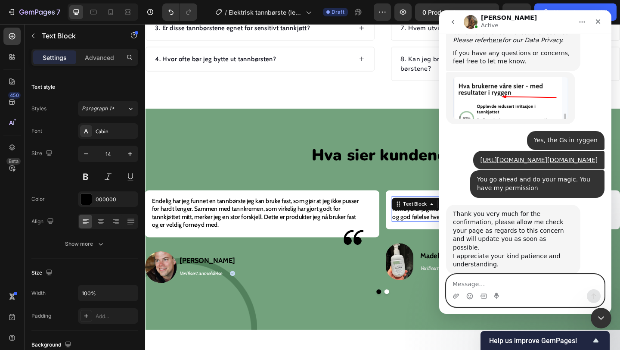
scroll to position [640, 0]
click at [534, 288] on textarea "Message…" at bounding box center [525, 281] width 158 height 15
type textarea "Awsome"
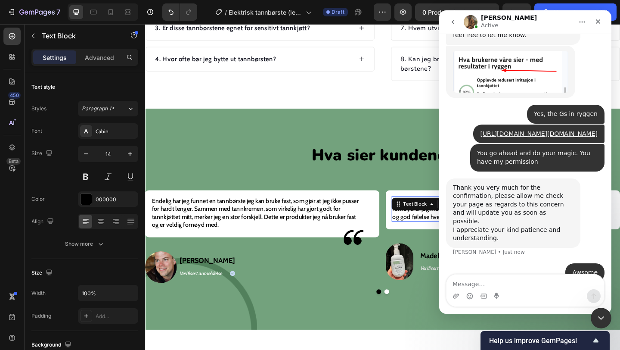
click at [471, 17] on img "Intercom messenger" at bounding box center [471, 22] width 14 height 14
click at [489, 19] on h1 "[PERSON_NAME]" at bounding box center [509, 18] width 56 height 6
drag, startPoint x: 513, startPoint y: 16, endPoint x: 479, endPoint y: 16, distance: 34.4
click at [479, 16] on div "Abraham Active" at bounding box center [518, 22] width 109 height 15
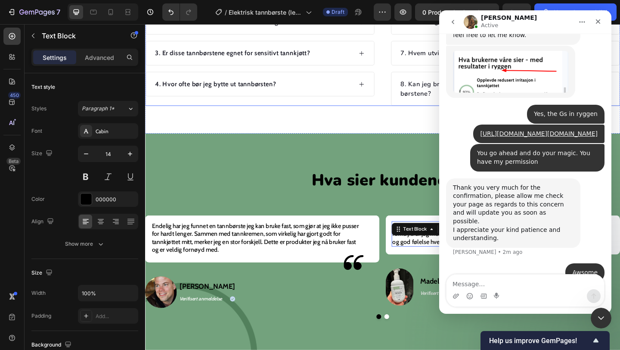
scroll to position [1677, 0]
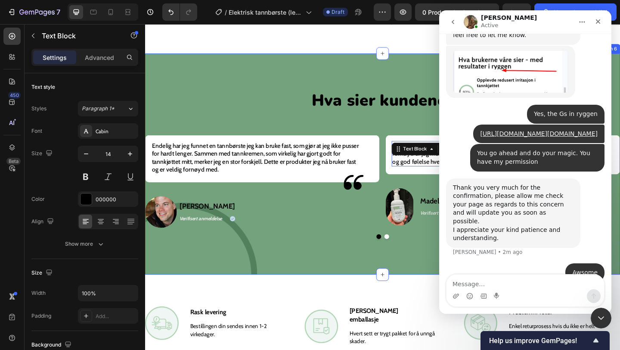
click at [353, 281] on div "Hva sier kundene? Heading Endelig har jeg funnet en tannbørste jeg kan bruke fa…" at bounding box center [403, 176] width 517 height 240
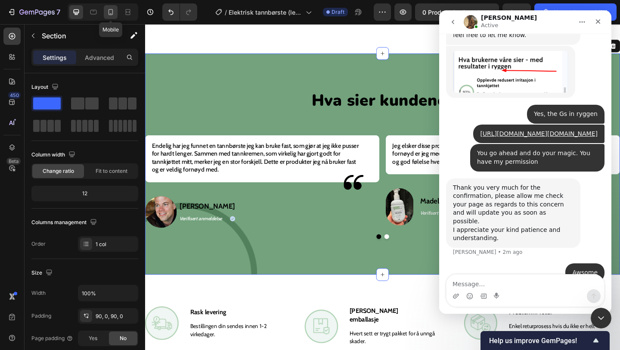
click at [116, 6] on div at bounding box center [111, 12] width 14 height 14
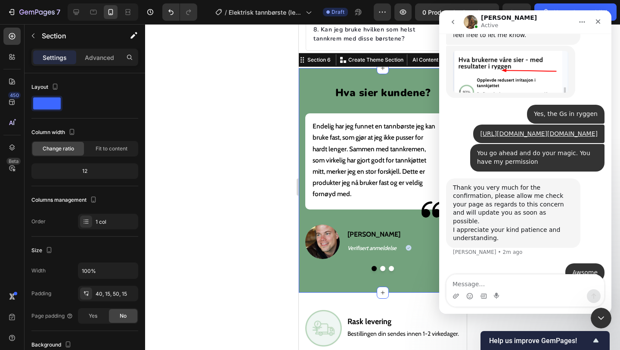
scroll to position [1784, 0]
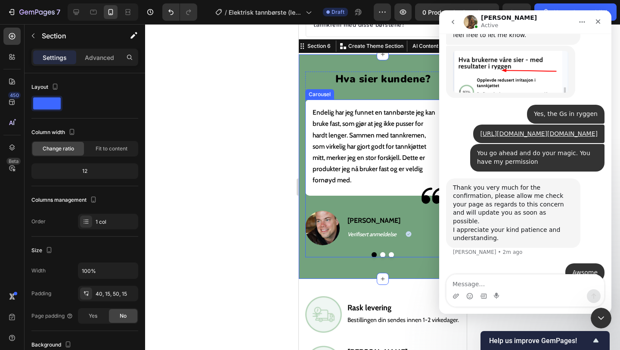
click at [381, 253] on button "Dot" at bounding box center [382, 254] width 5 height 5
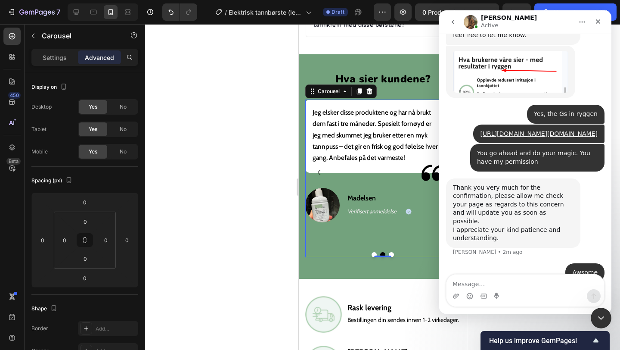
click at [391, 252] on button "Dot" at bounding box center [390, 254] width 5 height 5
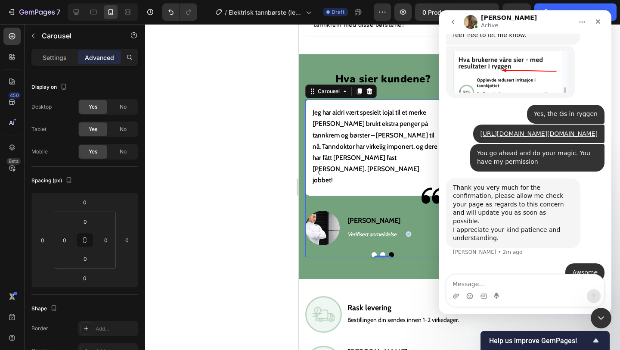
click at [372, 252] on button "Dot" at bounding box center [373, 254] width 5 height 5
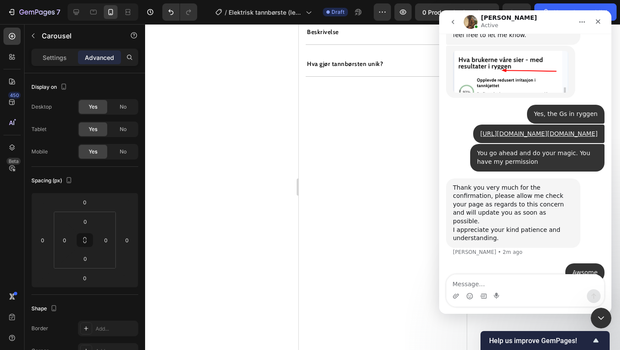
scroll to position [0, 0]
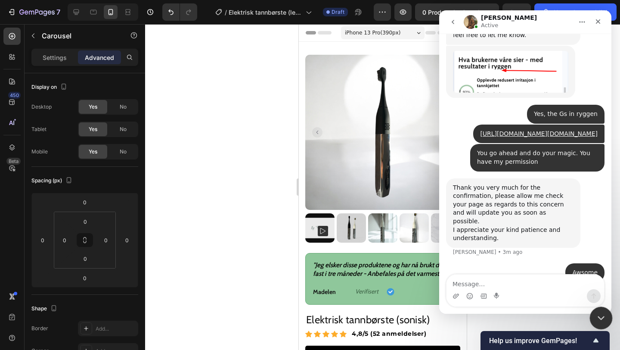
click at [599, 319] on icon "Close Intercom Messenger" at bounding box center [600, 316] width 10 height 10
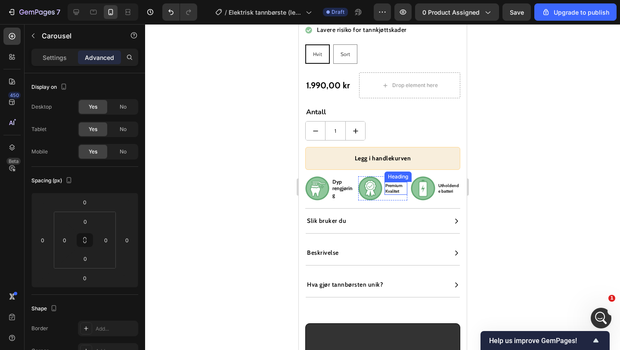
scroll to position [416, 0]
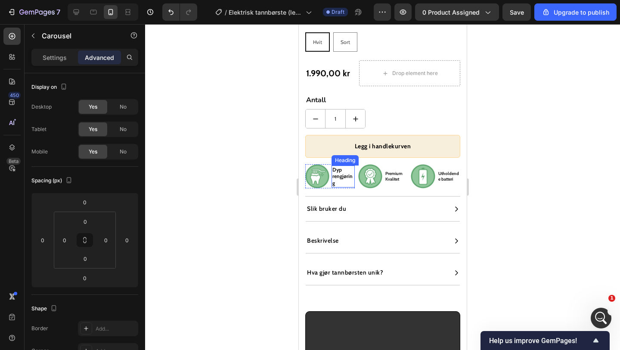
click at [338, 174] on h2 "Dyp rengjøring" at bounding box center [342, 176] width 23 height 22
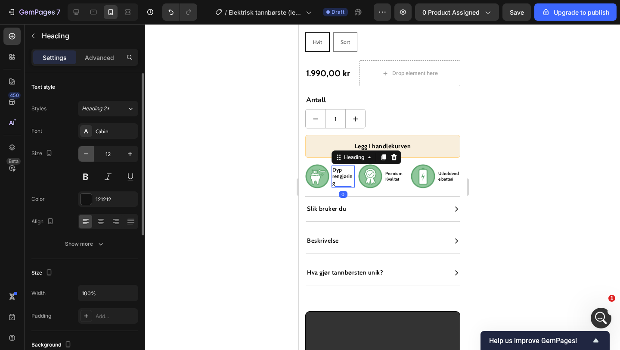
click at [92, 149] on button "button" at bounding box center [86, 154] width 16 height 16
type input "11"
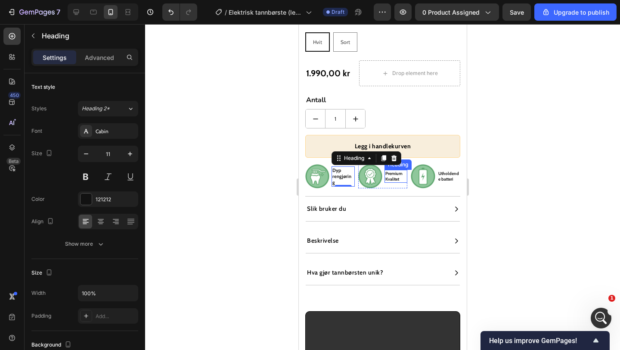
click at [394, 178] on h2 "Premium Kvalitet" at bounding box center [395, 176] width 23 height 13
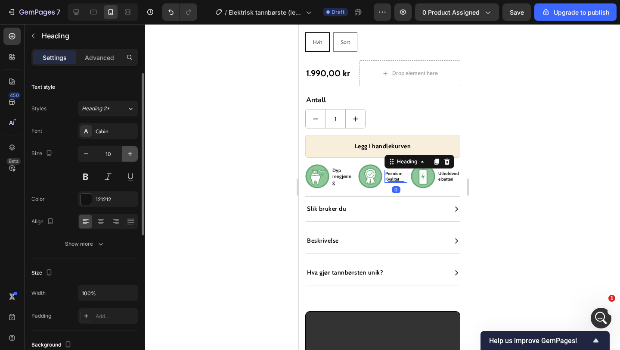
click at [134, 158] on icon "button" at bounding box center [130, 153] width 9 height 9
type input "11"
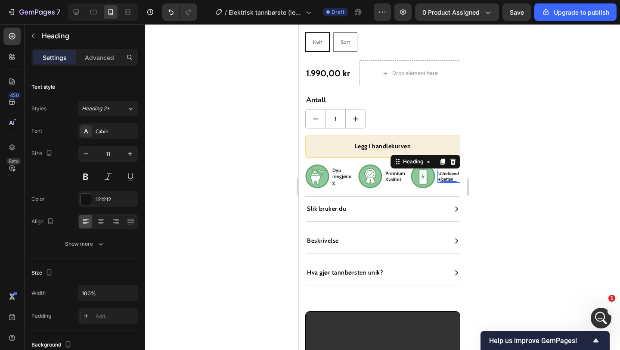
click at [450, 174] on h2 "Utholdende batteri" at bounding box center [448, 176] width 23 height 13
click at [129, 152] on icon "button" at bounding box center [130, 153] width 9 height 9
click at [88, 157] on icon "button" at bounding box center [86, 153] width 9 height 9
type input "9"
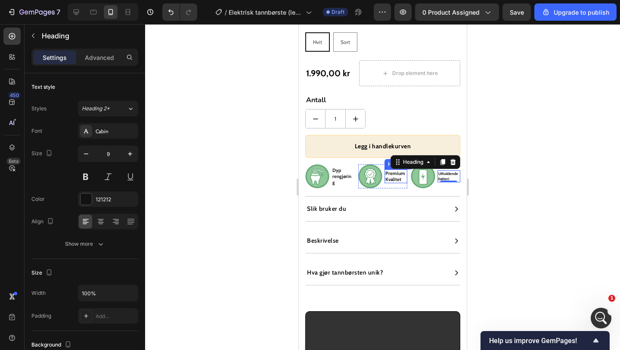
click at [396, 176] on h2 "Premium Kvalitet" at bounding box center [395, 176] width 23 height 14
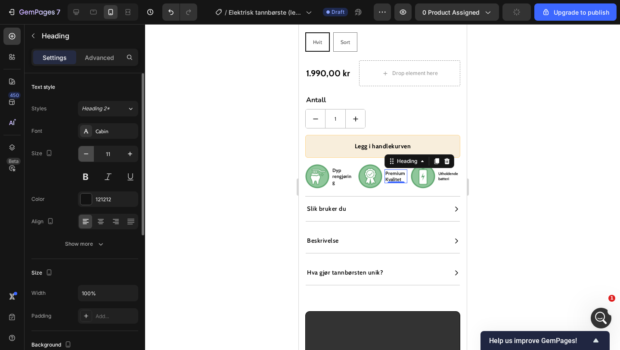
click at [90, 153] on button "button" at bounding box center [86, 154] width 16 height 16
click at [90, 154] on button "button" at bounding box center [86, 154] width 16 height 16
type input "9"
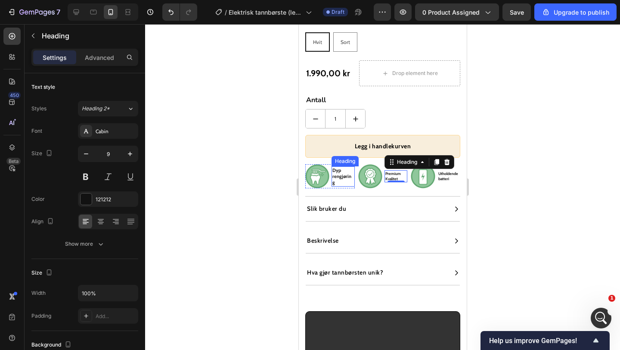
click at [344, 177] on h2 "Dyp rengjøring" at bounding box center [342, 176] width 23 height 20
click at [392, 176] on h2 "Premium Kvalitet" at bounding box center [395, 176] width 23 height 12
click at [341, 174] on h2 "Dyp rengjøring" at bounding box center [342, 176] width 23 height 20
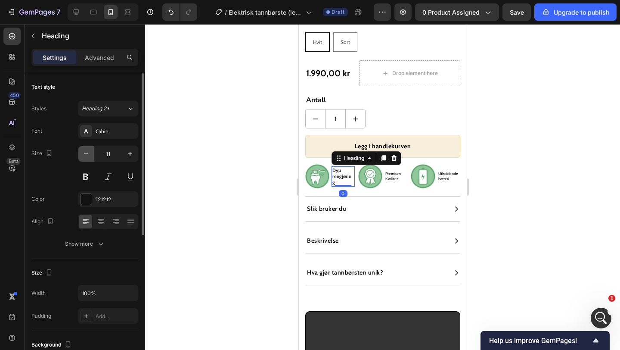
click at [89, 157] on icon "button" at bounding box center [86, 153] width 9 height 9
type input "9"
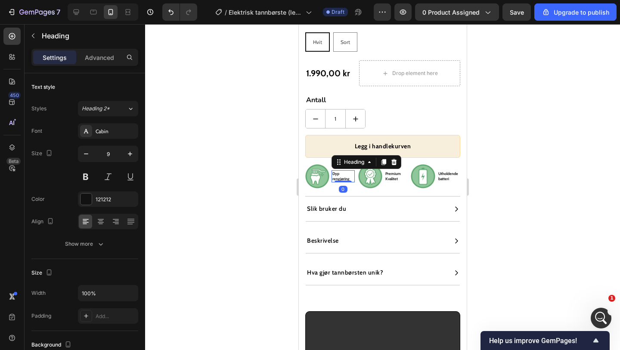
click at [233, 203] on div at bounding box center [382, 187] width 475 height 326
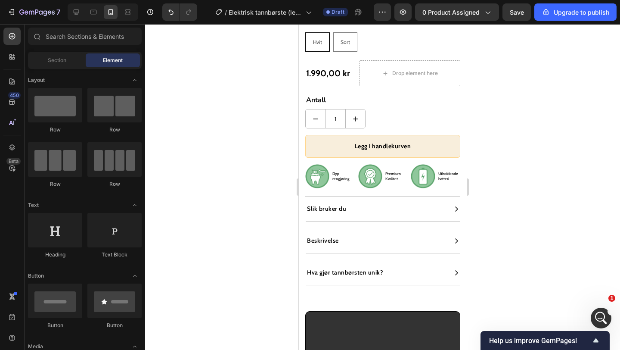
click at [234, 203] on div at bounding box center [382, 187] width 475 height 326
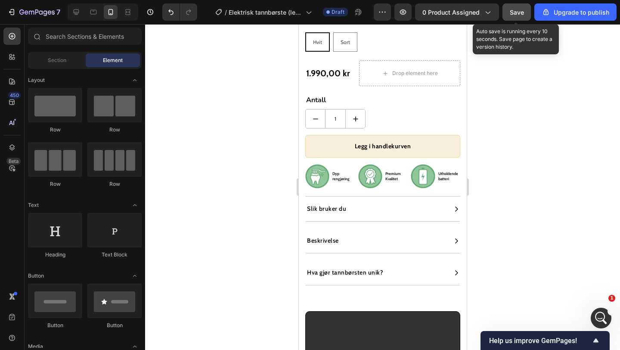
click at [525, 15] on button "Save" at bounding box center [516, 11] width 28 height 17
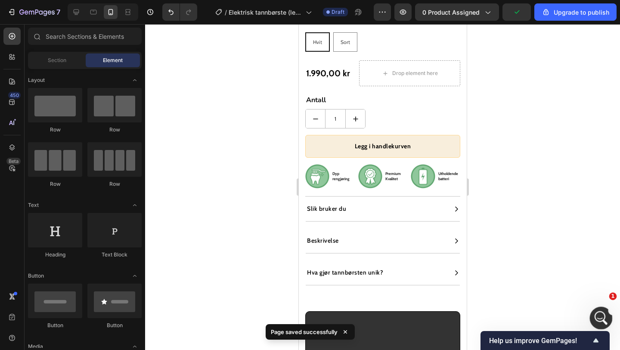
click at [589, 322] on div "Open Intercom Messenger" at bounding box center [600, 316] width 28 height 28
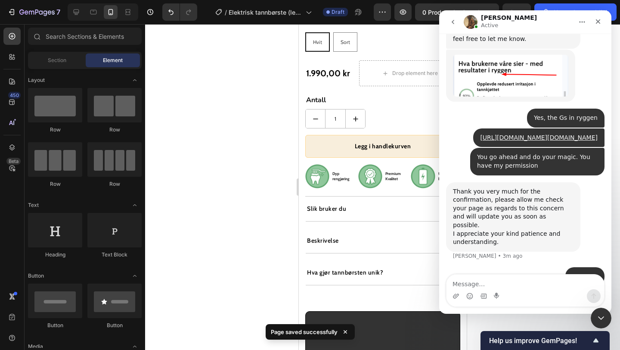
scroll to position [665, 0]
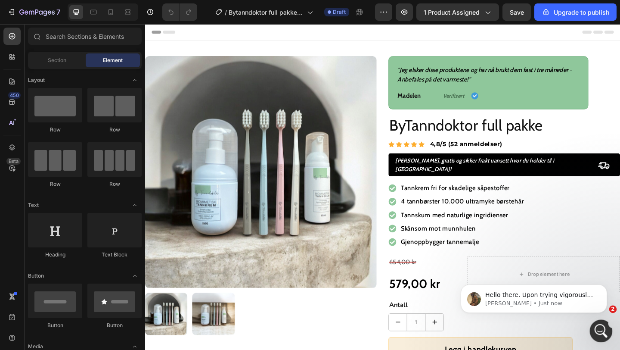
click at [603, 322] on div "Open Intercom Messenger" at bounding box center [600, 329] width 28 height 28
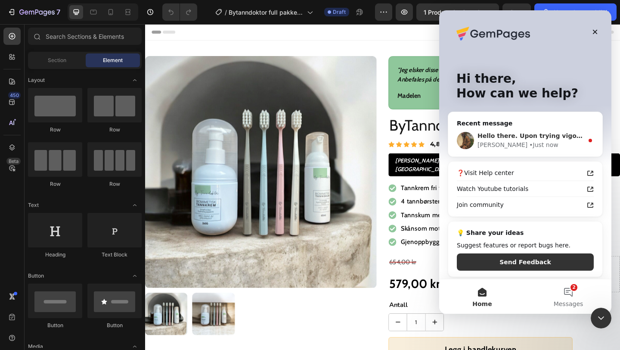
click at [502, 156] on div "Hello there. Upon trying vigorously on my end to rectify the issue, In this cas…" at bounding box center [525, 140] width 154 height 32
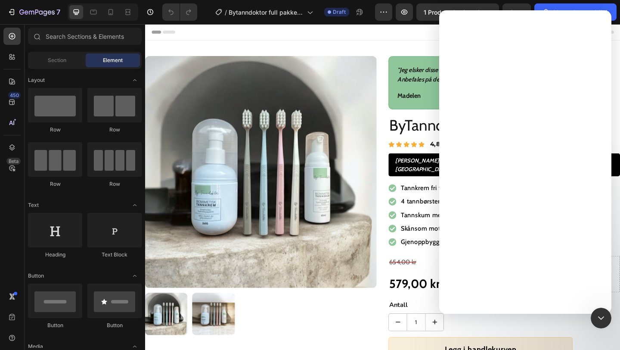
click at [502, 149] on div "Intercom messenger" at bounding box center [525, 176] width 172 height 276
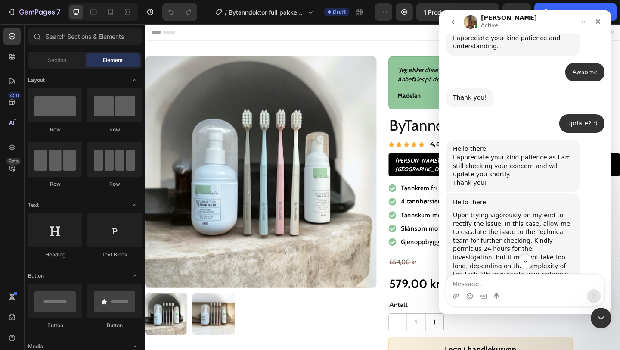
scroll to position [876, 0]
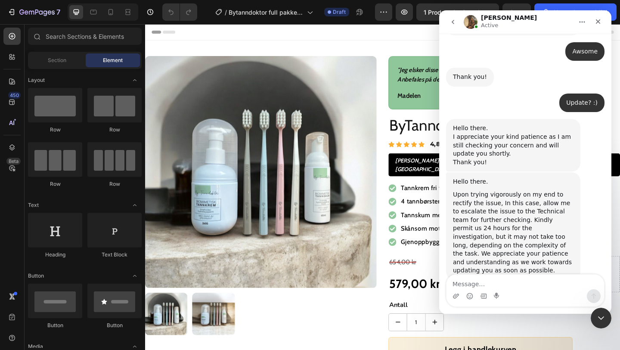
click at [503, 286] on textarea "Message…" at bounding box center [525, 281] width 158 height 15
drag, startPoint x: 481, startPoint y: 193, endPoint x: 501, endPoint y: 200, distance: 21.8
click at [501, 200] on div "Upon trying vigorously on my end to rectify the issue, In this case, allow me t…" at bounding box center [513, 232] width 121 height 84
click at [522, 292] on div "Intercom messenger" at bounding box center [525, 296] width 158 height 14
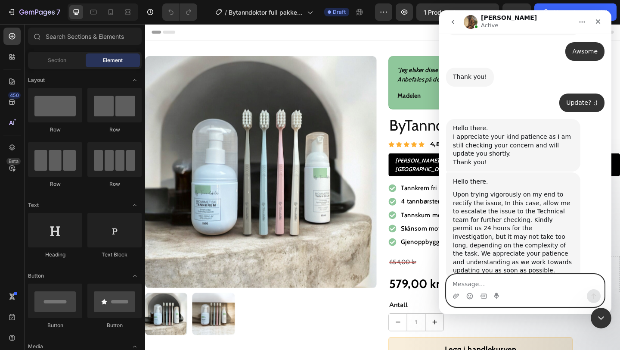
click at [521, 287] on textarea "Message…" at bounding box center [525, 281] width 158 height 15
type textarea "O"
type textarea "Allright, thank you very much"
